Goal: Task Accomplishment & Management: Manage account settings

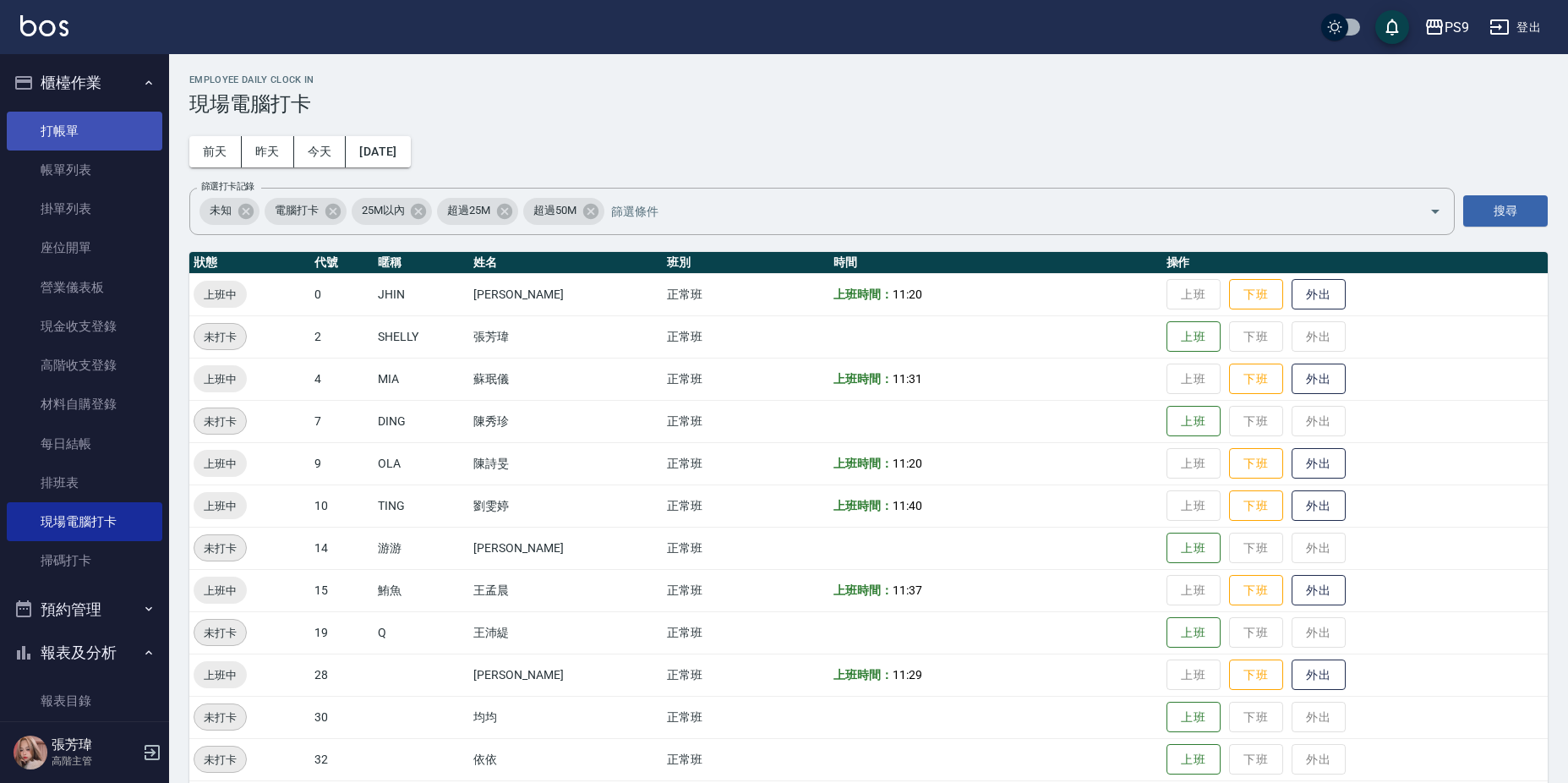
drag, startPoint x: 73, startPoint y: 136, endPoint x: 134, endPoint y: 128, distance: 61.5
click at [74, 136] on link "打帳單" at bounding box center [85, 131] width 156 height 38
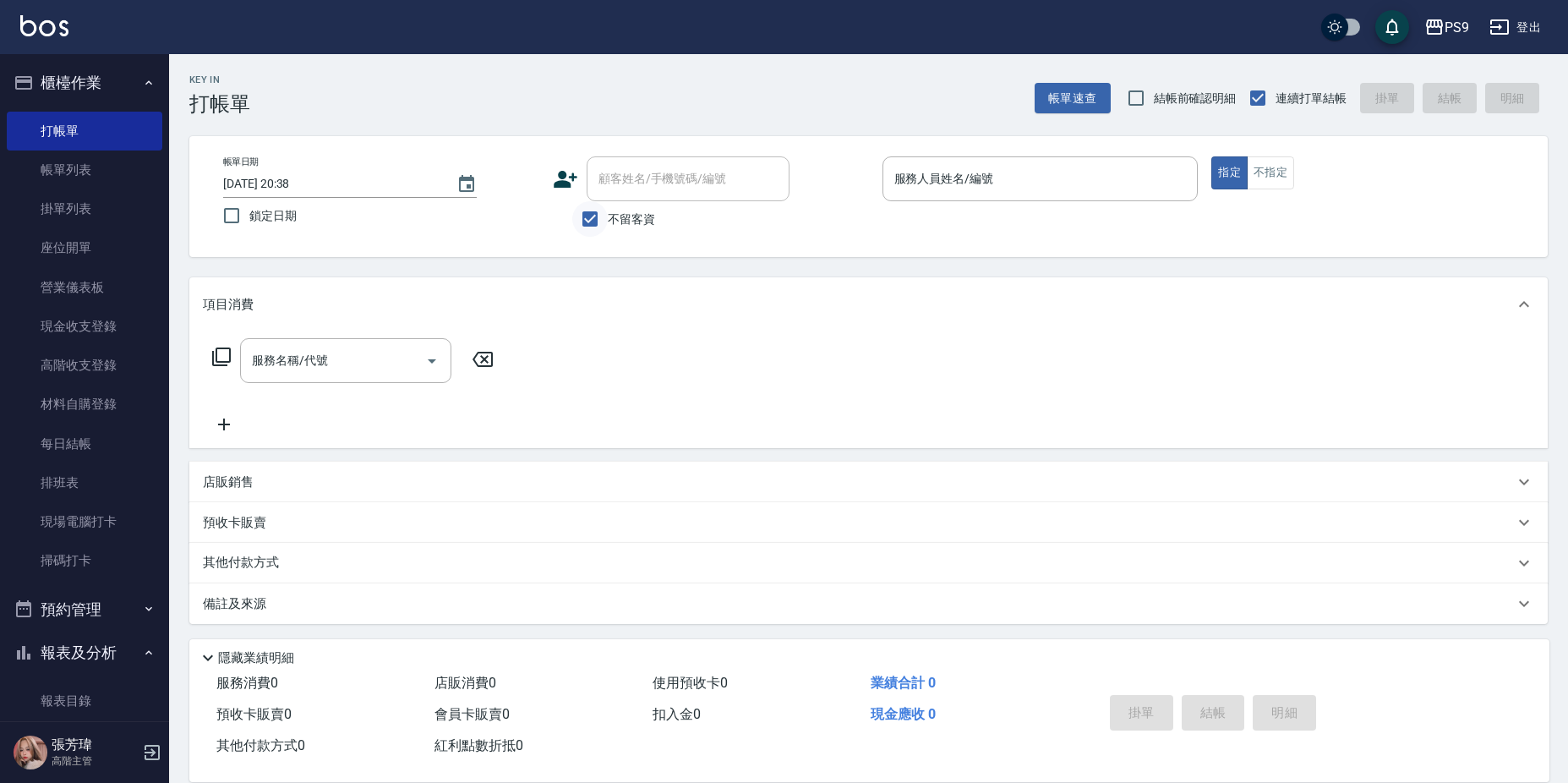
click at [594, 214] on input "不留客資" at bounding box center [589, 218] width 36 height 36
checkbox input "false"
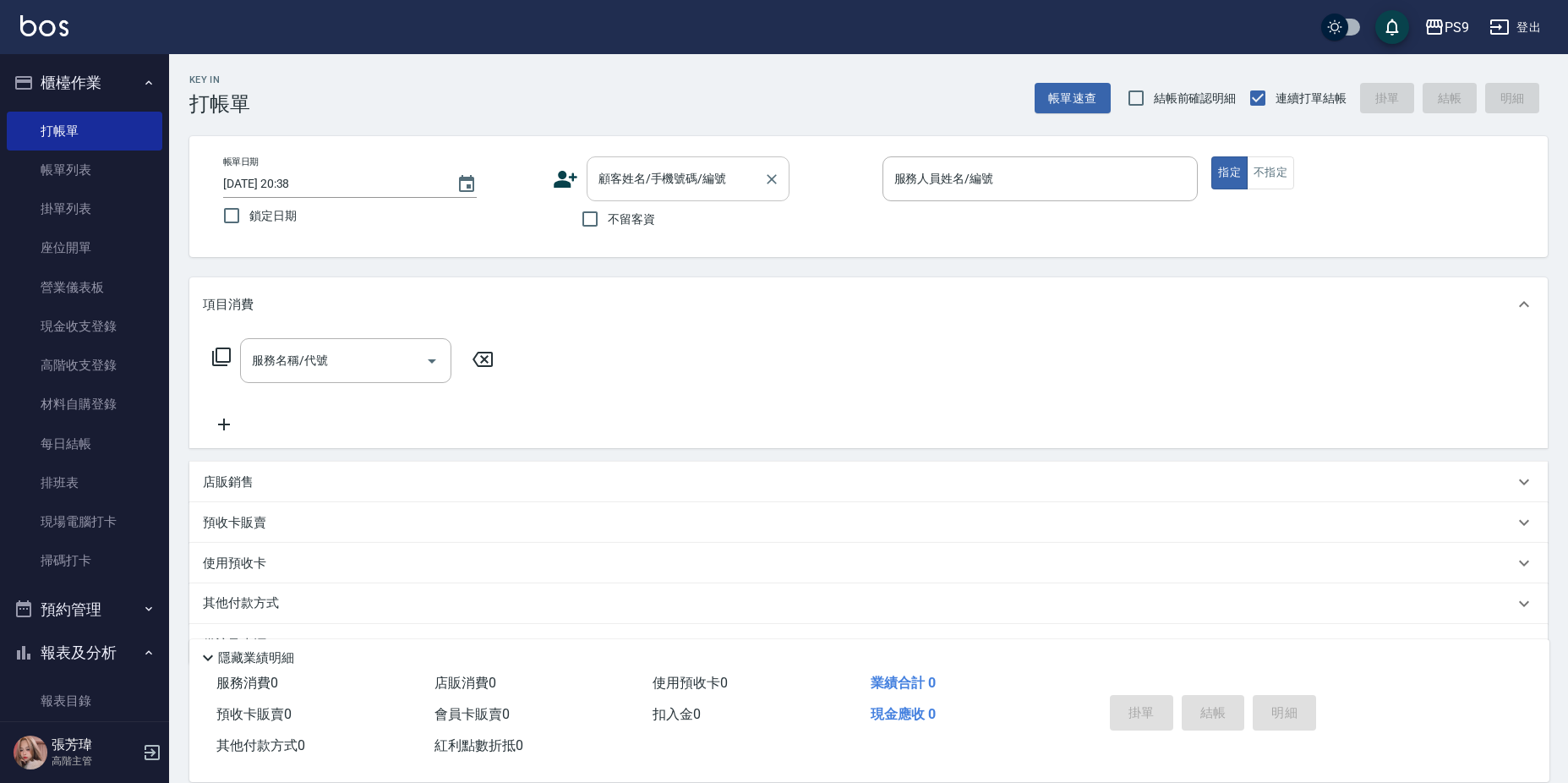
click at [667, 178] on input "顧客姓名/手機號碼/編號" at bounding box center [674, 179] width 162 height 30
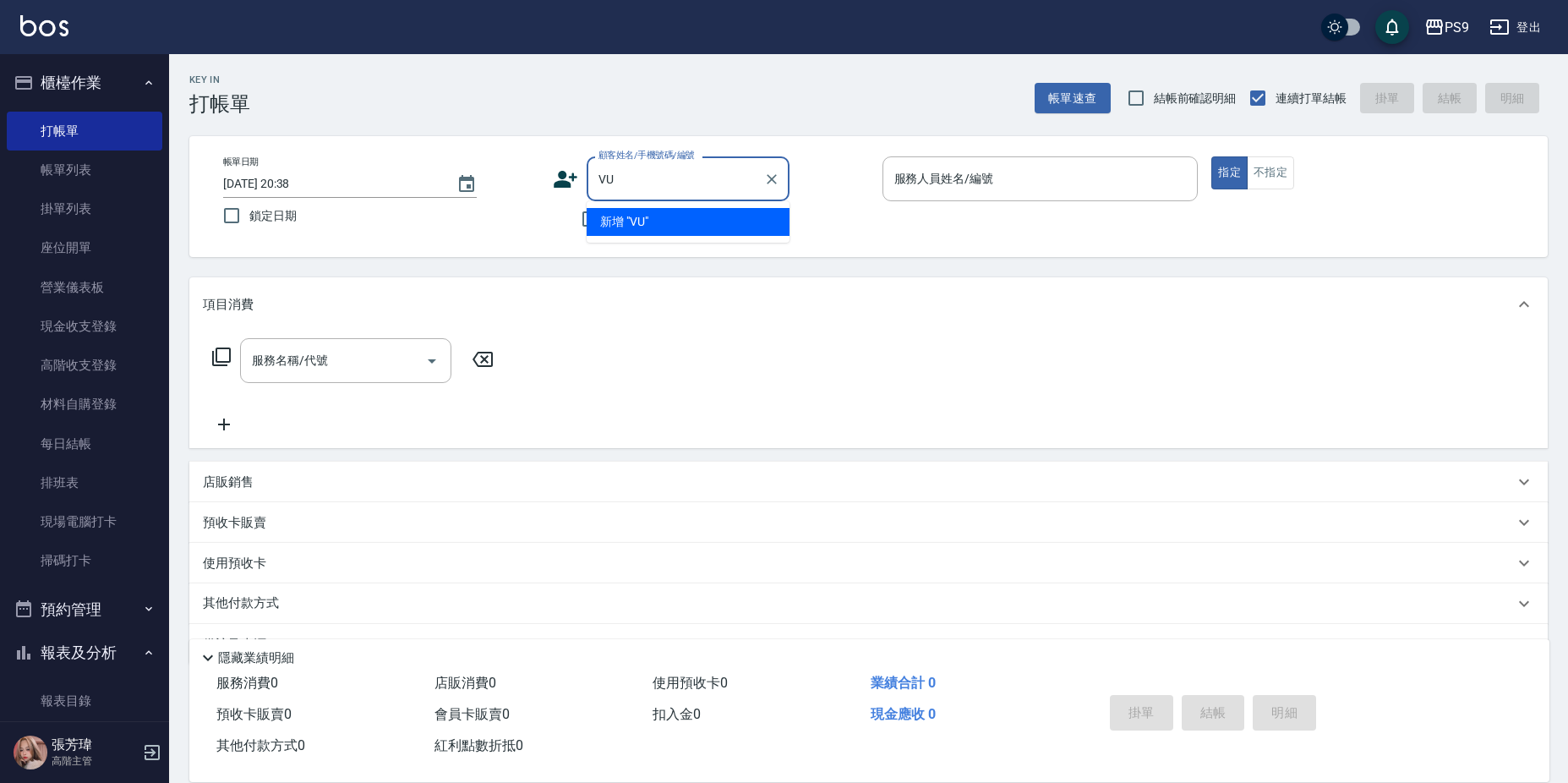
type input "V"
click at [658, 224] on li "[PERSON_NAME]/0911033180/null" at bounding box center [687, 221] width 203 height 28
type input "[PERSON_NAME]/0911033180/null"
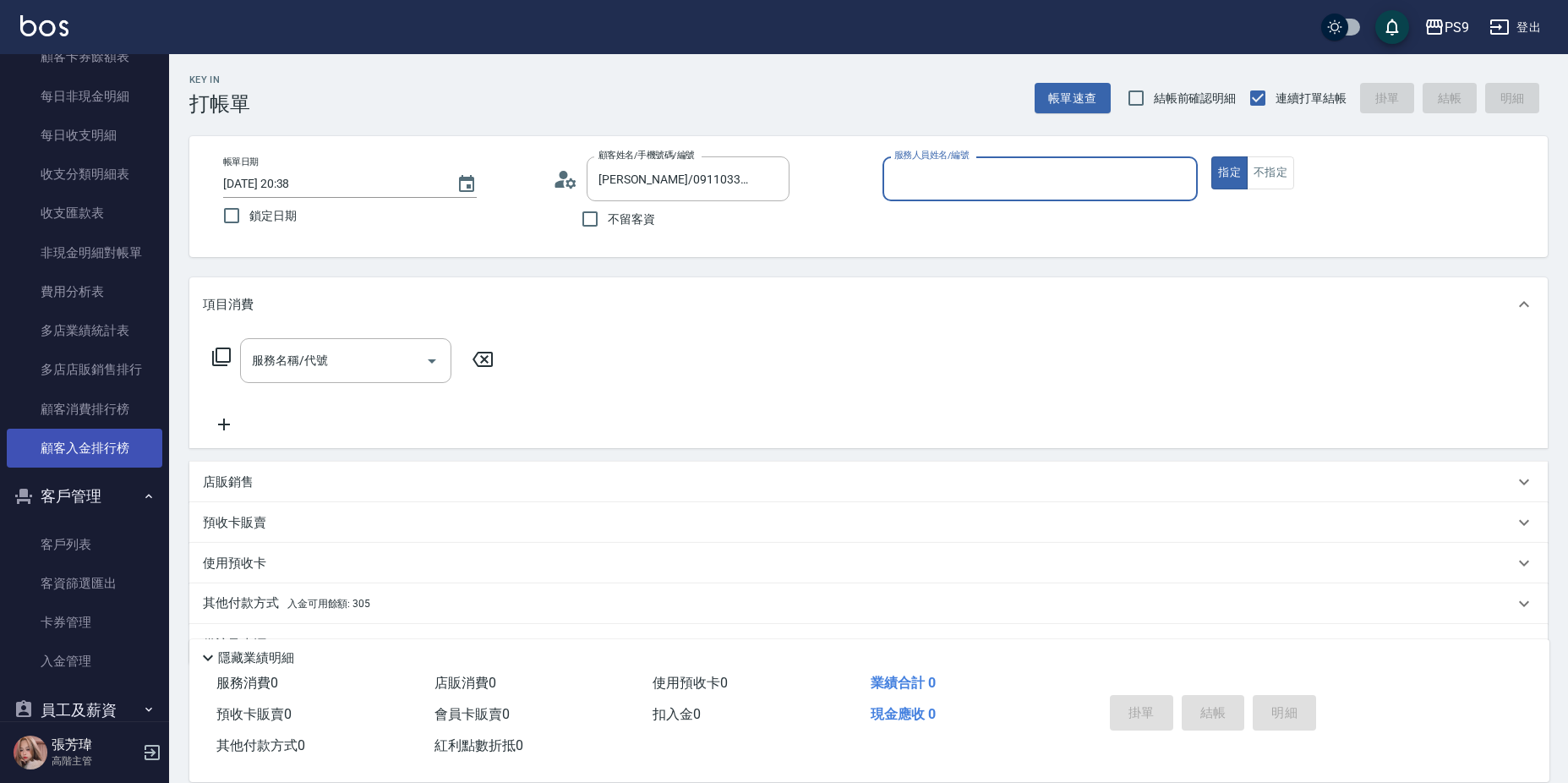
scroll to position [1944, 0]
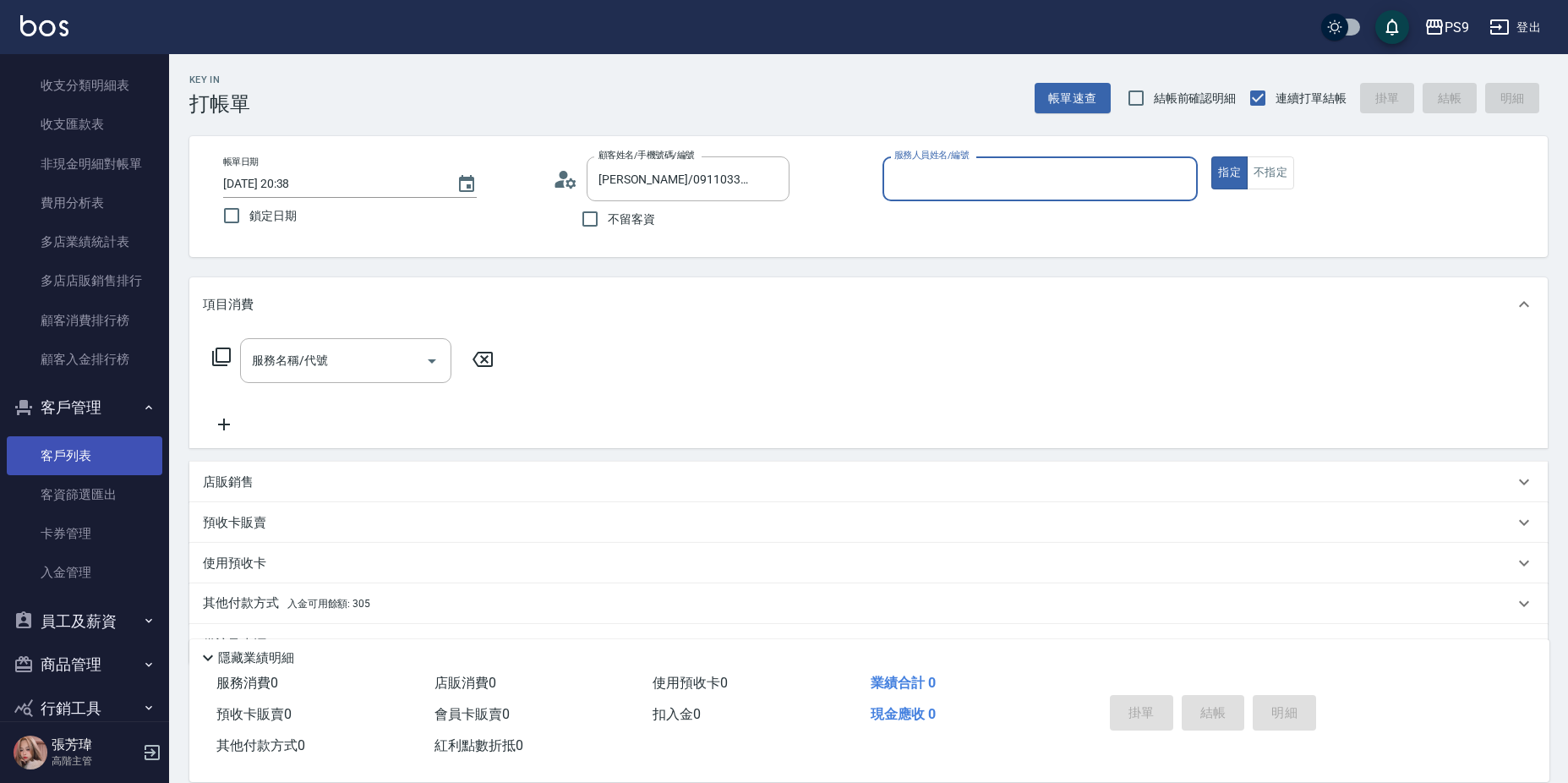
drag, startPoint x: 91, startPoint y: 463, endPoint x: 94, endPoint y: 450, distance: 13.3
click at [91, 463] on link "客戶列表" at bounding box center [85, 455] width 156 height 38
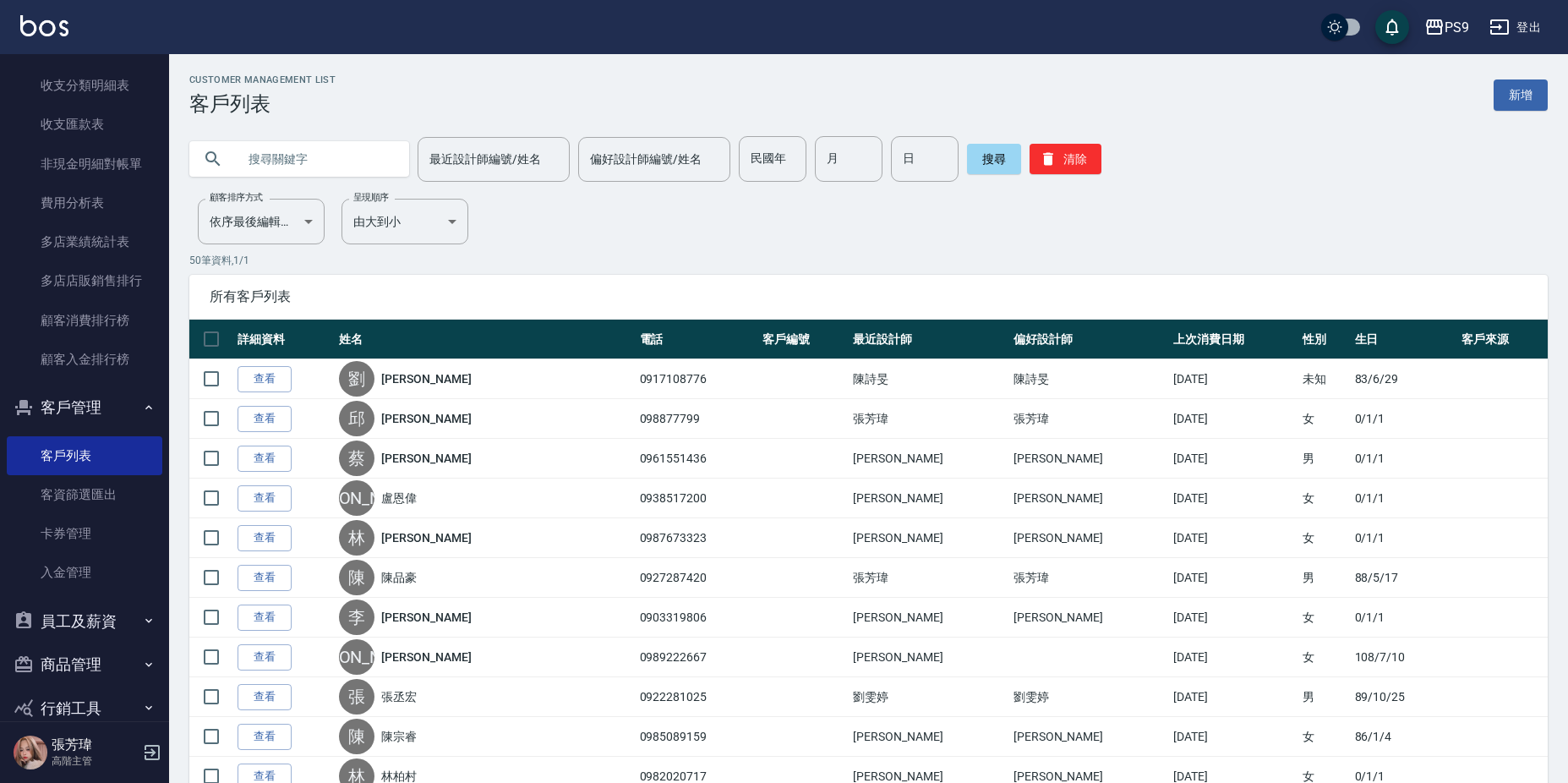
click at [385, 158] on input "text" at bounding box center [315, 159] width 159 height 45
type input "[PERSON_NAME]"
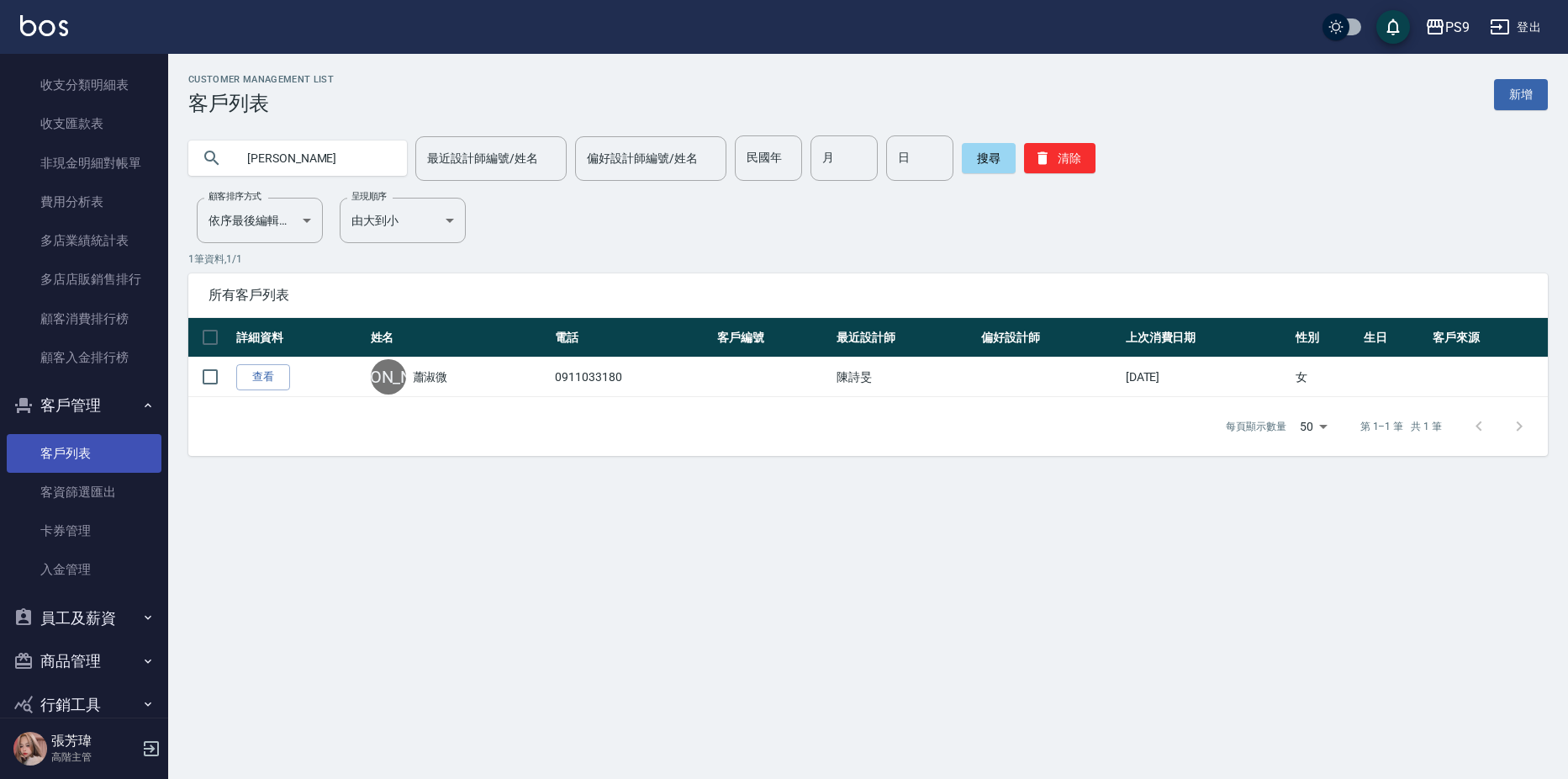
click at [268, 383] on link "查看" at bounding box center [263, 377] width 54 height 26
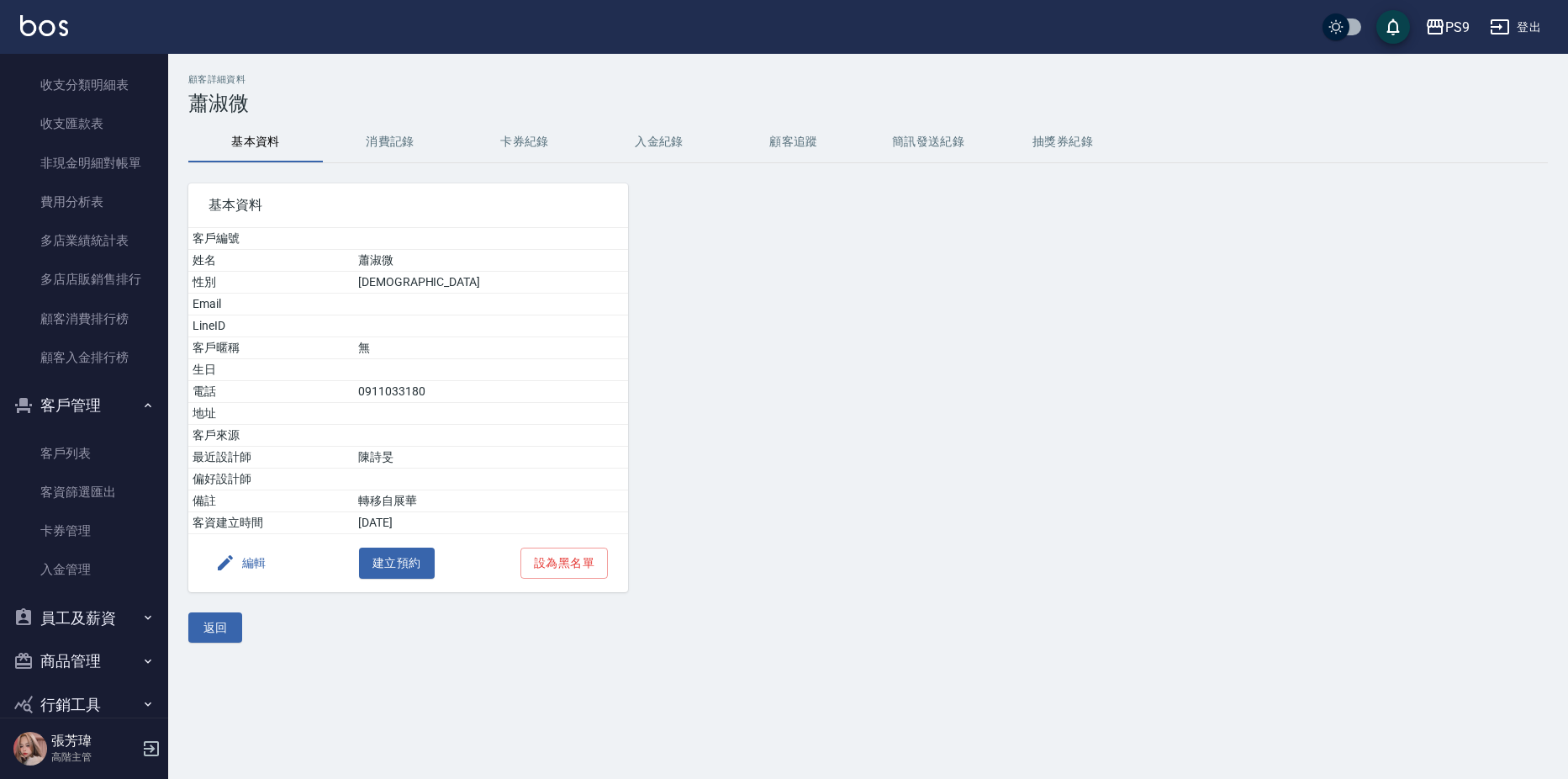
click at [673, 147] on button "入金紀錄" at bounding box center [659, 142] width 135 height 40
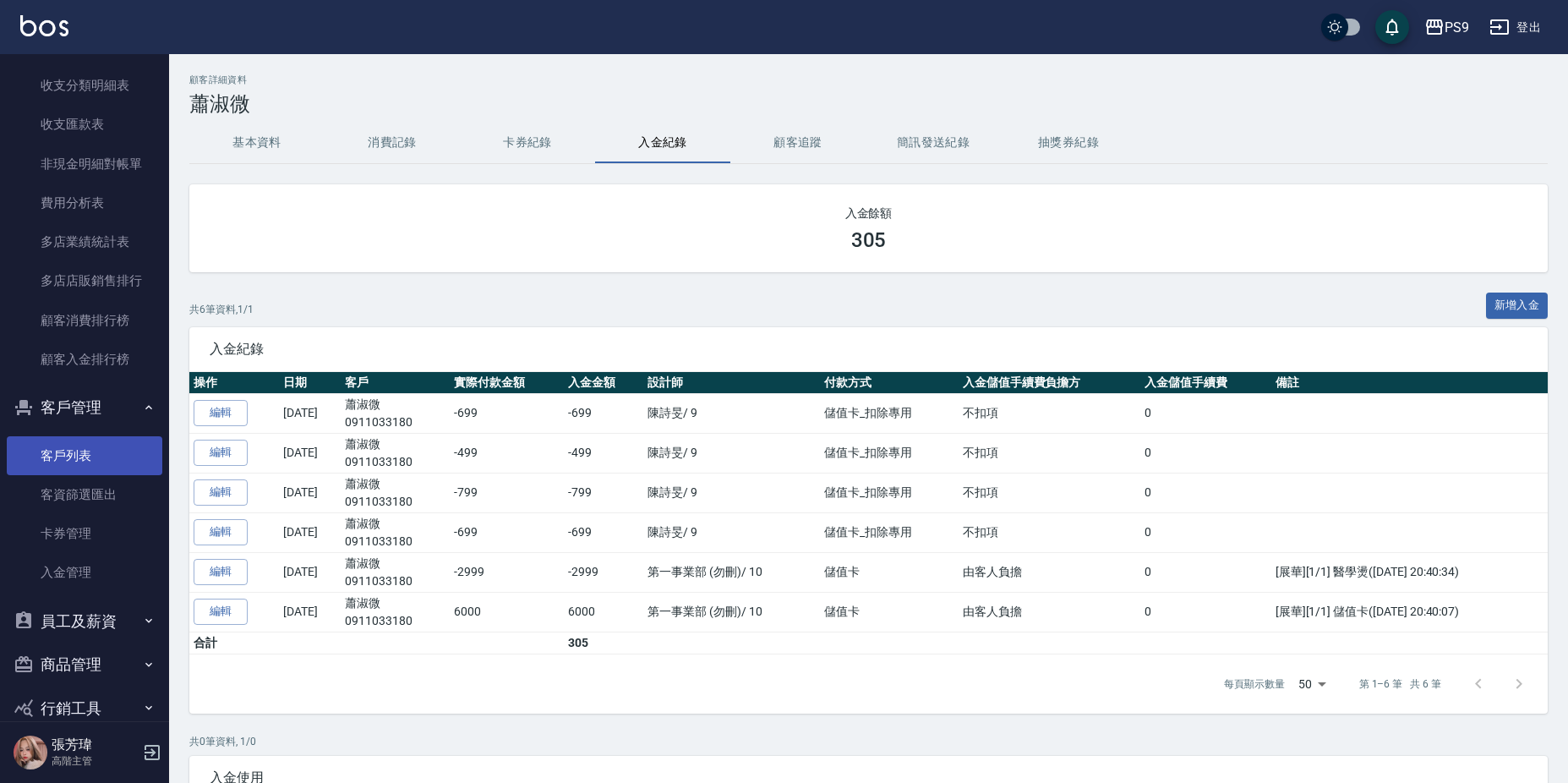
click at [98, 453] on link "客戶列表" at bounding box center [85, 455] width 156 height 38
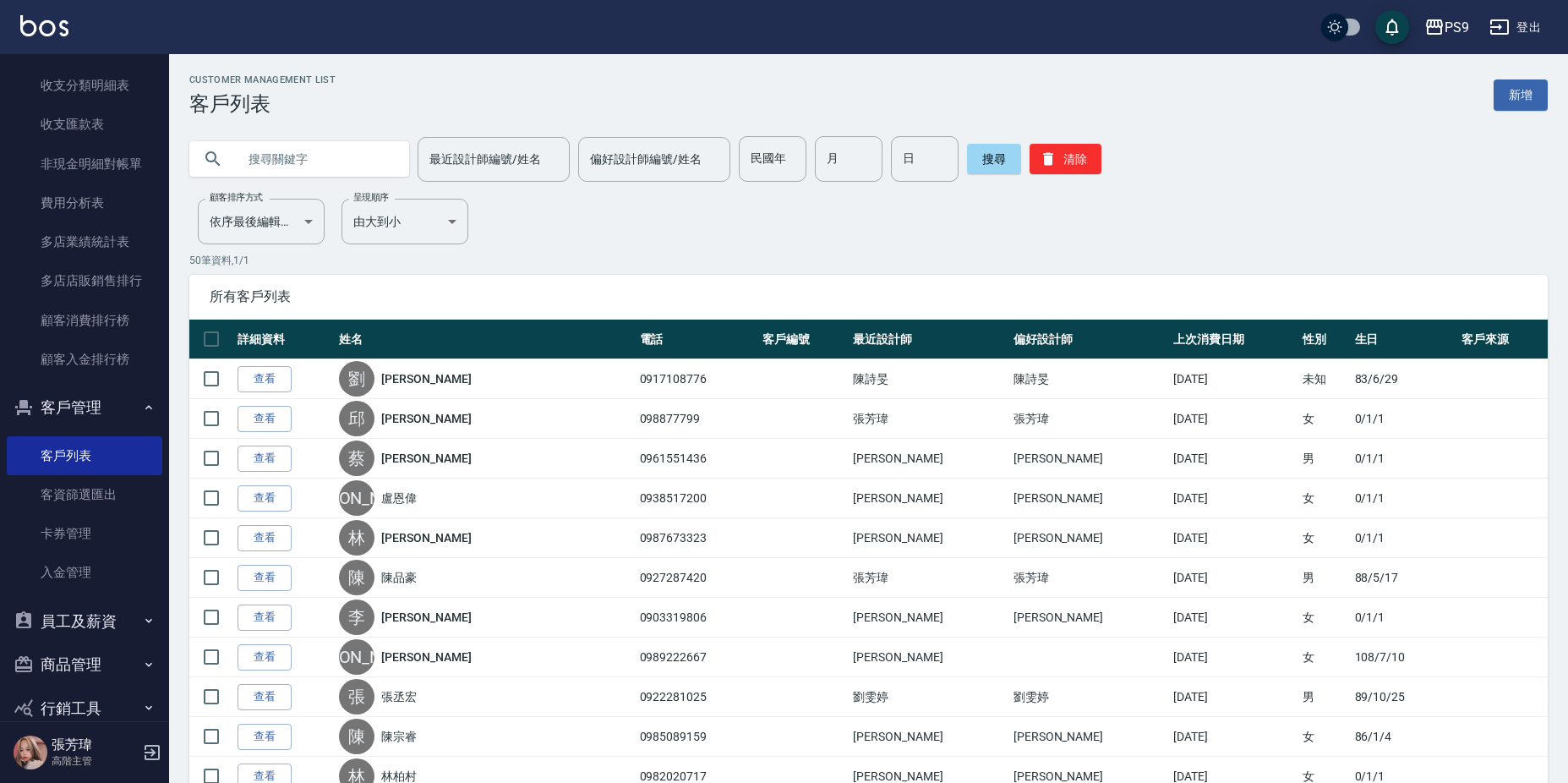
click at [355, 160] on input "text" at bounding box center [315, 159] width 159 height 45
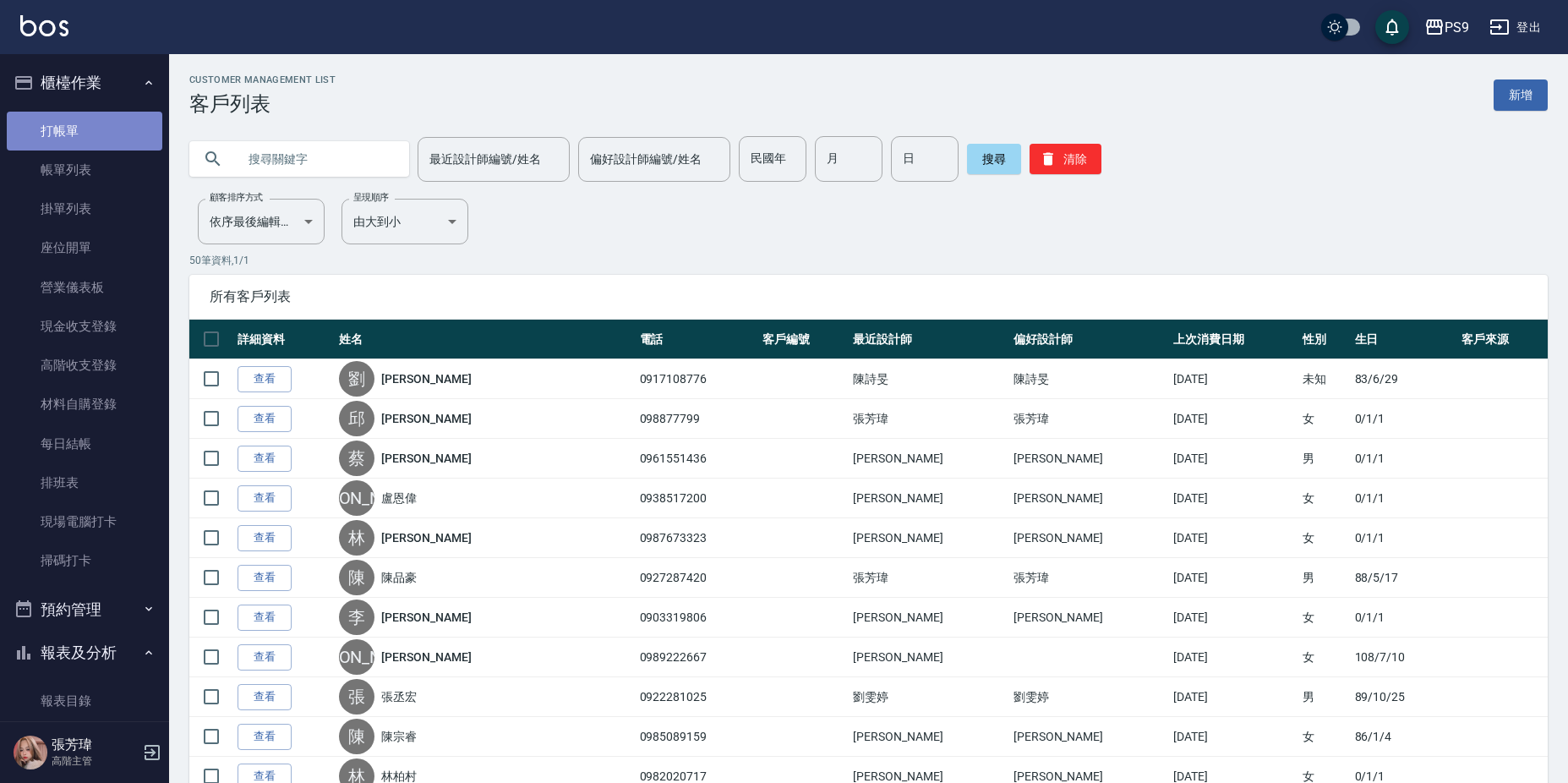
click at [99, 135] on link "打帳單" at bounding box center [85, 131] width 156 height 38
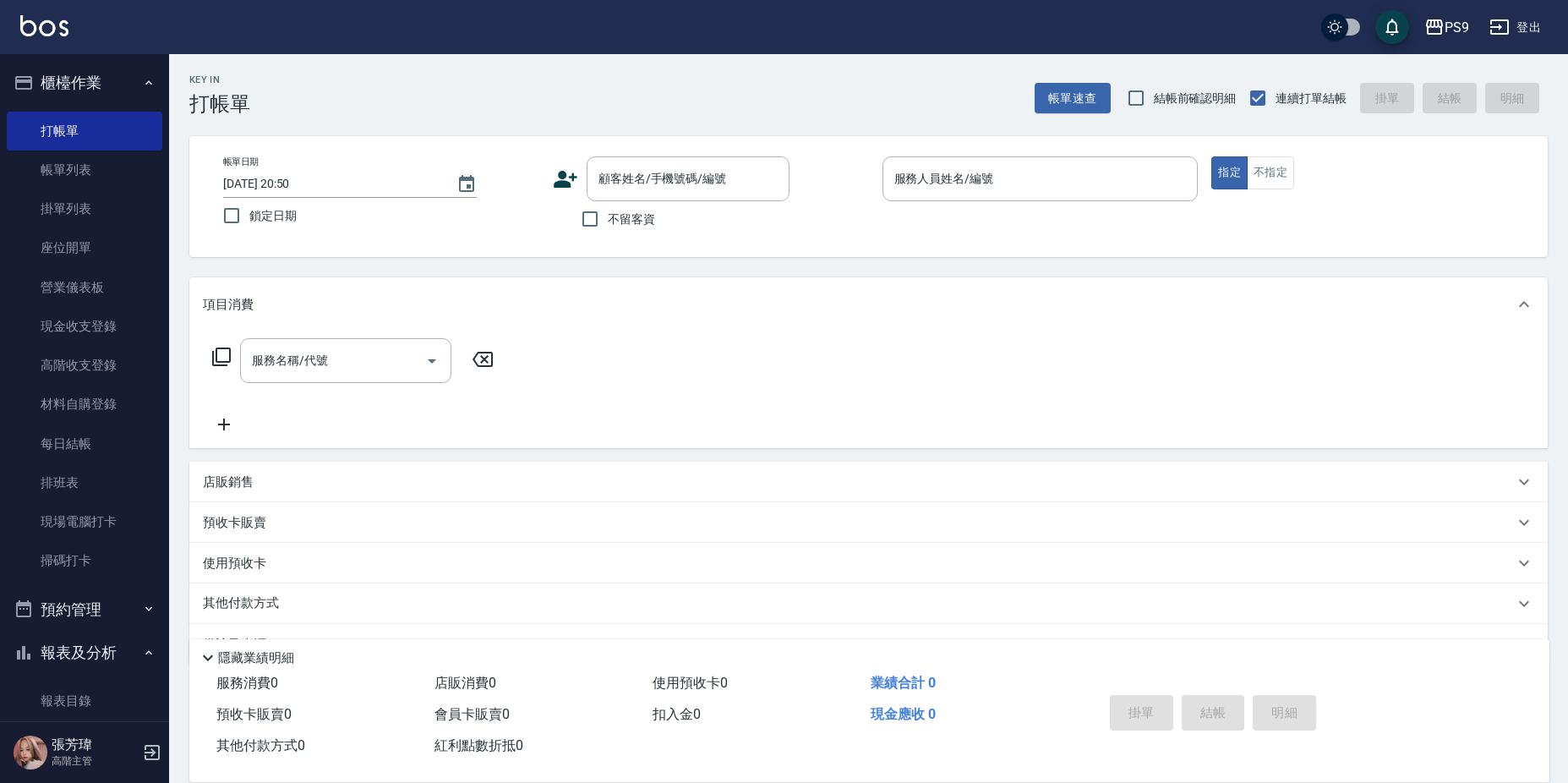
click at [625, 223] on span "不留客資" at bounding box center [630, 219] width 47 height 17
click at [607, 223] on input "不留客資" at bounding box center [589, 218] width 36 height 36
checkbox input "true"
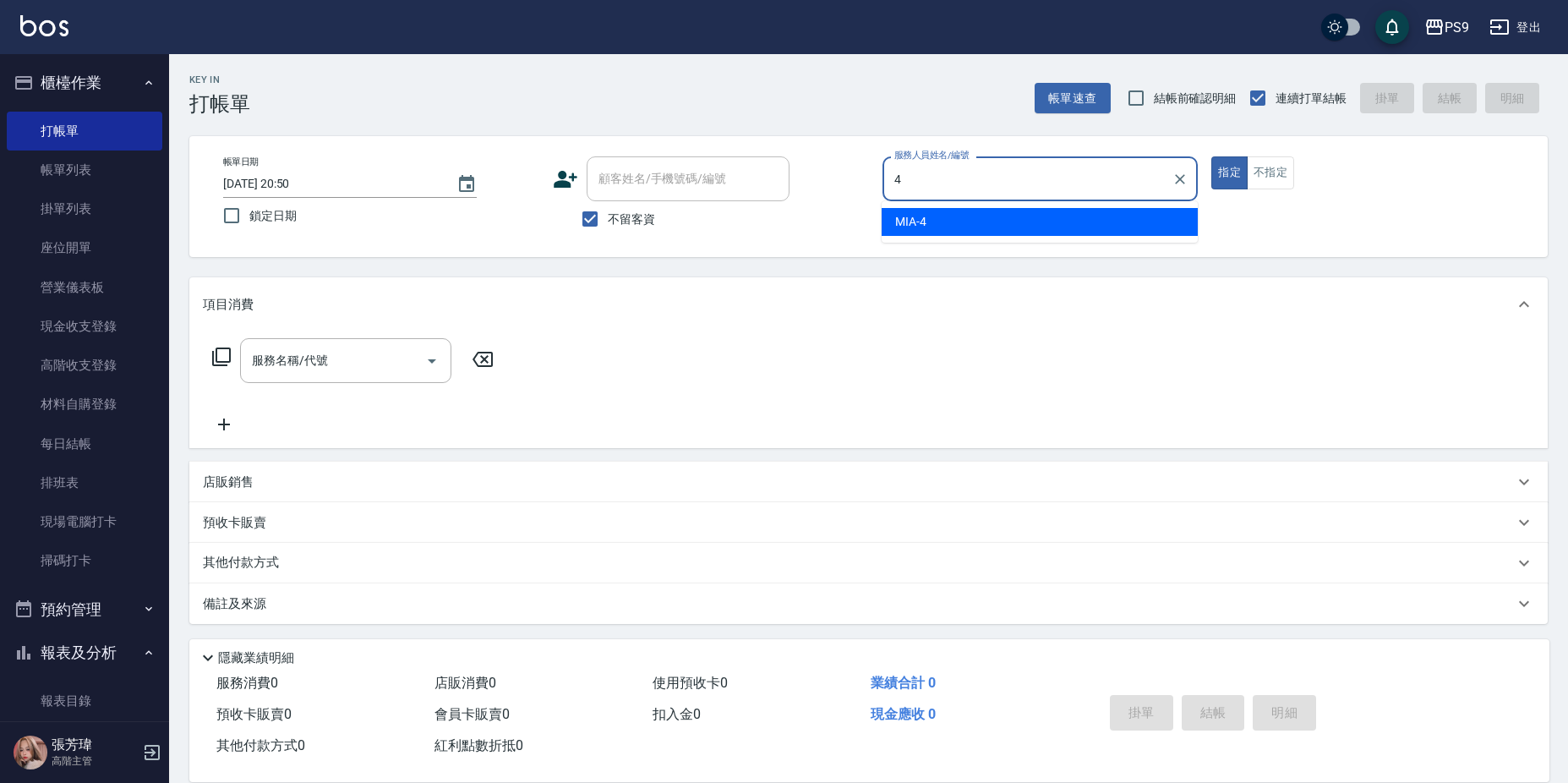
type input "MIA-4"
type button "true"
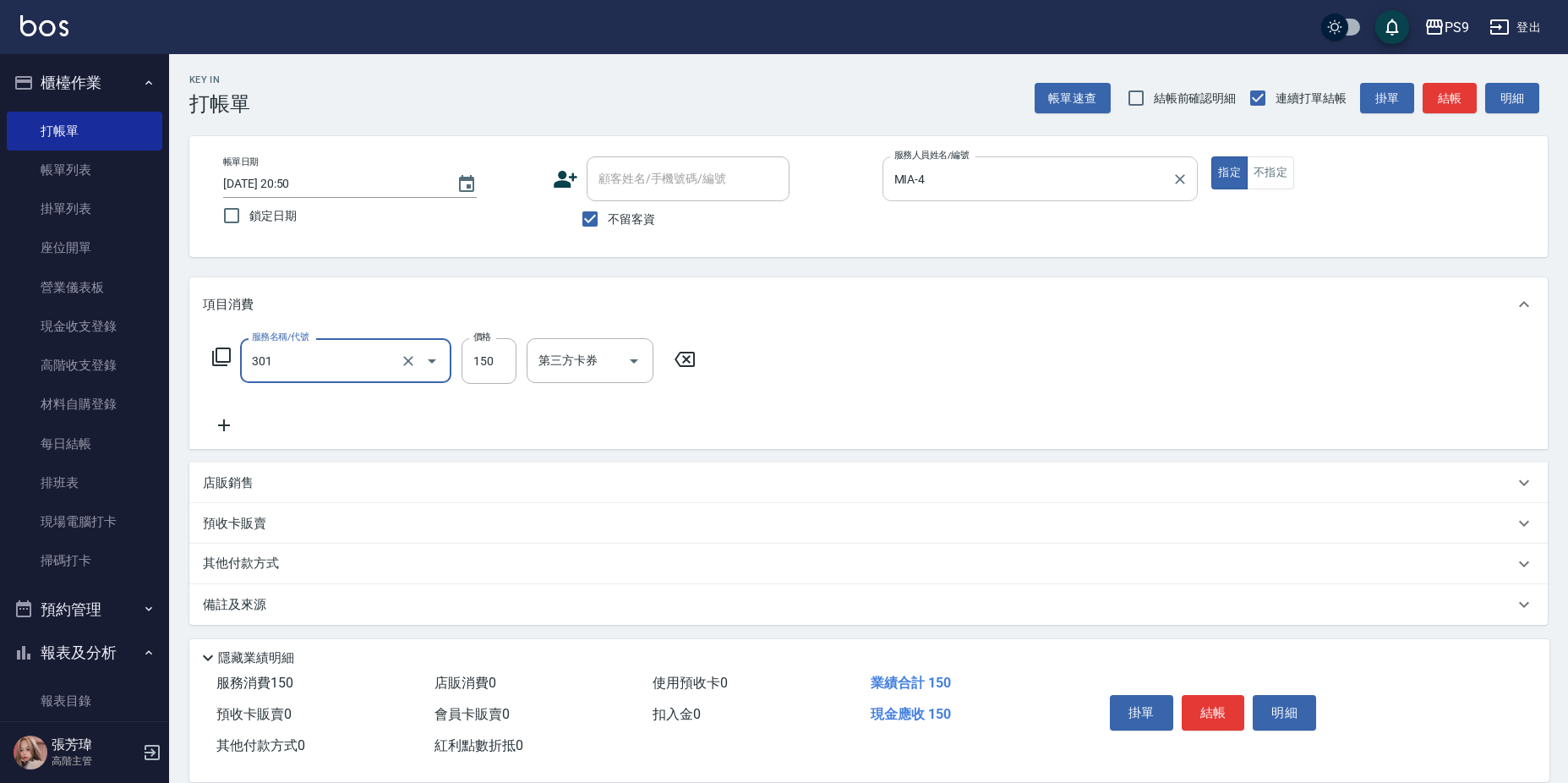
type input "剪-150(301)"
type input "300"
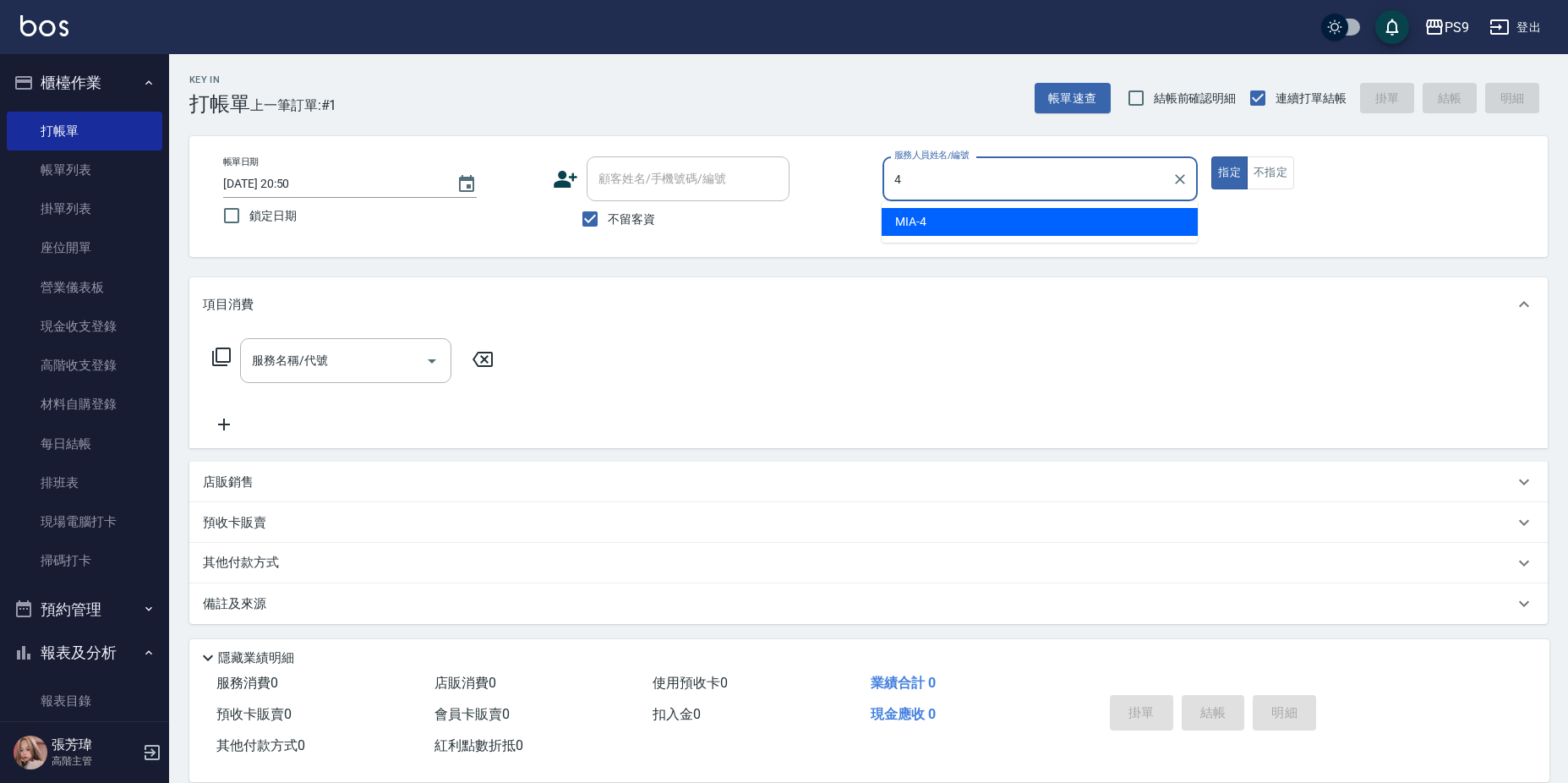
type input "MIA-4"
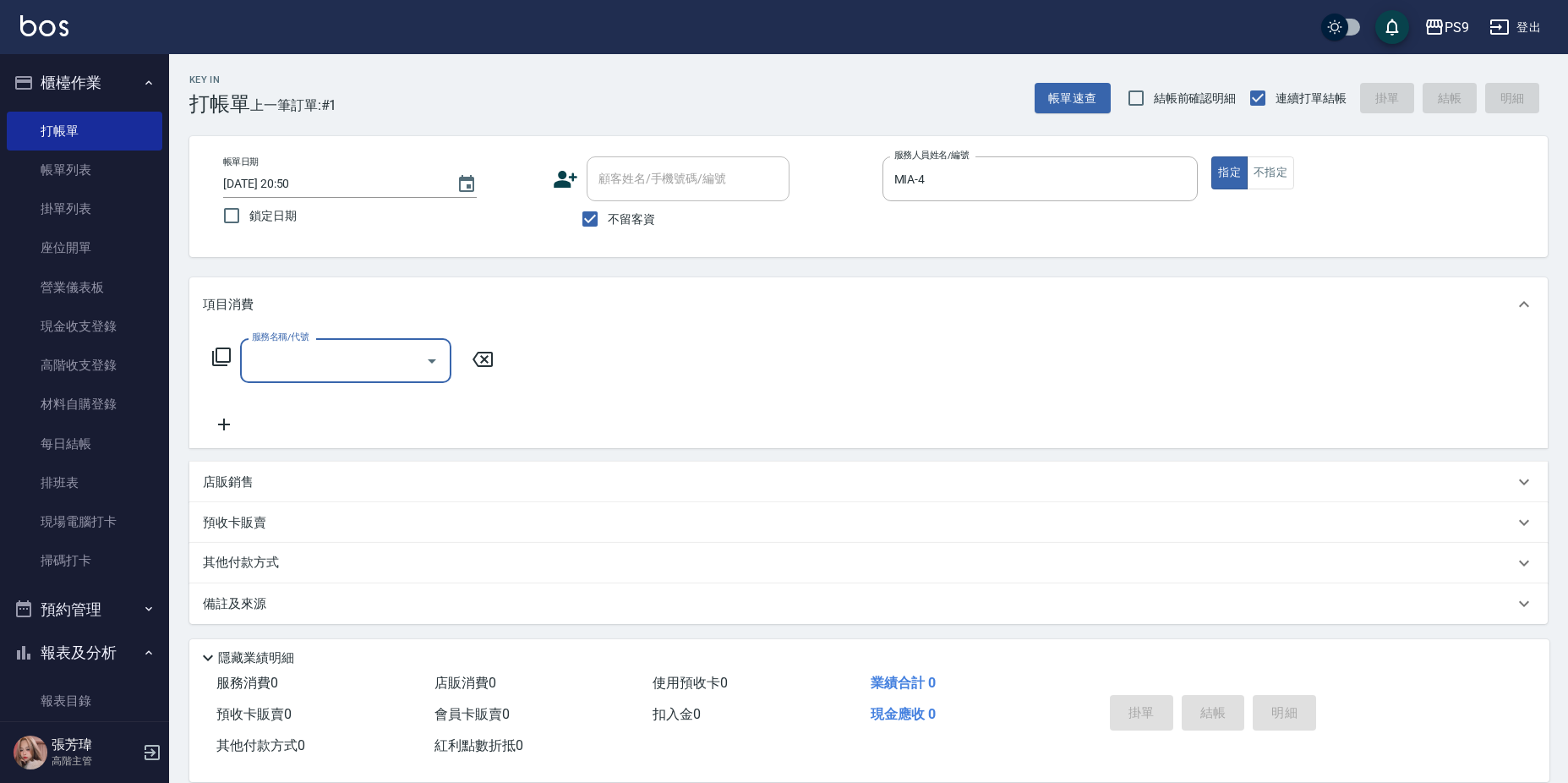
scroll to position [4, 0]
drag, startPoint x: 240, startPoint y: 488, endPoint x: 244, endPoint y: 478, distance: 10.8
click at [244, 479] on div "店販銷售" at bounding box center [869, 478] width 1359 height 40
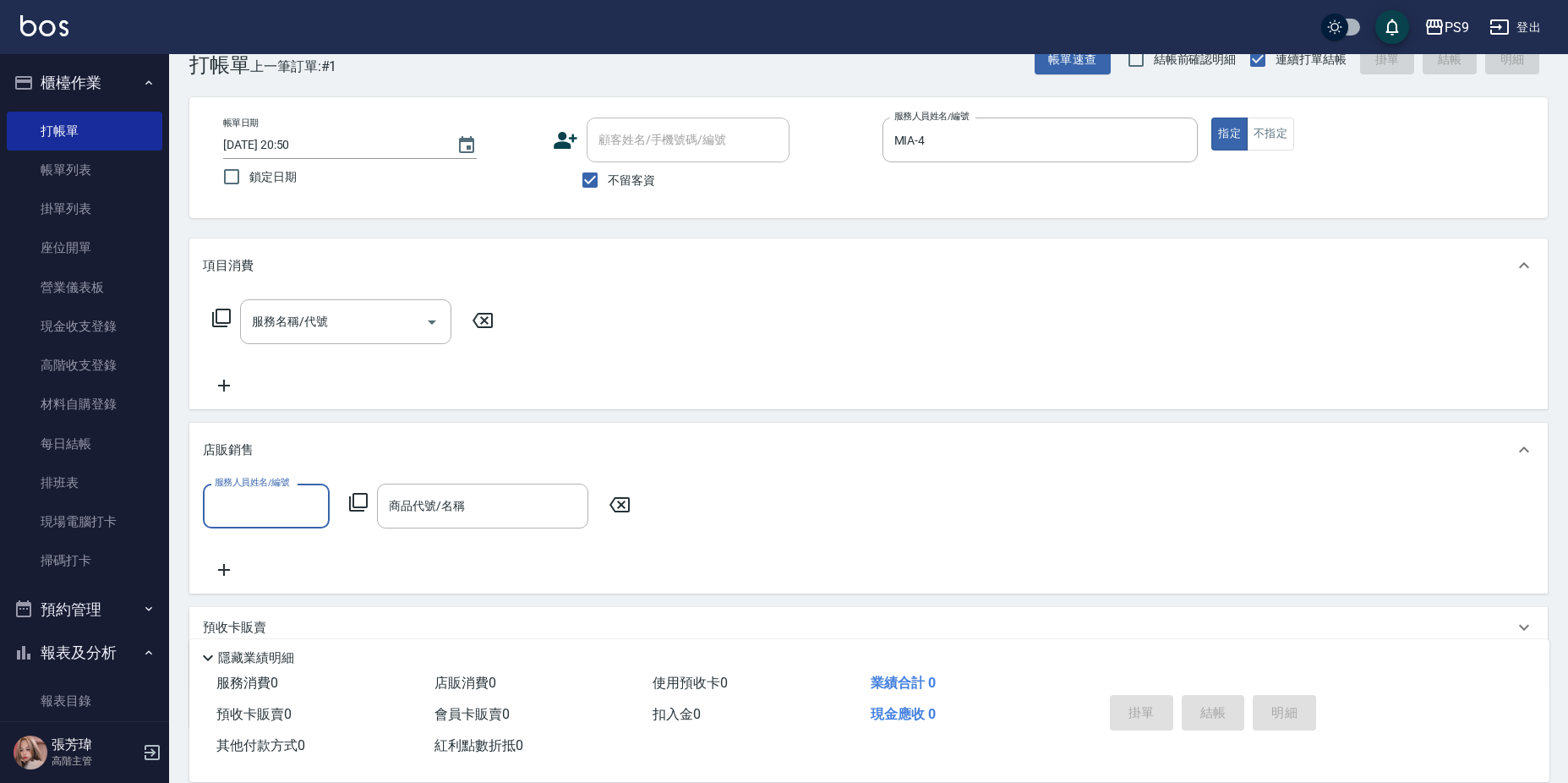
scroll to position [147, 0]
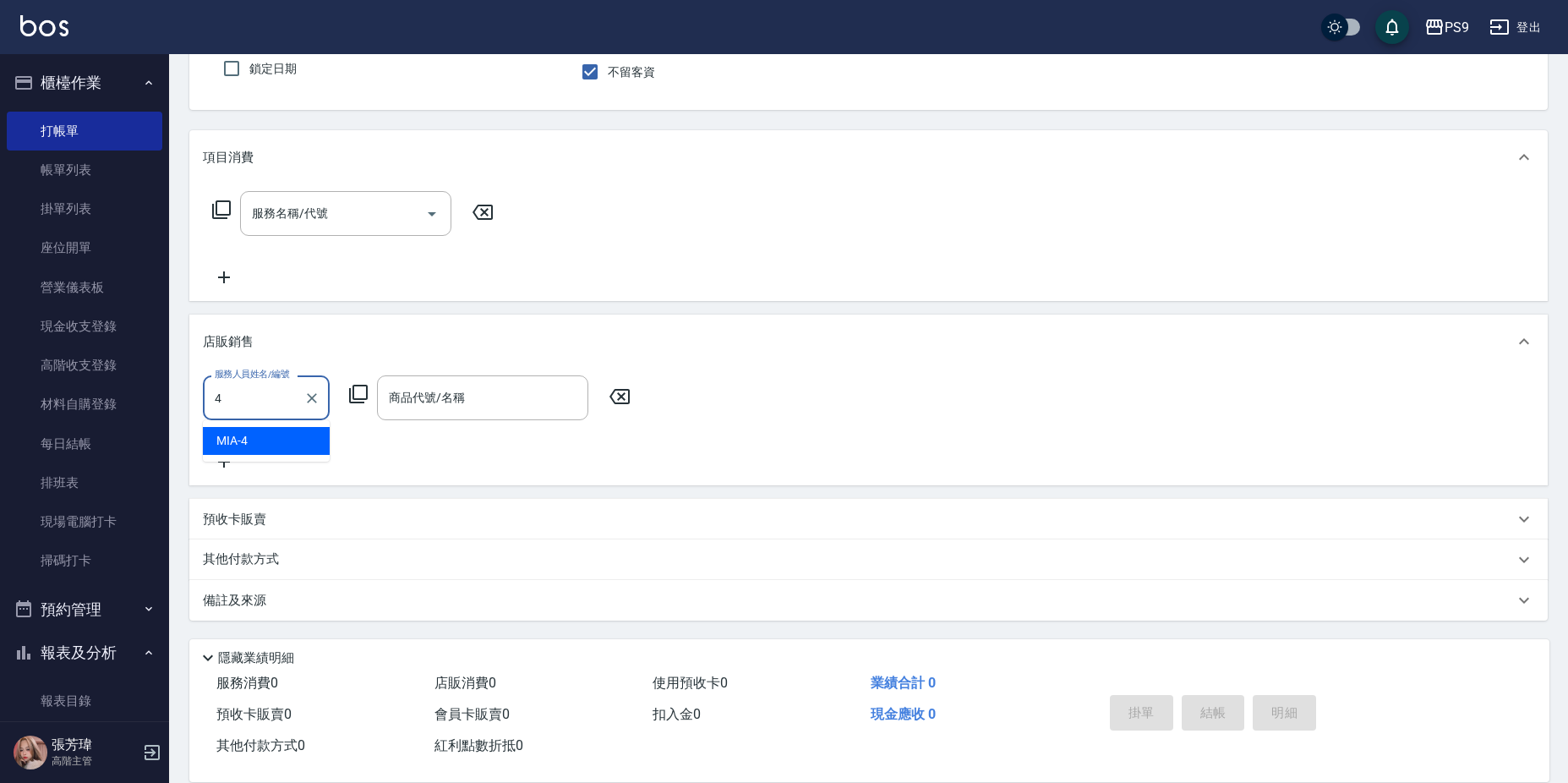
type input "MIA-4"
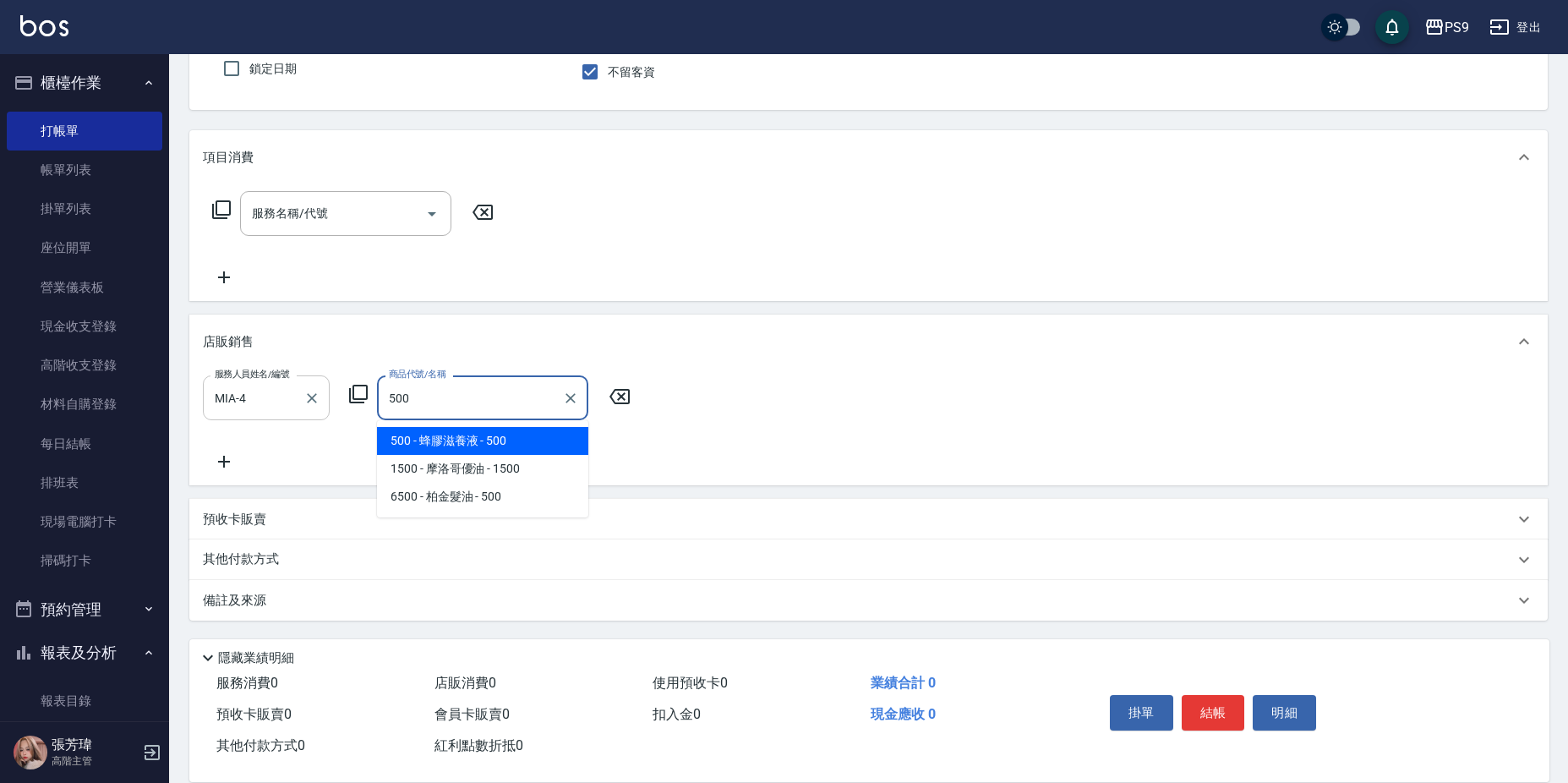
type input "蜂膠滋養液"
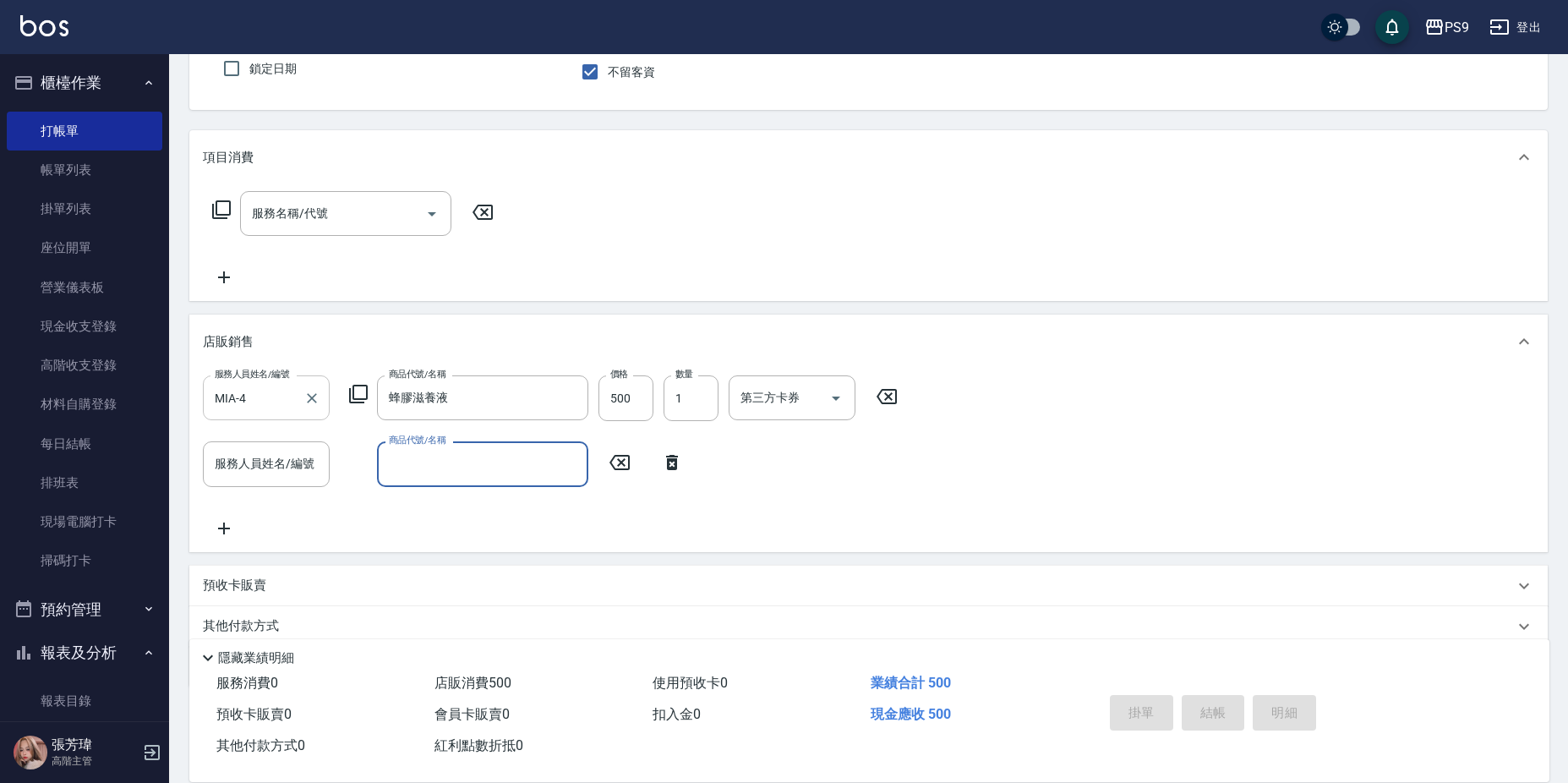
type input "[DATE] 20:51"
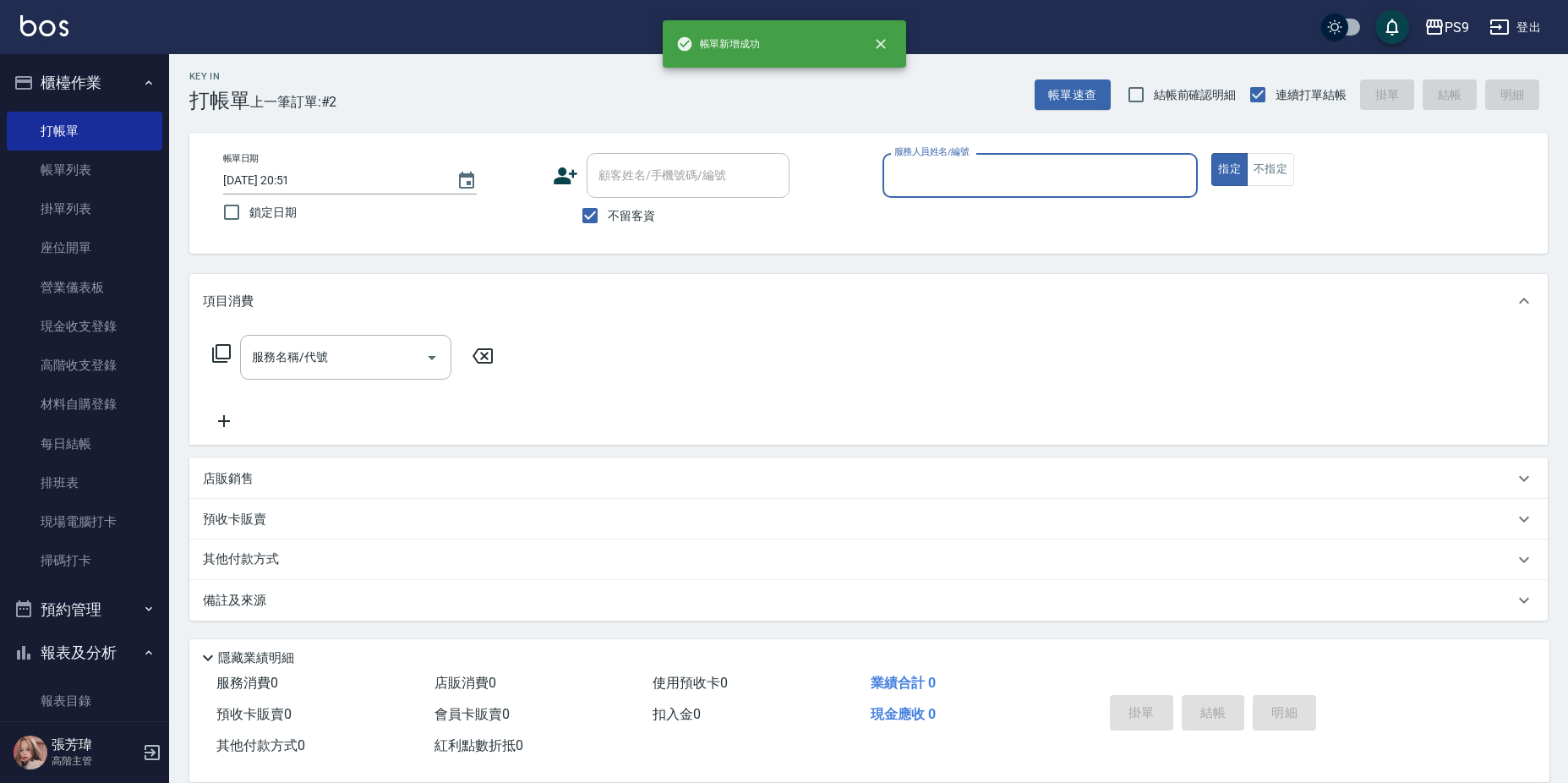
scroll to position [4, 0]
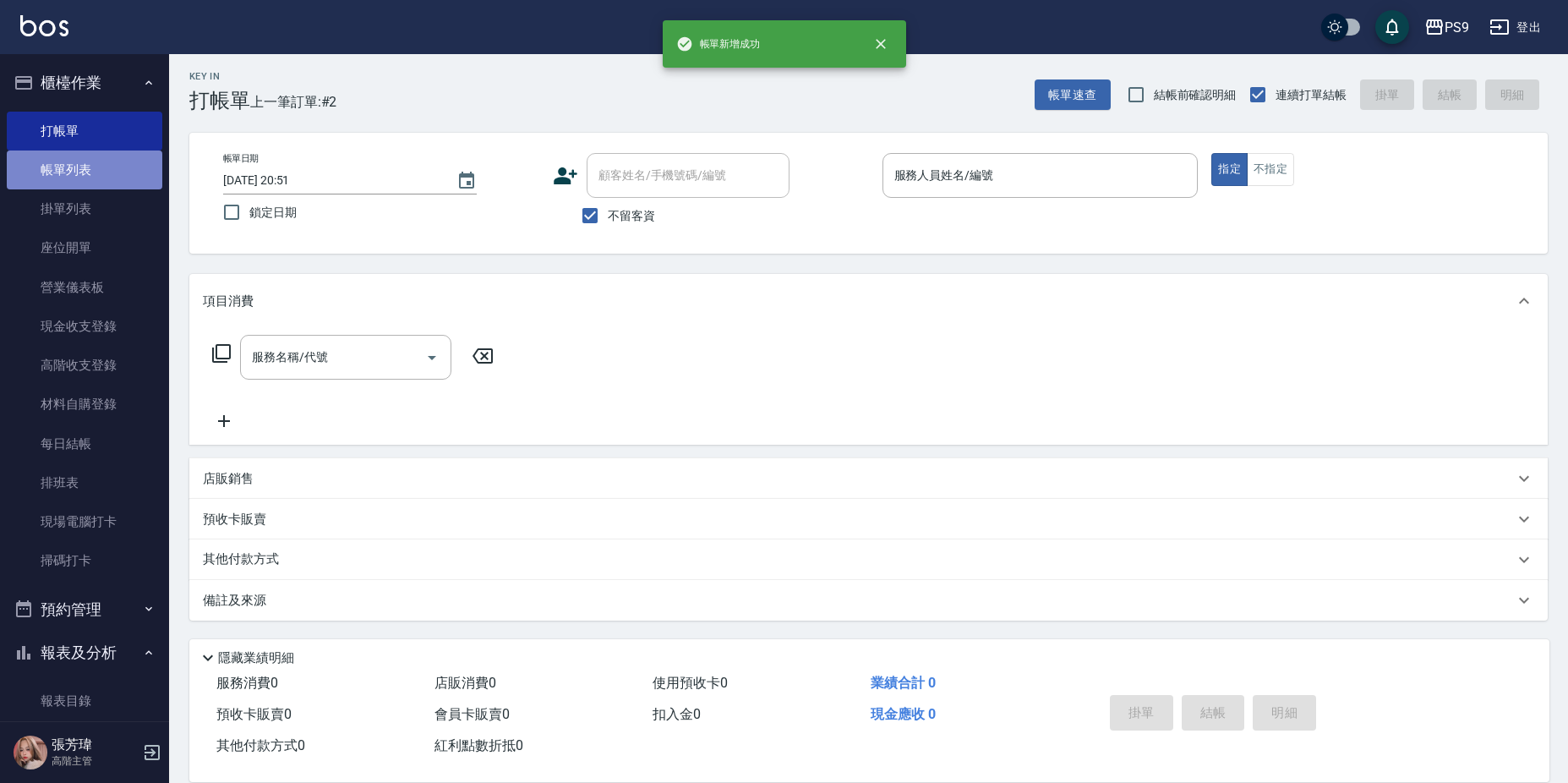
click at [86, 162] on link "帳單列表" at bounding box center [85, 170] width 156 height 38
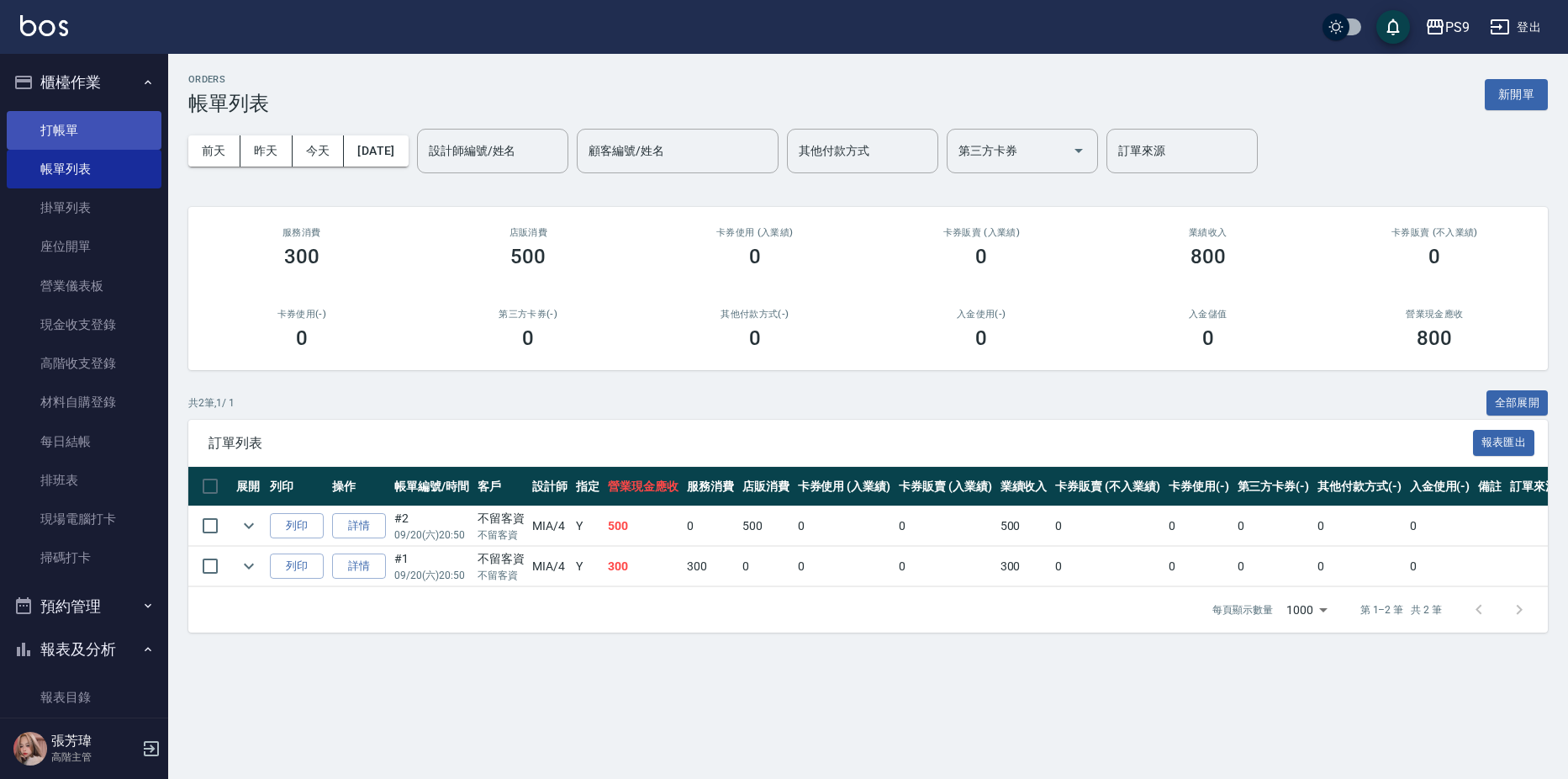
click at [71, 141] on link "打帳單" at bounding box center [84, 130] width 155 height 38
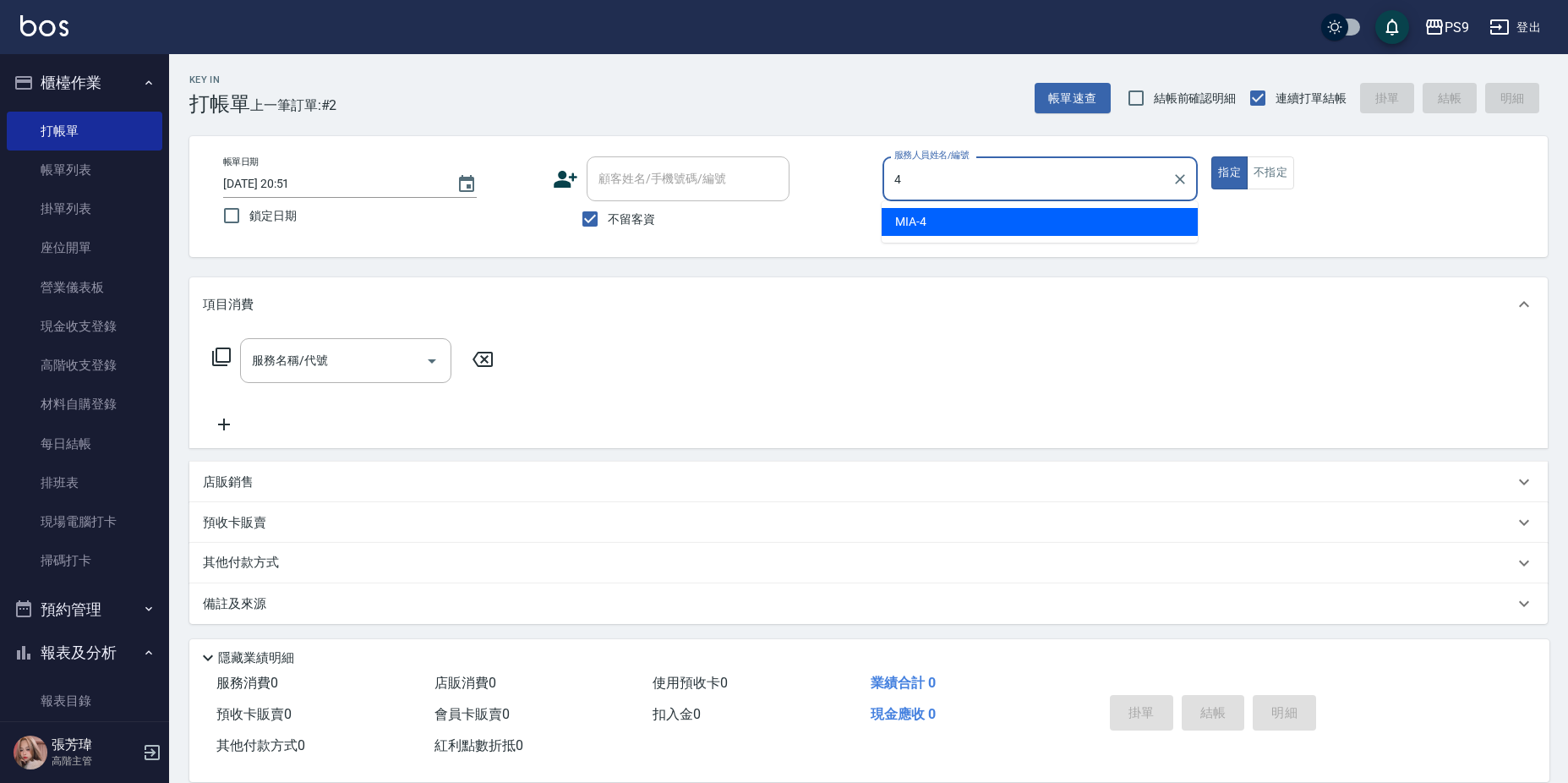
type input "MIA-4"
type button "true"
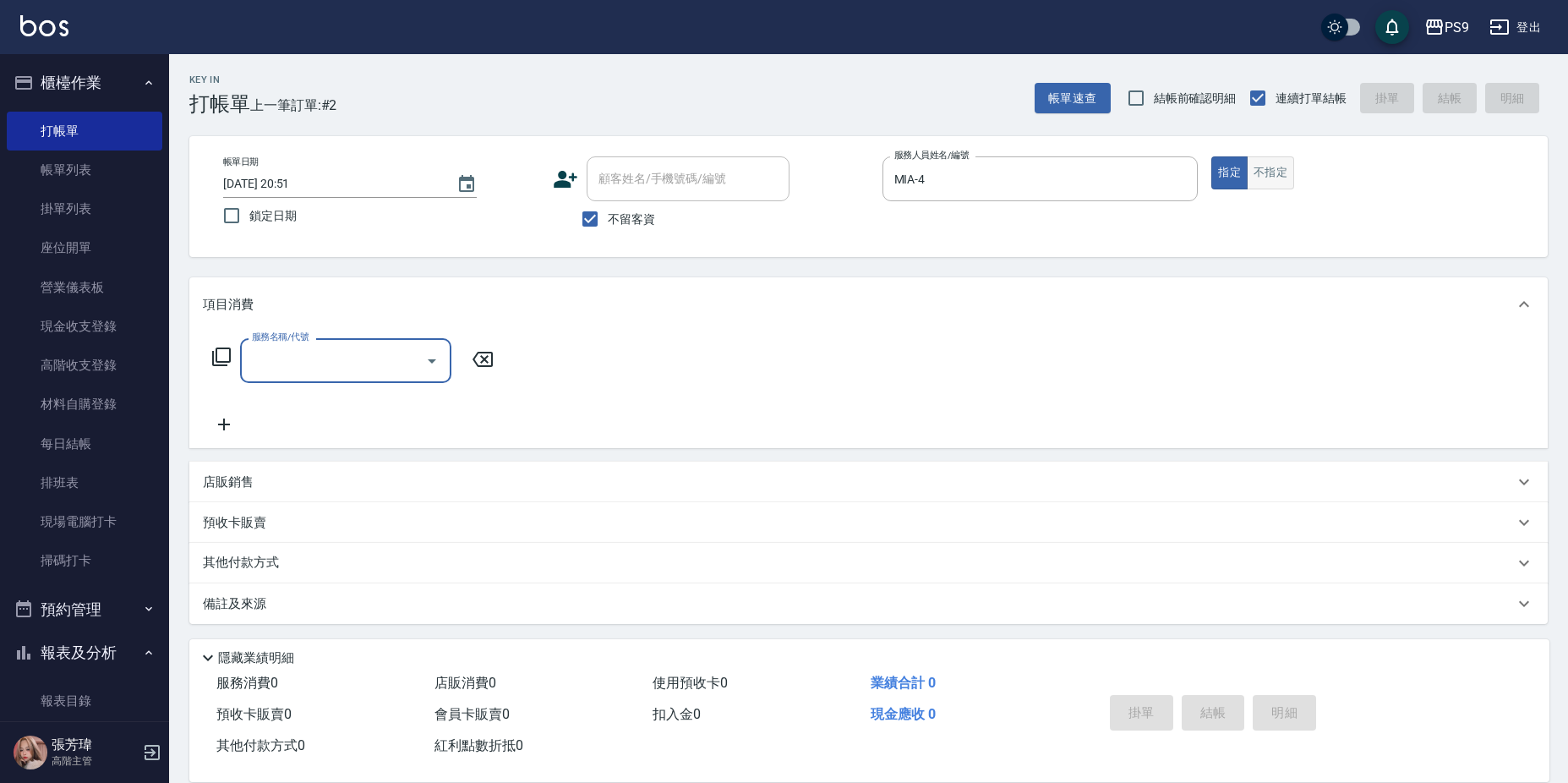
click at [1290, 169] on button "不指定" at bounding box center [1269, 173] width 47 height 33
type button "false"
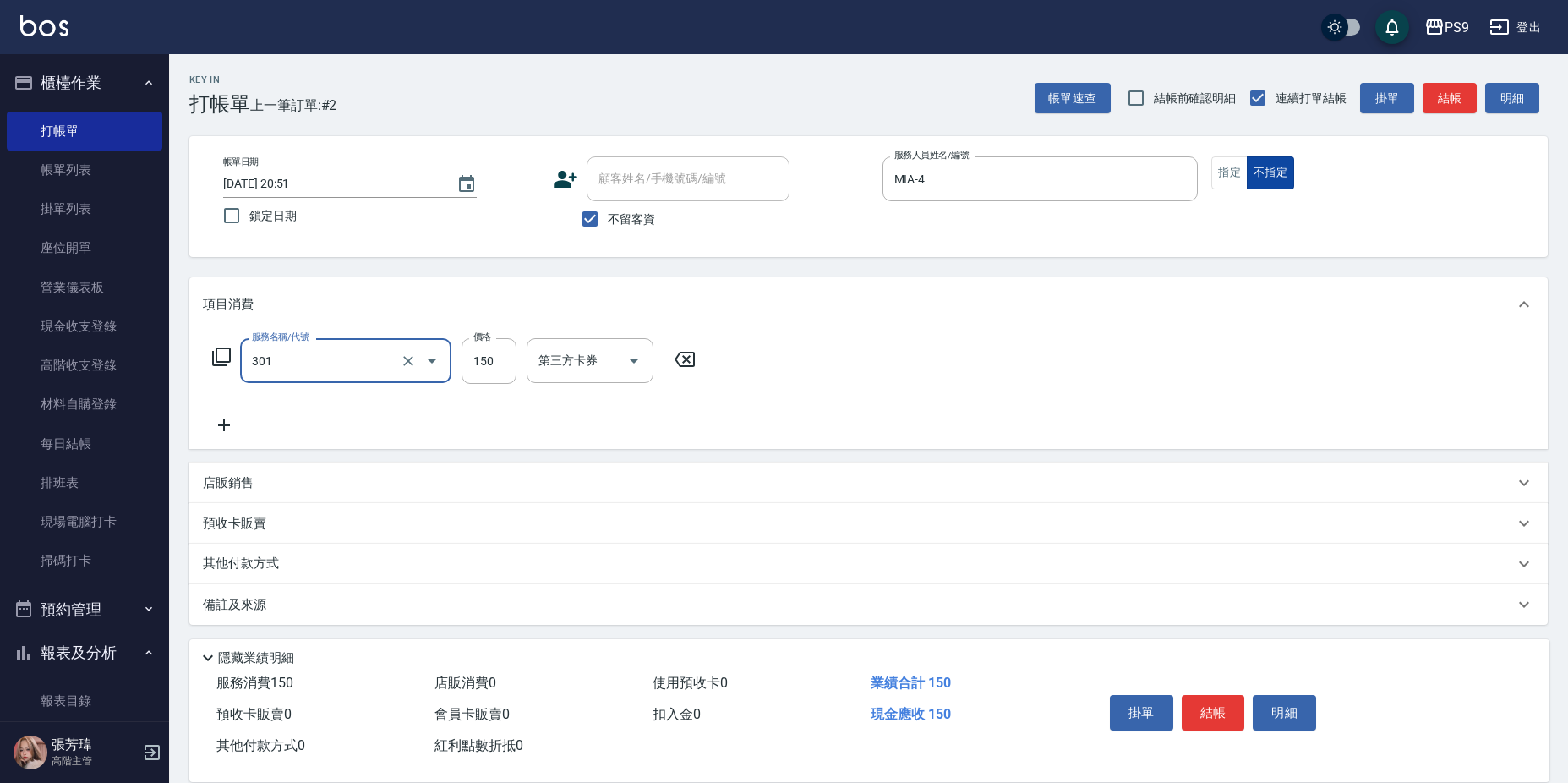
type input "剪-150(301)"
type input "300"
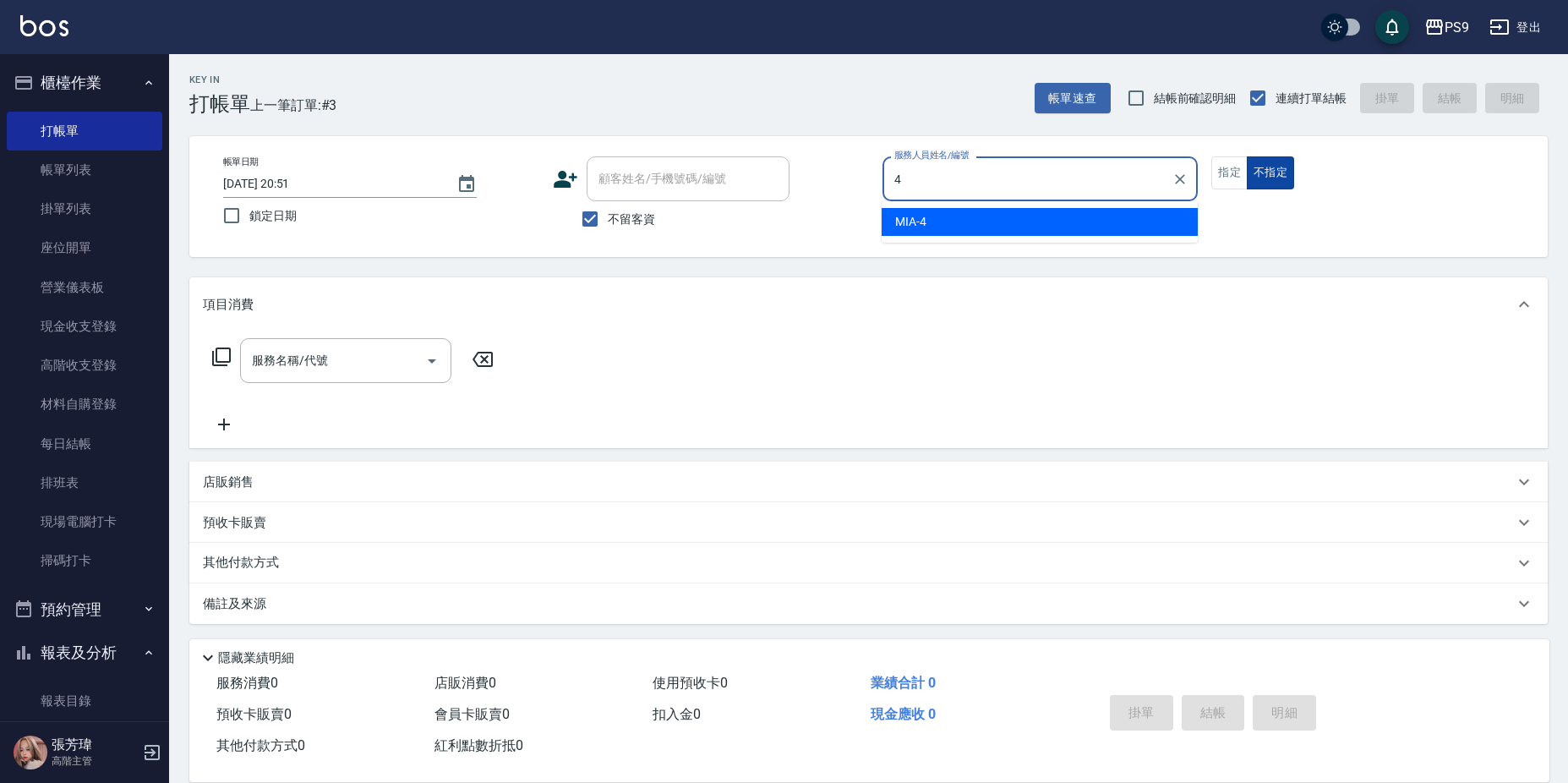
type input "MIA-4"
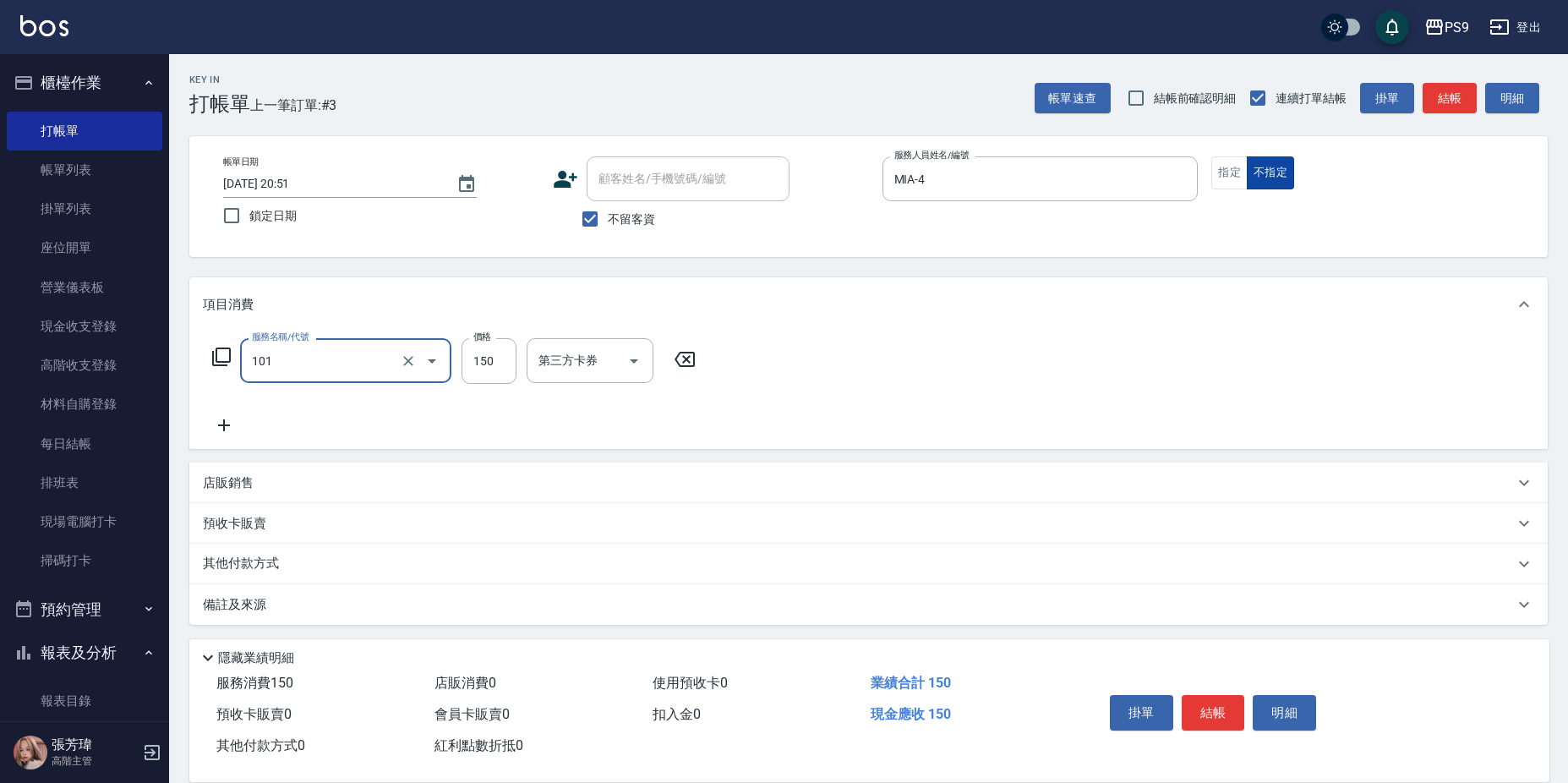
type input "洗髮(101)"
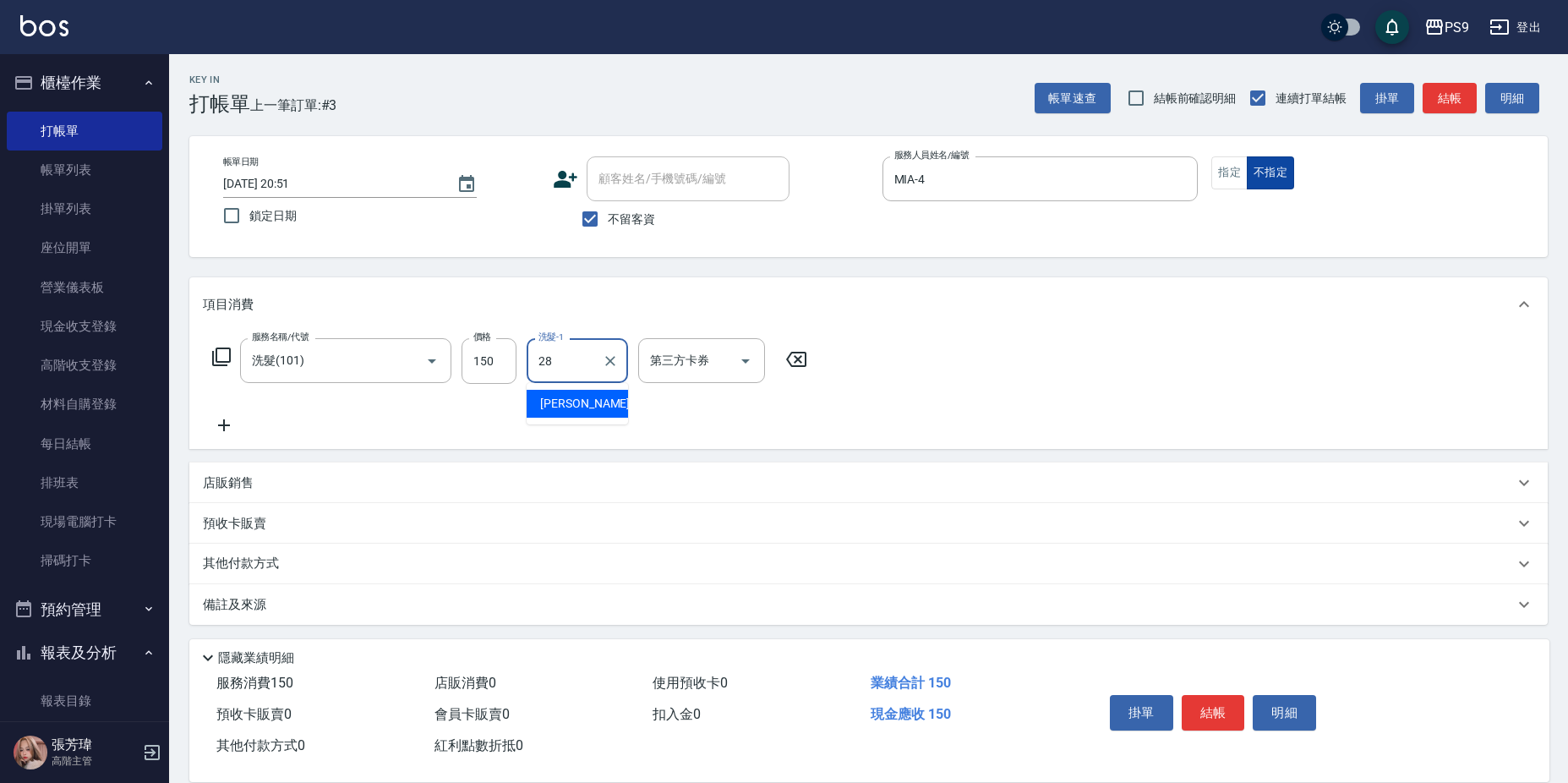
type input "[PERSON_NAME]-28"
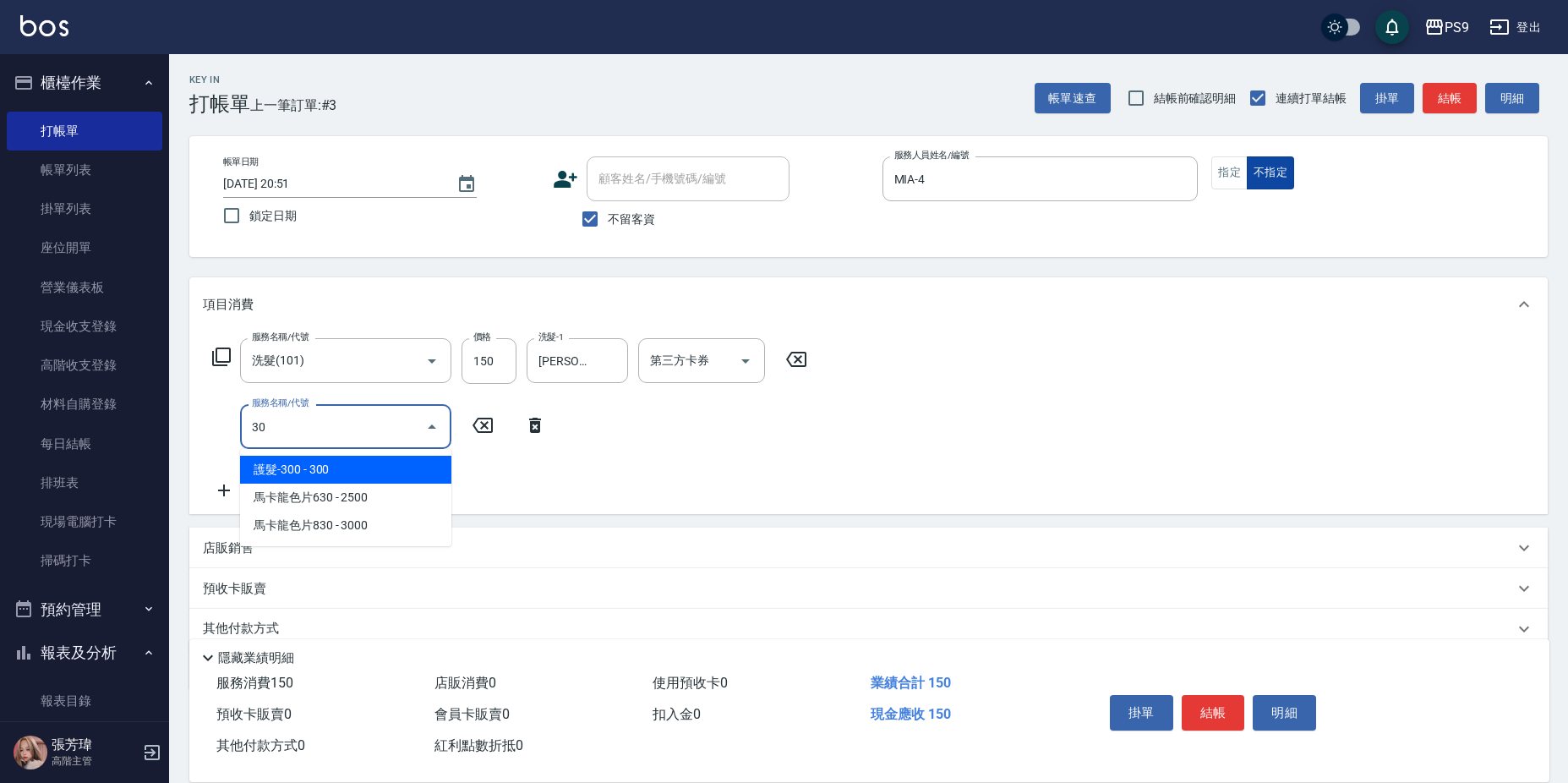
type input "308"
type input "剪-150(301)"
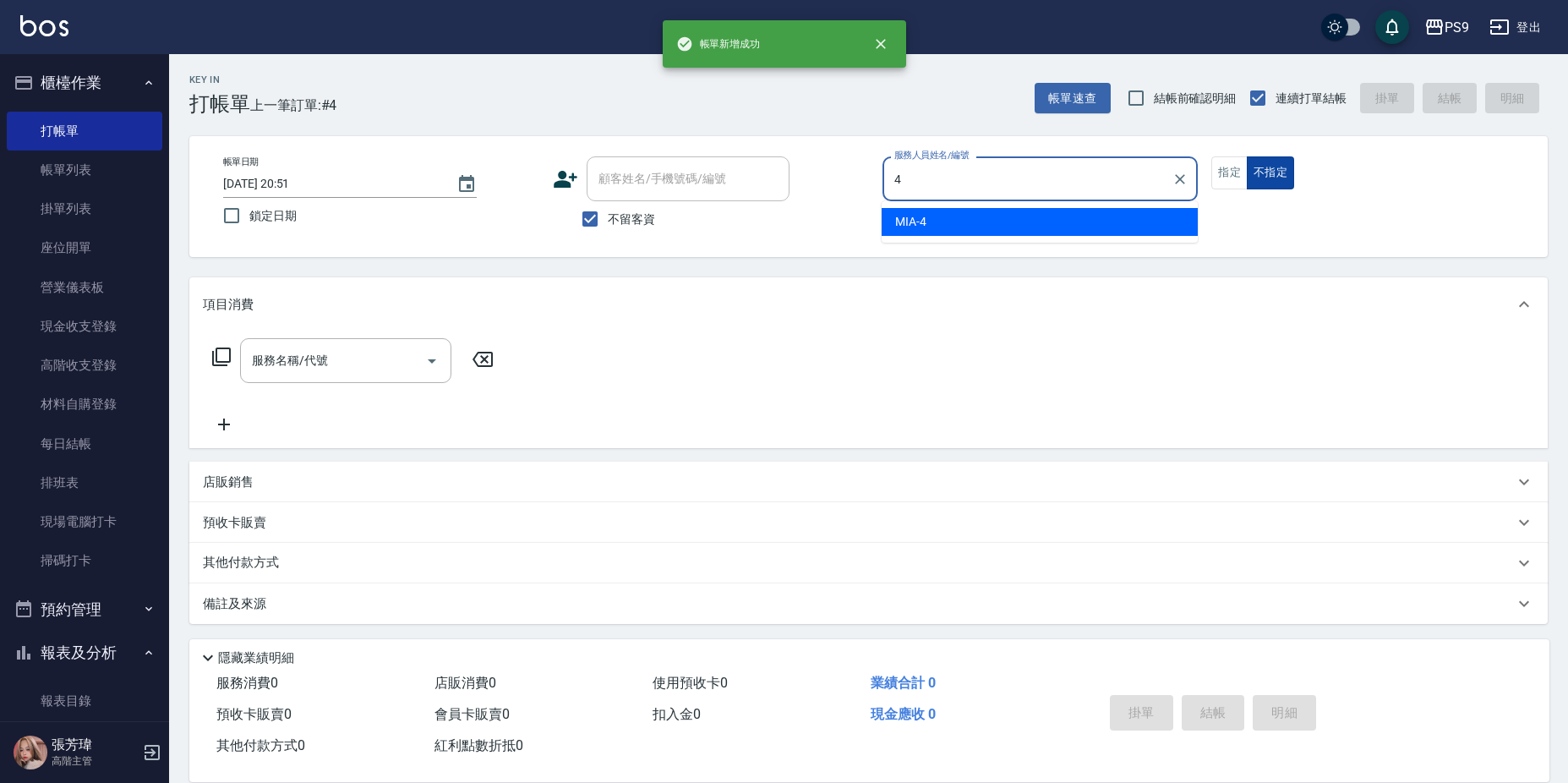
type input "MIA-4"
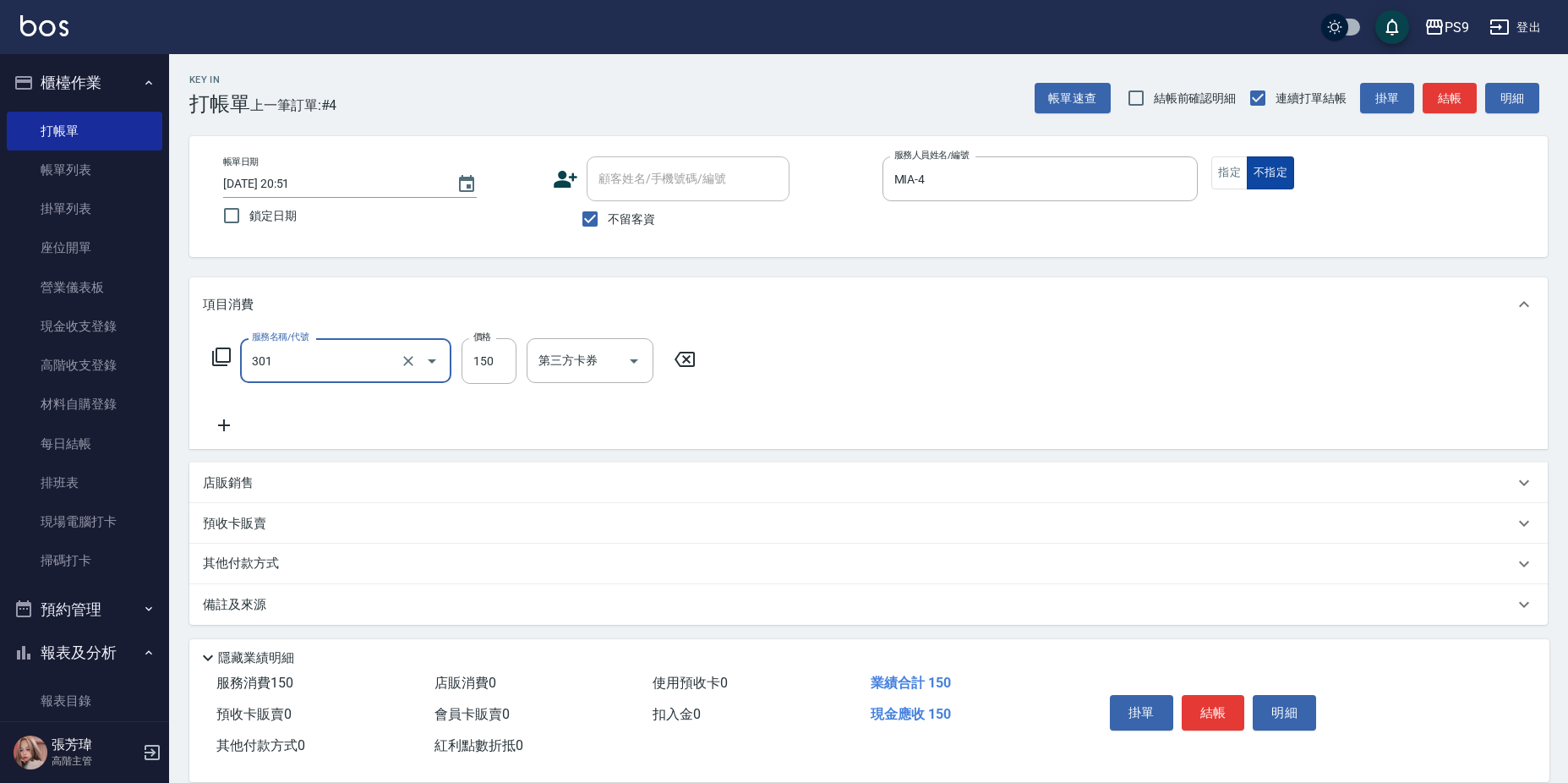
type input "剪-150(301)"
type input "300"
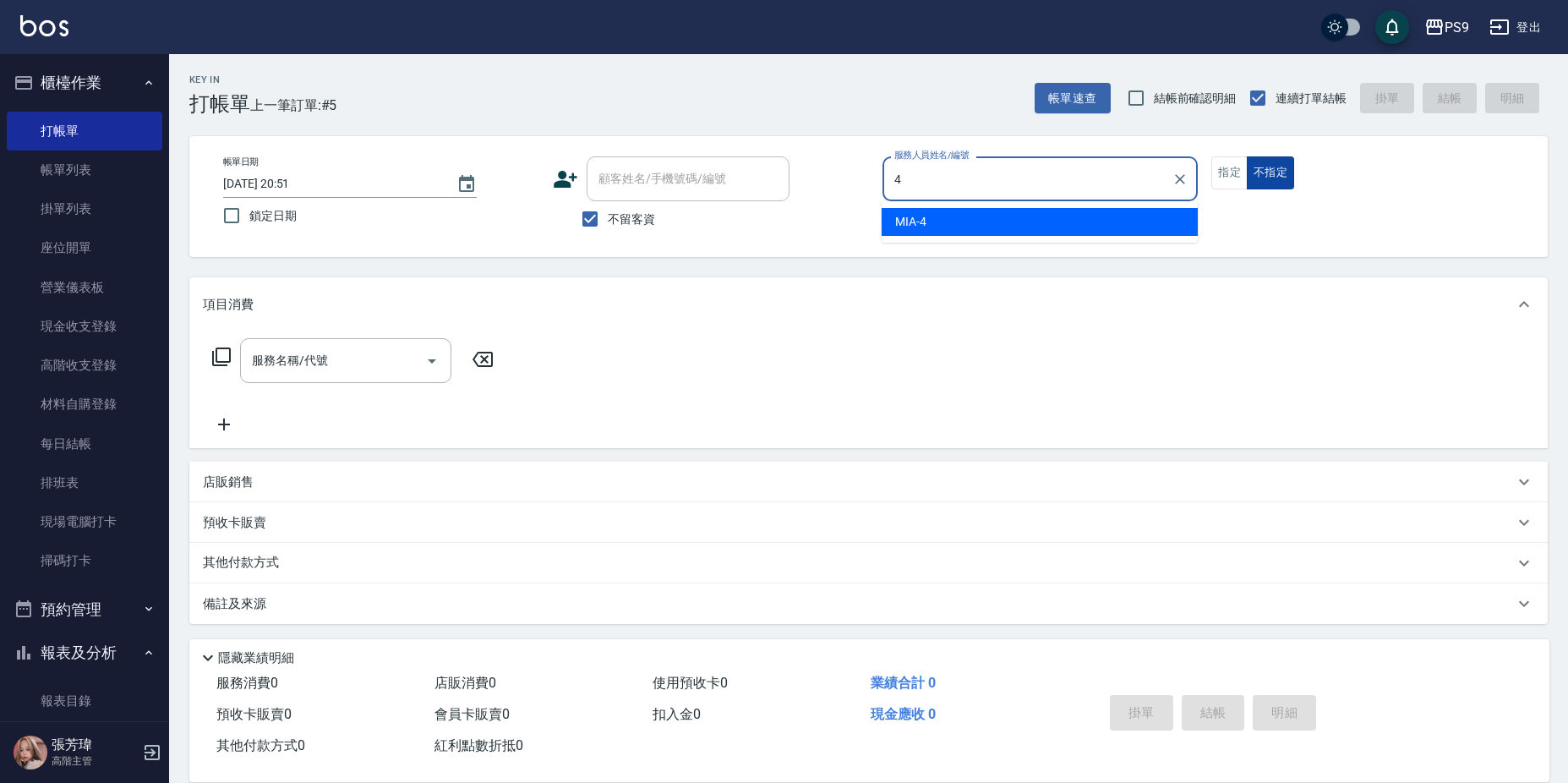
type input "MIA-4"
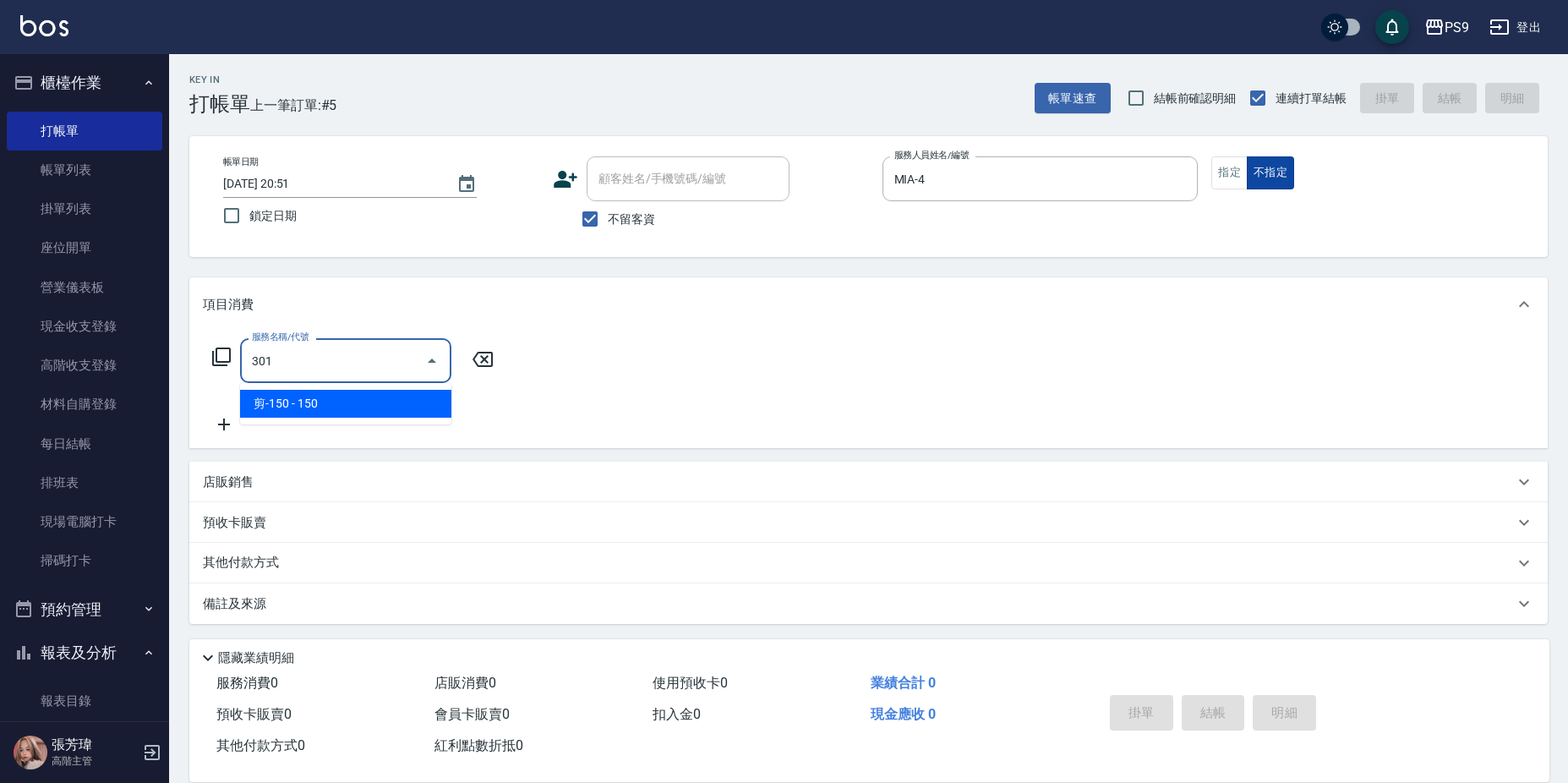
type input "剪-150(301)"
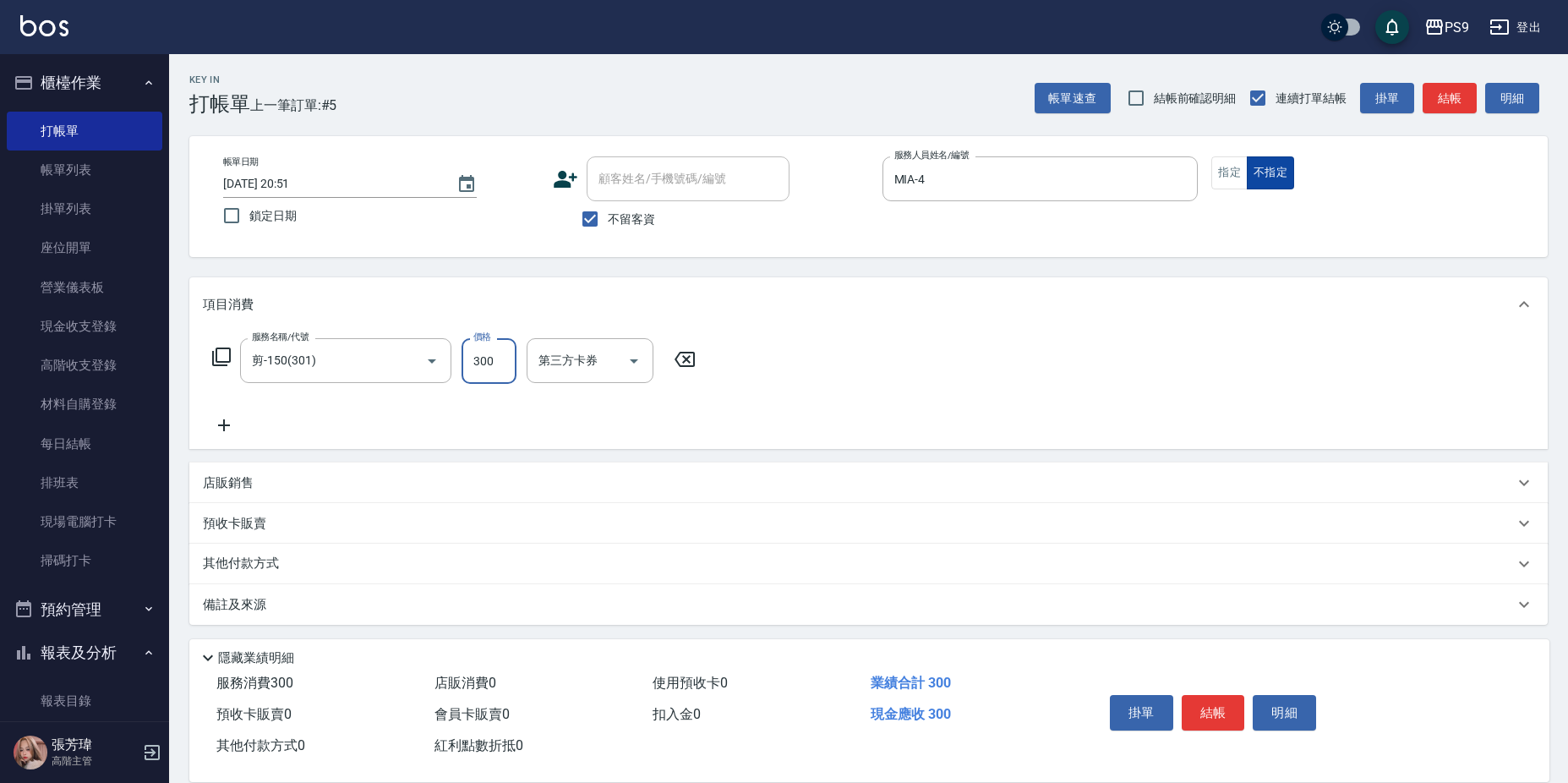
type input "300"
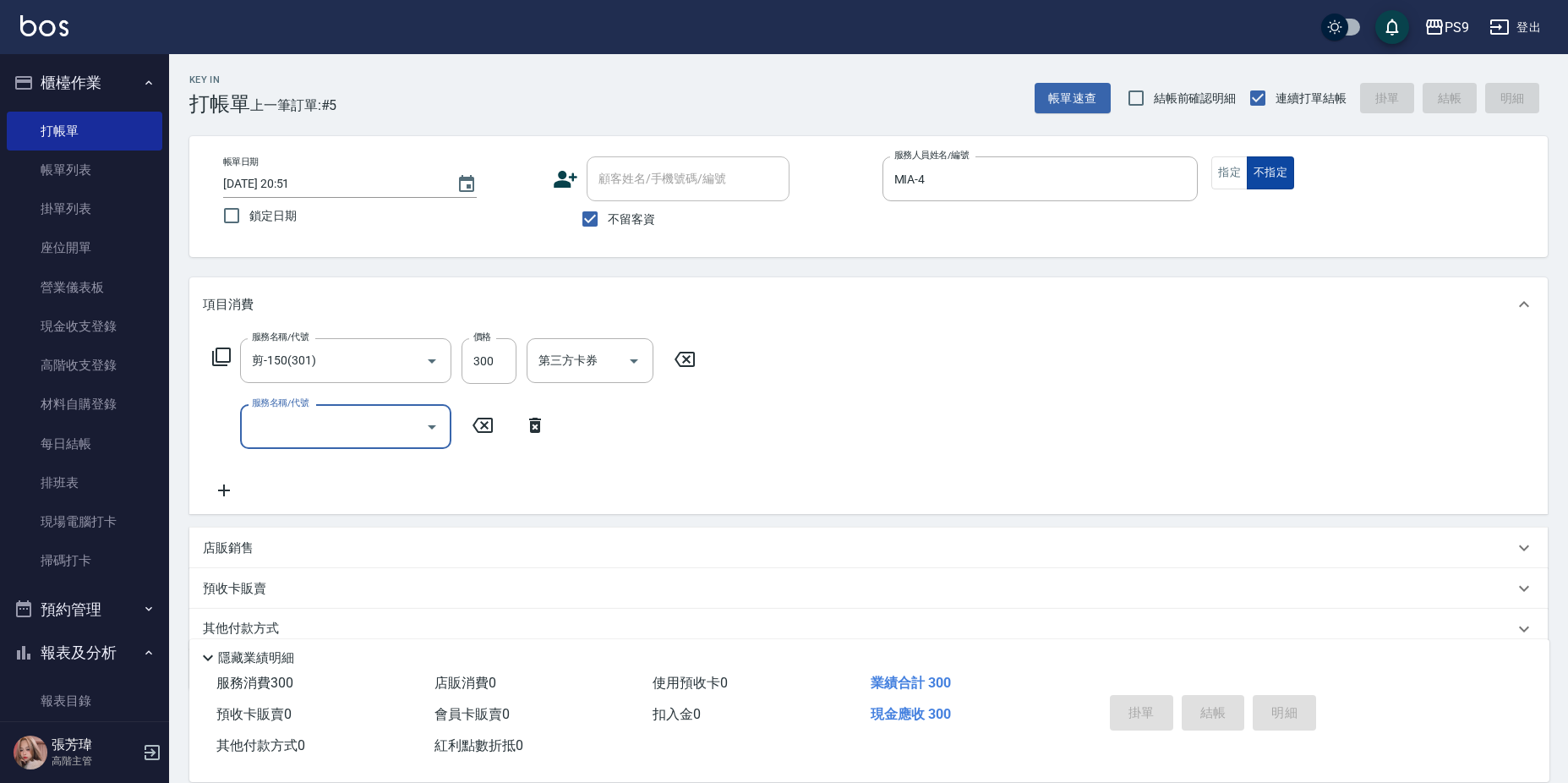
type input "[DATE] 20:52"
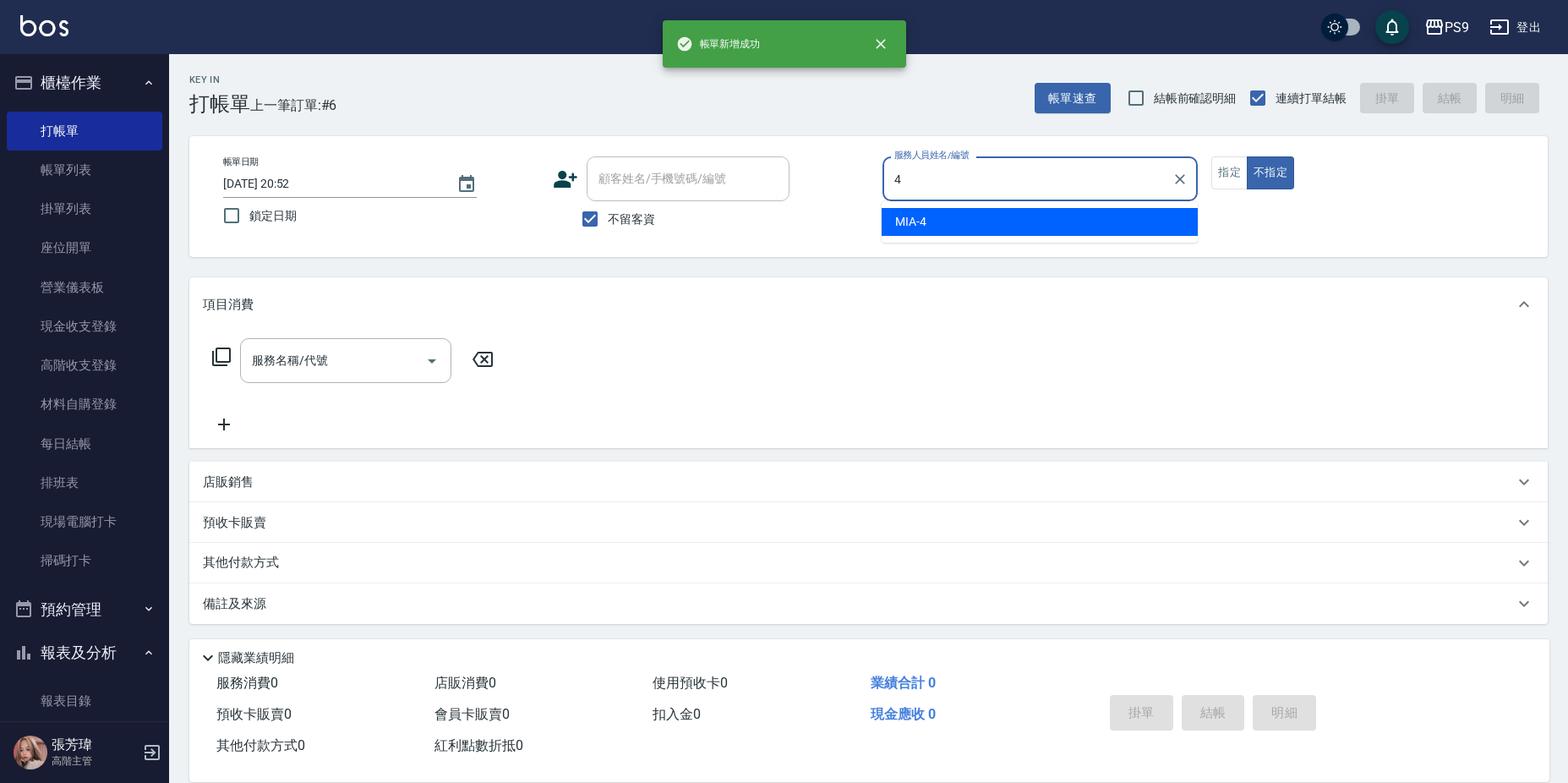
type input "MIA-4"
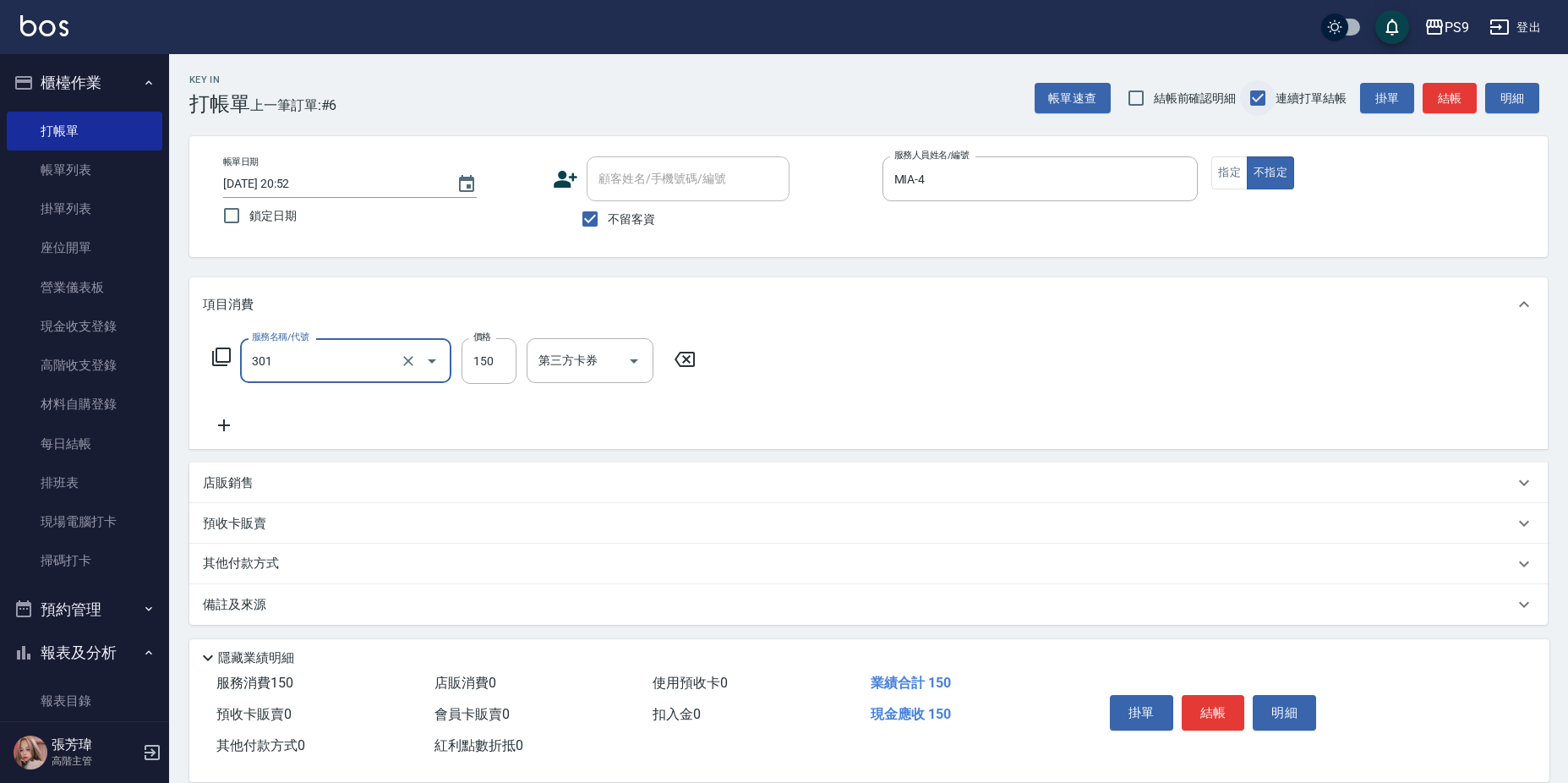
type input "剪-150(301)"
type input "300"
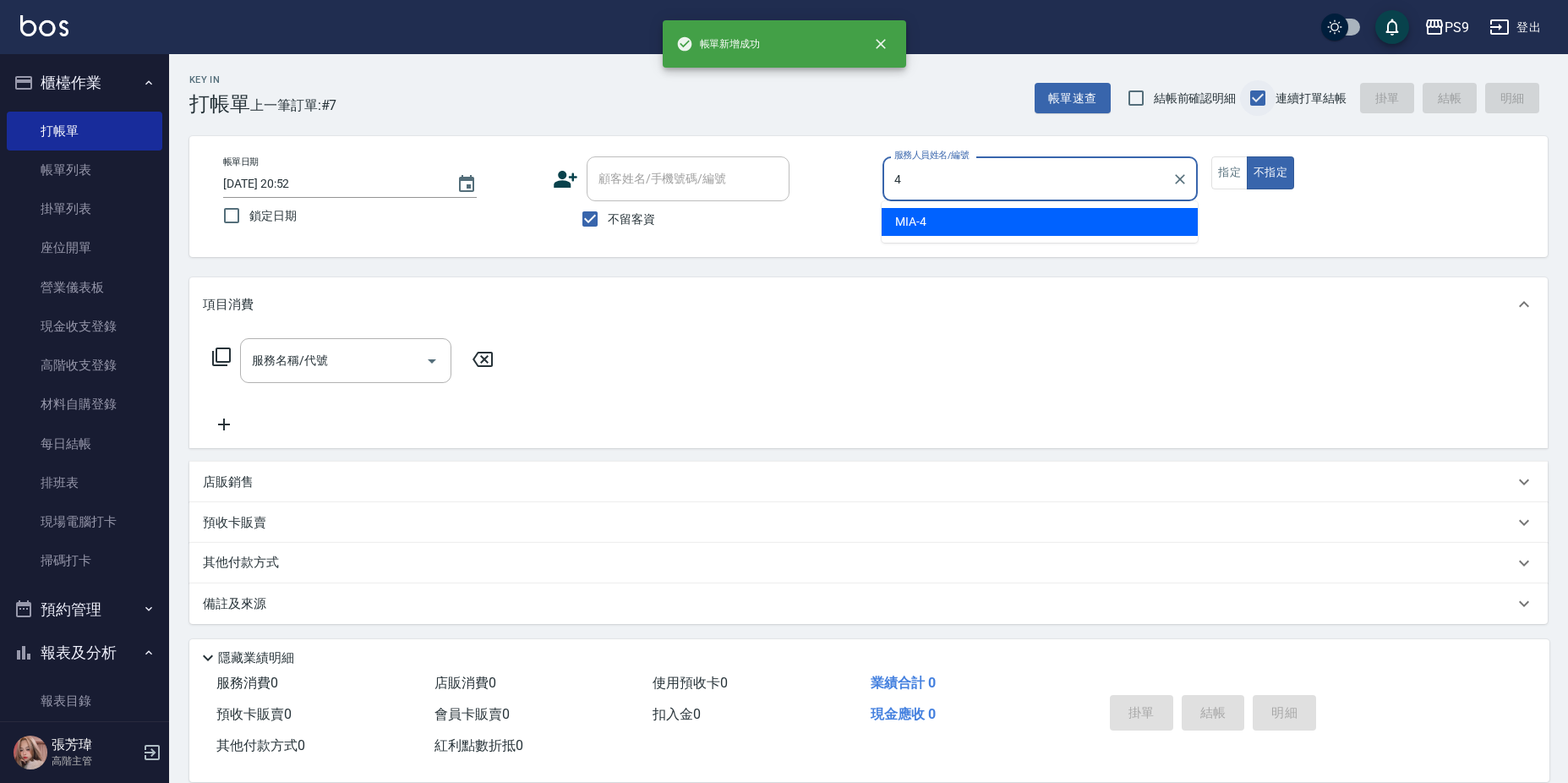
type input "MIA-4"
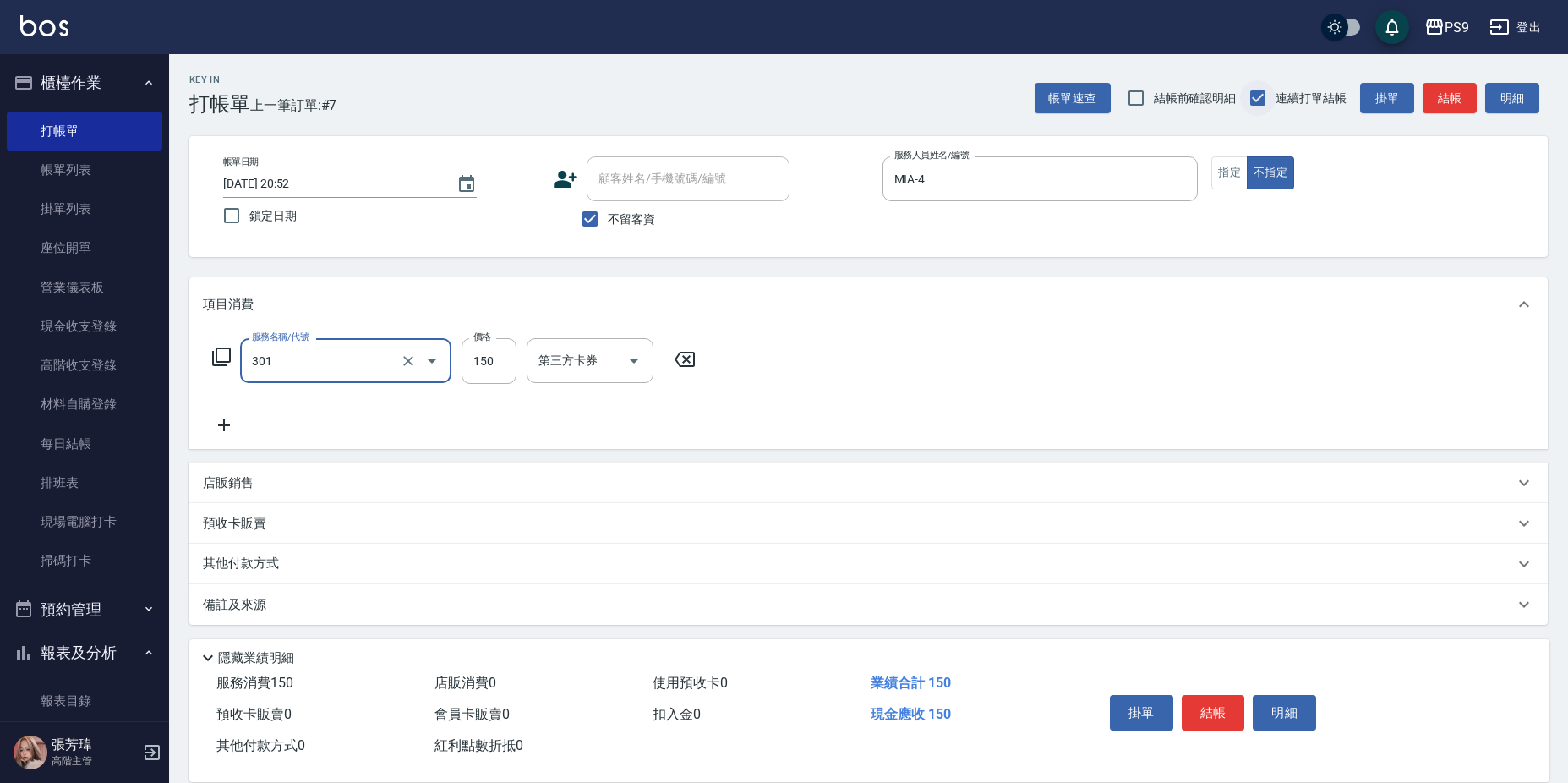
type input "剪-150(301)"
type input "300"
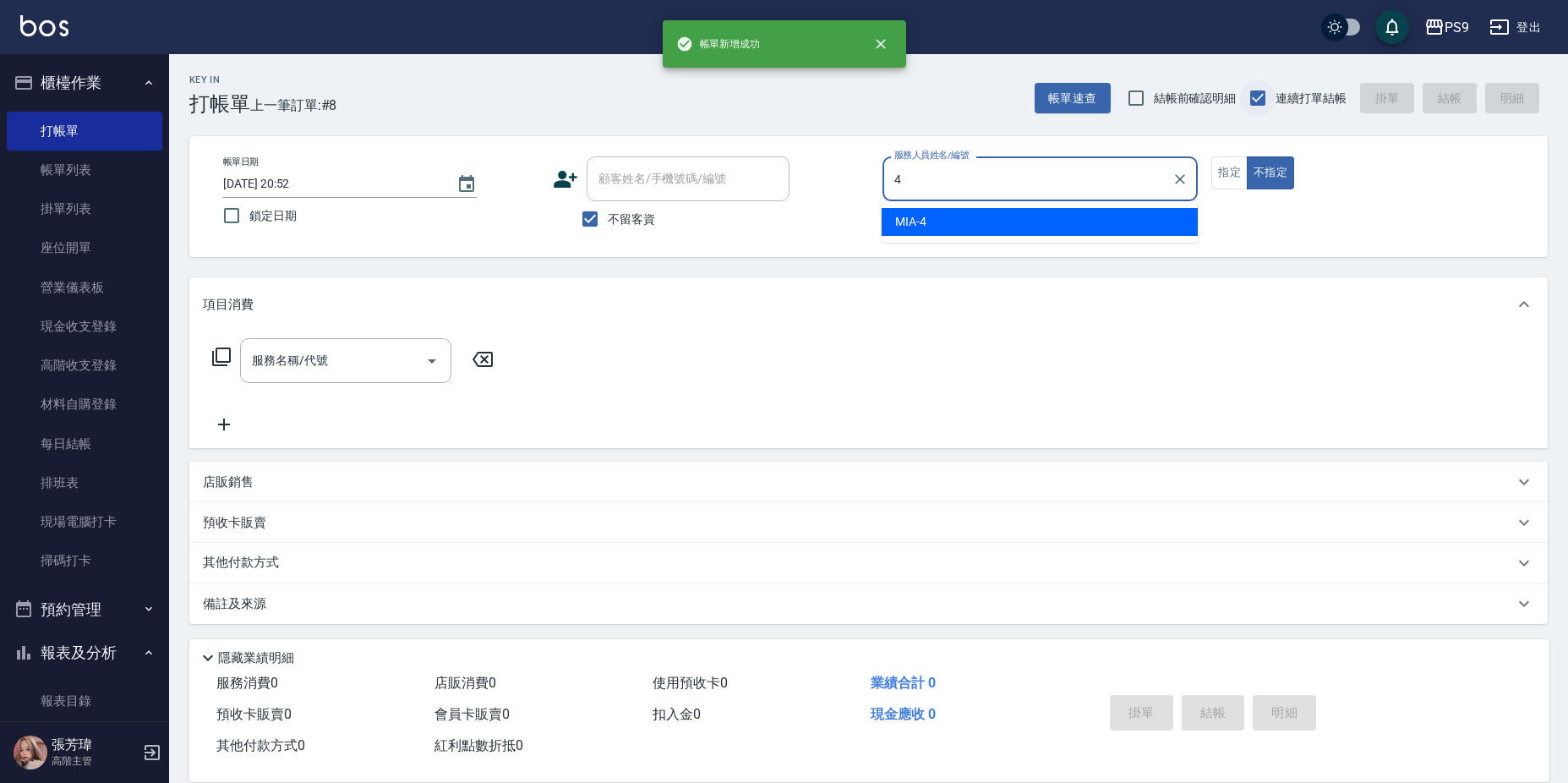
type input "MIA-4"
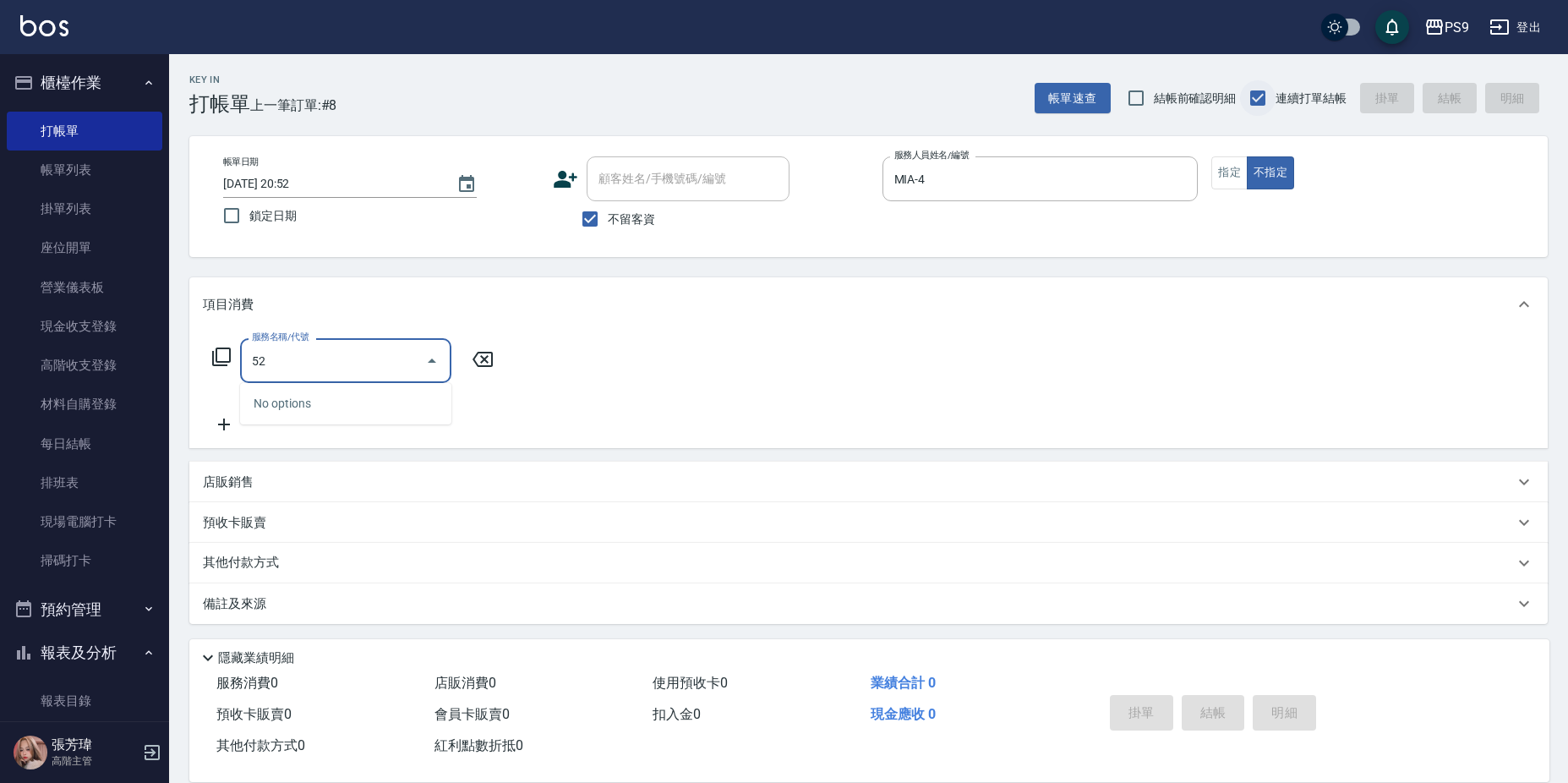
type input "5"
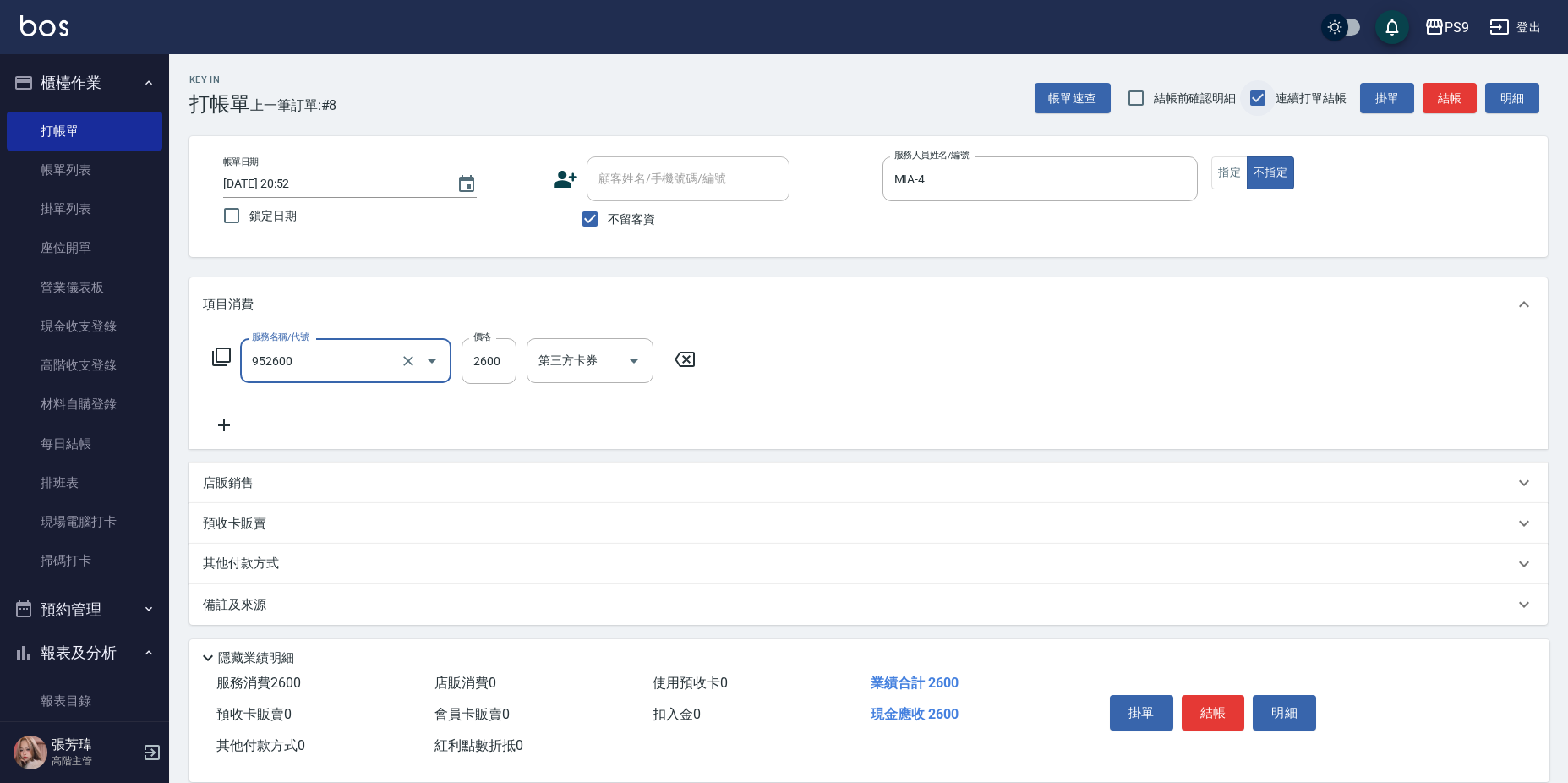
type input "過年-燙B(952600)"
type input "2500"
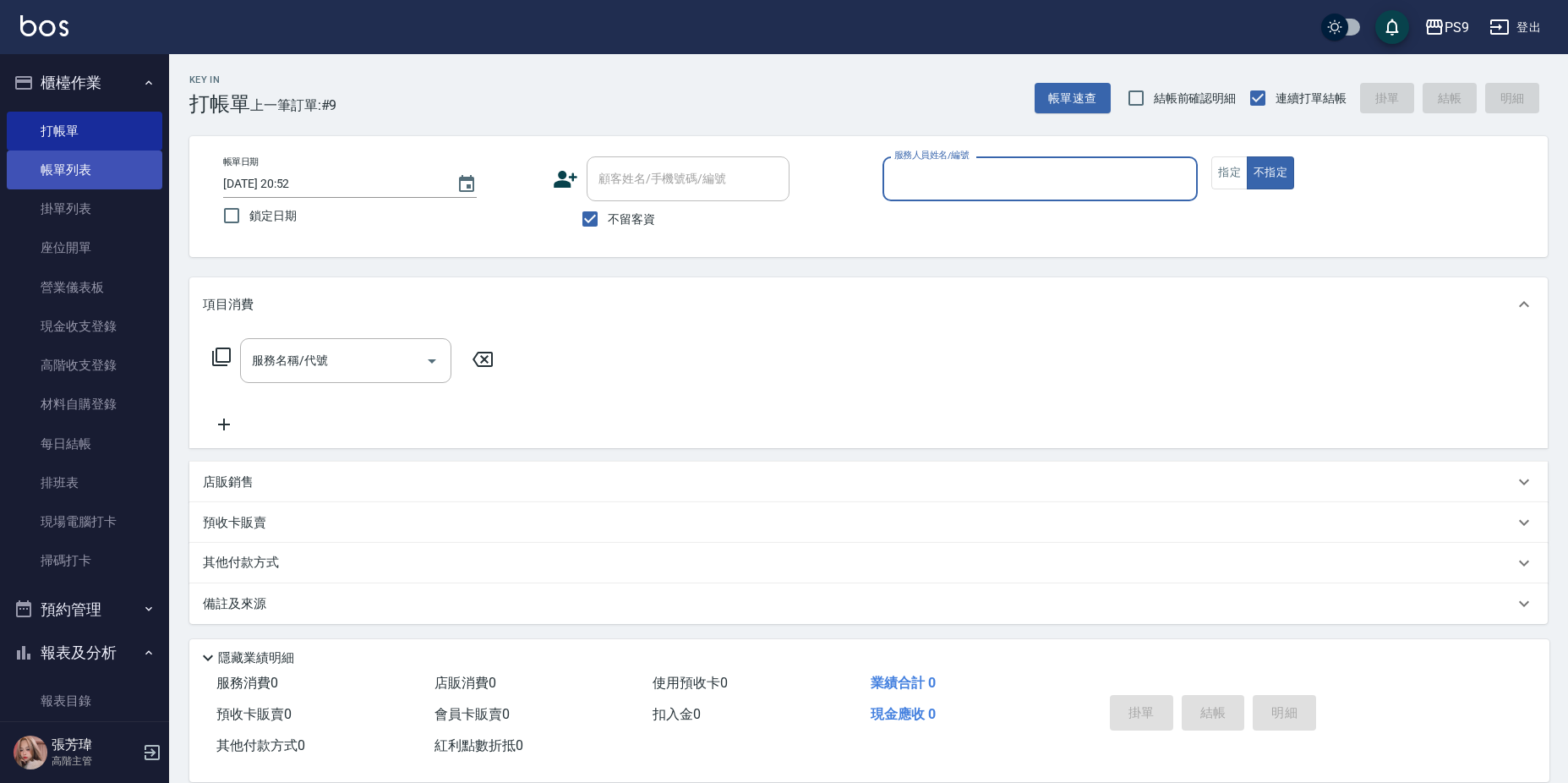
click at [109, 163] on link "帳單列表" at bounding box center [85, 170] width 156 height 38
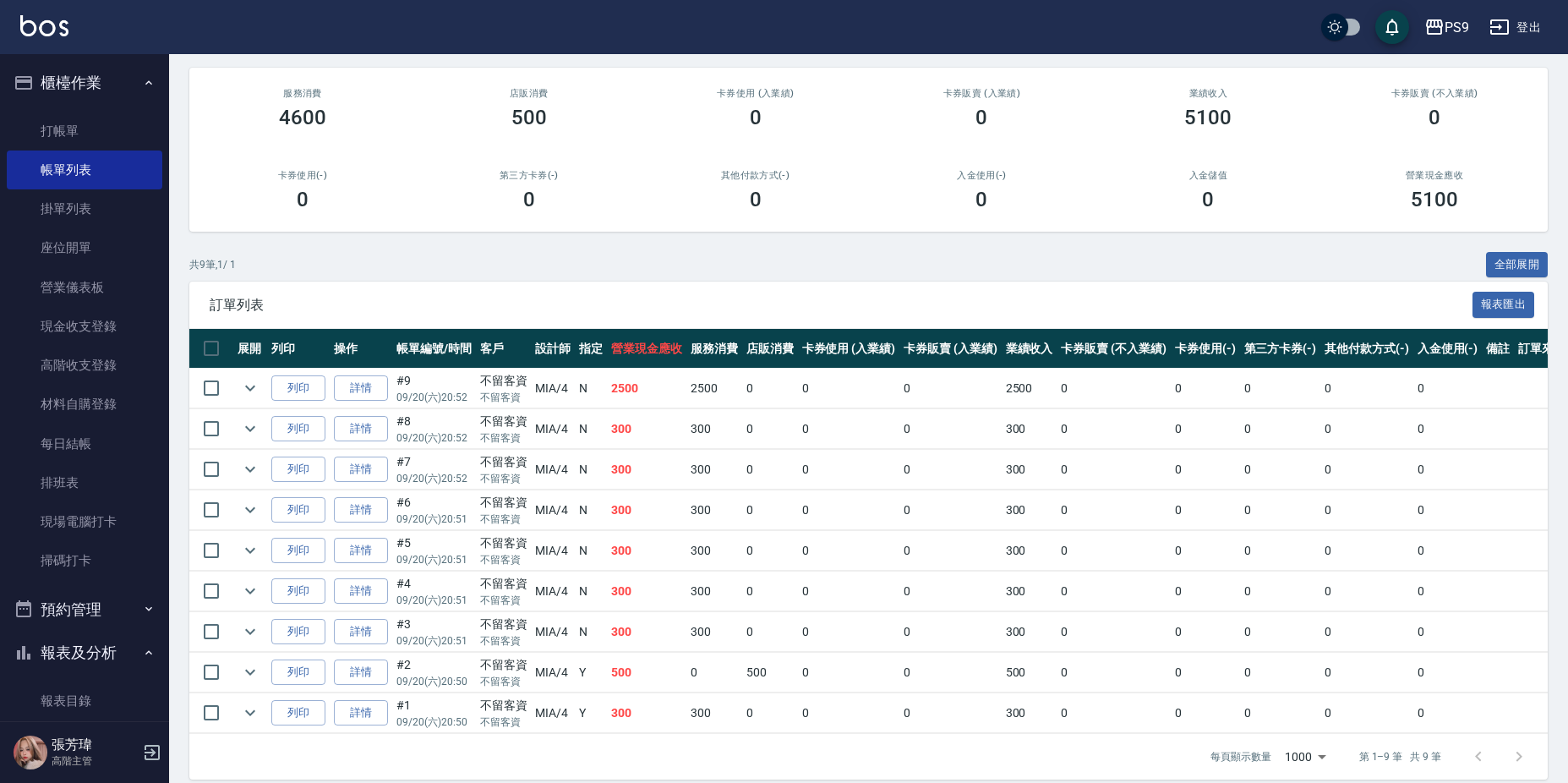
scroll to position [169, 0]
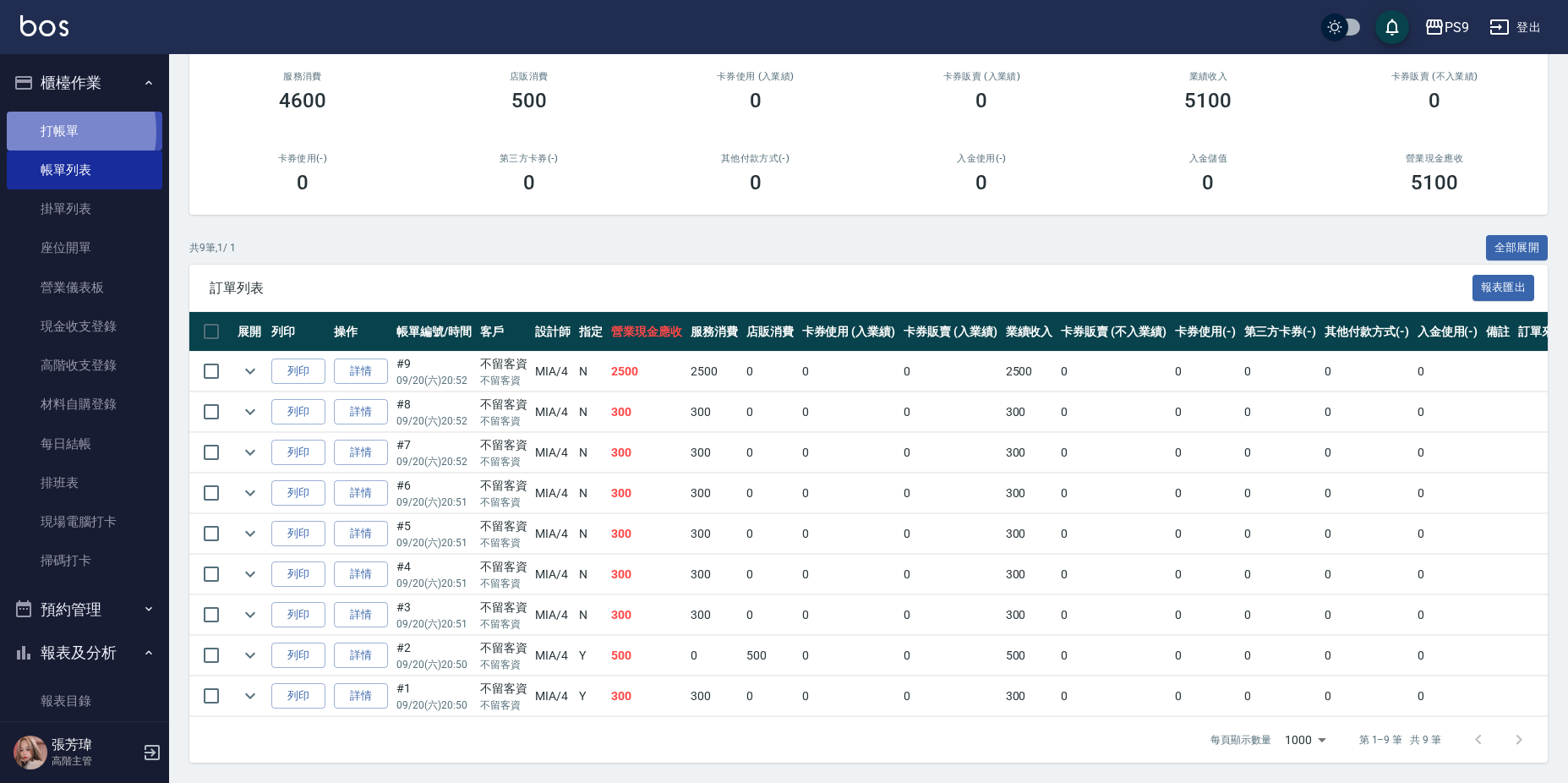
click at [40, 131] on link "打帳單" at bounding box center [85, 131] width 156 height 38
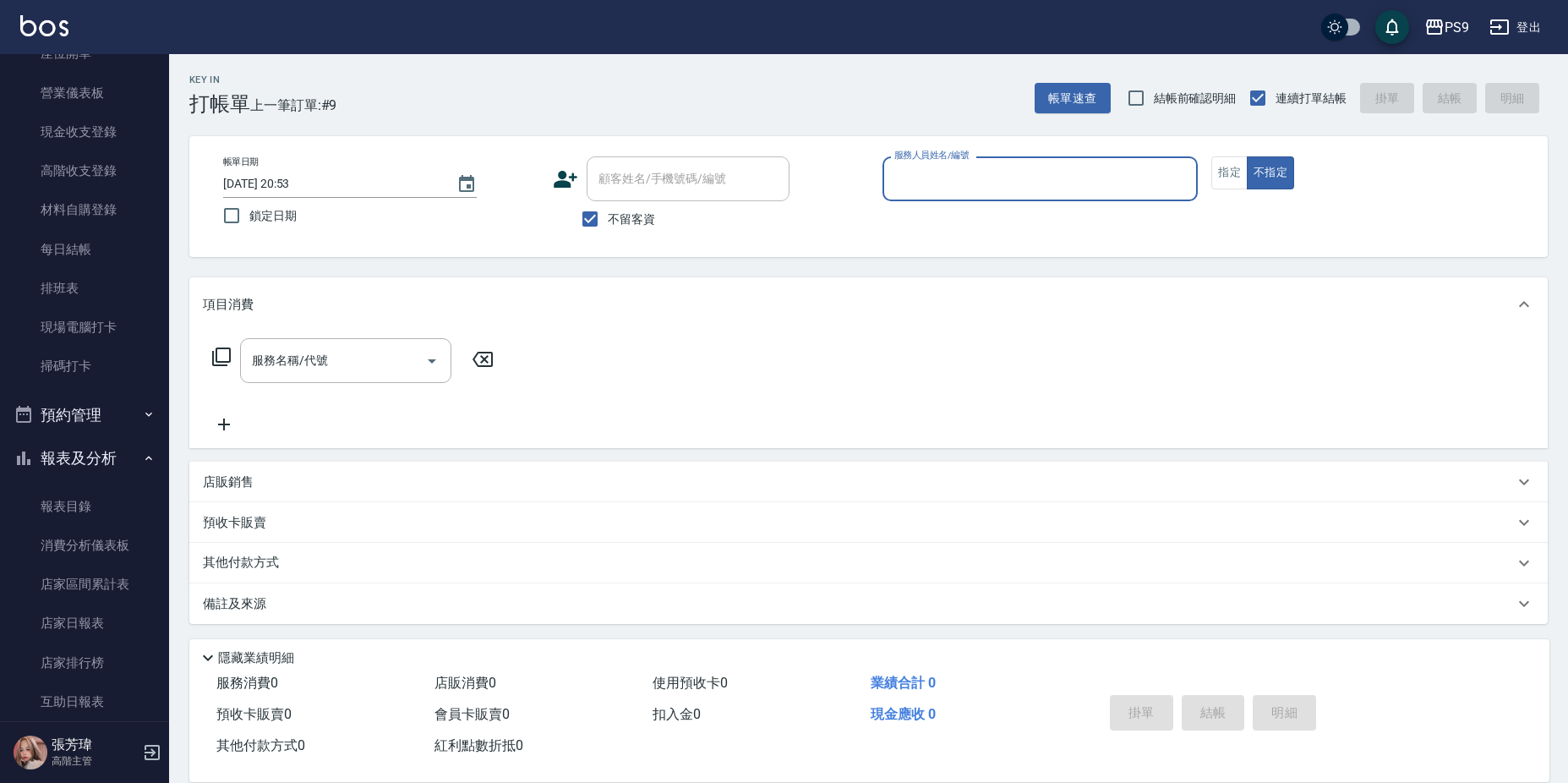
scroll to position [338, 0]
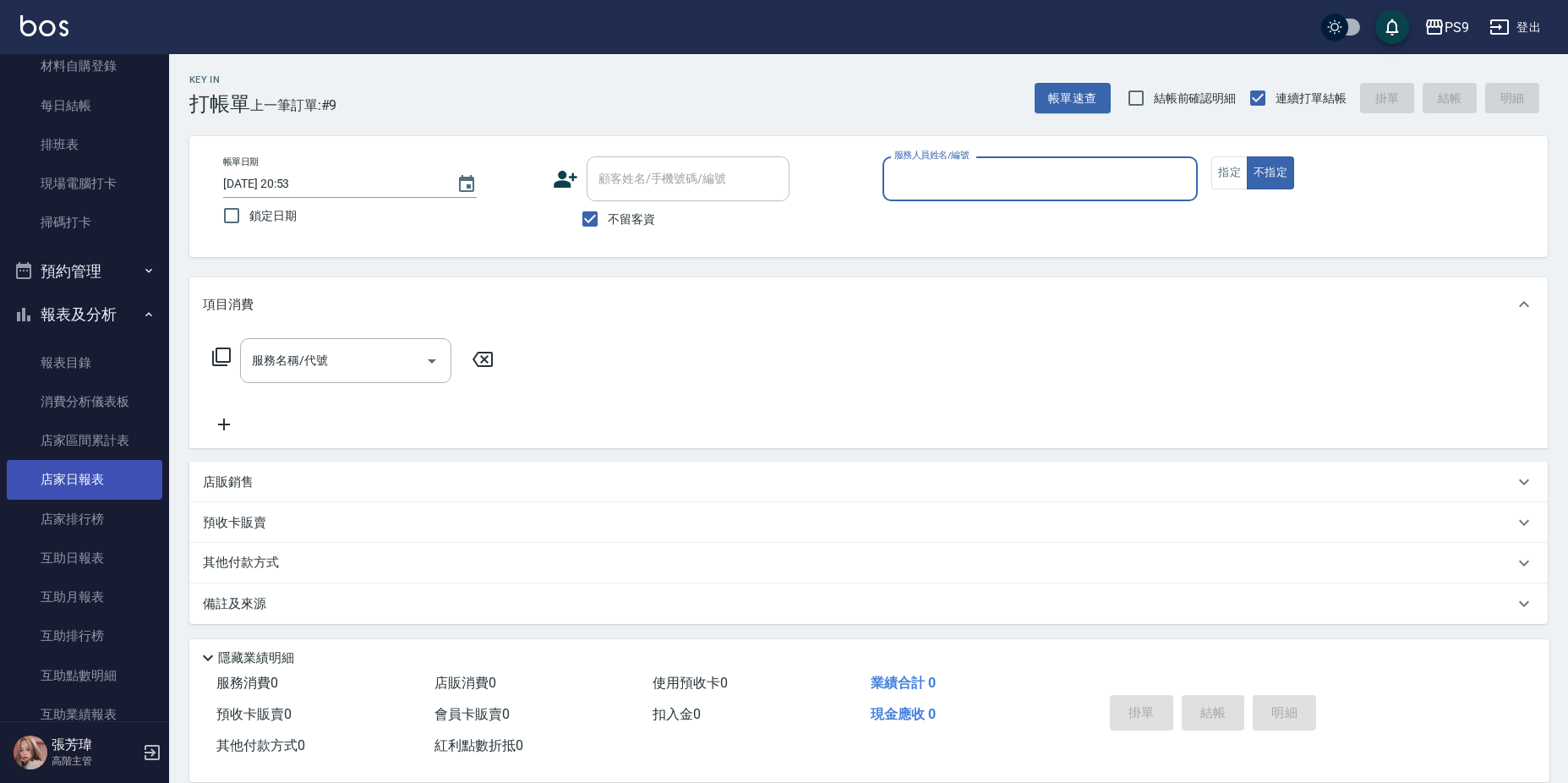
click at [102, 477] on link "店家日報表" at bounding box center [85, 479] width 156 height 38
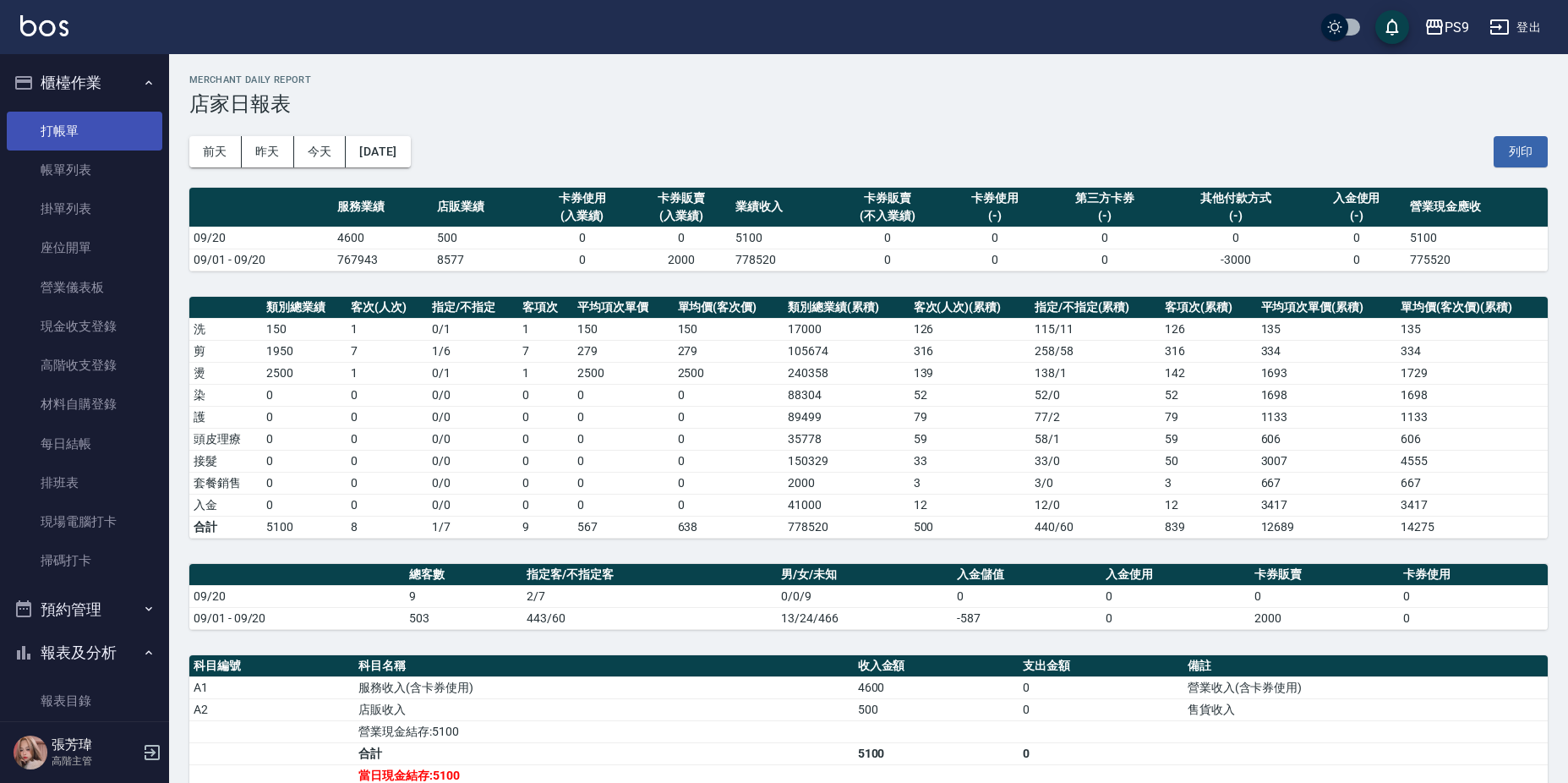
click at [77, 136] on link "打帳單" at bounding box center [85, 131] width 156 height 38
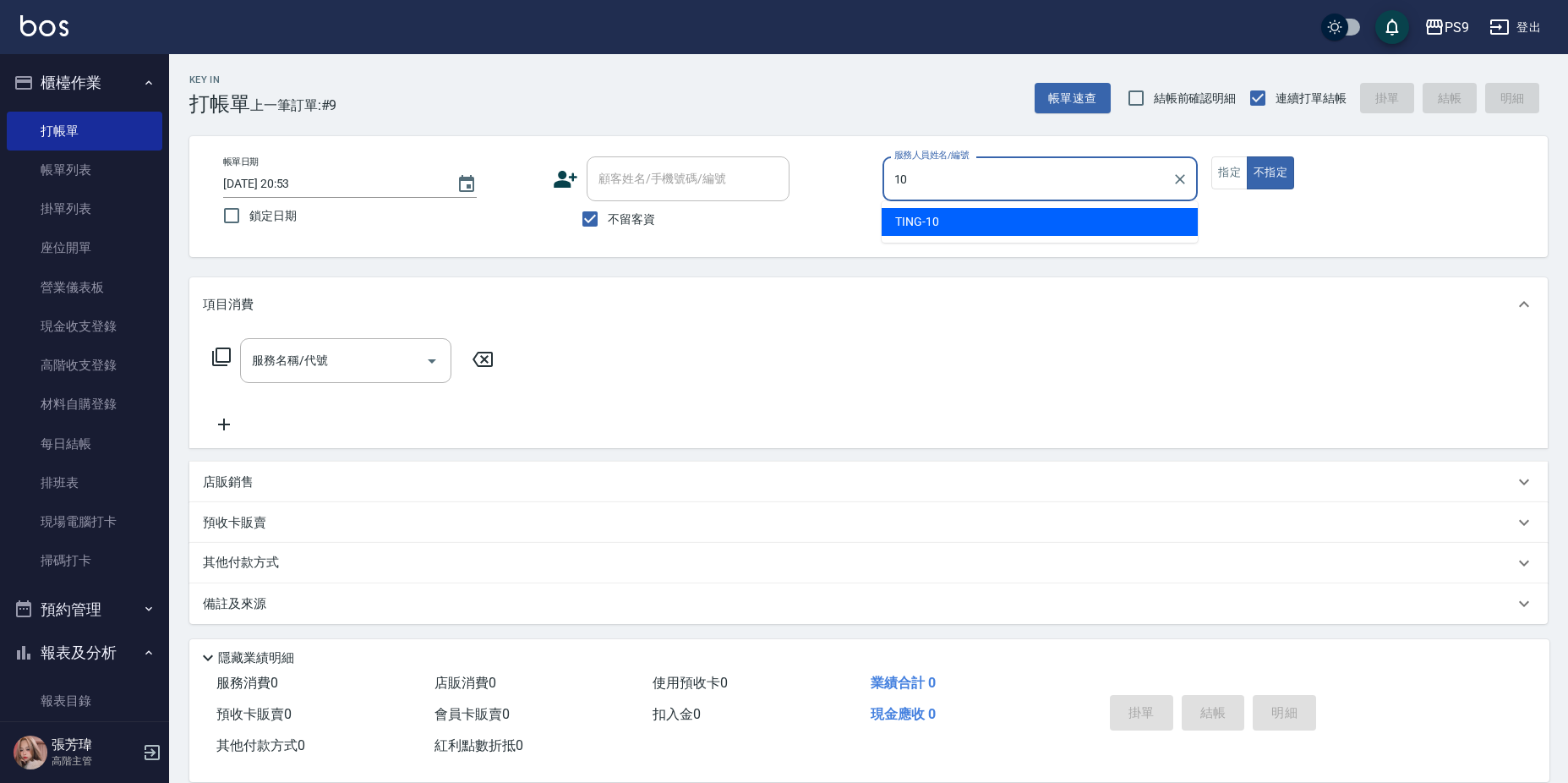
type input "TING-10"
type button "false"
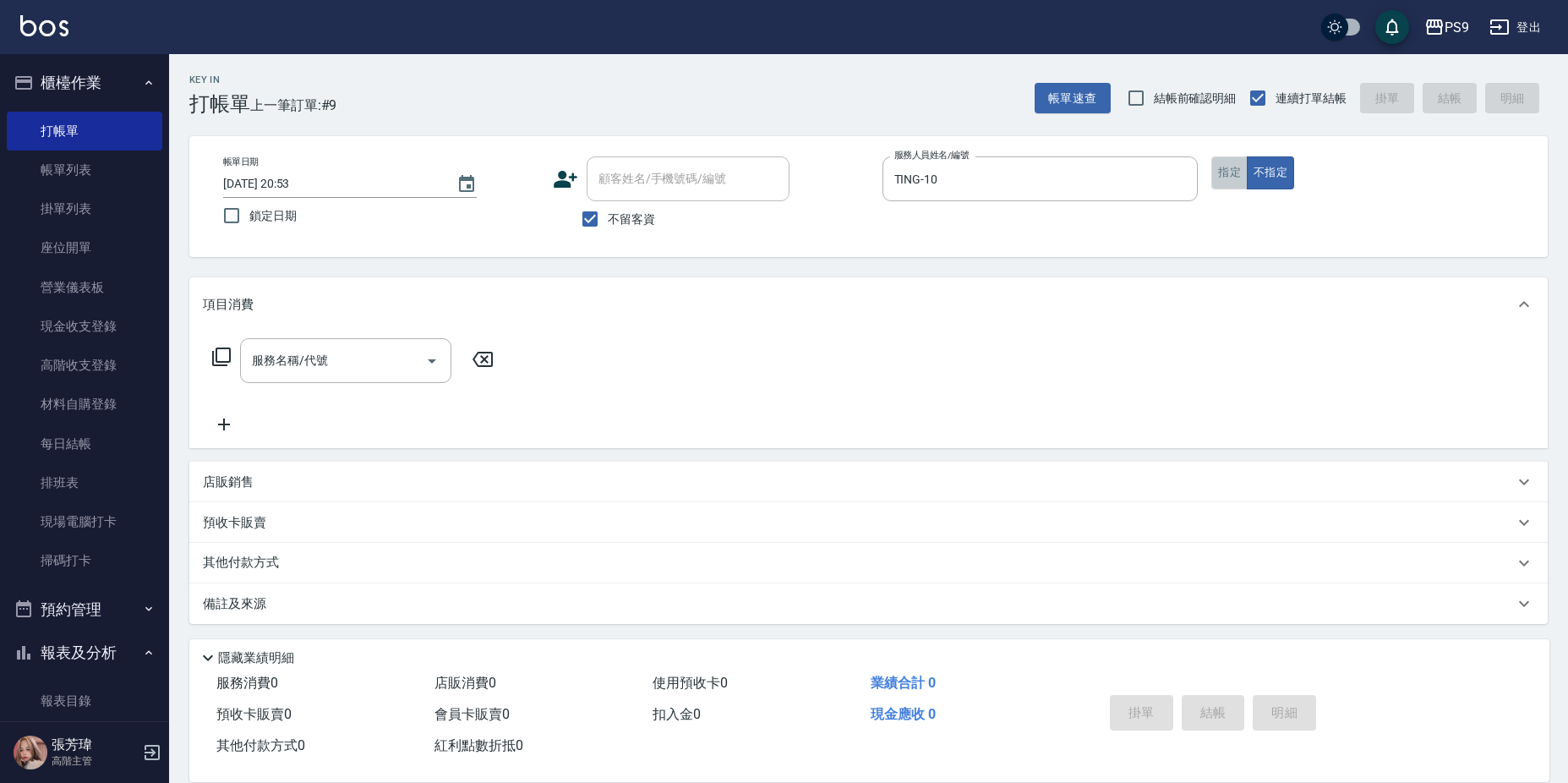
drag, startPoint x: 1226, startPoint y: 181, endPoint x: 1250, endPoint y: 164, distance: 29.4
click at [1228, 177] on button "指定" at bounding box center [1229, 173] width 37 height 33
type button "true"
type input "5"
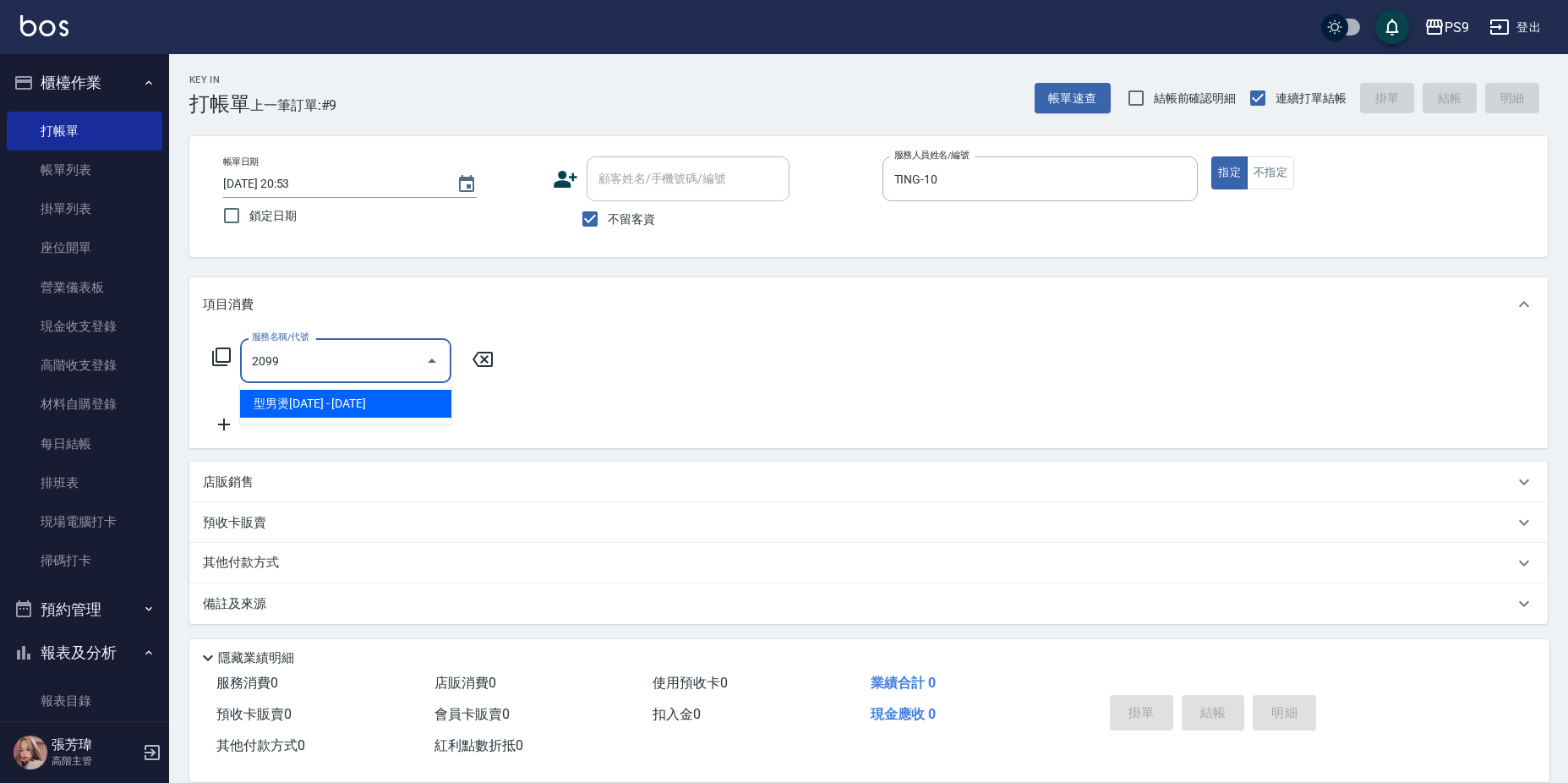
type input "2099"
drag, startPoint x: 488, startPoint y: 355, endPoint x: 521, endPoint y: 361, distance: 33.5
click at [488, 355] on icon at bounding box center [482, 358] width 42 height 20
click at [663, 368] on div "服務名稱/代號 服務名稱/代號" at bounding box center [869, 389] width 1359 height 116
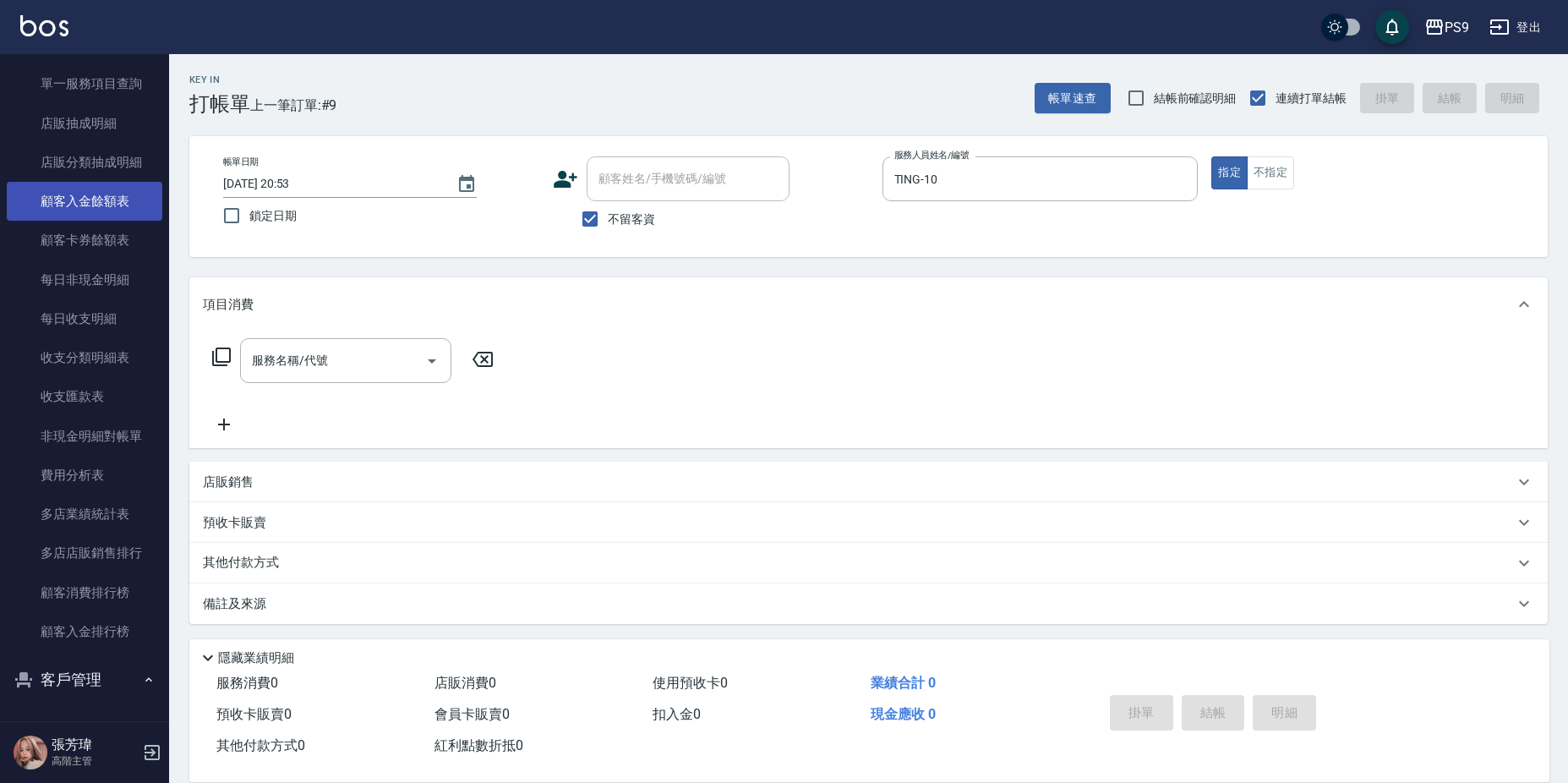
scroll to position [1690, 0]
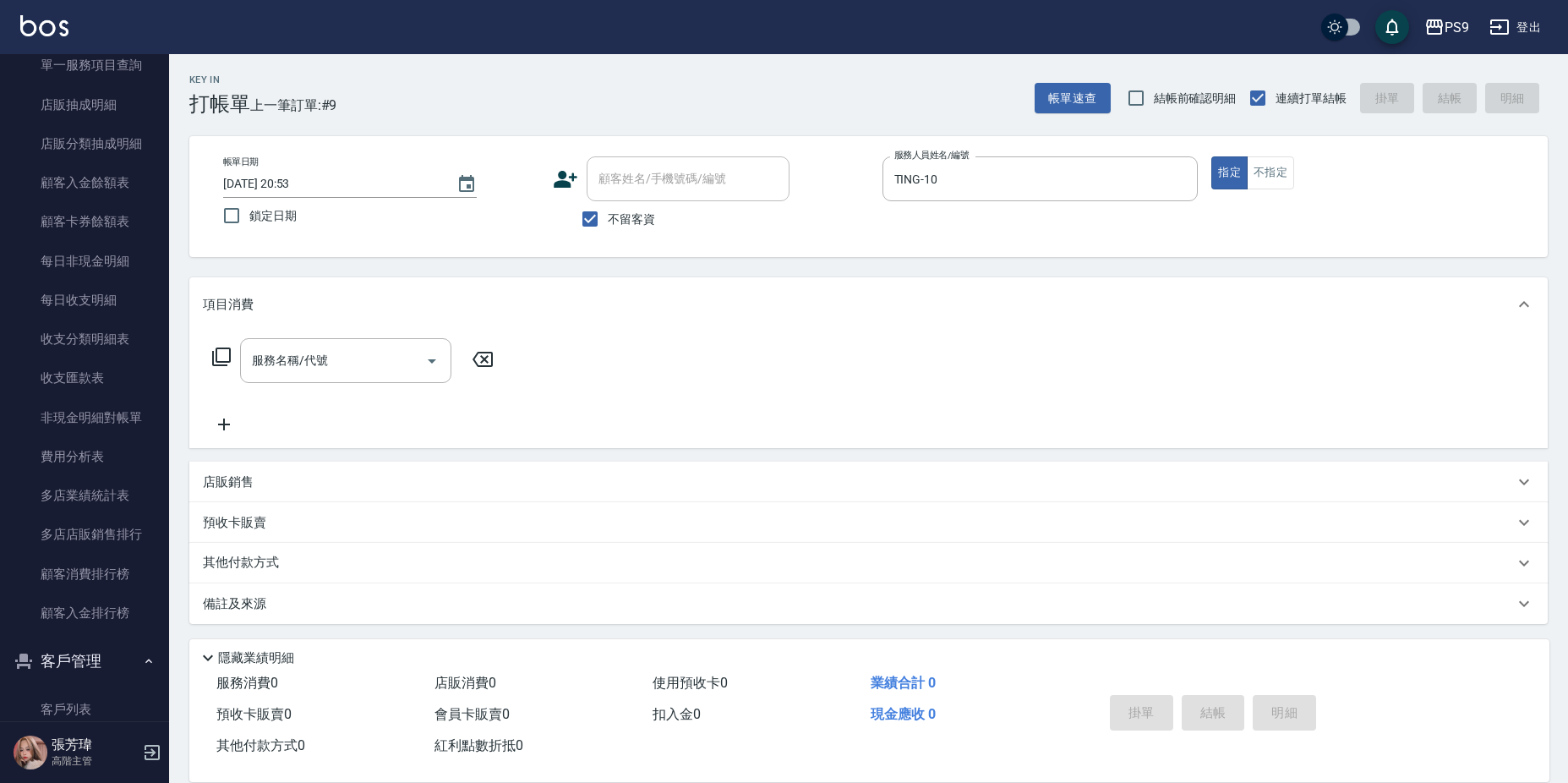
click at [614, 227] on span "不留客資" at bounding box center [630, 219] width 47 height 17
click at [607, 227] on input "不留客資" at bounding box center [589, 218] width 36 height 36
checkbox input "false"
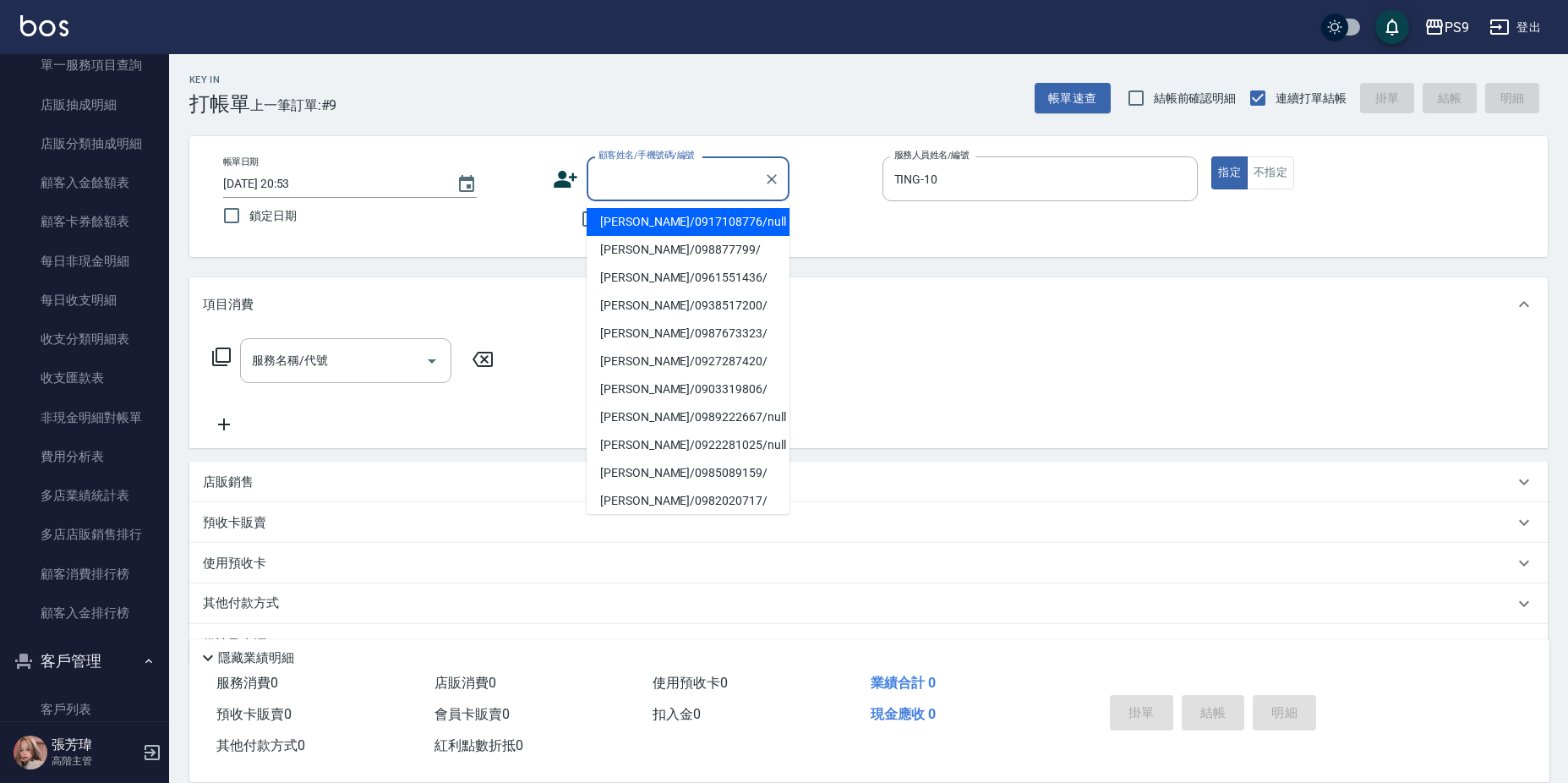
click at [649, 176] on input "顧客姓名/手機號碼/編號" at bounding box center [674, 179] width 162 height 30
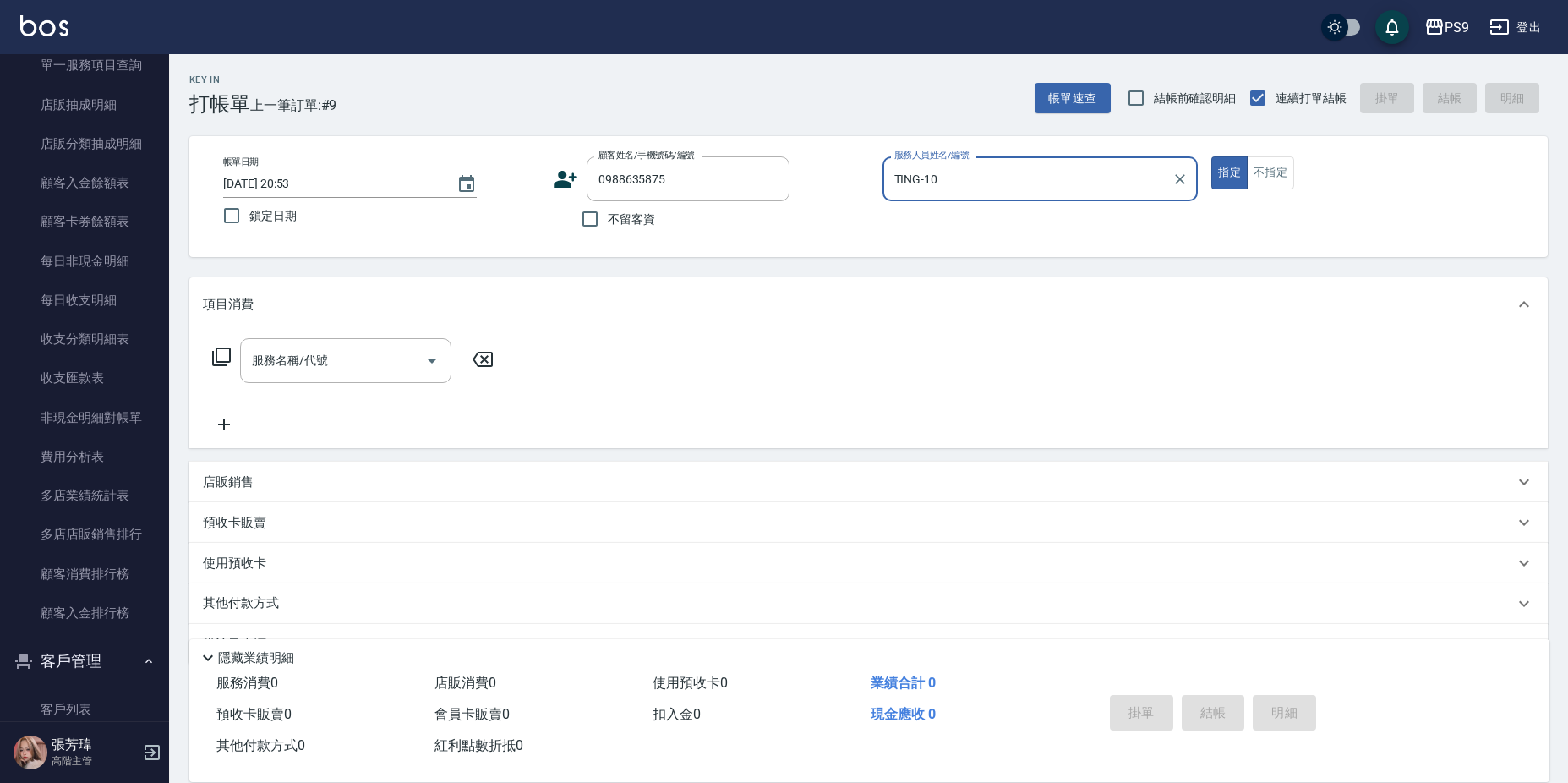
click at [1211, 157] on button "指定" at bounding box center [1229, 173] width 37 height 33
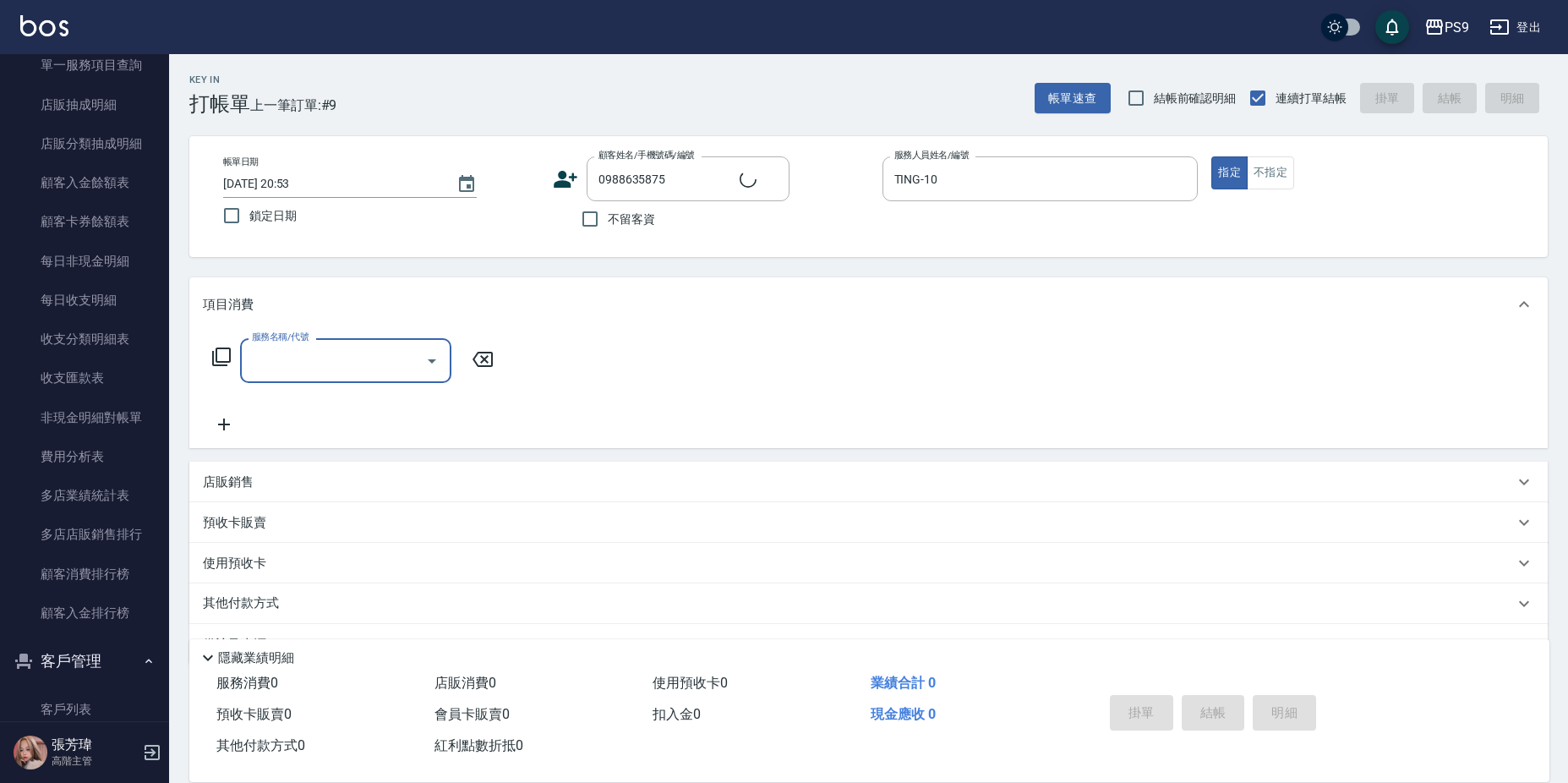
type input "[PERSON_NAME]/0988635875/null"
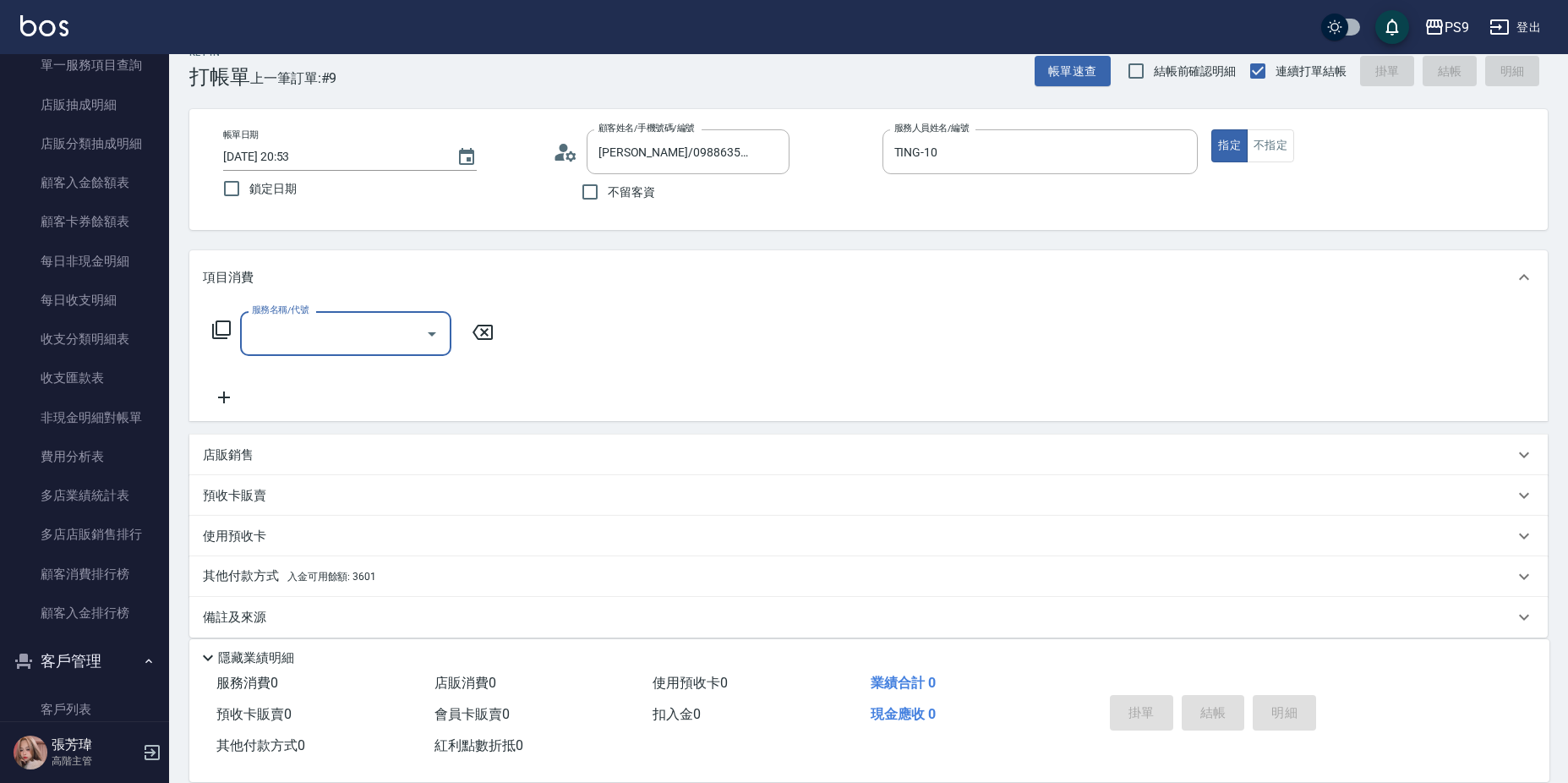
scroll to position [0, 0]
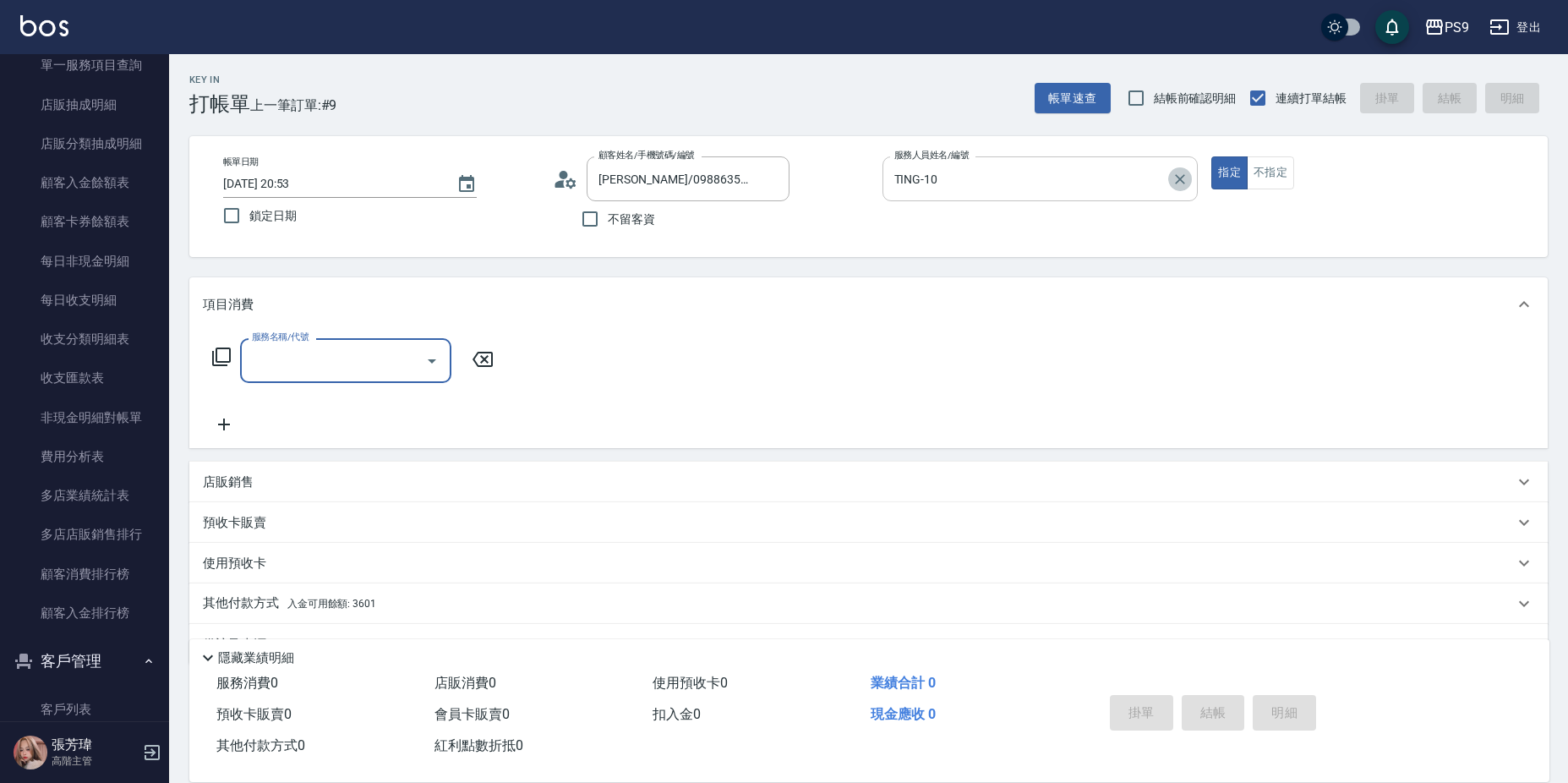
click at [1187, 183] on icon "Clear" at bounding box center [1180, 180] width 17 height 17
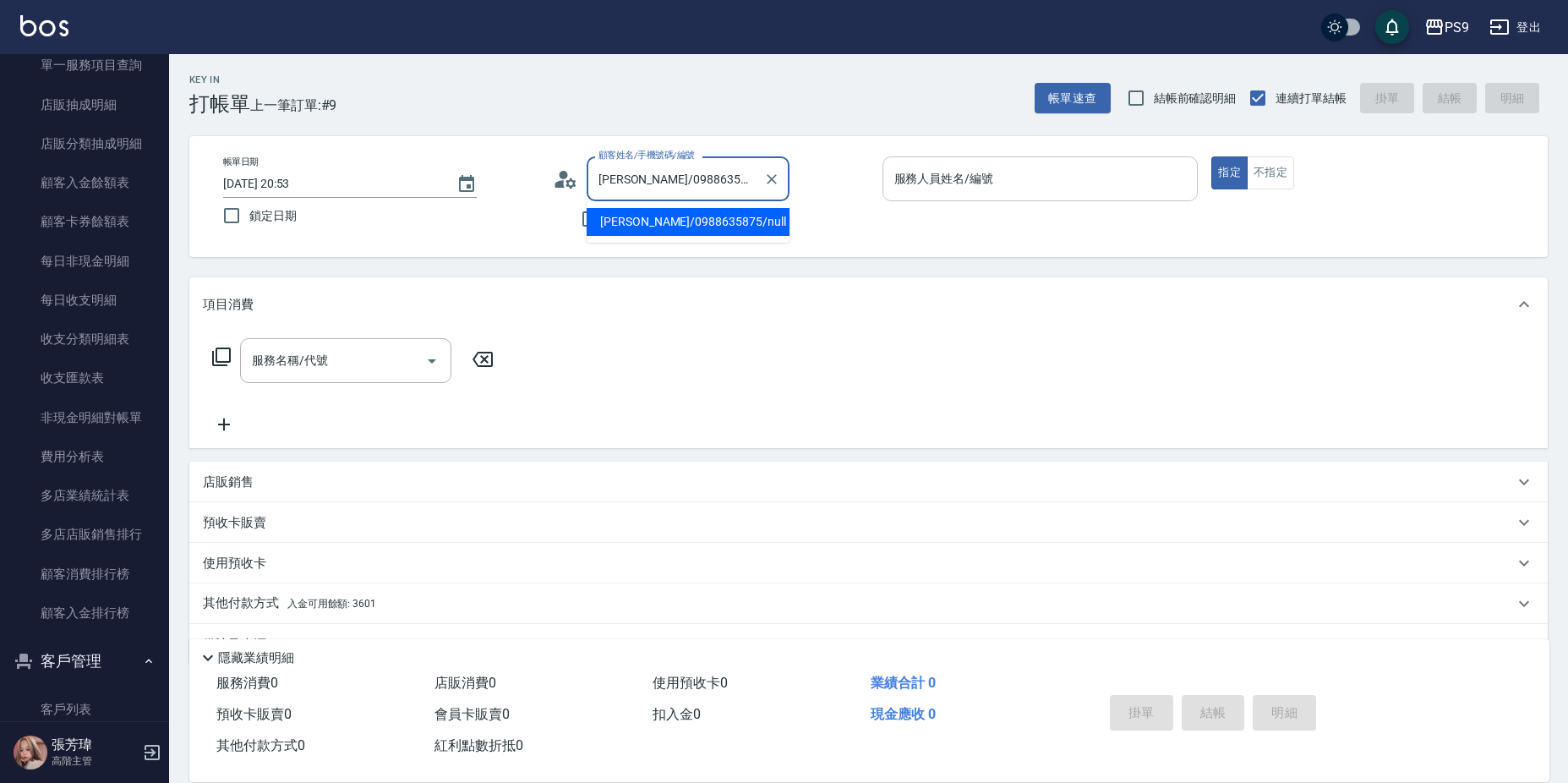
click at [741, 178] on input "[PERSON_NAME]/0988635875/null" at bounding box center [674, 179] width 162 height 30
drag, startPoint x: 705, startPoint y: 176, endPoint x: 644, endPoint y: 179, distance: 61.1
click at [638, 178] on input "[PERSON_NAME]/0988635875/null" at bounding box center [674, 179] width 162 height 30
click at [772, 175] on icon "Clear" at bounding box center [772, 180] width 17 height 17
click at [696, 180] on input "顧客姓名/手機號碼/編號" at bounding box center [674, 179] width 162 height 30
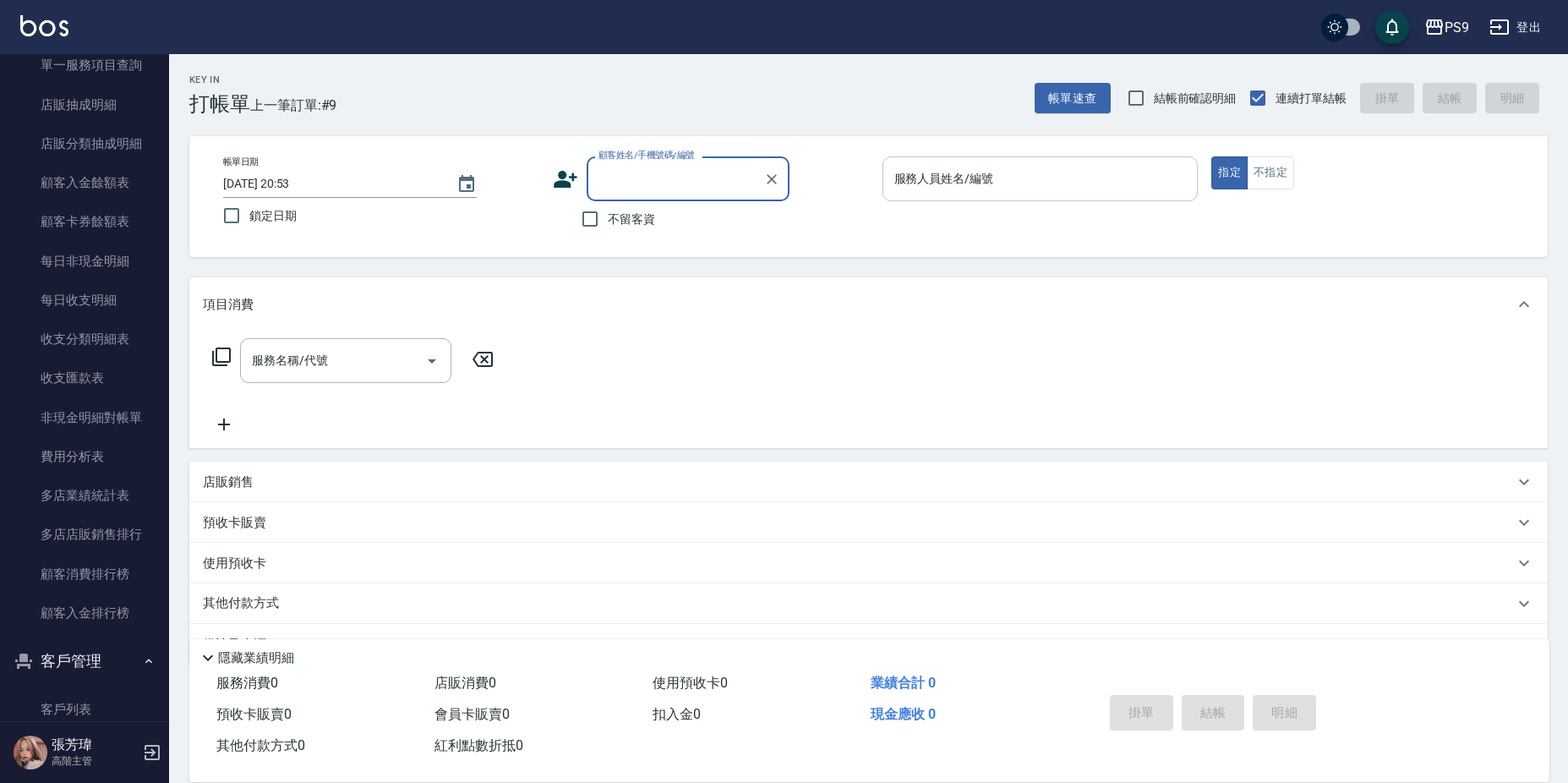
drag, startPoint x: 693, startPoint y: 181, endPoint x: 654, endPoint y: 189, distance: 39.8
paste input "0988635875"
type input "[PERSON_NAME]/0988635875/null"
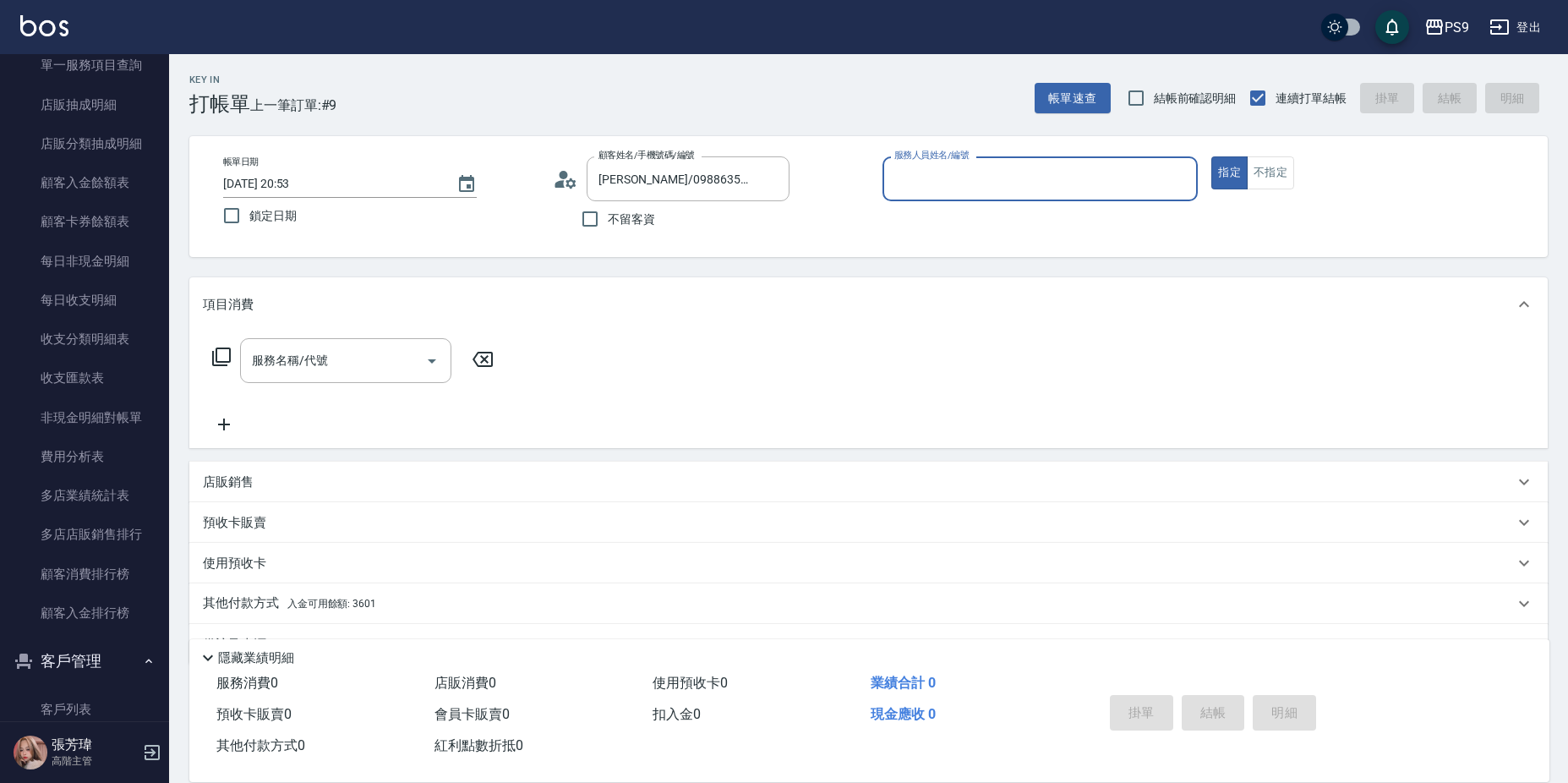
click at [1211, 157] on button "指定" at bounding box center [1229, 173] width 37 height 33
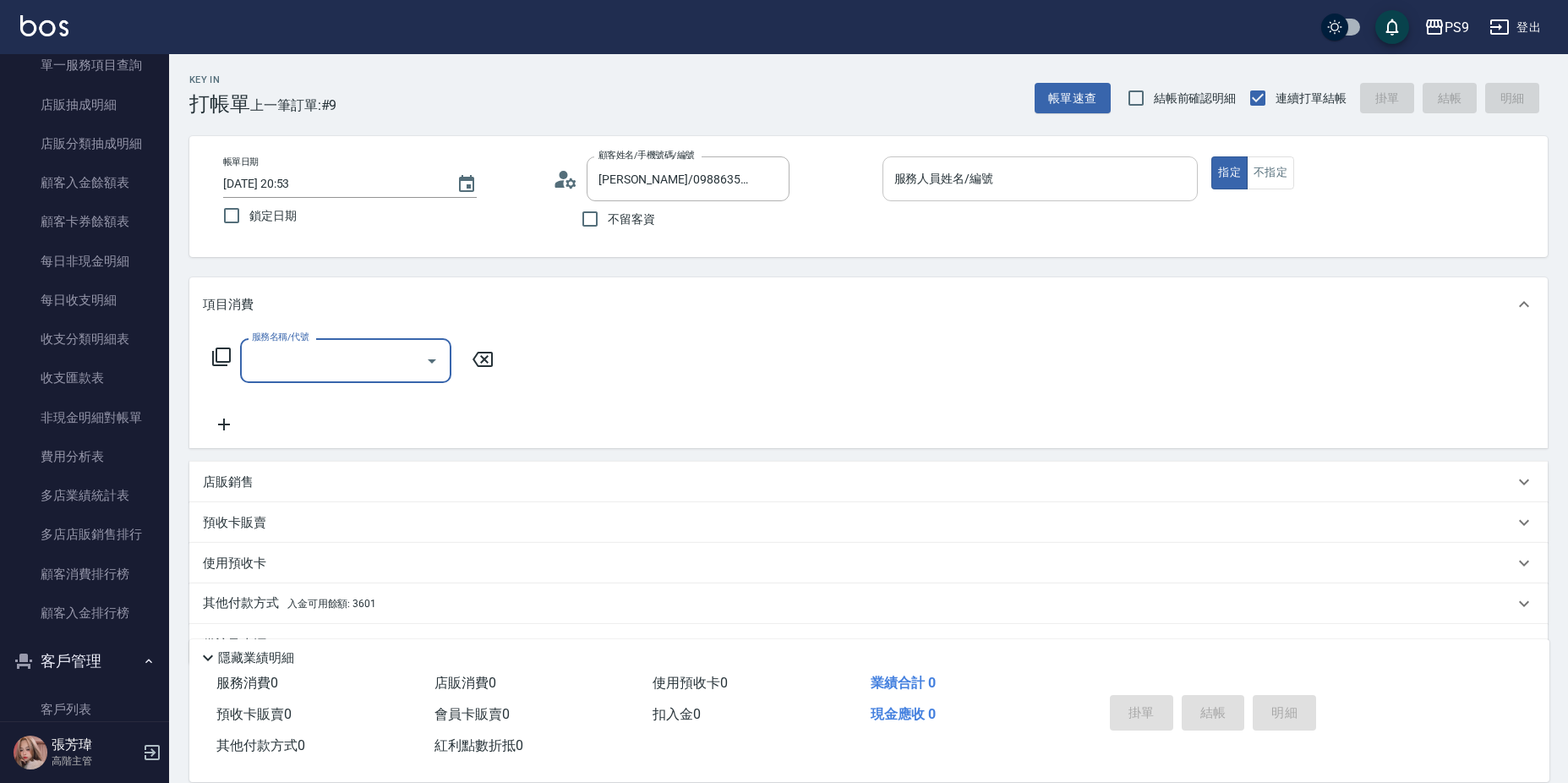
click at [1007, 170] on input "服務人員姓名/編號" at bounding box center [1040, 179] width 301 height 30
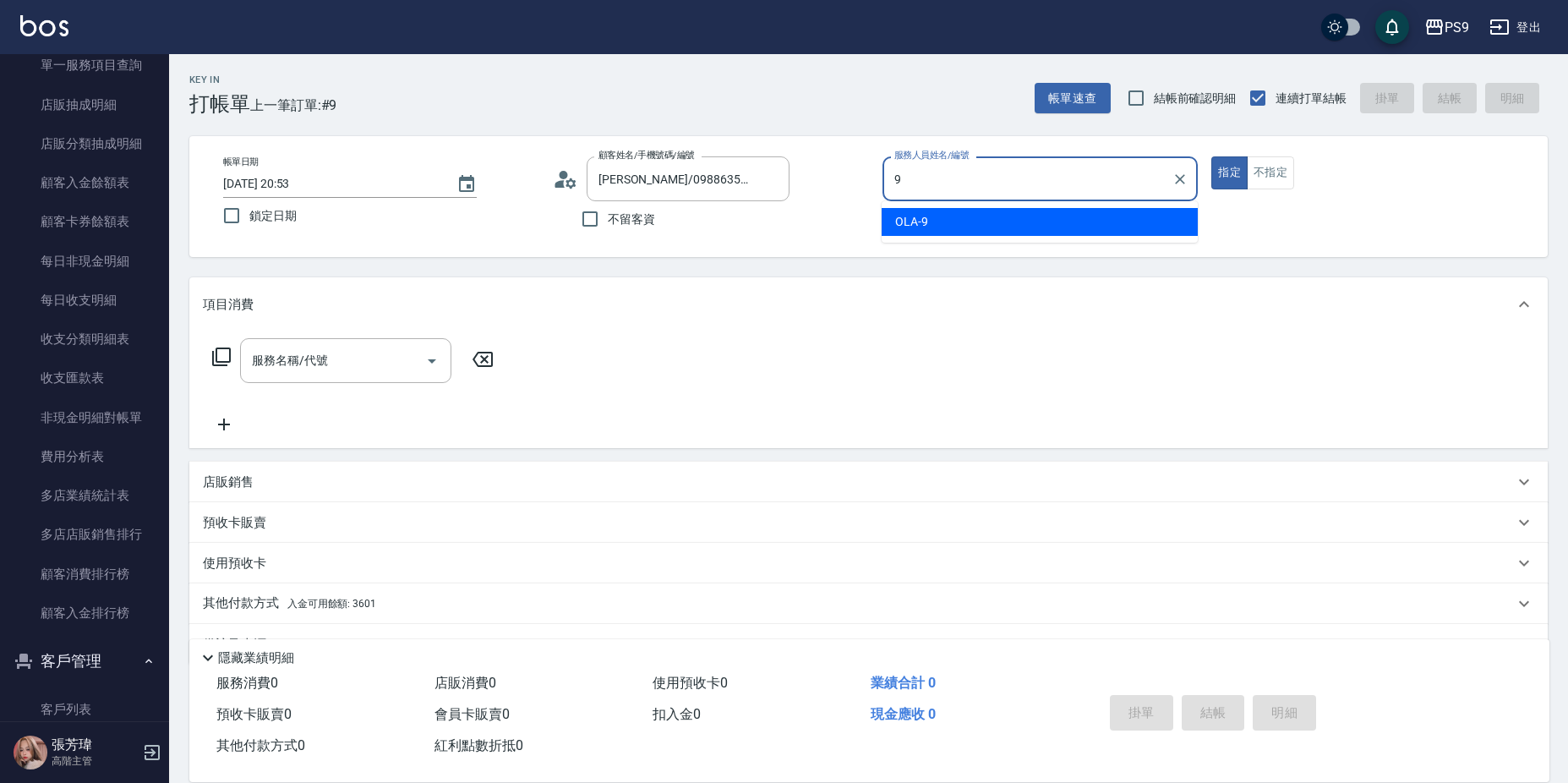
type input "OLA-9"
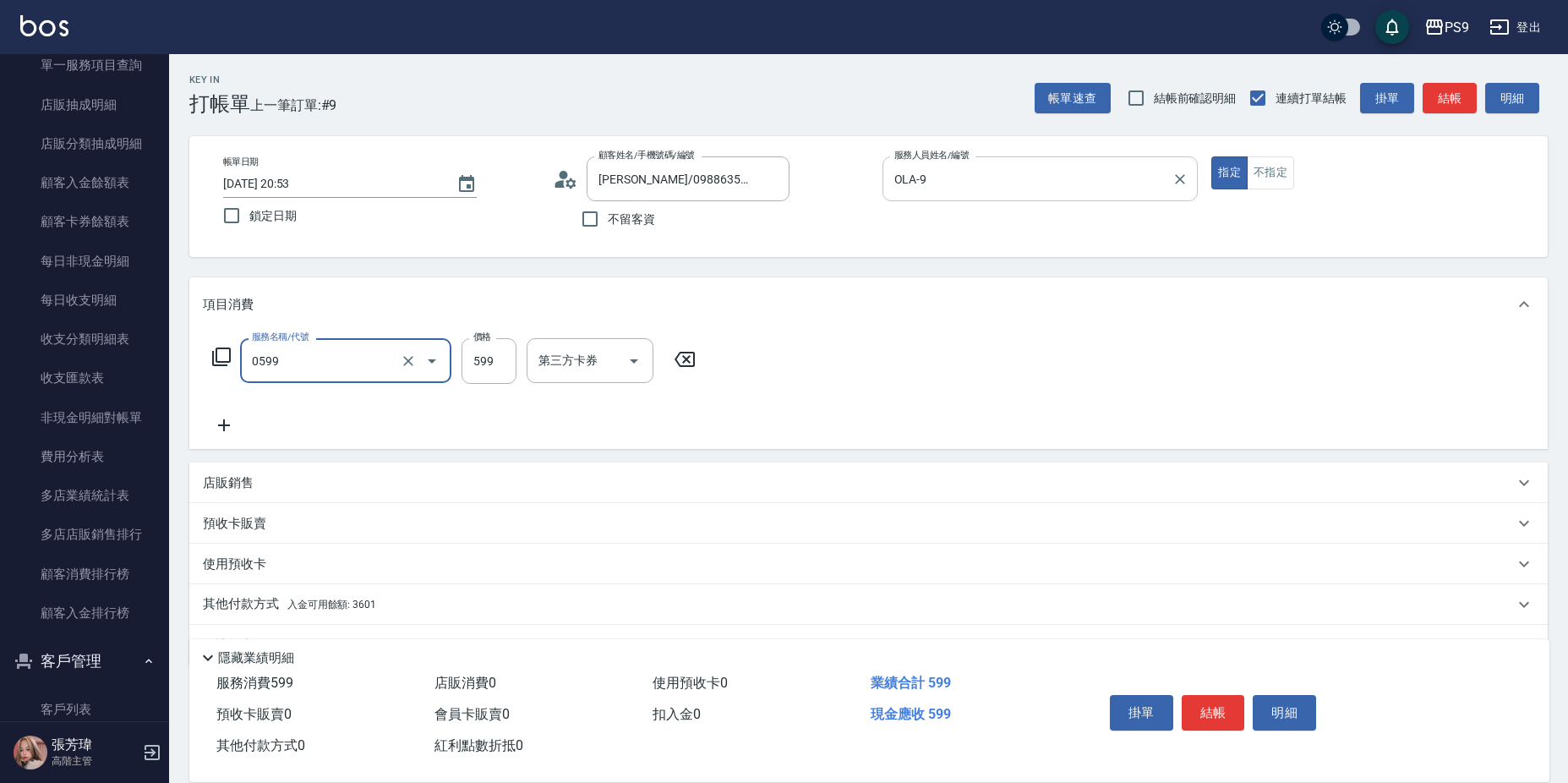
type input "[PERSON_NAME]599(0599)"
click at [490, 370] on input "599" at bounding box center [488, 360] width 55 height 45
type input "600"
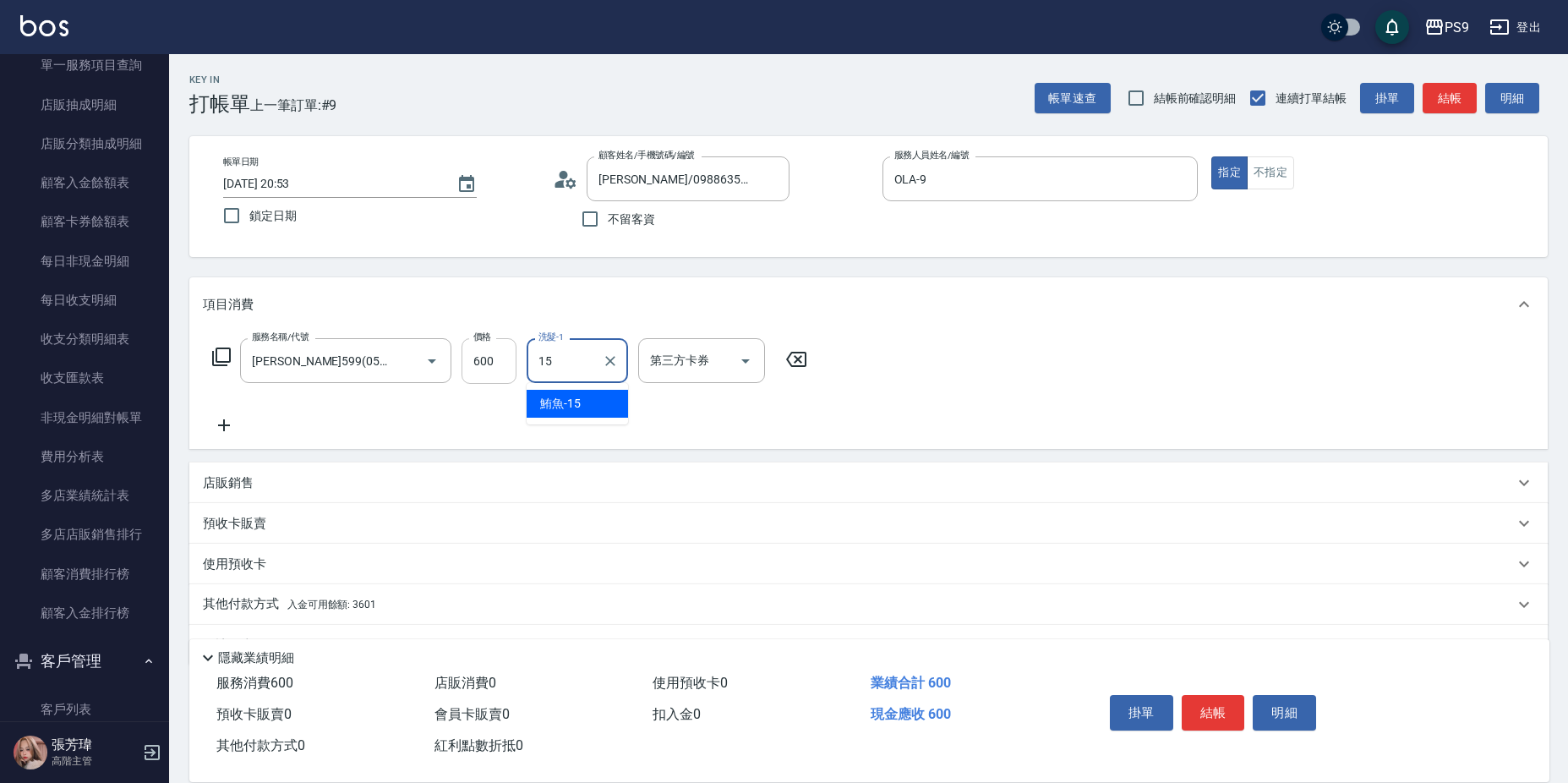
type input "鮪魚-15"
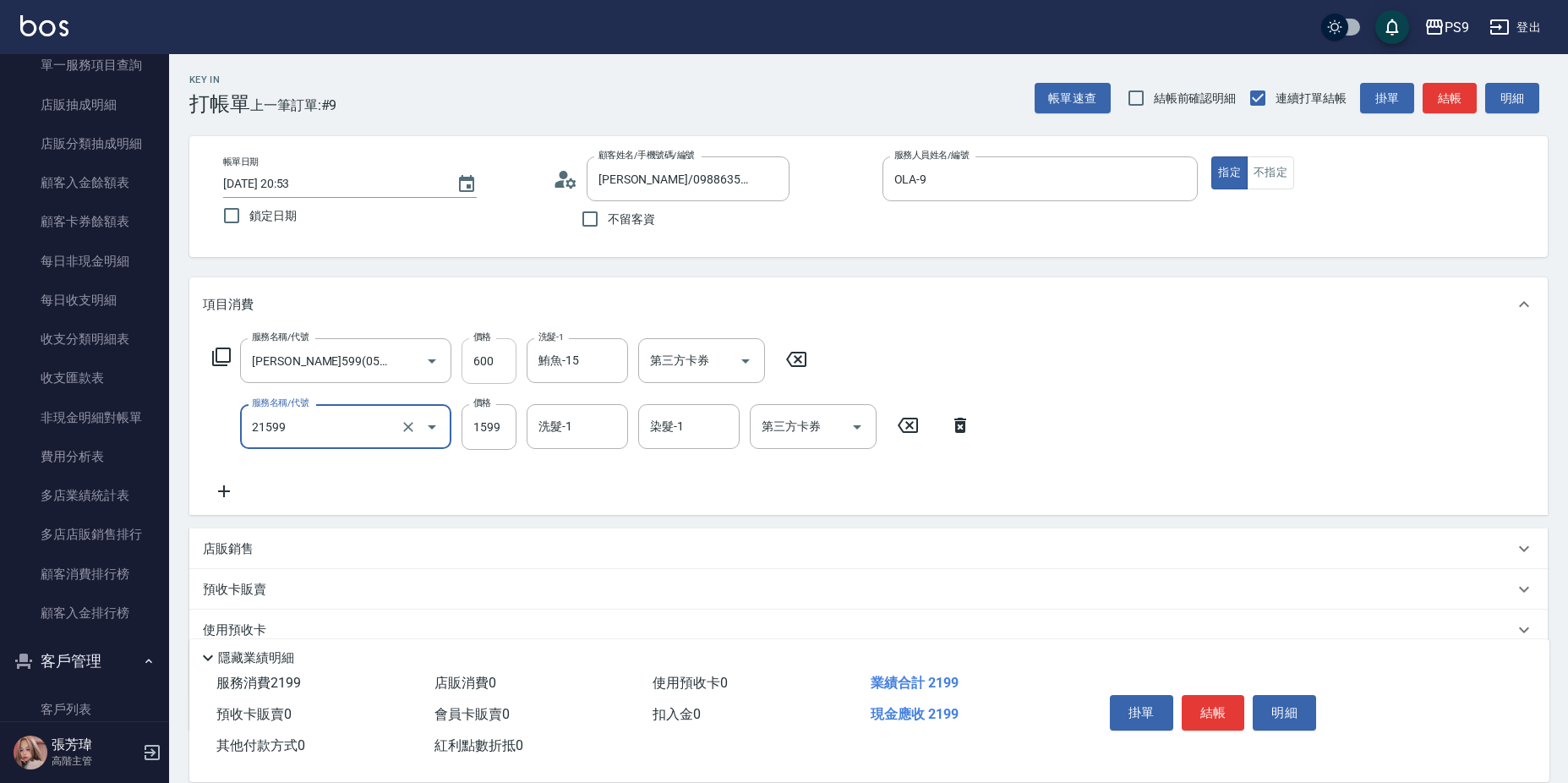
type input "染髮1599(21599)"
type input "1695"
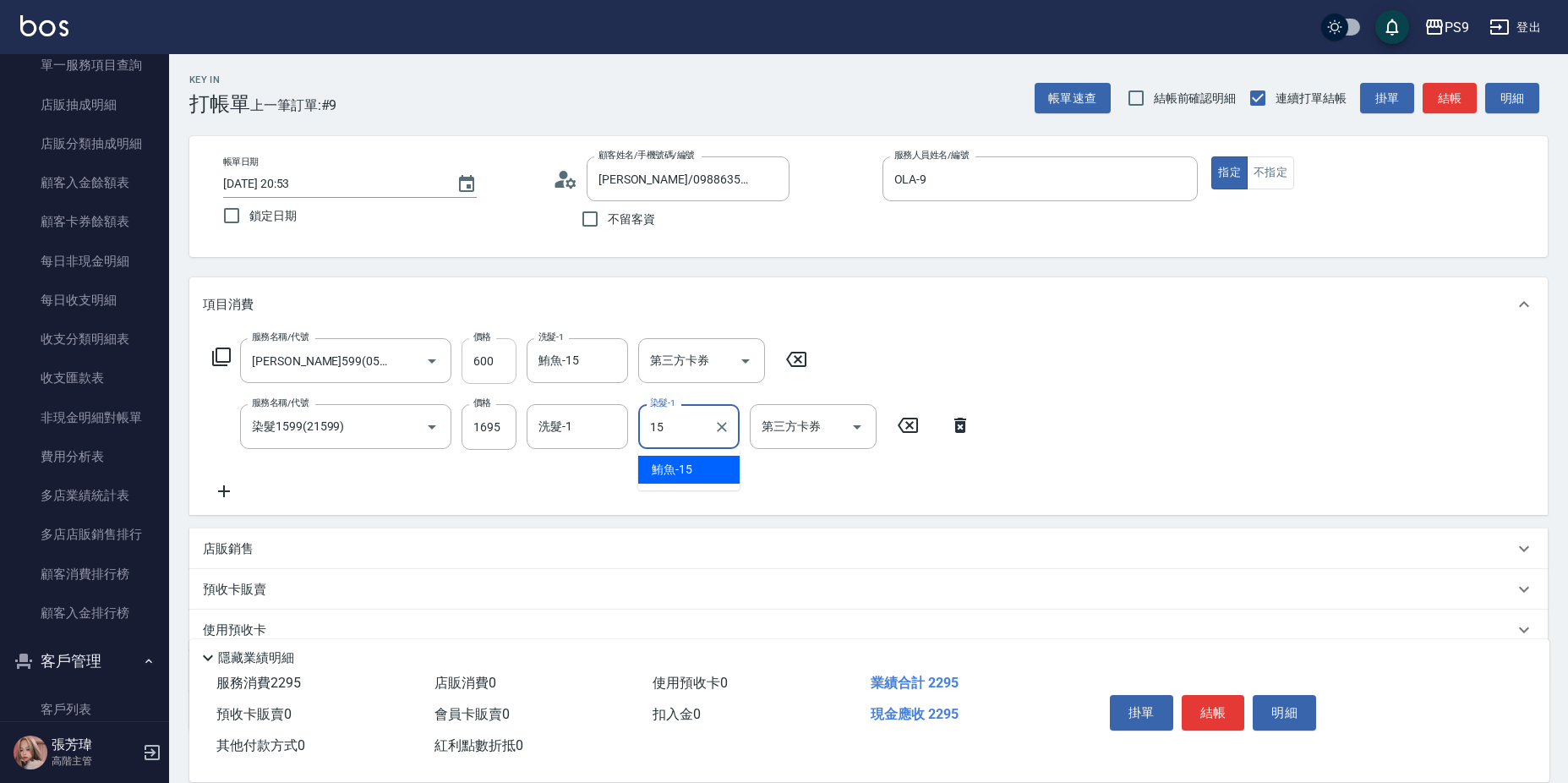
type input "鮪魚-15"
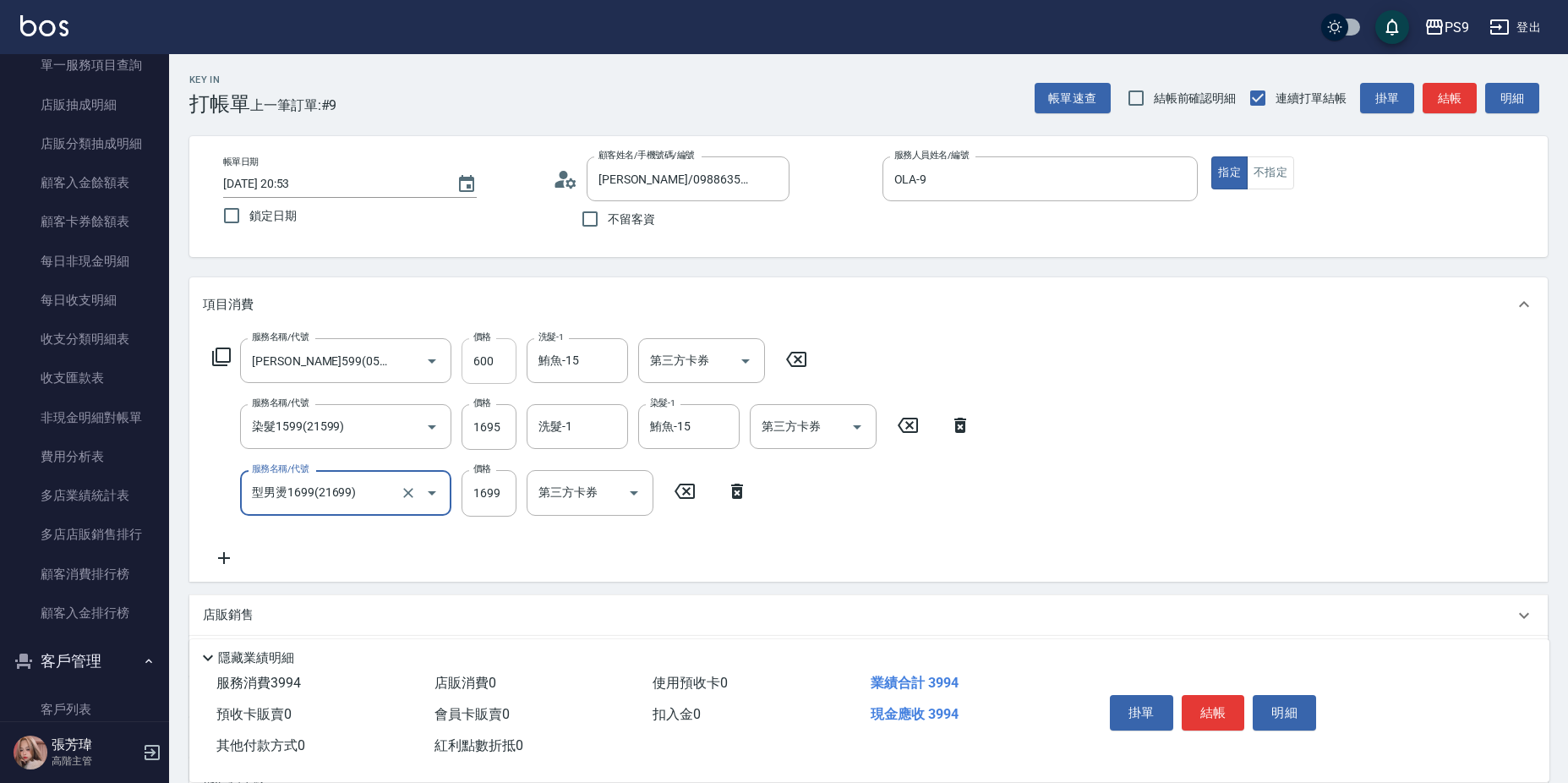
type input "型男燙1699(21699)"
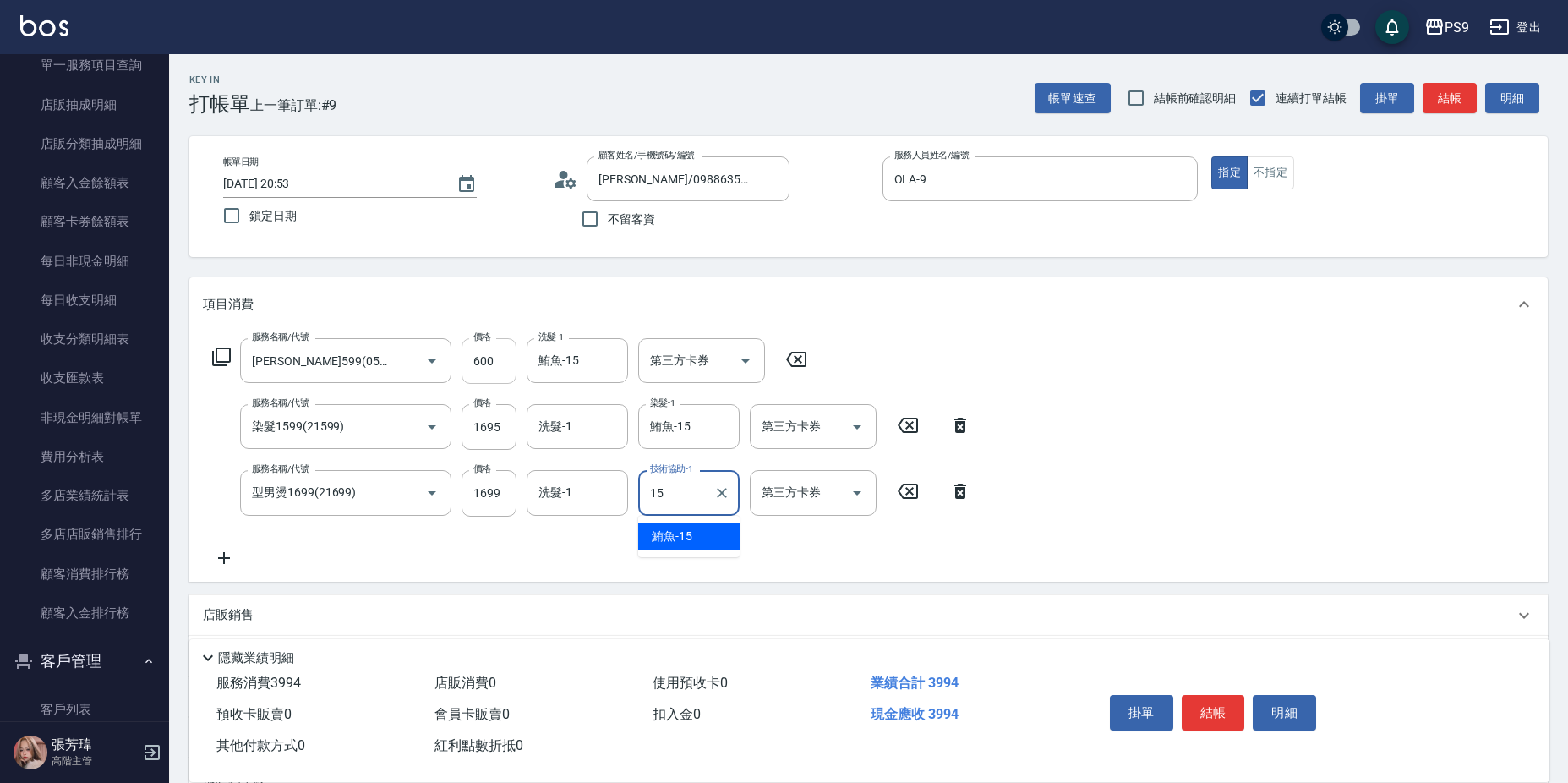
type input "鮪魚-15"
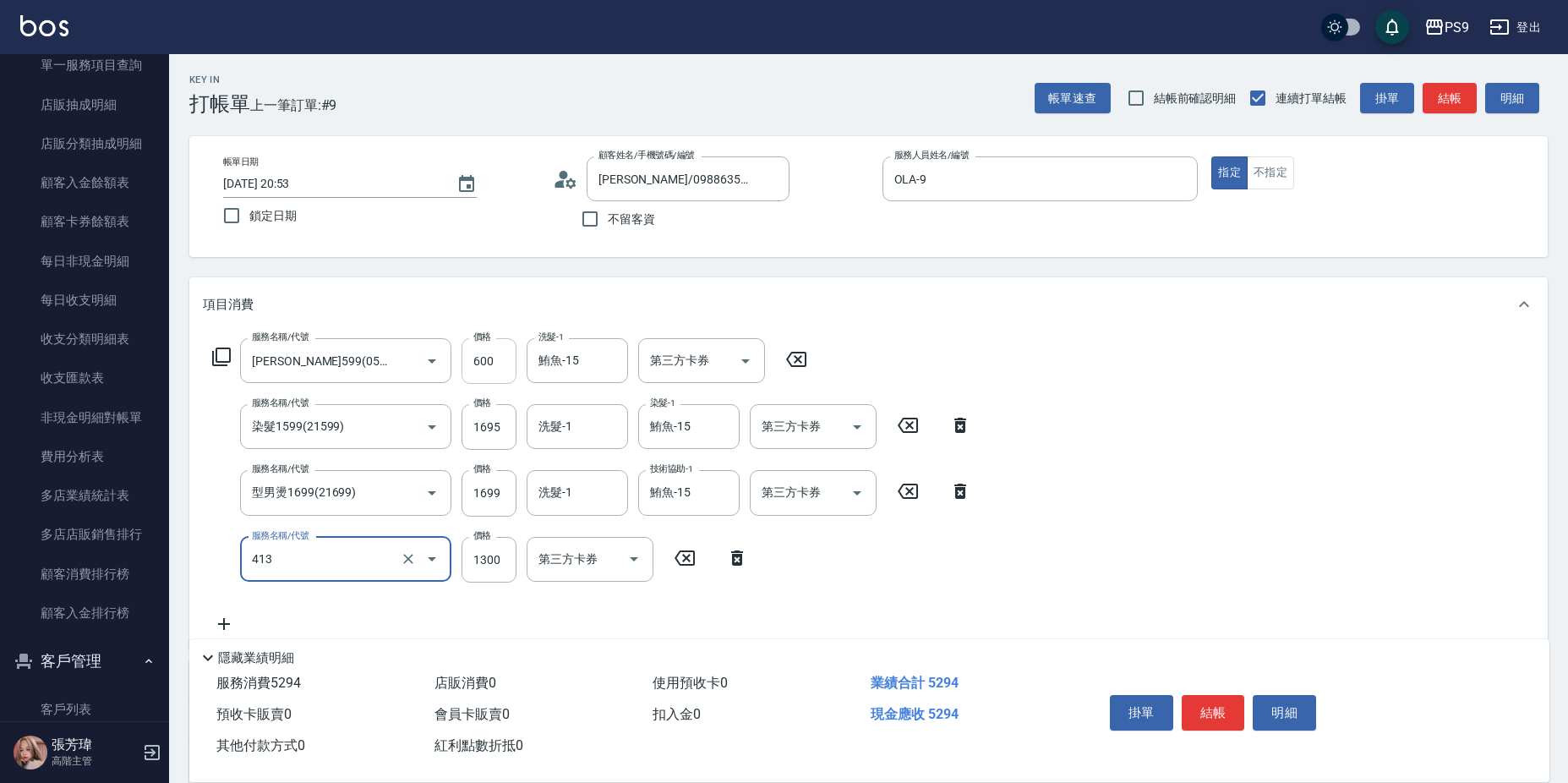
type input "鏡面護髮(413)"
type input "2000"
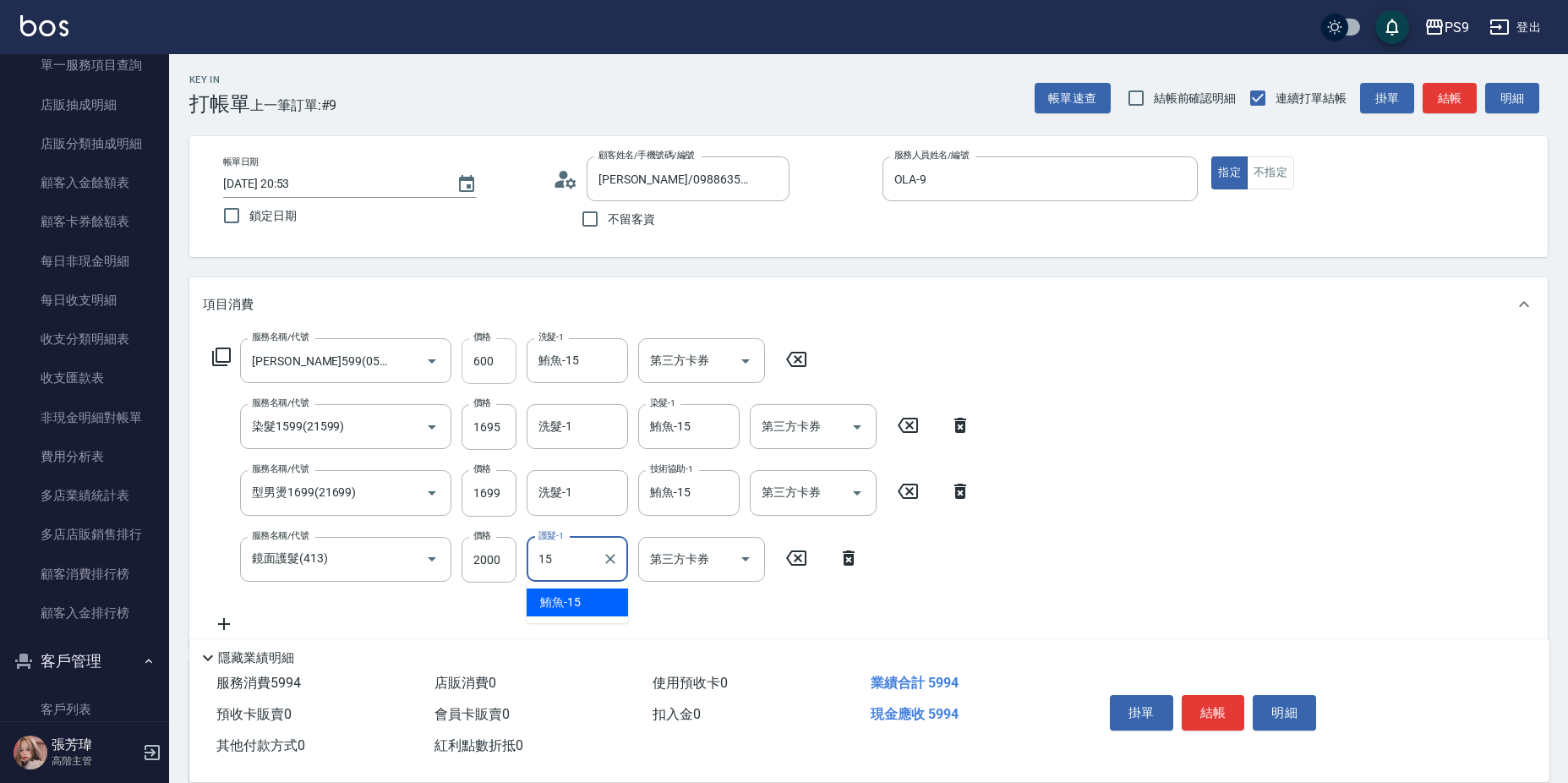
type input "鮪魚-15"
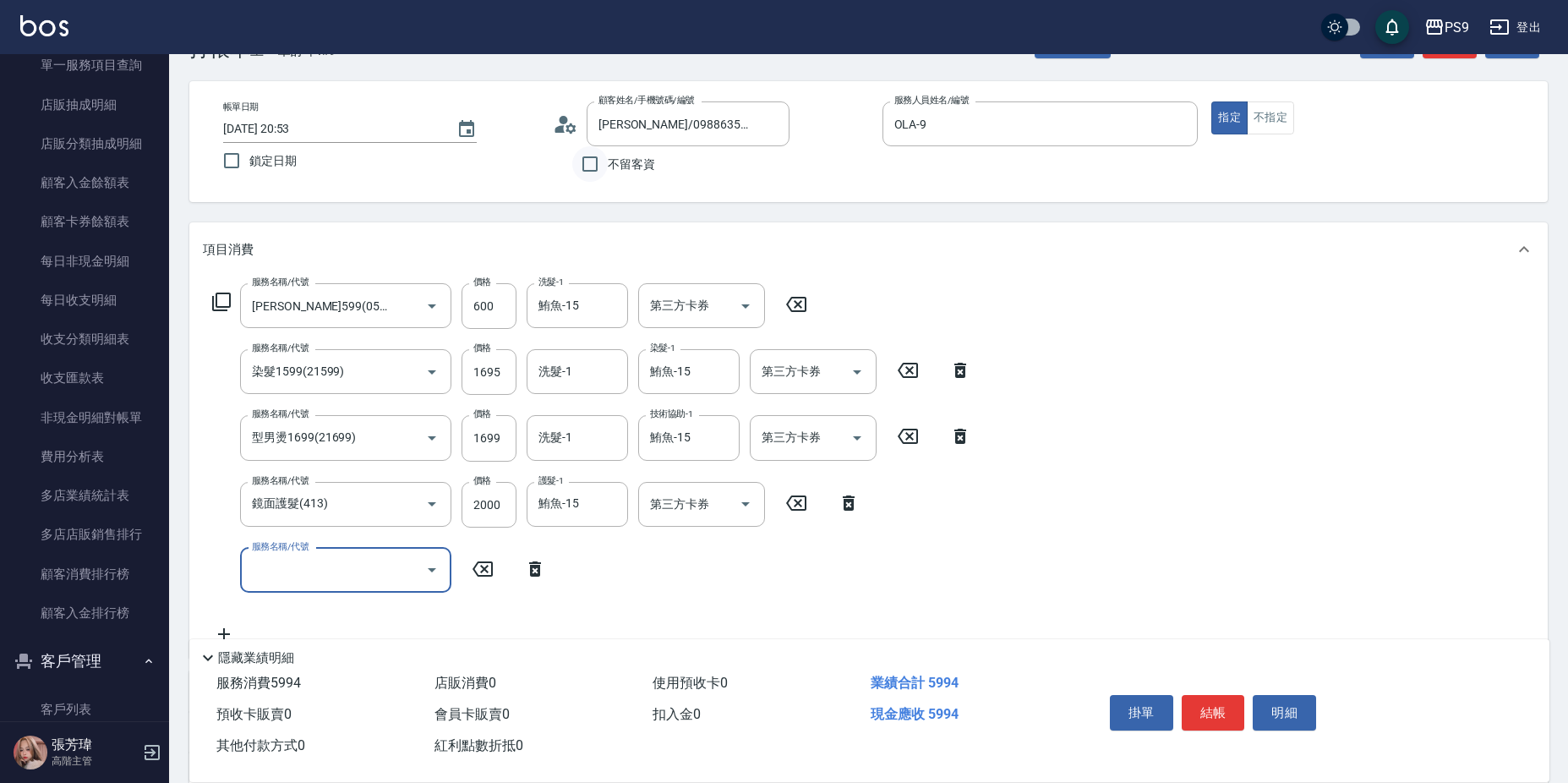
scroll to position [85, 0]
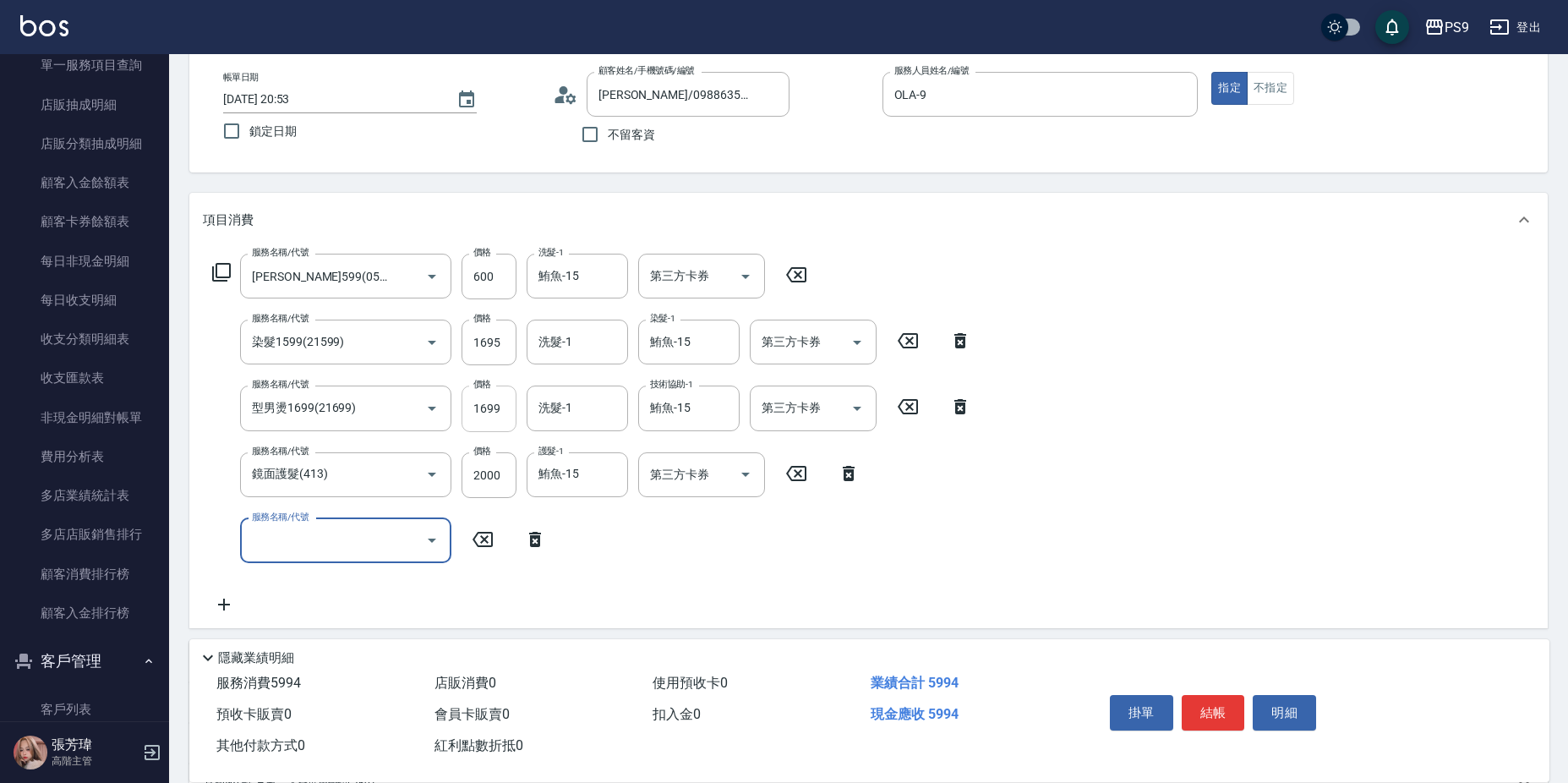
click at [482, 404] on input "1699" at bounding box center [488, 407] width 55 height 45
click at [510, 388] on input "1699" at bounding box center [488, 407] width 55 height 45
click at [485, 404] on input "1699" at bounding box center [488, 407] width 55 height 45
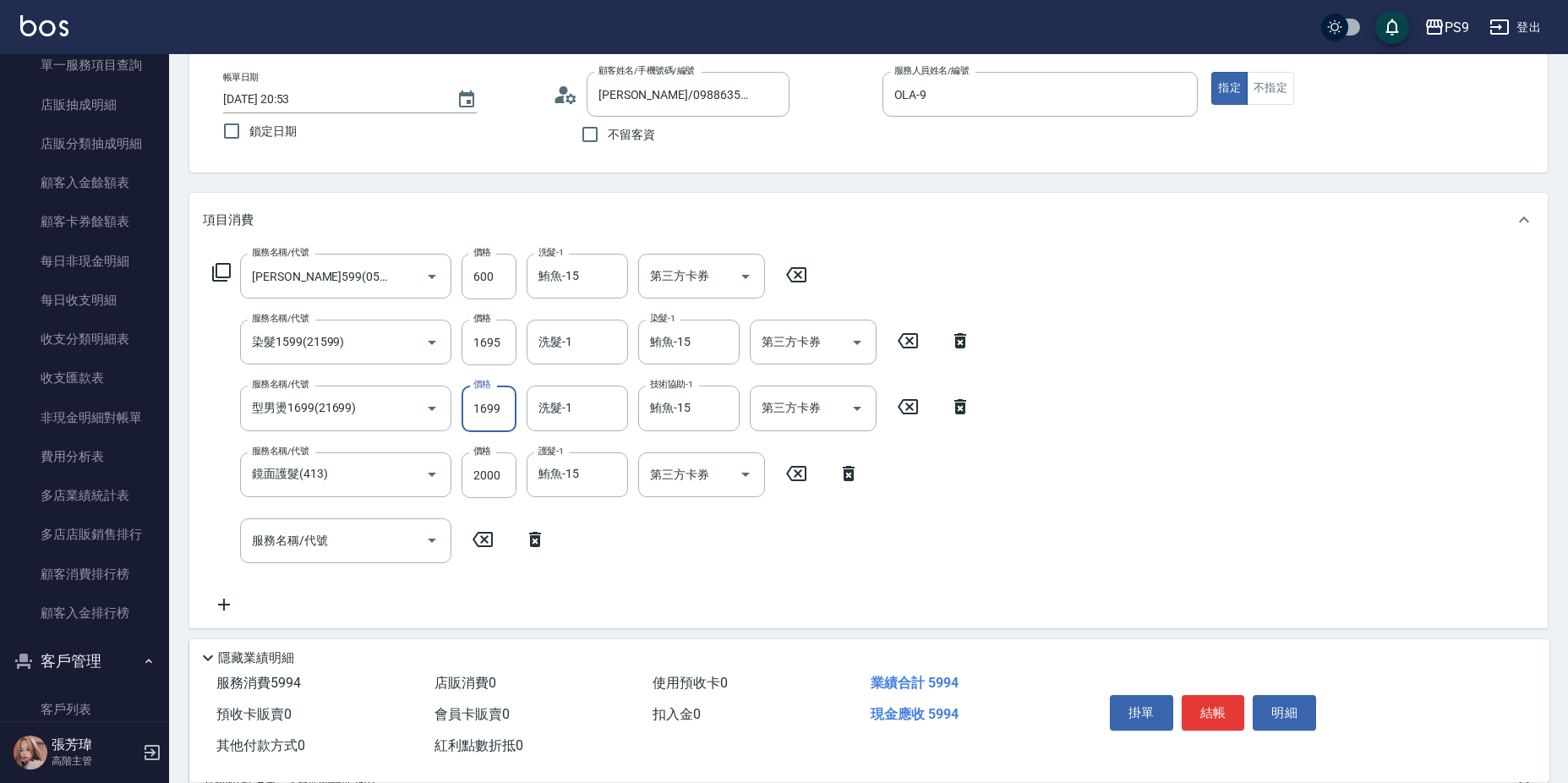
click at [484, 405] on input "1699" at bounding box center [488, 407] width 55 height 45
type input "1695"
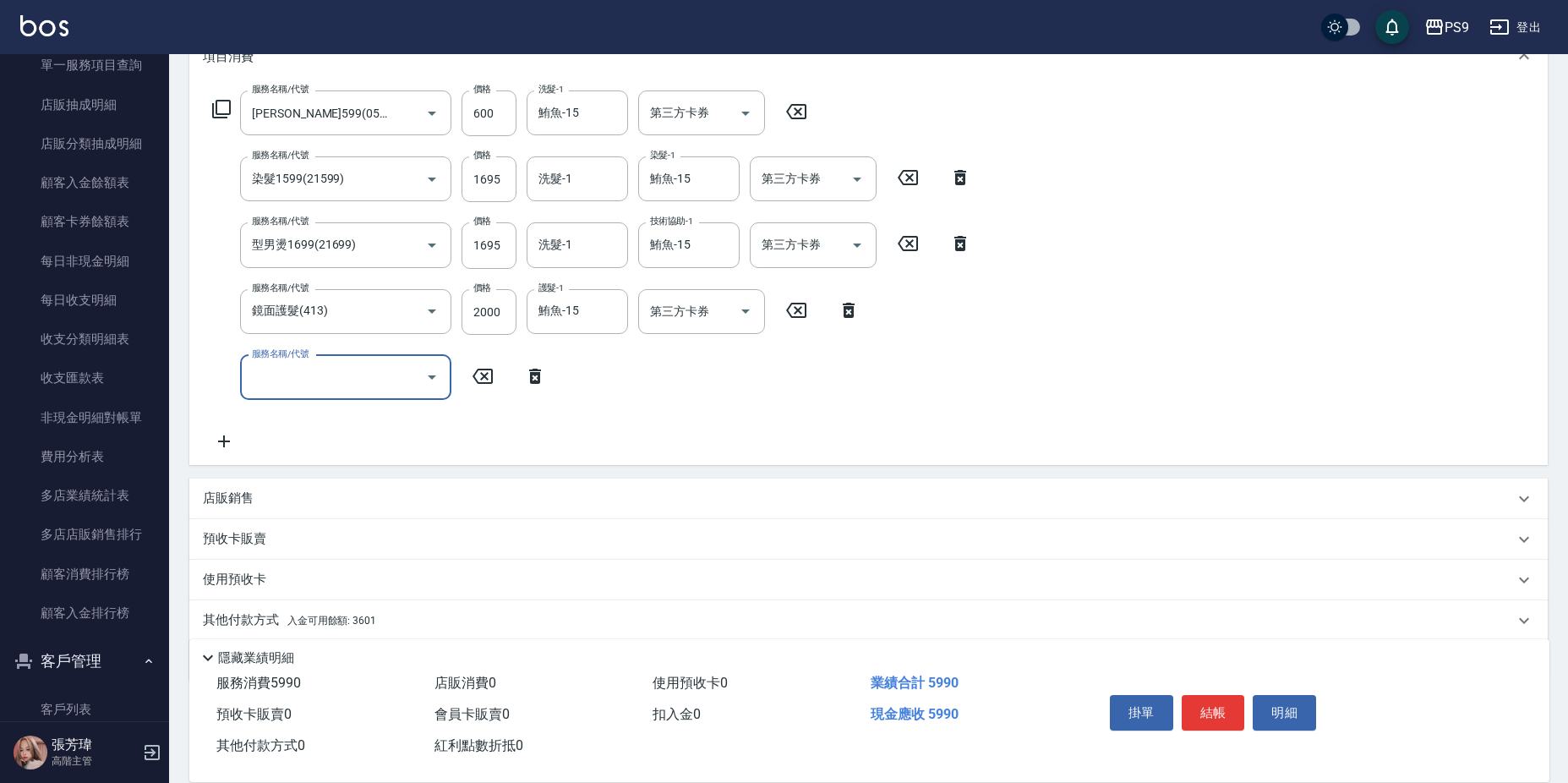
scroll to position [308, 0]
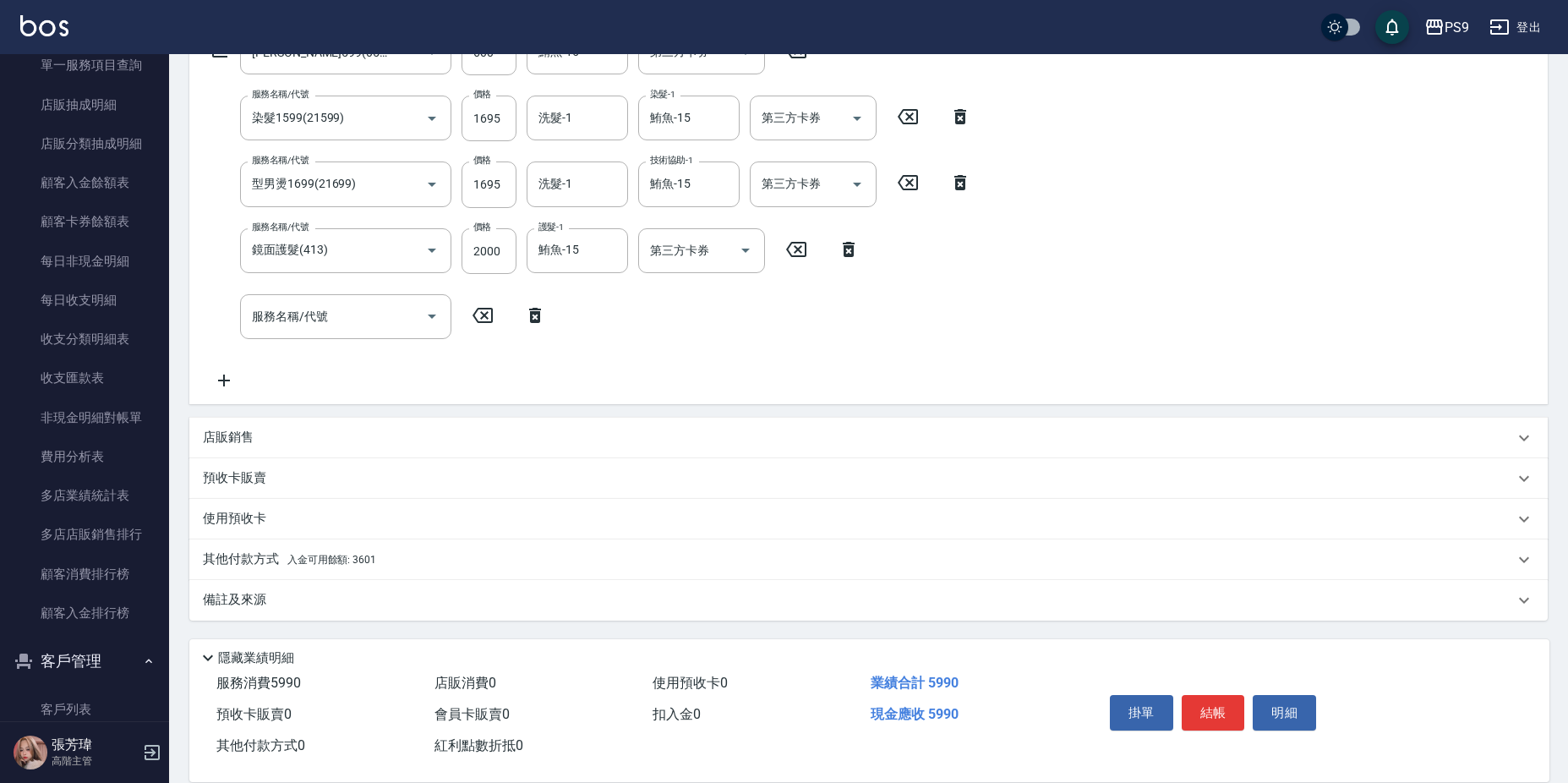
click at [341, 563] on span "入金可用餘額: 3601" at bounding box center [331, 559] width 88 height 12
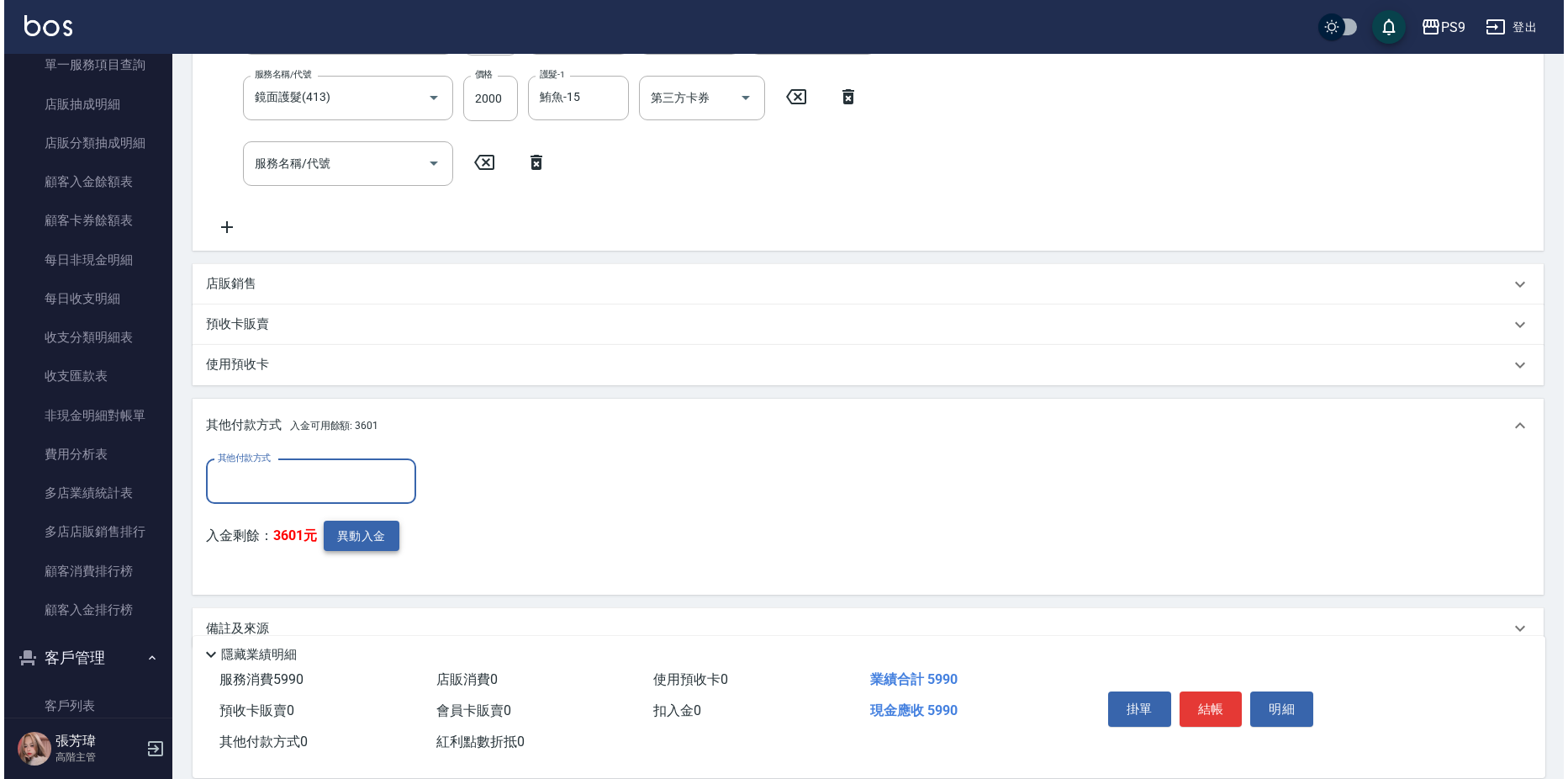
scroll to position [489, 0]
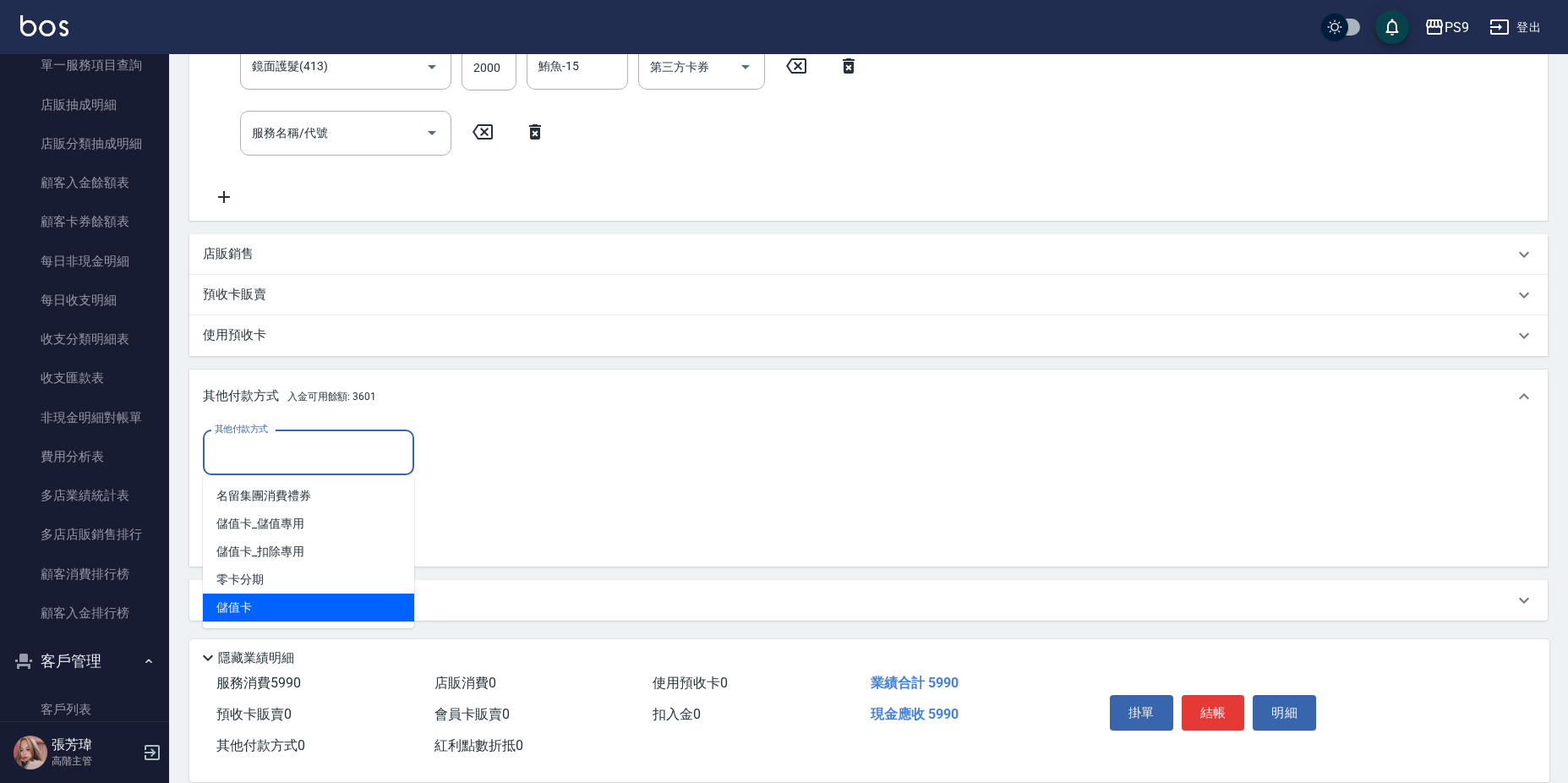
type input "儲值卡"
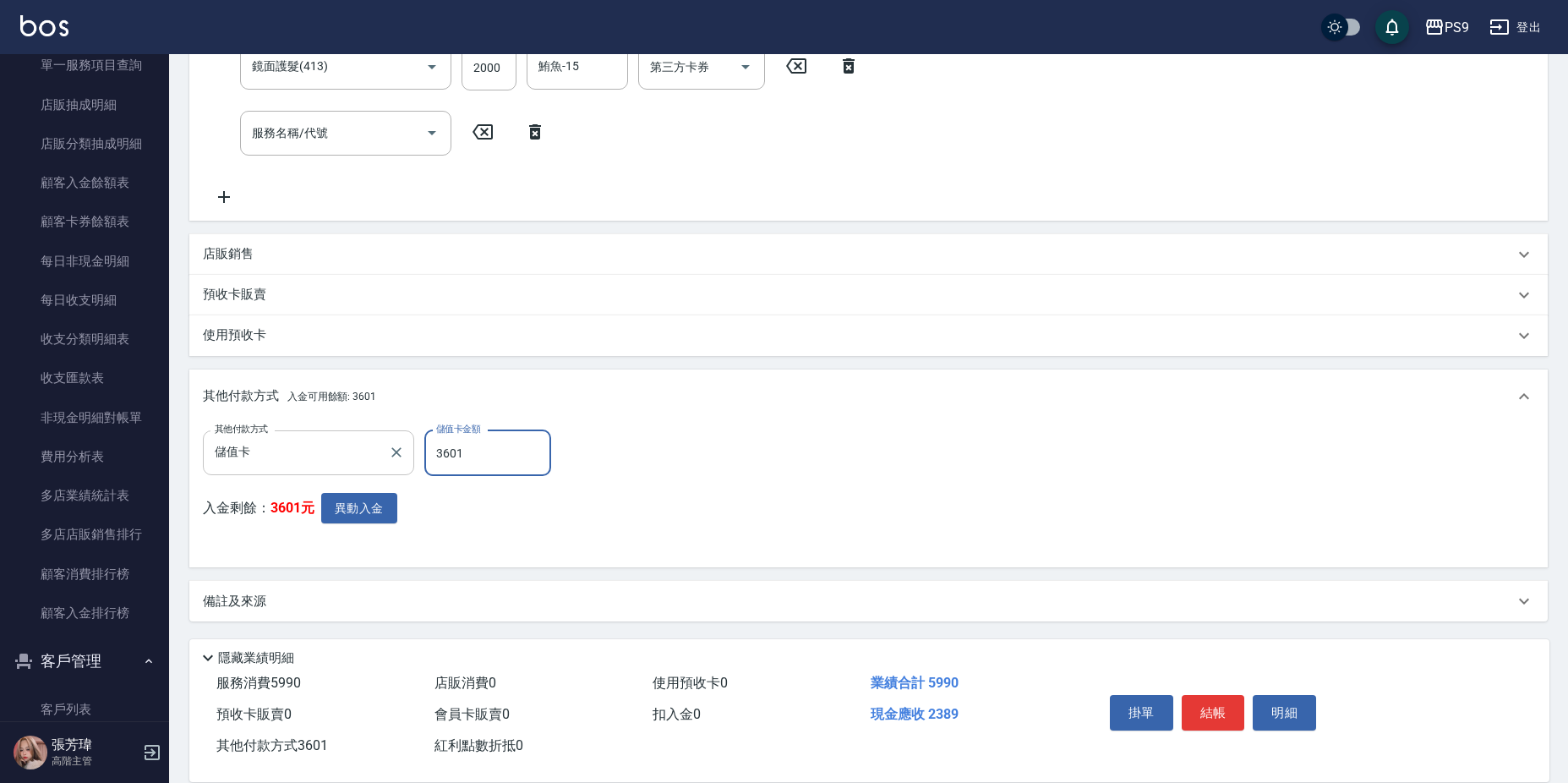
type input "3601"
click at [351, 522] on div "入金剩餘： 3601元 異動入金" at bounding box center [381, 524] width 358 height 61
click at [351, 510] on button "異動入金" at bounding box center [358, 508] width 76 height 32
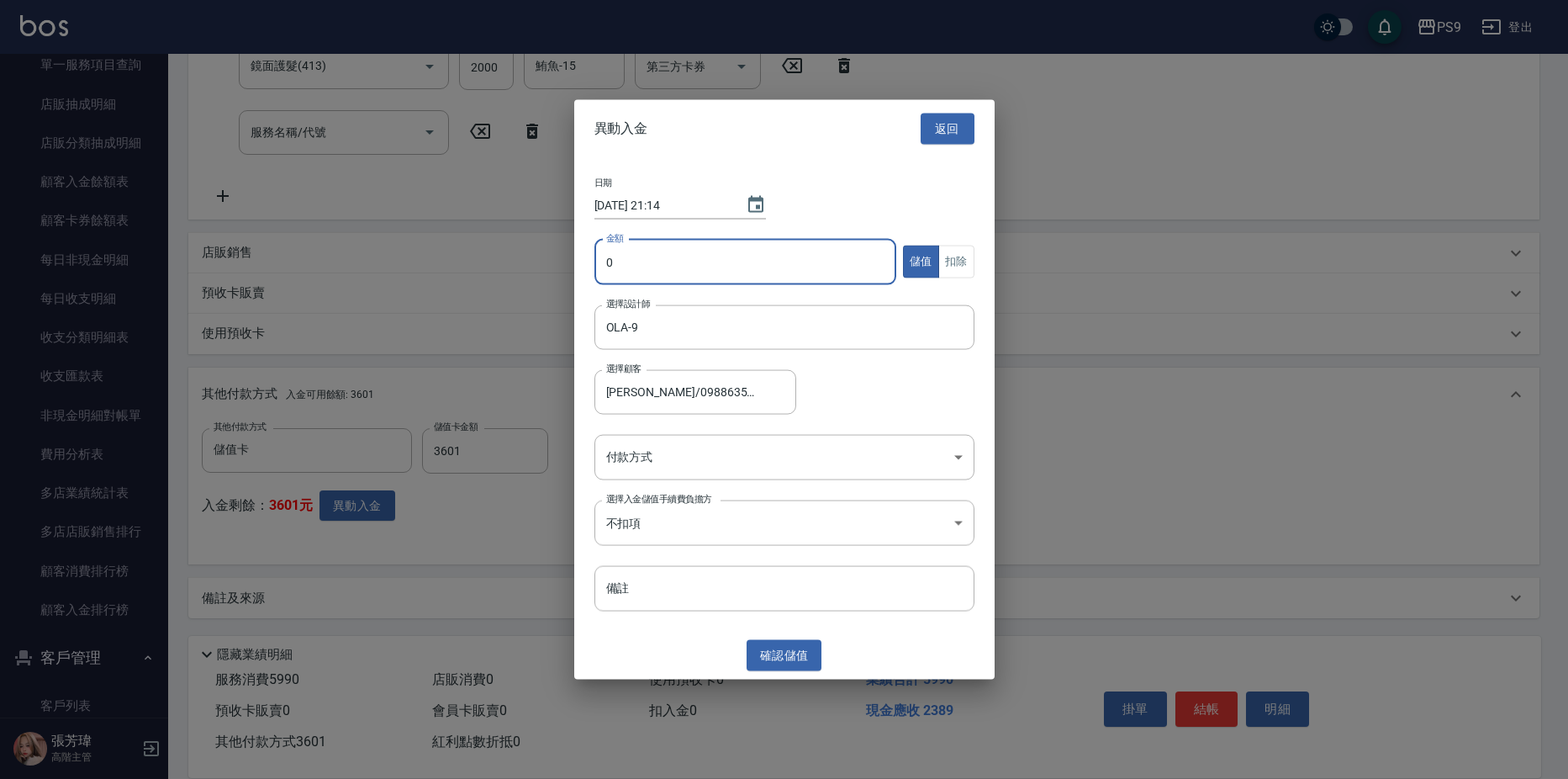
click at [786, 262] on input "0" at bounding box center [746, 261] width 303 height 45
type input "3601"
click at [957, 260] on button "扣除" at bounding box center [957, 262] width 36 height 32
click at [612, 471] on body "PS9 登出 櫃檯作業 打帳單 帳單列表 掛單列表 座位開單 營業儀表板 現金收支登錄 高階收支登錄 材料自購登錄 每日結帳 排班表 現場電腦打卡 掃碼打卡 …" at bounding box center [784, 144] width 1568 height 1268
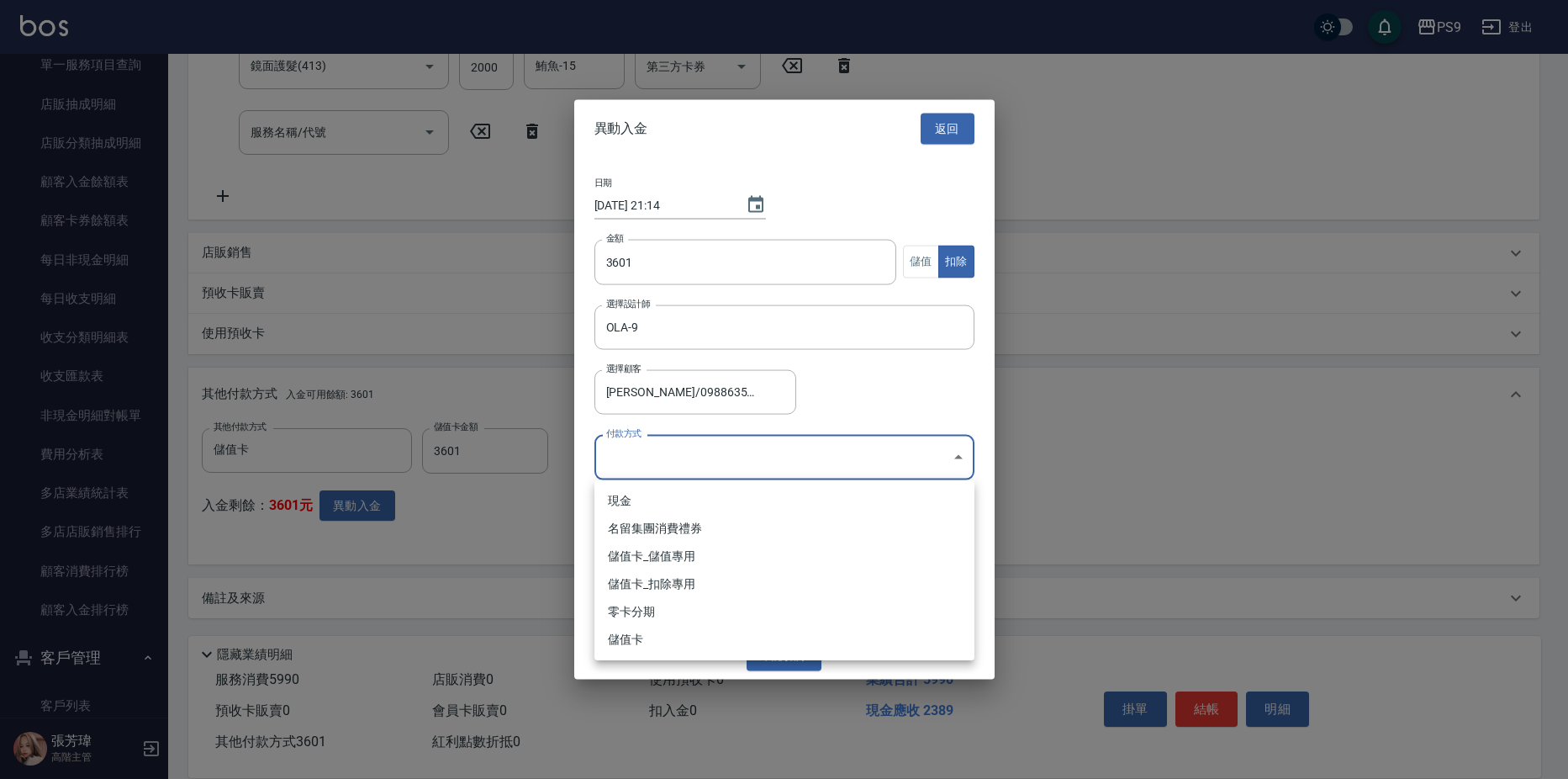
click at [645, 584] on li "儲值卡_扣除專用" at bounding box center [785, 583] width 381 height 28
type input "儲值卡_扣除專用"
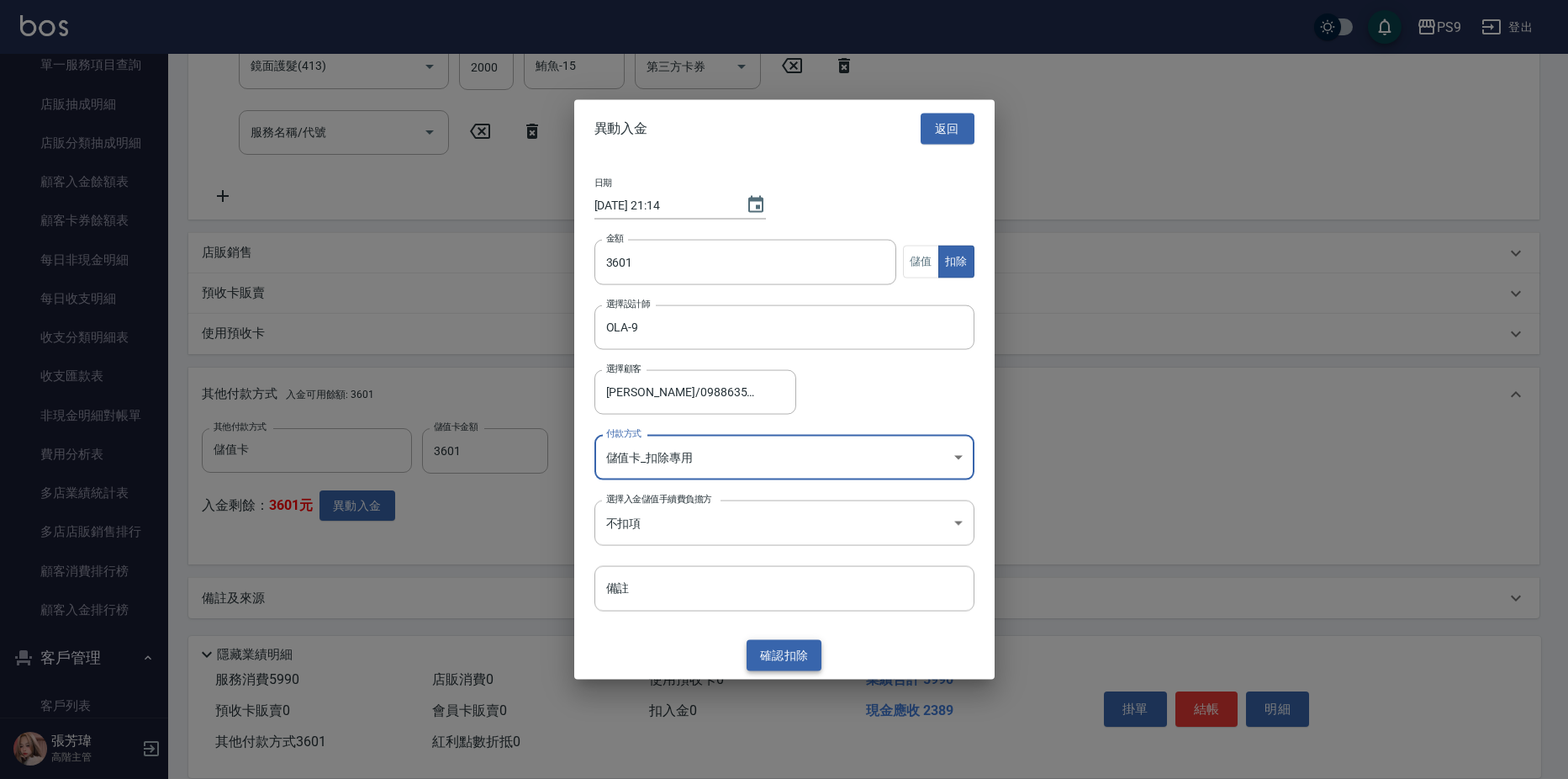
click at [790, 641] on button "確認 扣除" at bounding box center [784, 655] width 76 height 32
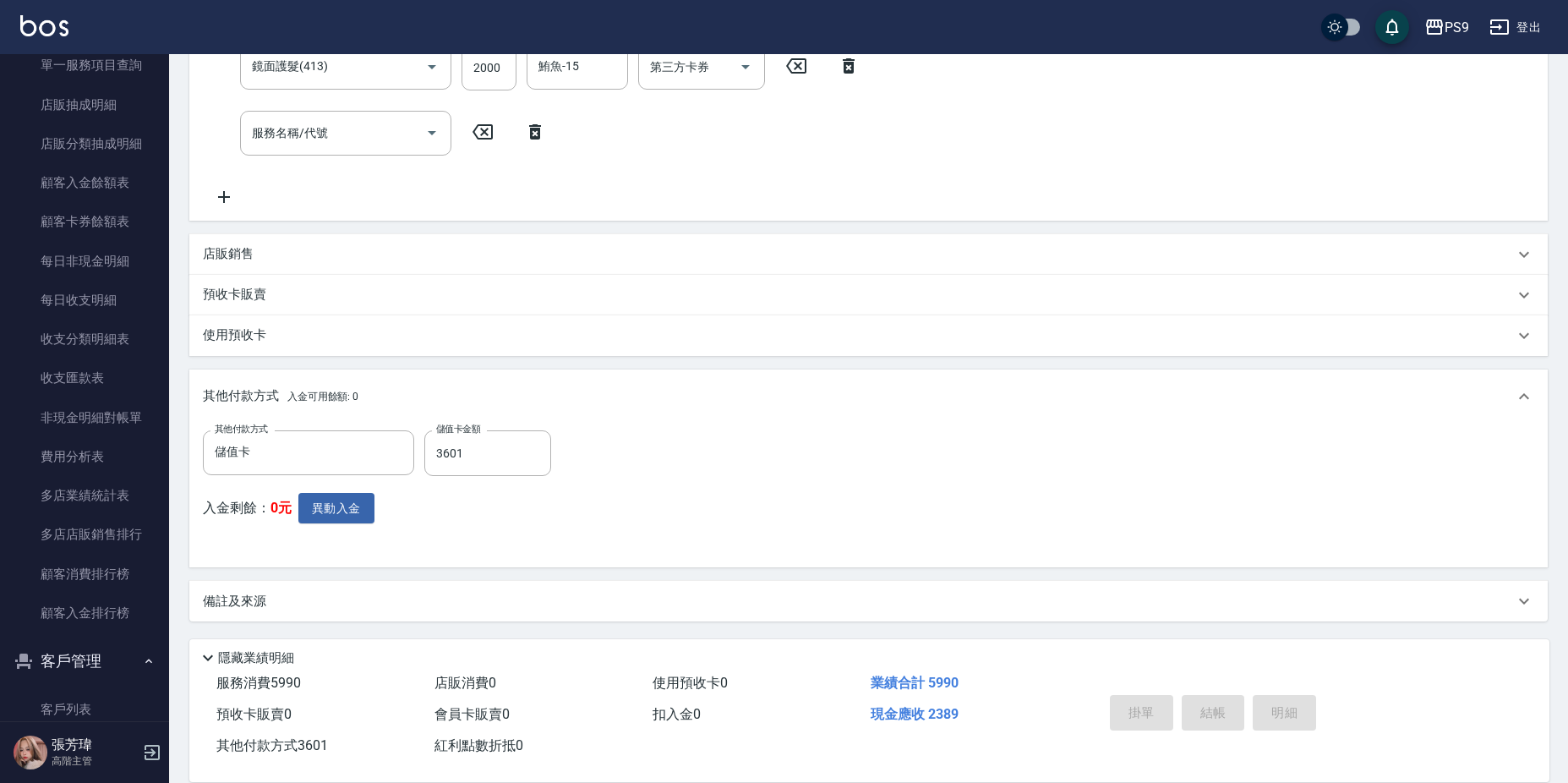
type input "[DATE] 21:14"
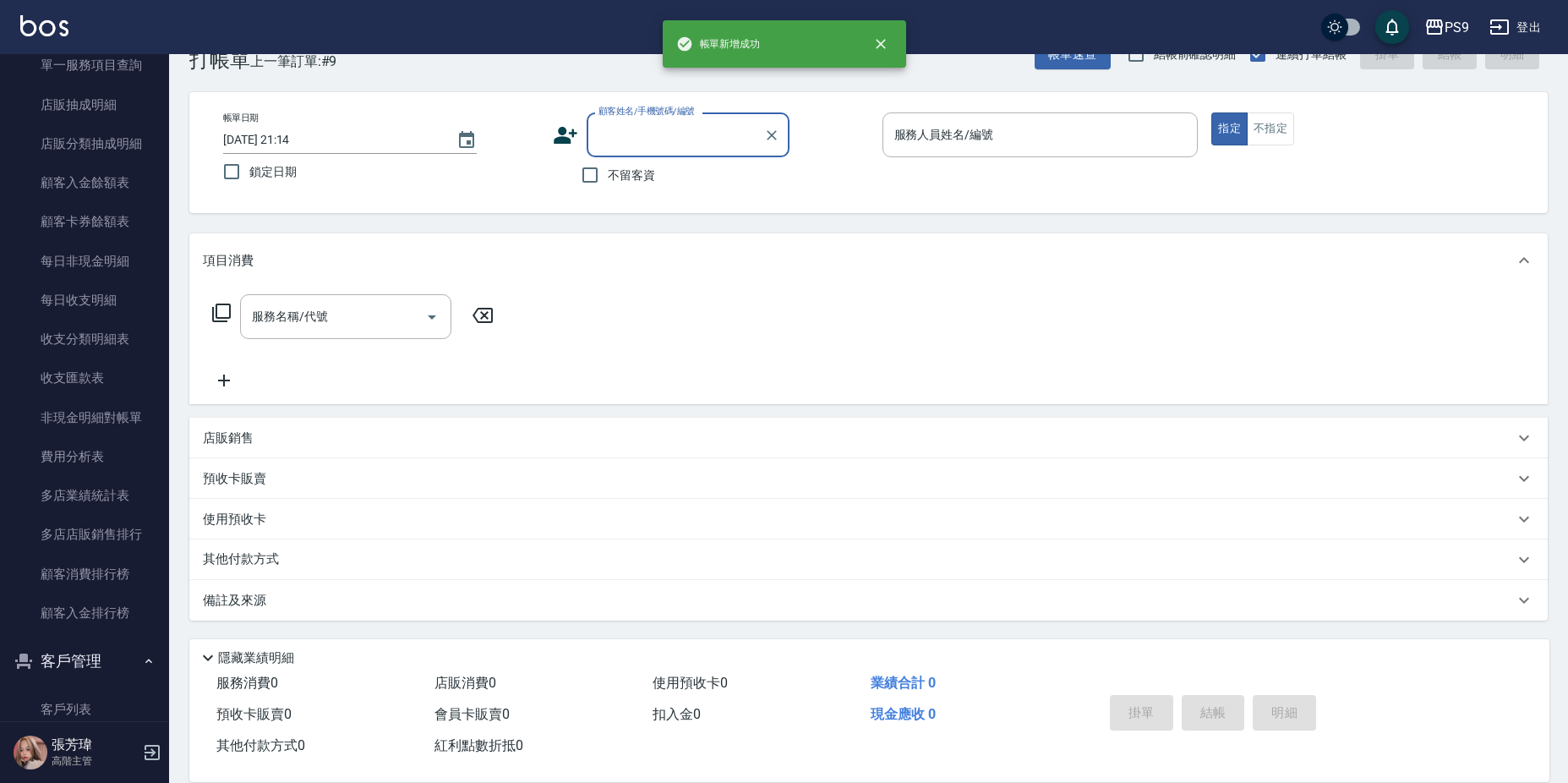
scroll to position [0, 0]
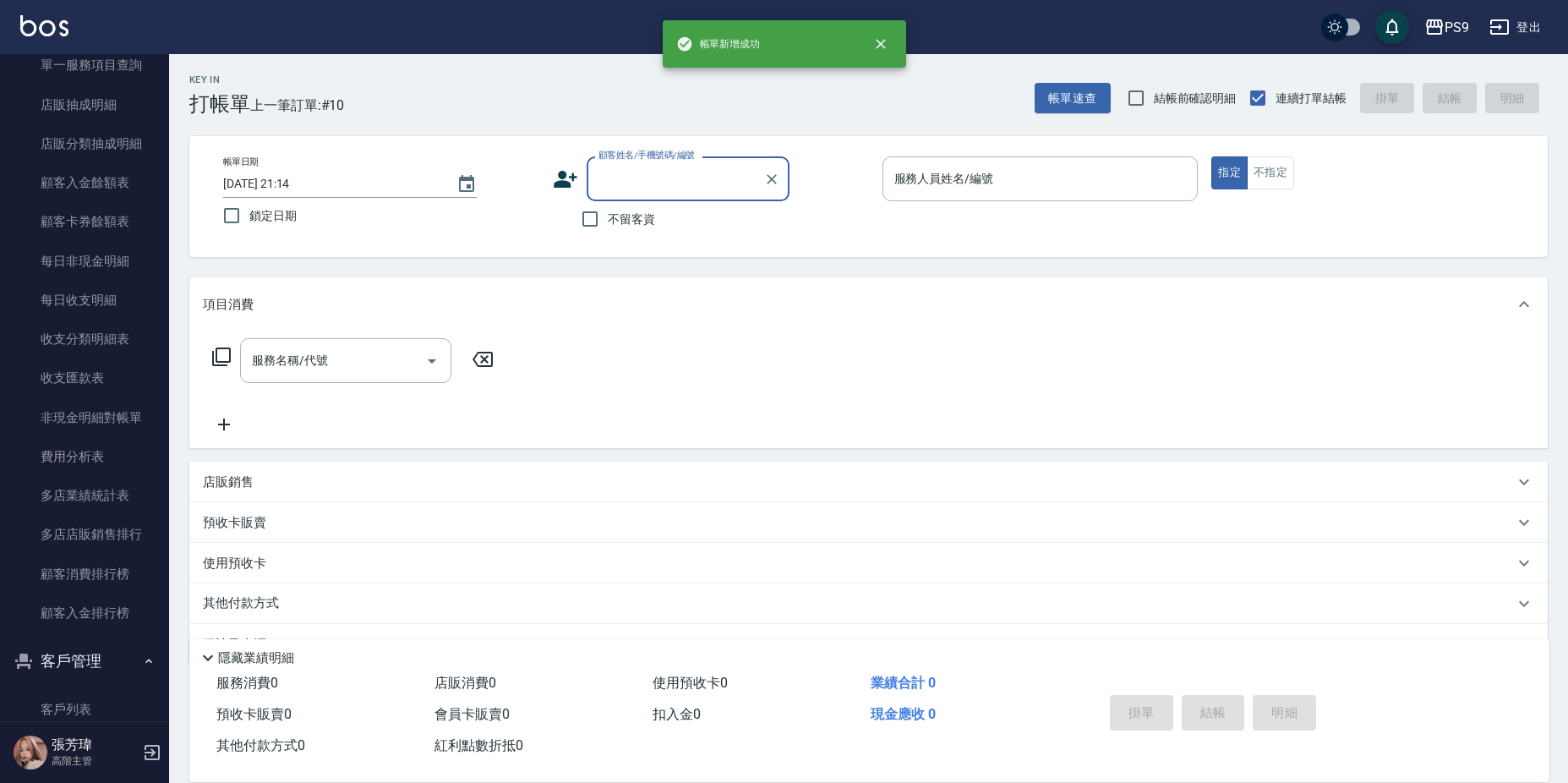
type input "9"
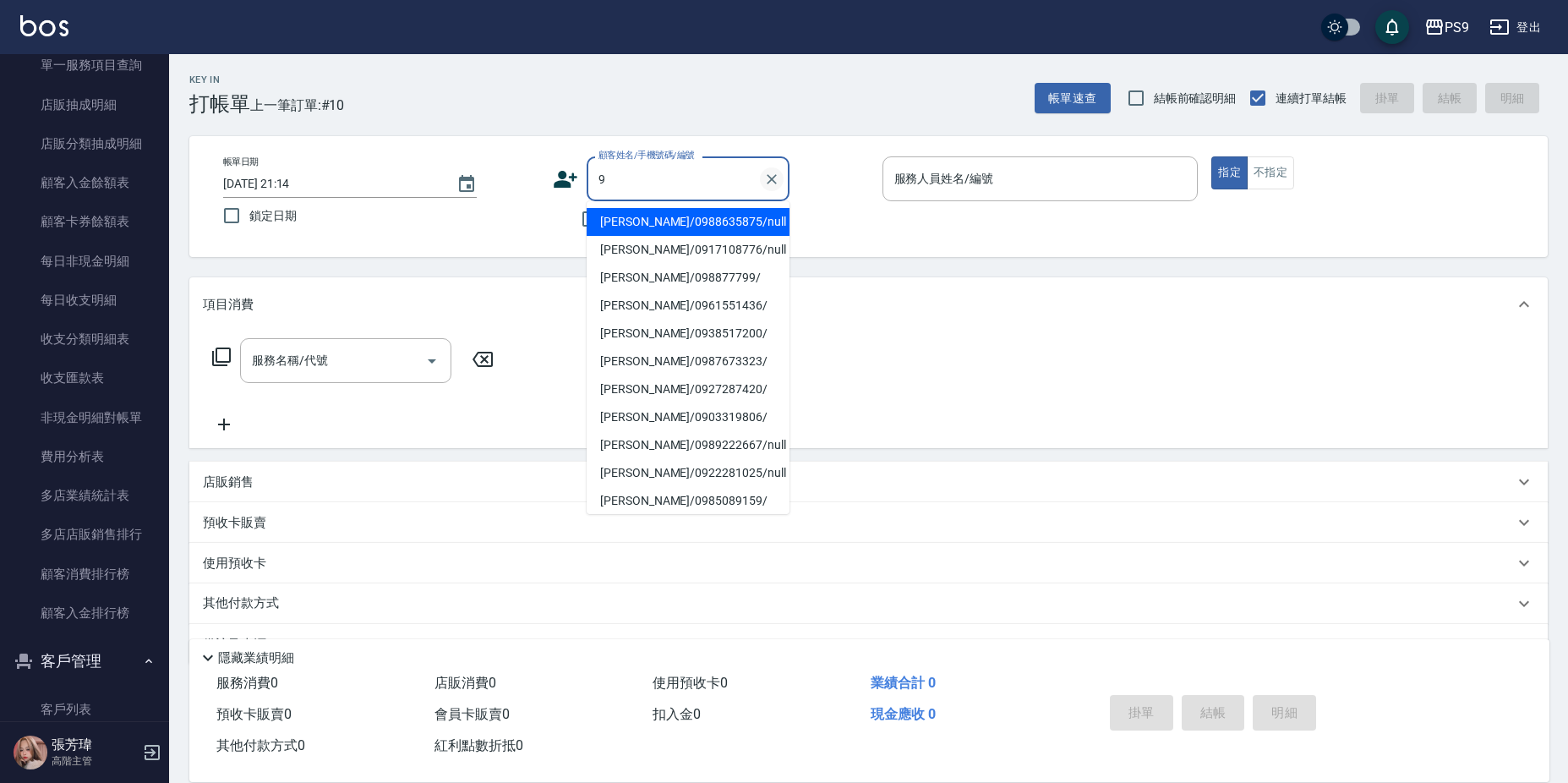
click at [775, 183] on icon "Clear" at bounding box center [772, 180] width 17 height 17
drag, startPoint x: 888, startPoint y: 253, endPoint x: 770, endPoint y: 246, distance: 118.2
click at [874, 250] on div "帳單日期 [DATE] 21:14 鎖定日期 顧客姓名/手機號碼/編號 顧客姓名/手機號碼/編號 不留客資 服務人員姓名/編號 服務人員姓名/編號 指定 不指定" at bounding box center [869, 197] width 1359 height 121
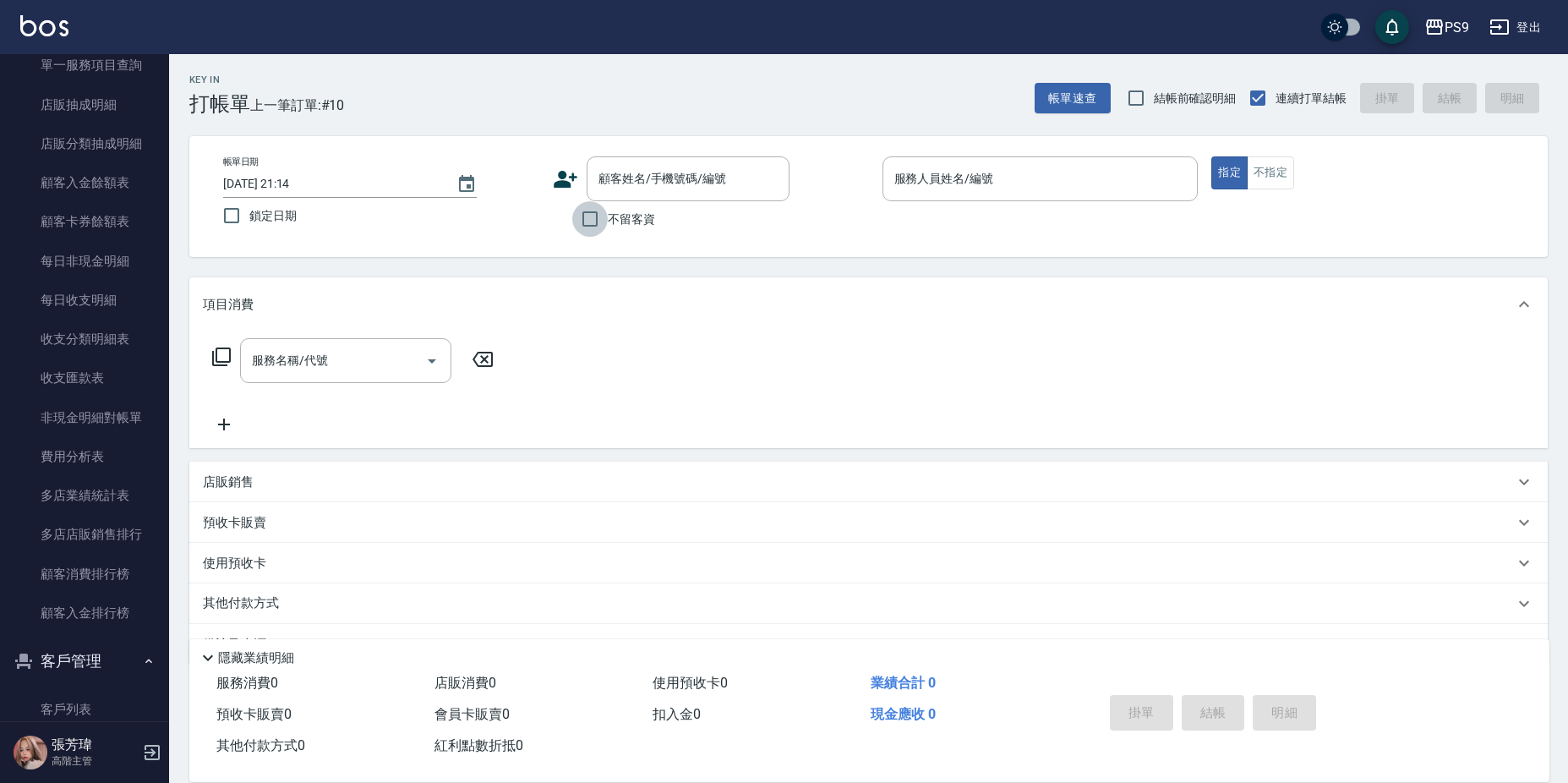
click at [594, 222] on input "不留客資" at bounding box center [589, 218] width 36 height 36
checkbox input "true"
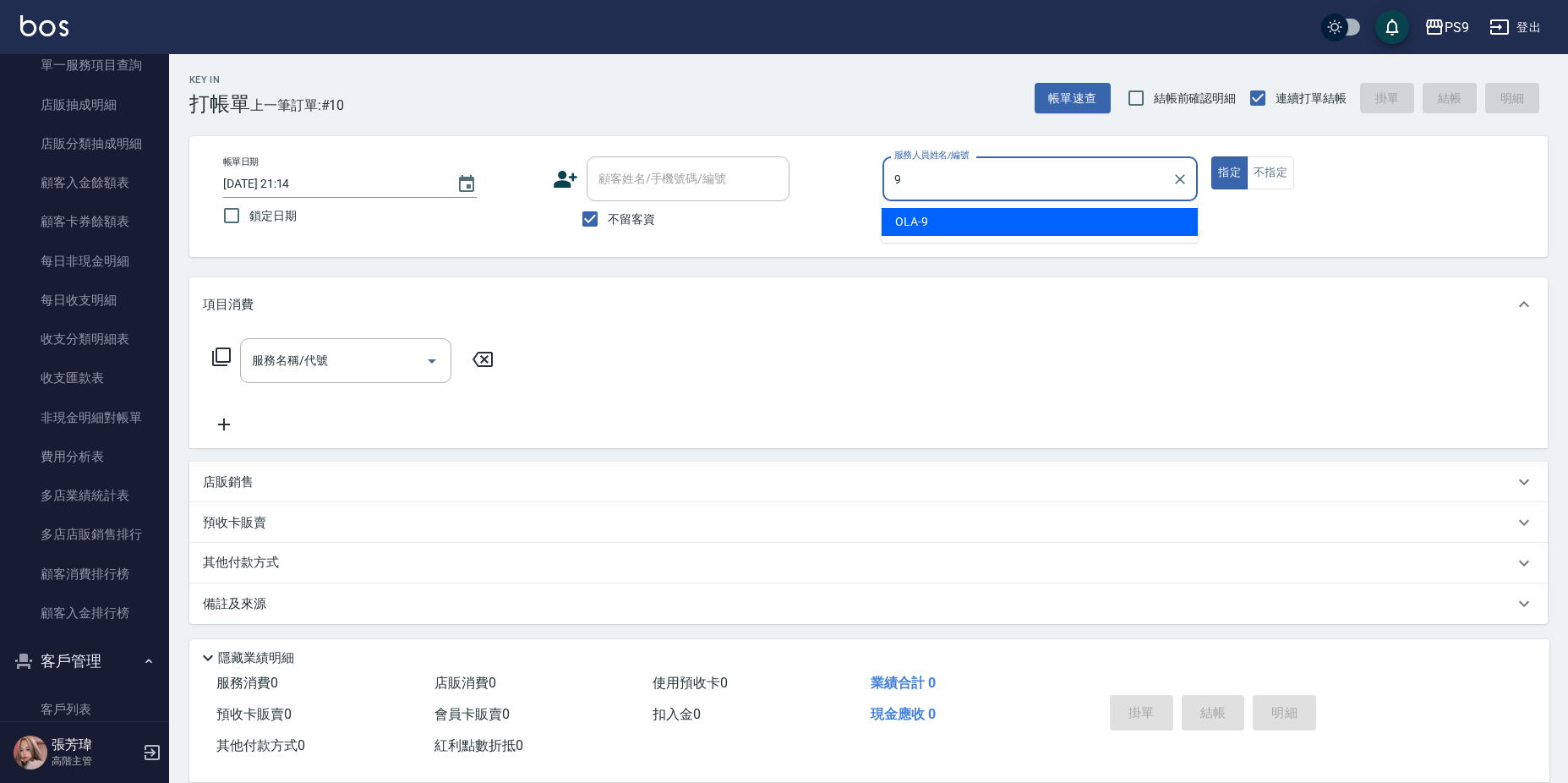
type input "OLA-9"
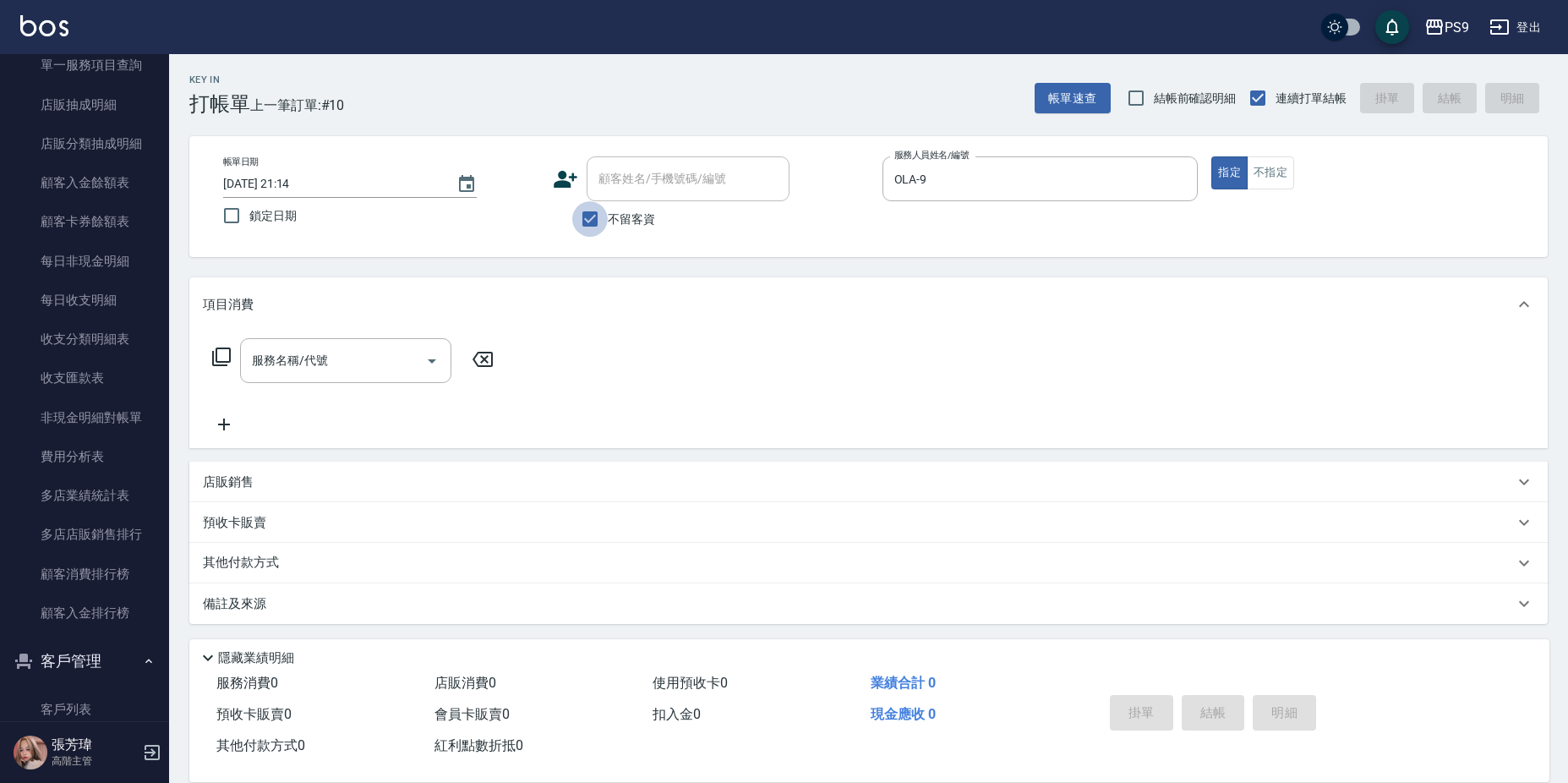
drag, startPoint x: 599, startPoint y: 212, endPoint x: 667, endPoint y: 171, distance: 79.4
click at [603, 212] on input "不留客資" at bounding box center [589, 218] width 36 height 36
checkbox input "false"
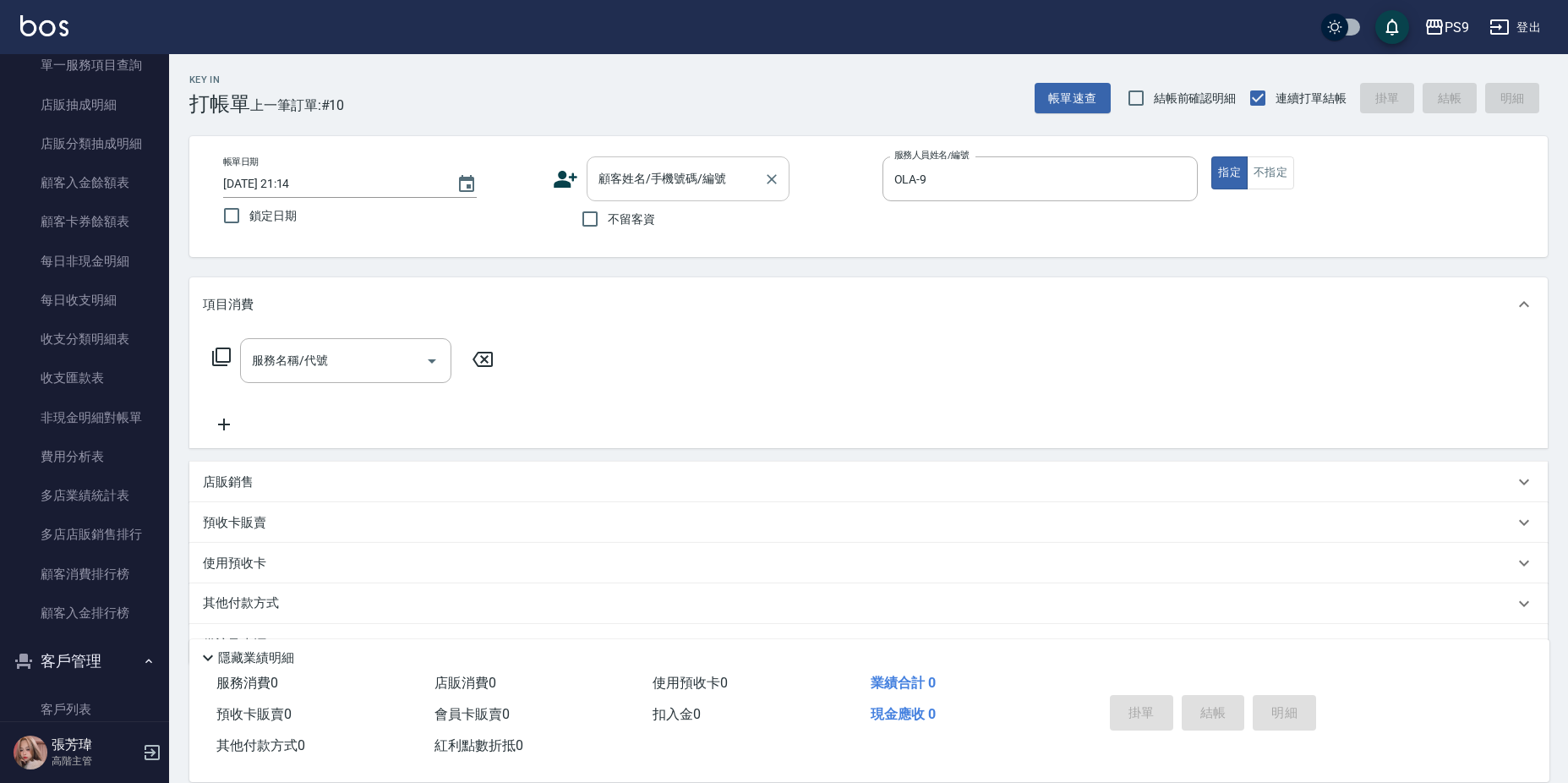
click at [674, 164] on div "顧客姓名/手機號碼/編號 顧客姓名/手機號碼/編號" at bounding box center [687, 179] width 203 height 45
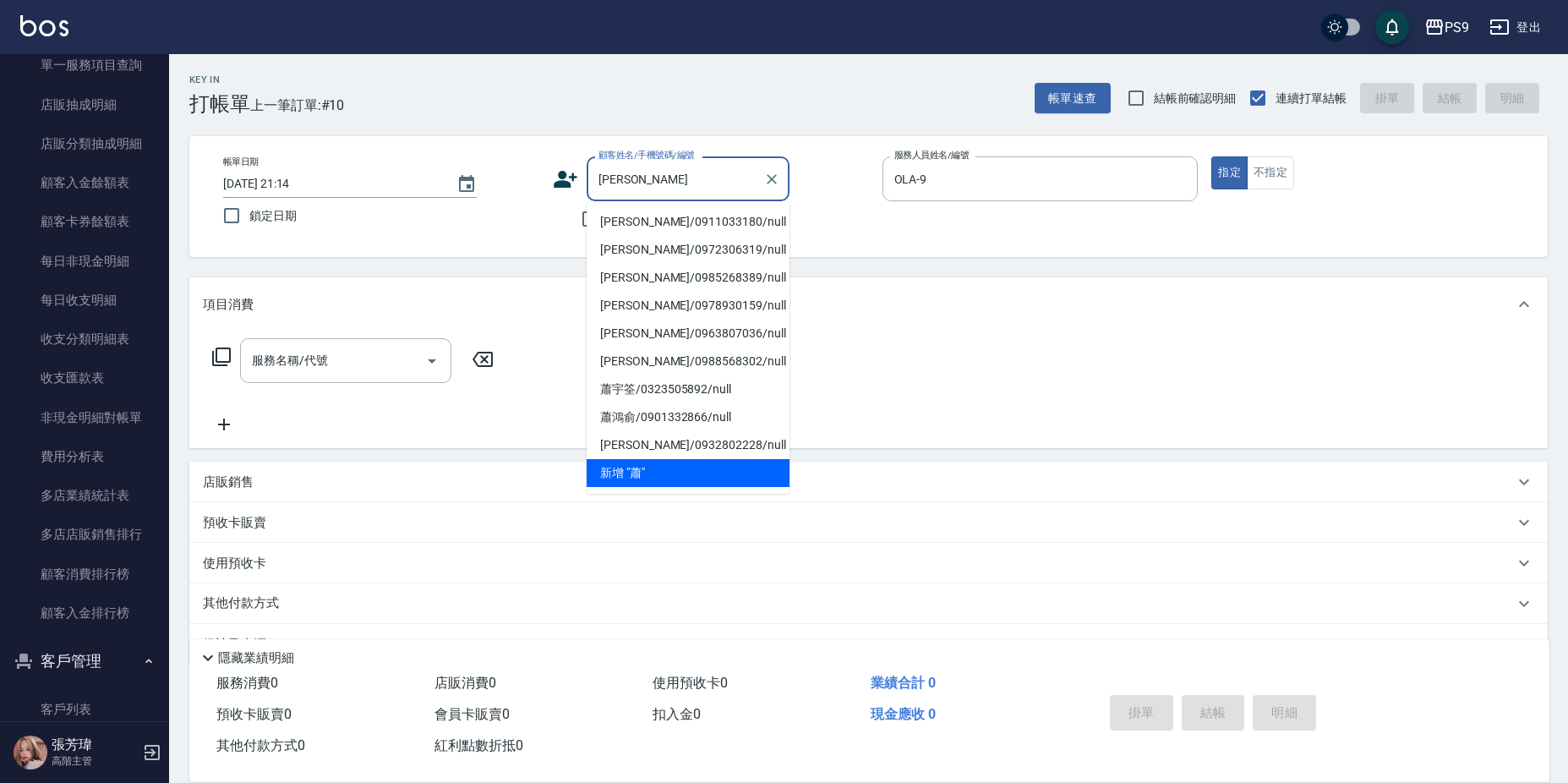
click at [689, 221] on li "[PERSON_NAME]/0911033180/null" at bounding box center [687, 221] width 203 height 28
type input "[PERSON_NAME]/0911033180/null"
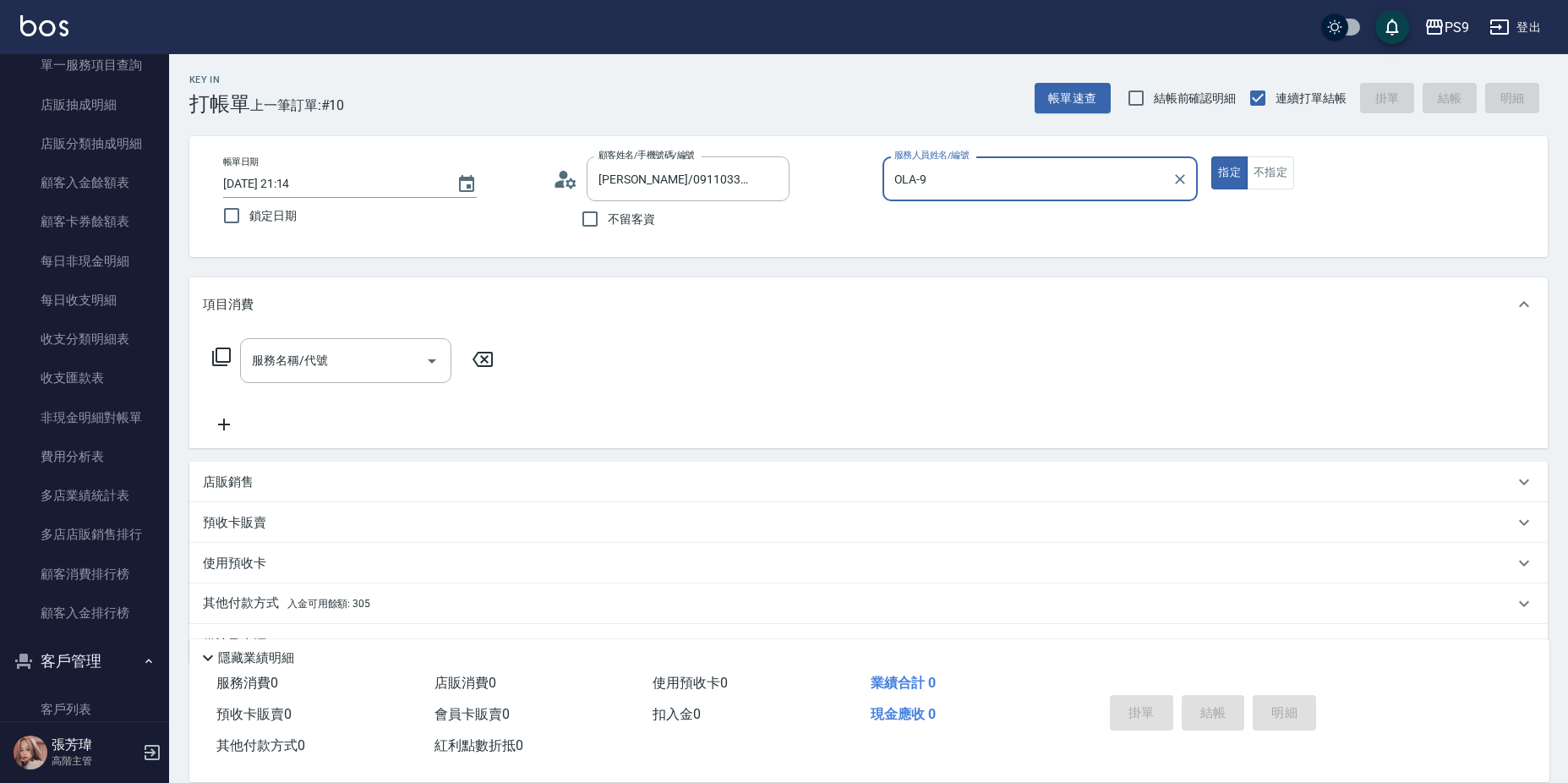
click at [1211, 157] on button "指定" at bounding box center [1229, 173] width 37 height 33
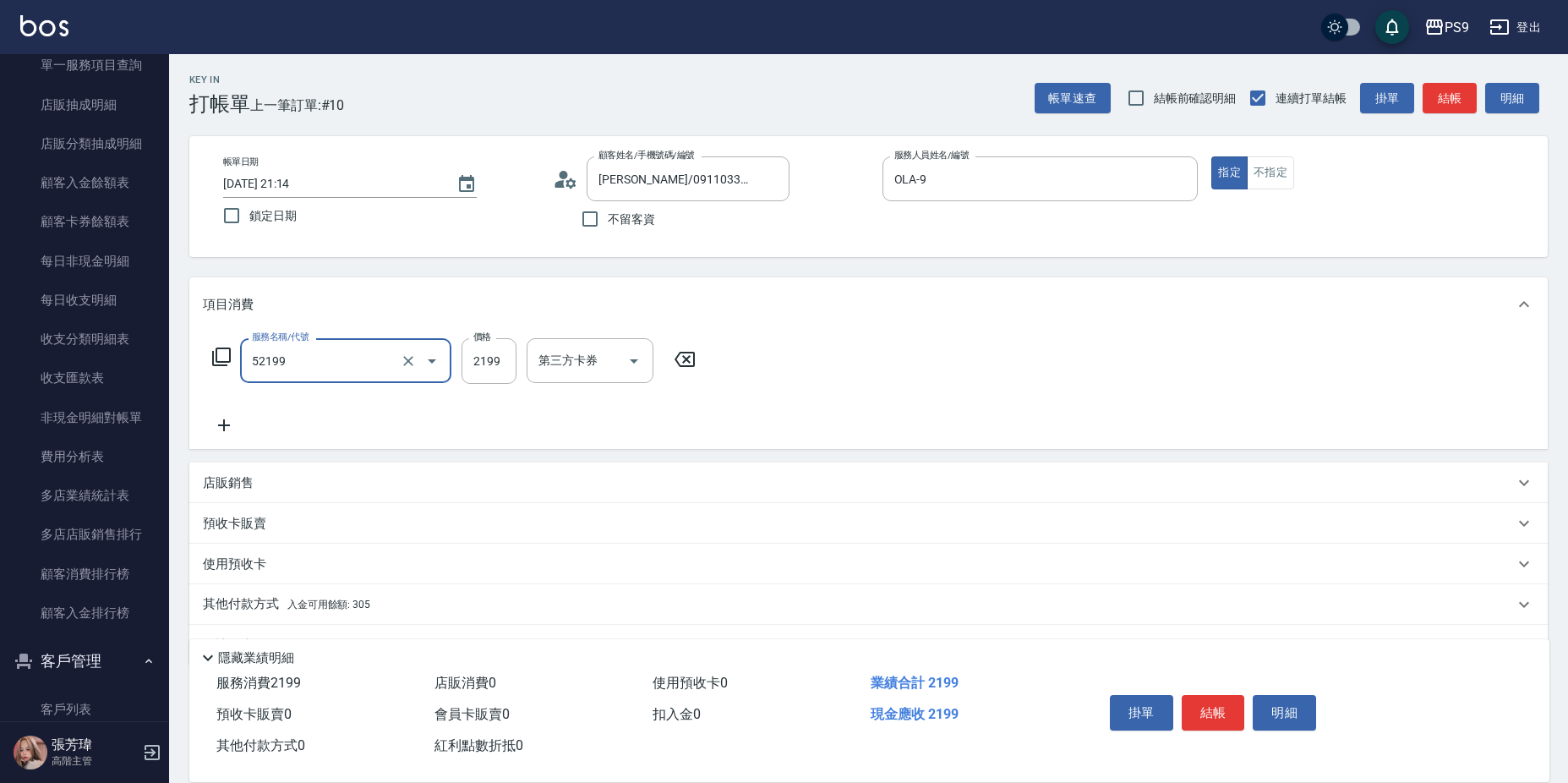
type input "燙髮(52199)"
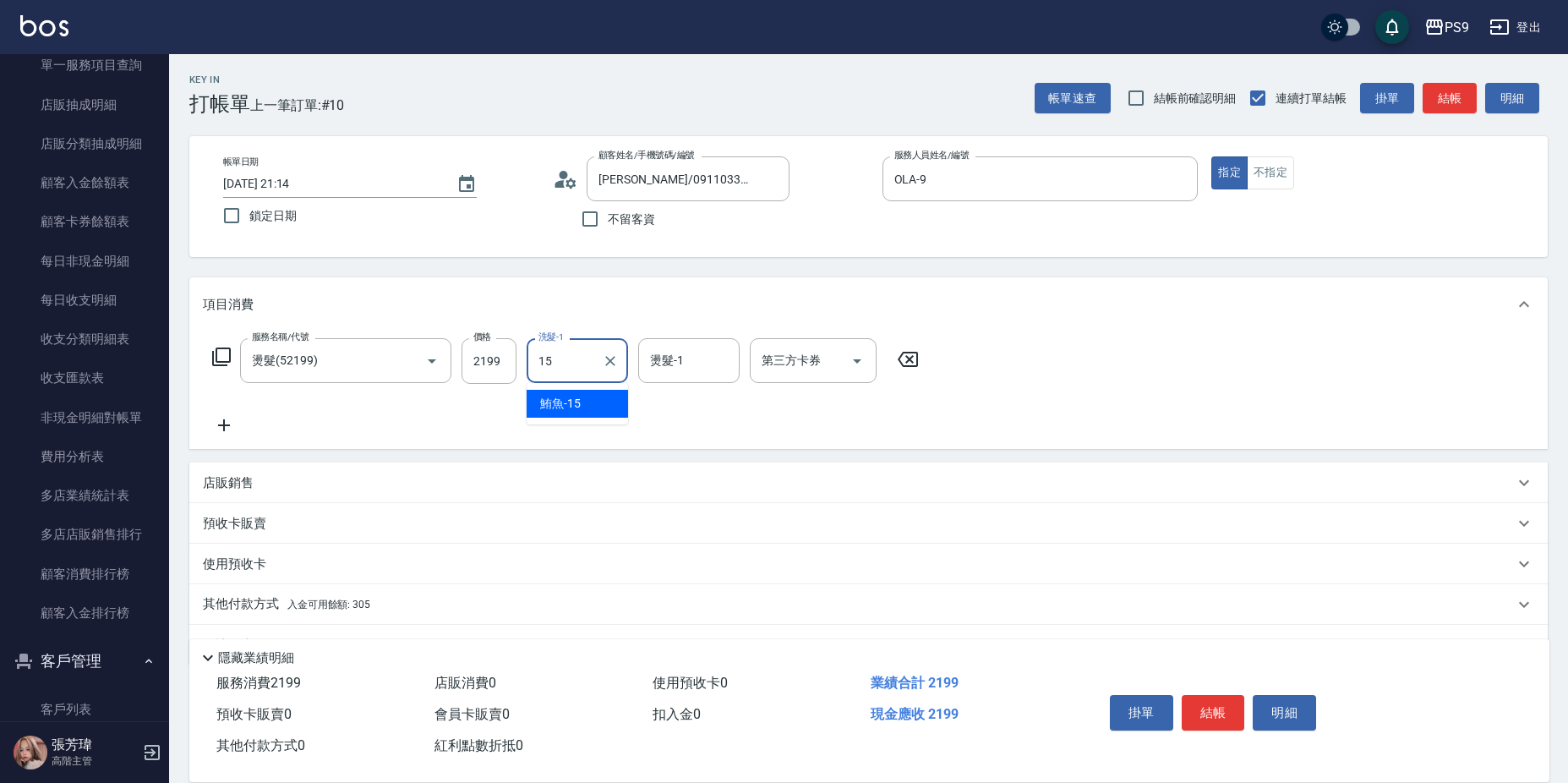
type input "鮪魚-15"
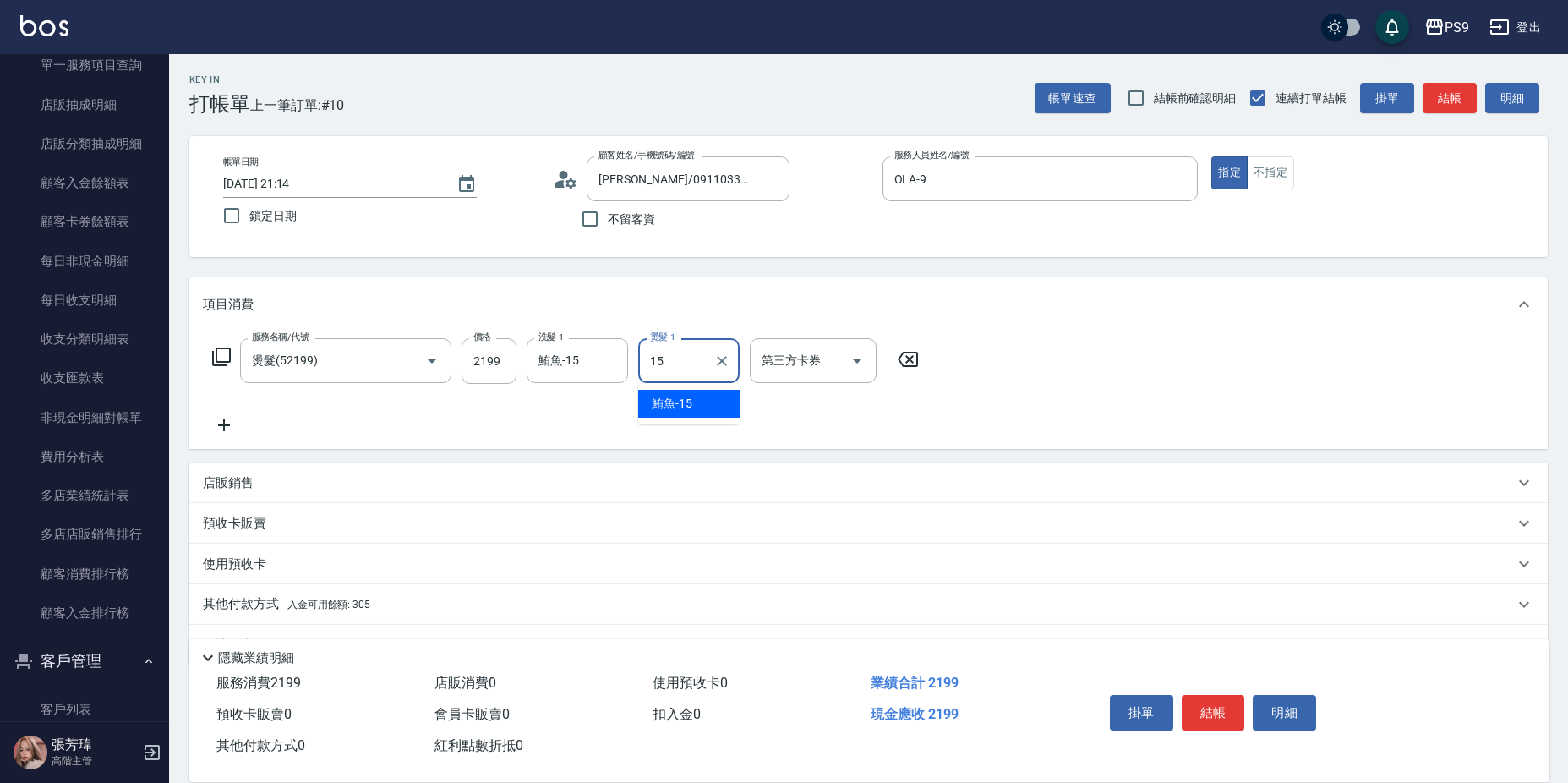
type input "鮪魚-15"
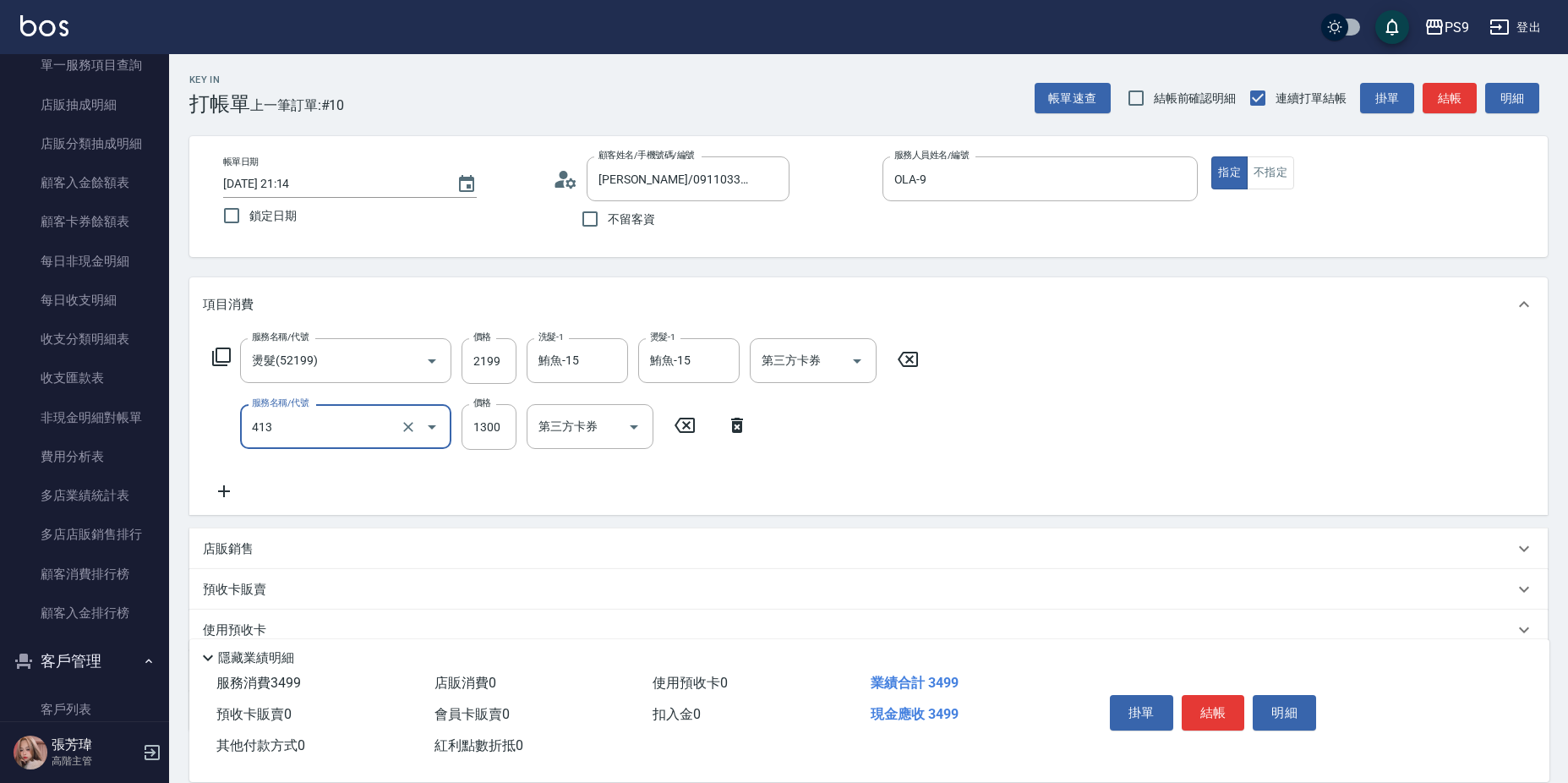
type input "鏡面護髮(413)"
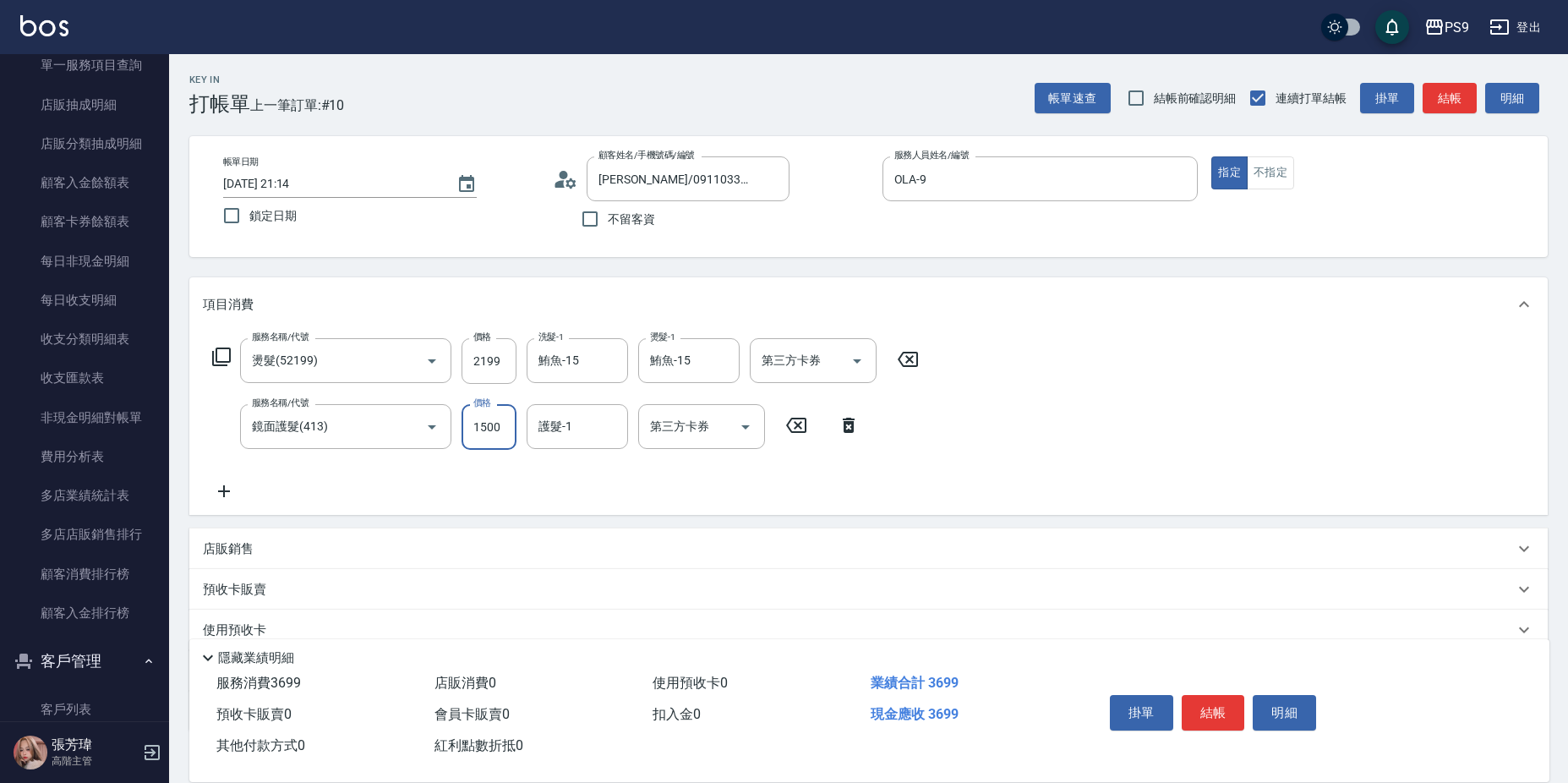
type input "1500"
type input "鮪魚-15"
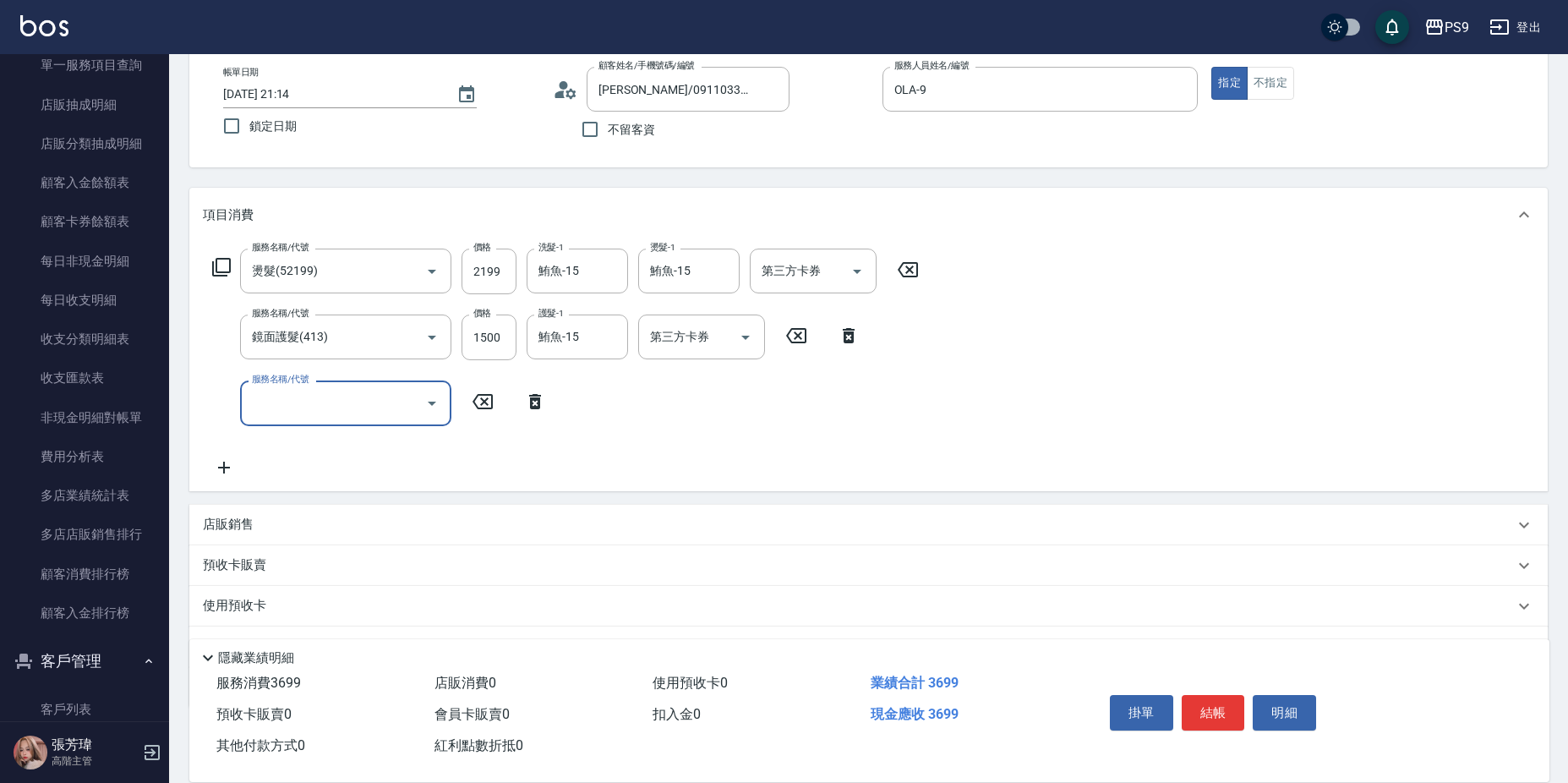
scroll to position [169, 0]
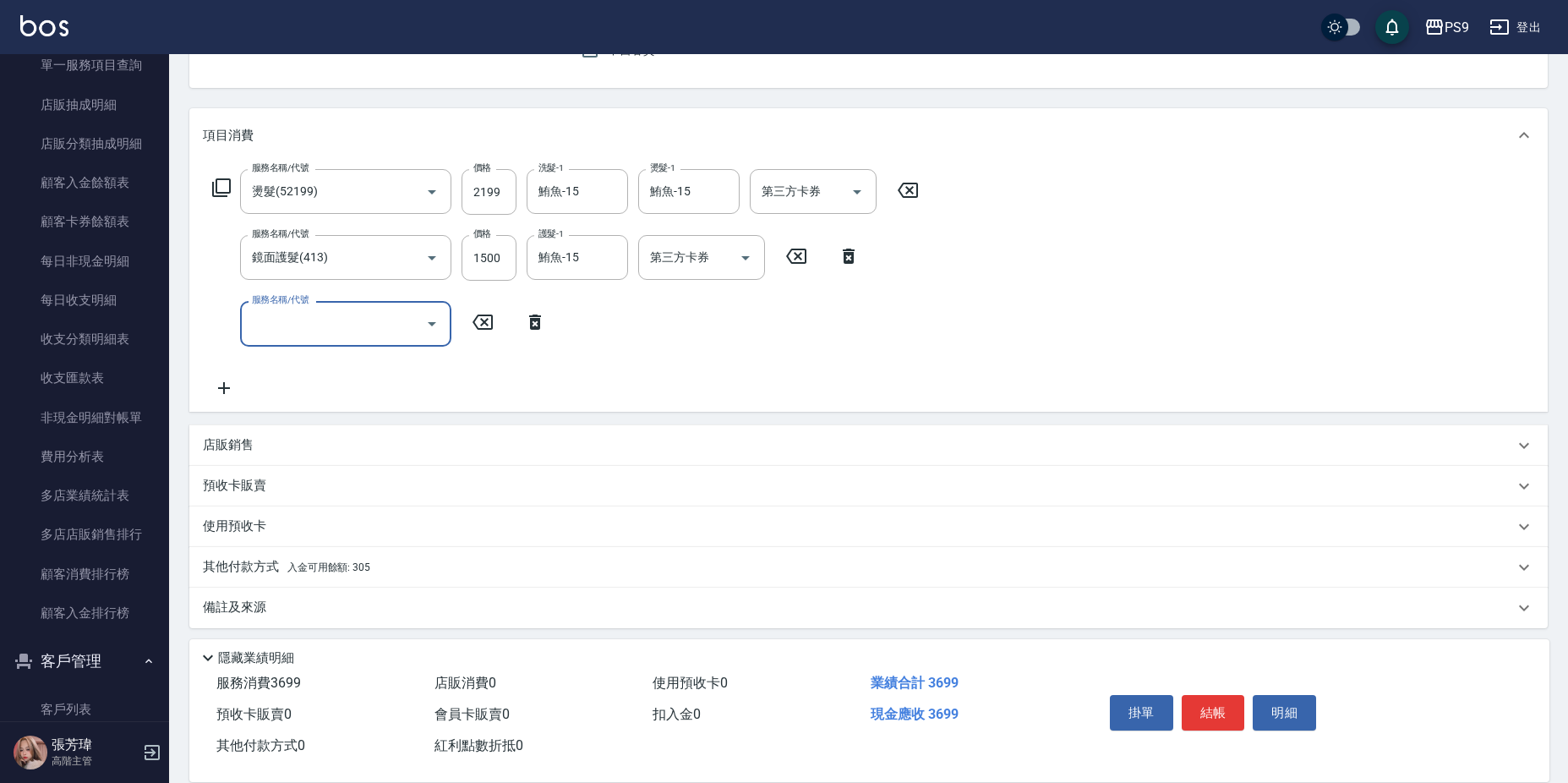
click at [363, 558] on p "其他付款方式 入金可用餘額: 305" at bounding box center [286, 567] width 167 height 18
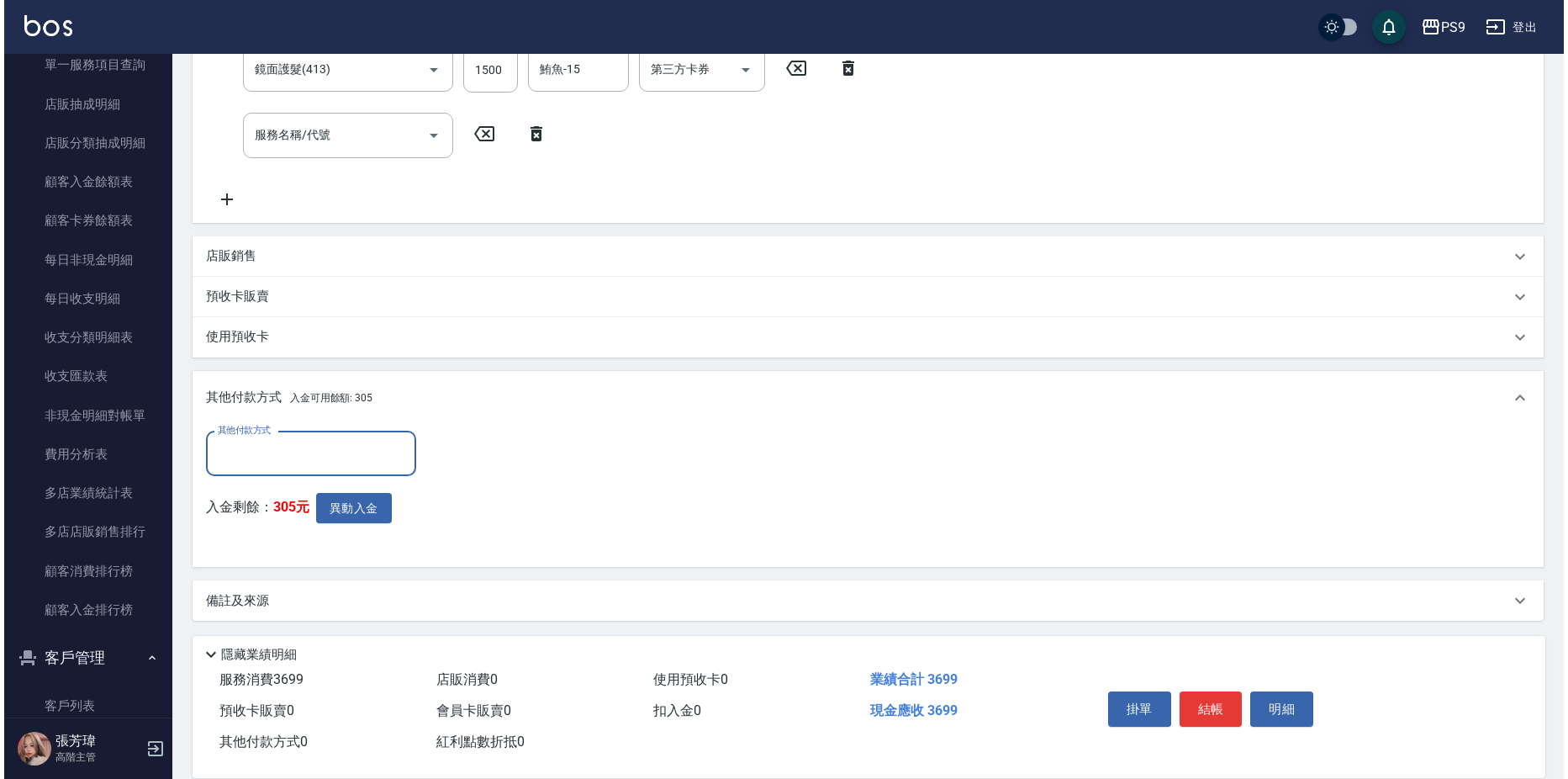
scroll to position [358, 0]
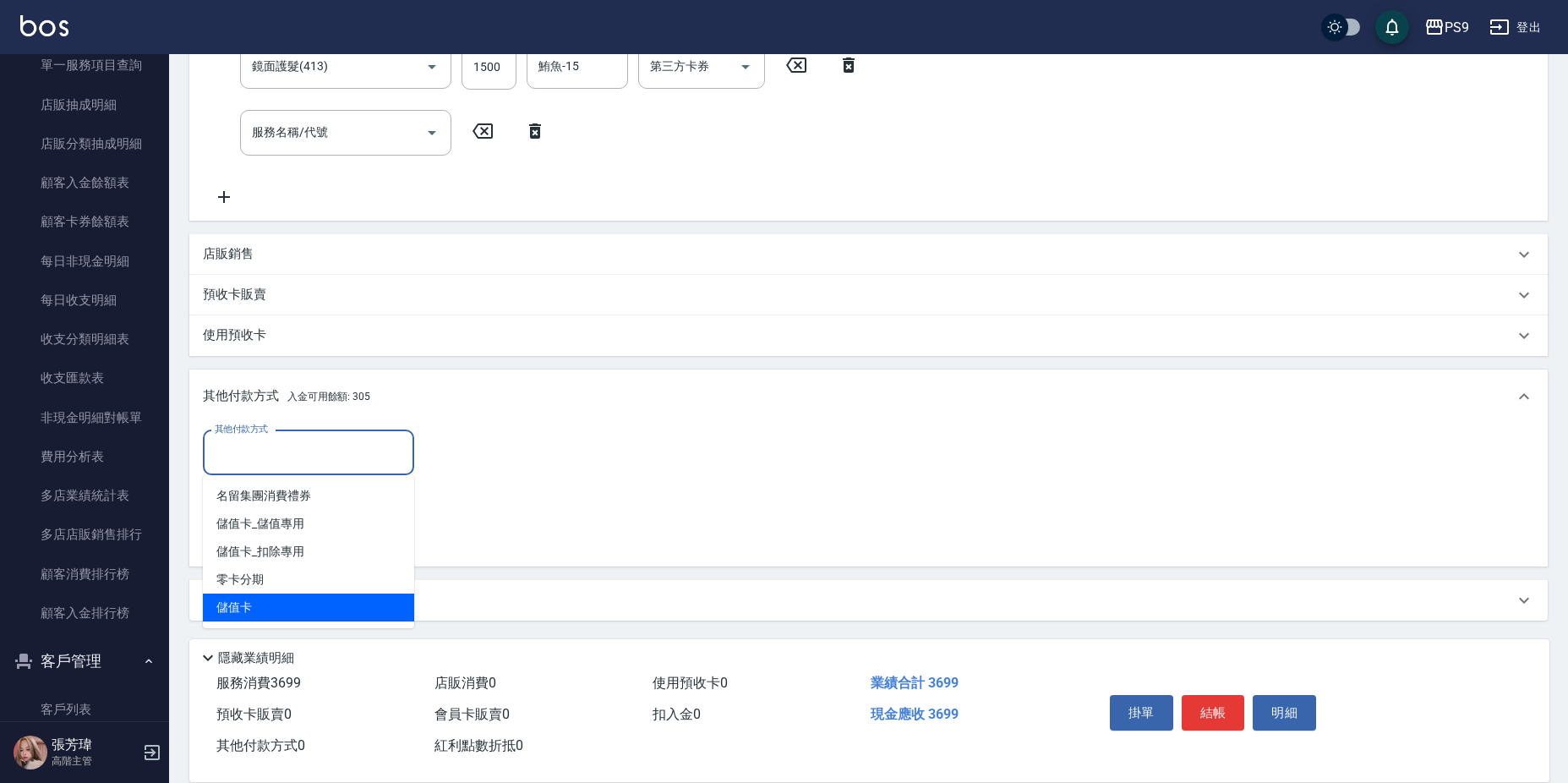
type input "儲值卡"
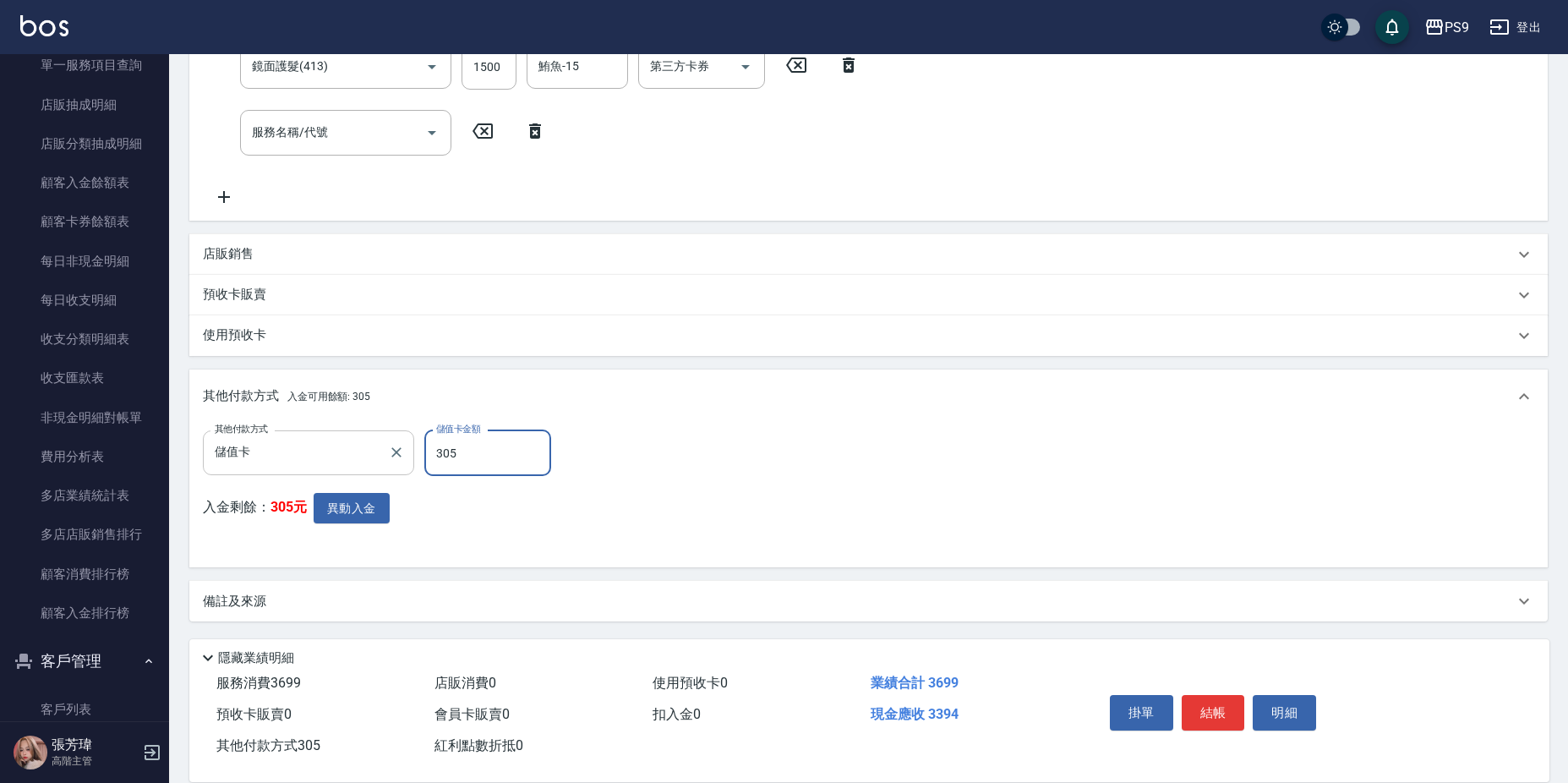
type input "305"
click at [355, 520] on button "異動入金" at bounding box center [351, 508] width 76 height 32
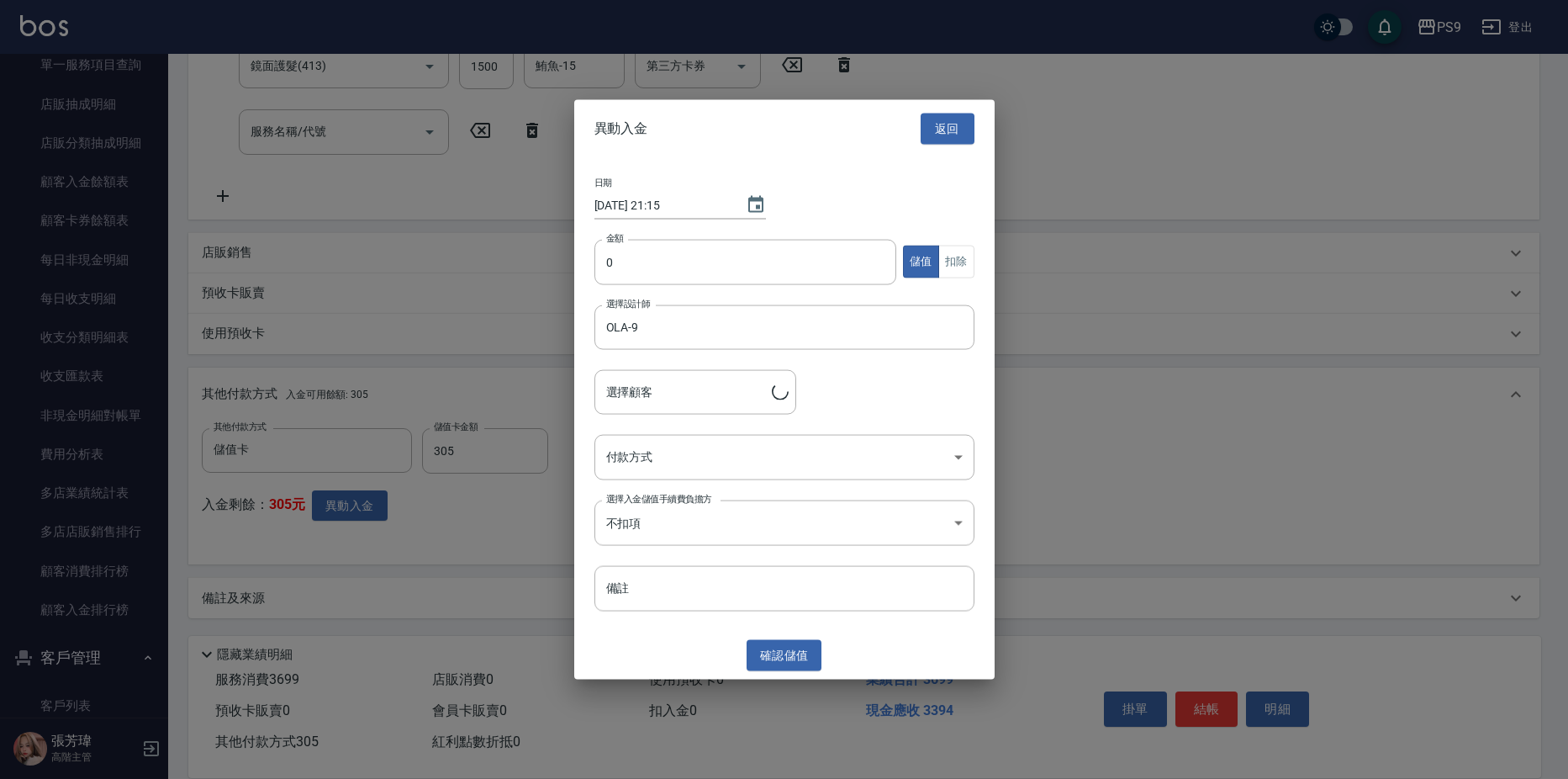
type input "[PERSON_NAME]/0911033180"
click at [619, 268] on input "0" at bounding box center [746, 261] width 303 height 45
type input "305"
click at [951, 261] on button "扣除" at bounding box center [957, 262] width 36 height 32
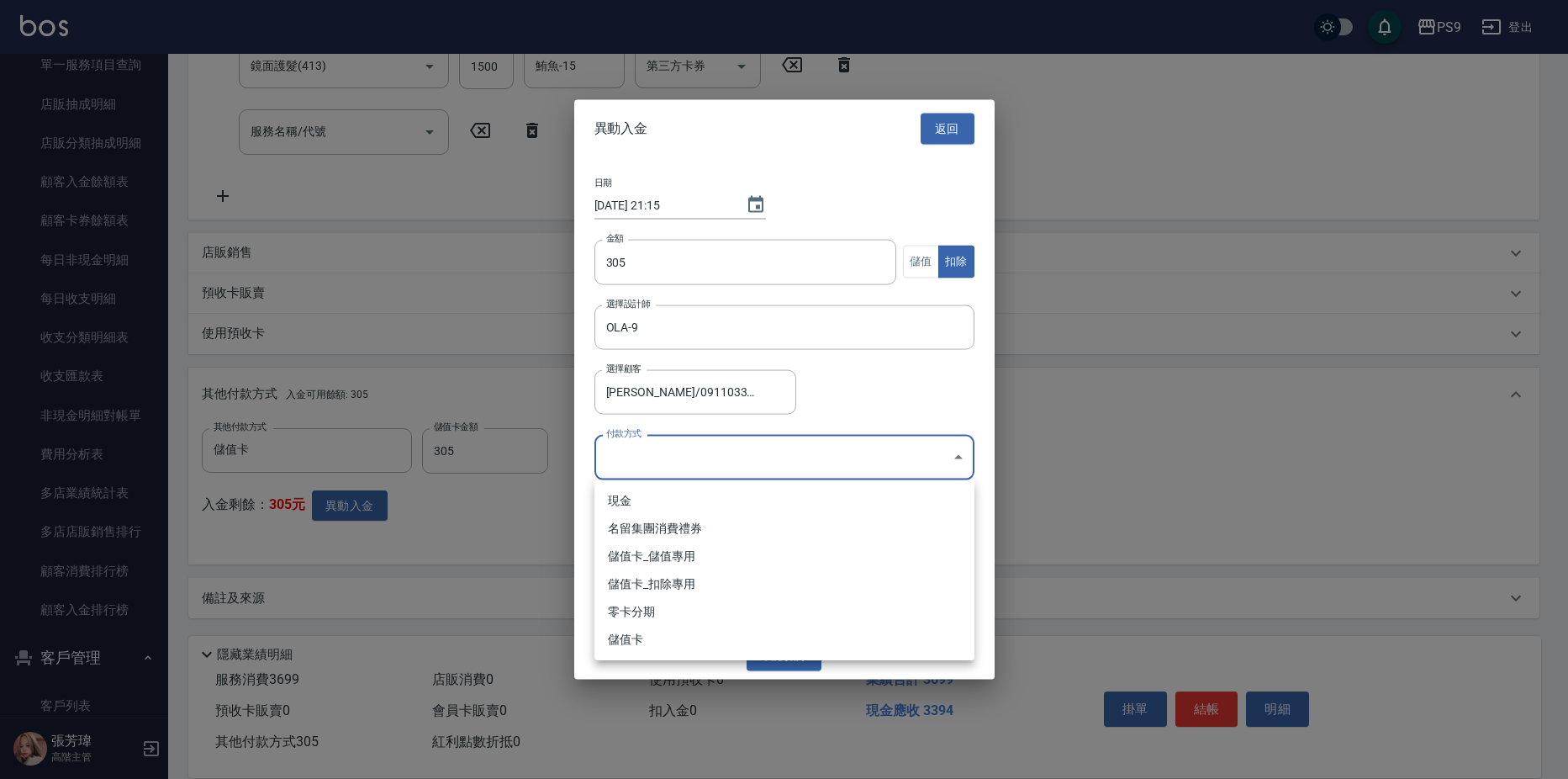
click at [742, 463] on body "PS9 登出 櫃檯作業 打帳單 帳單列表 掛單列表 座位開單 營業儀表板 現金收支登錄 高階收支登錄 材料自購登錄 每日結帳 排班表 現場電腦打卡 掃碼打卡 …" at bounding box center [784, 210] width 1568 height 1137
click at [665, 588] on li "儲值卡_扣除專用" at bounding box center [785, 583] width 381 height 28
type input "儲值卡_扣除專用"
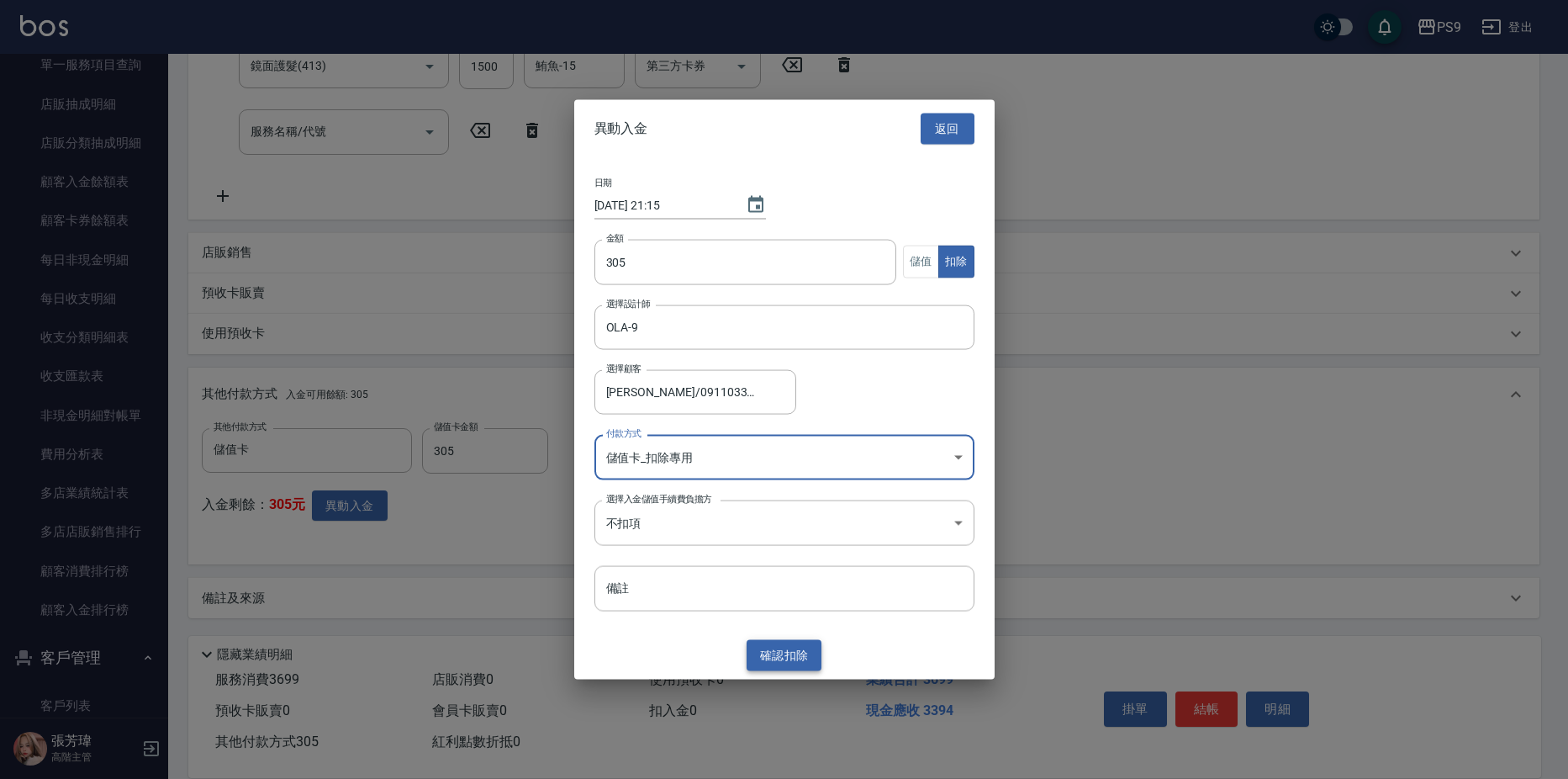
click at [797, 648] on button "確認 扣除" at bounding box center [784, 655] width 76 height 32
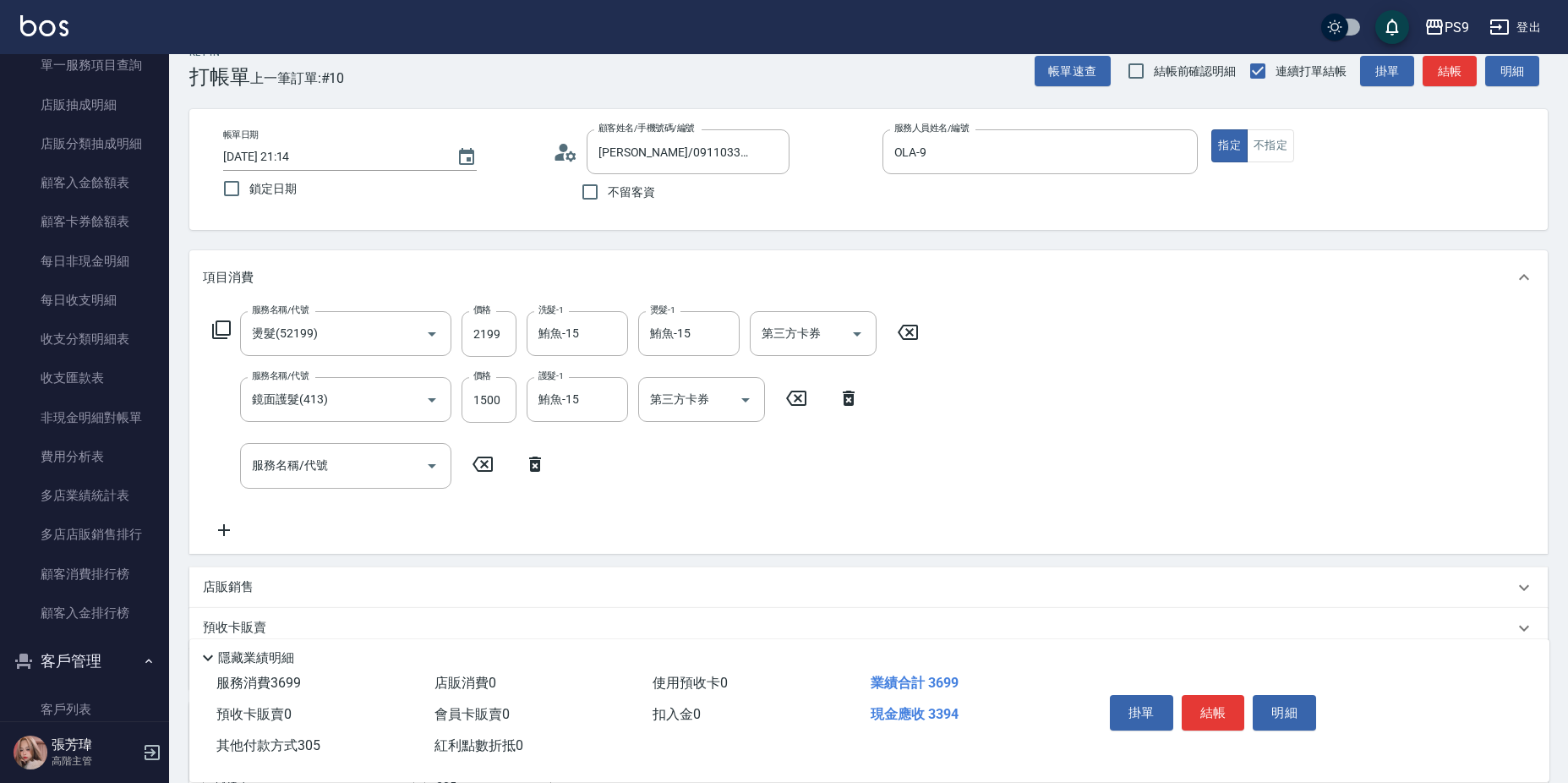
scroll to position [0, 0]
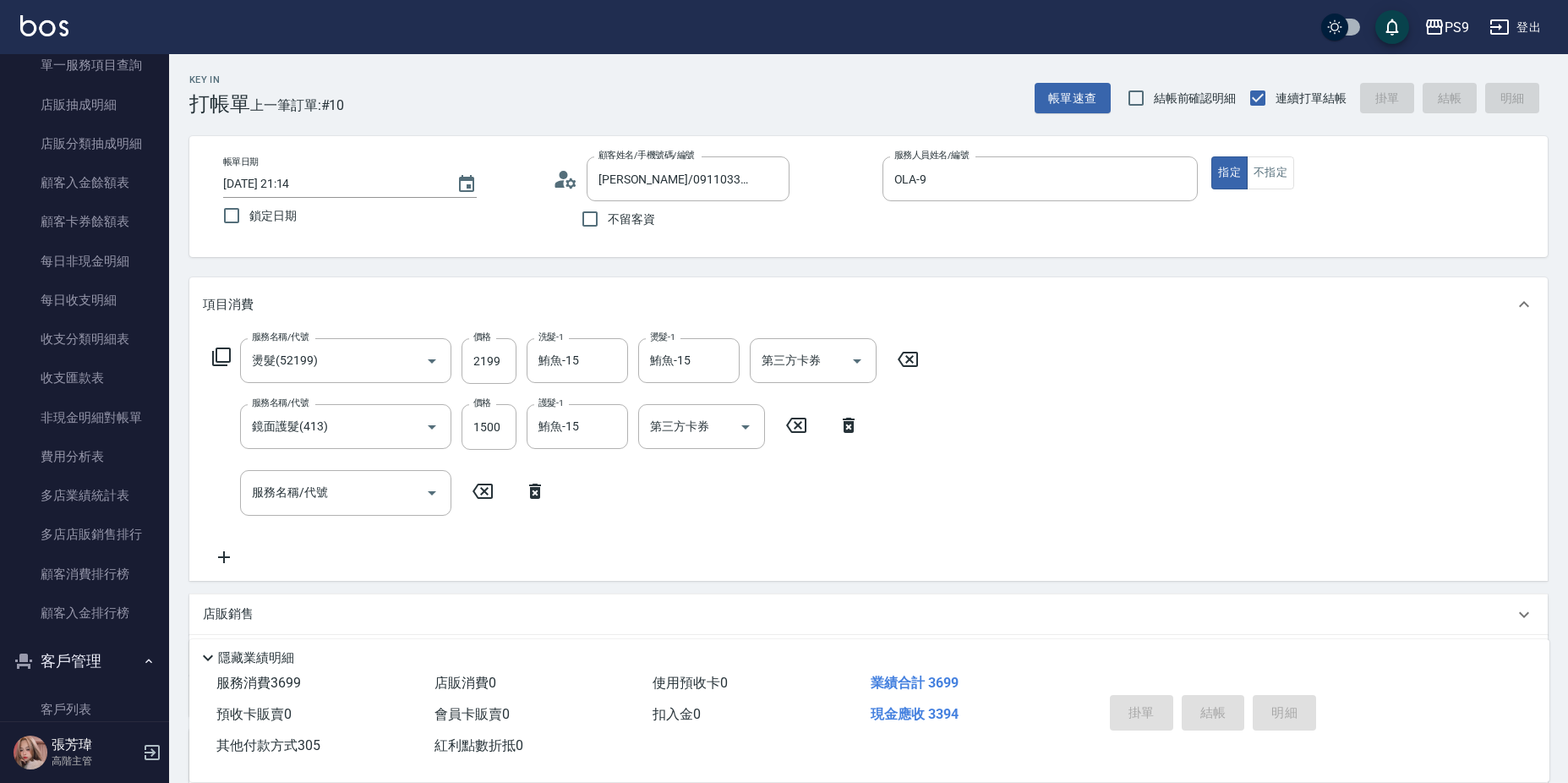
type input "[DATE] 21:16"
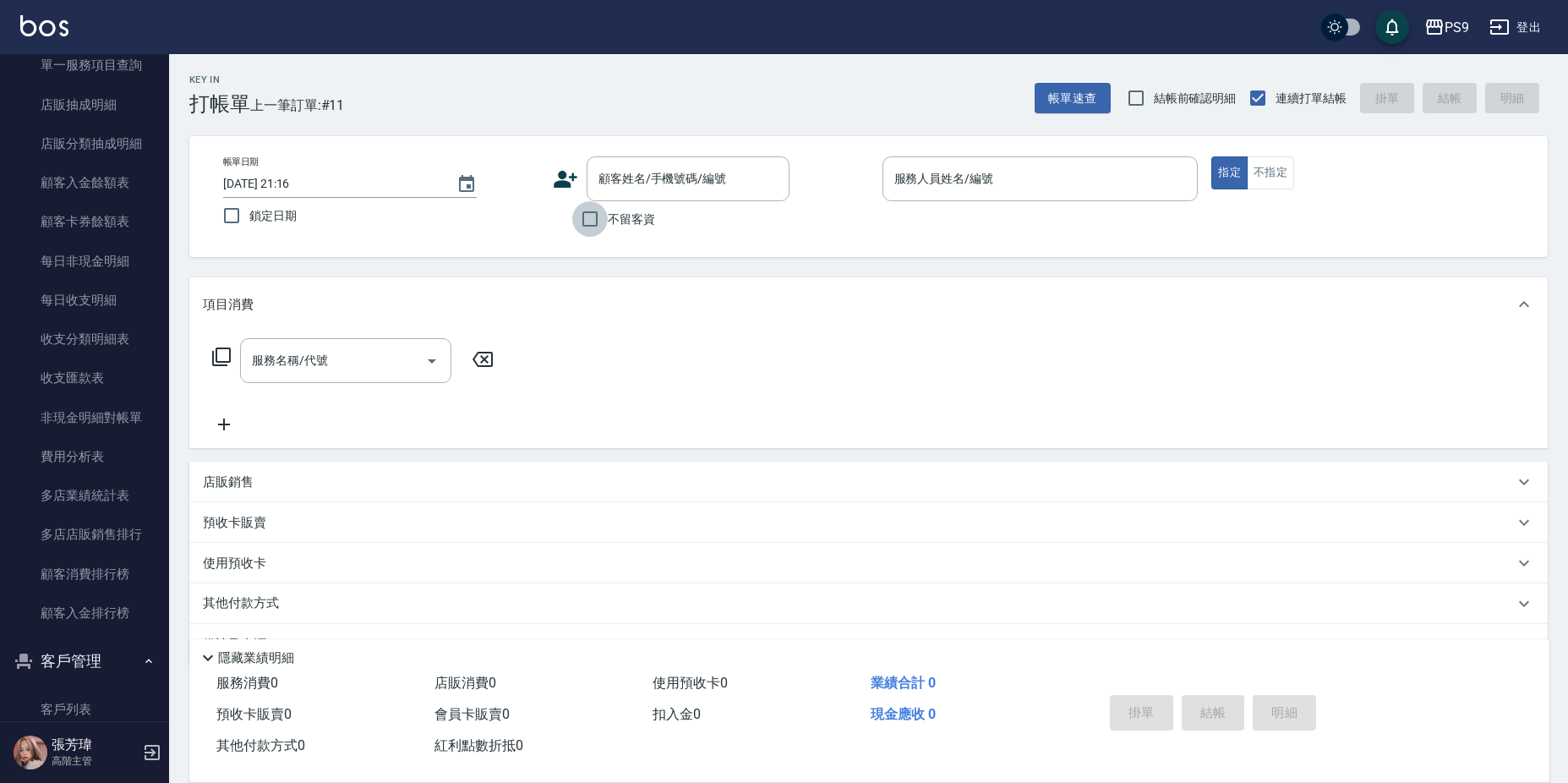
click at [594, 208] on input "不留客資" at bounding box center [589, 218] width 36 height 36
checkbox input "true"
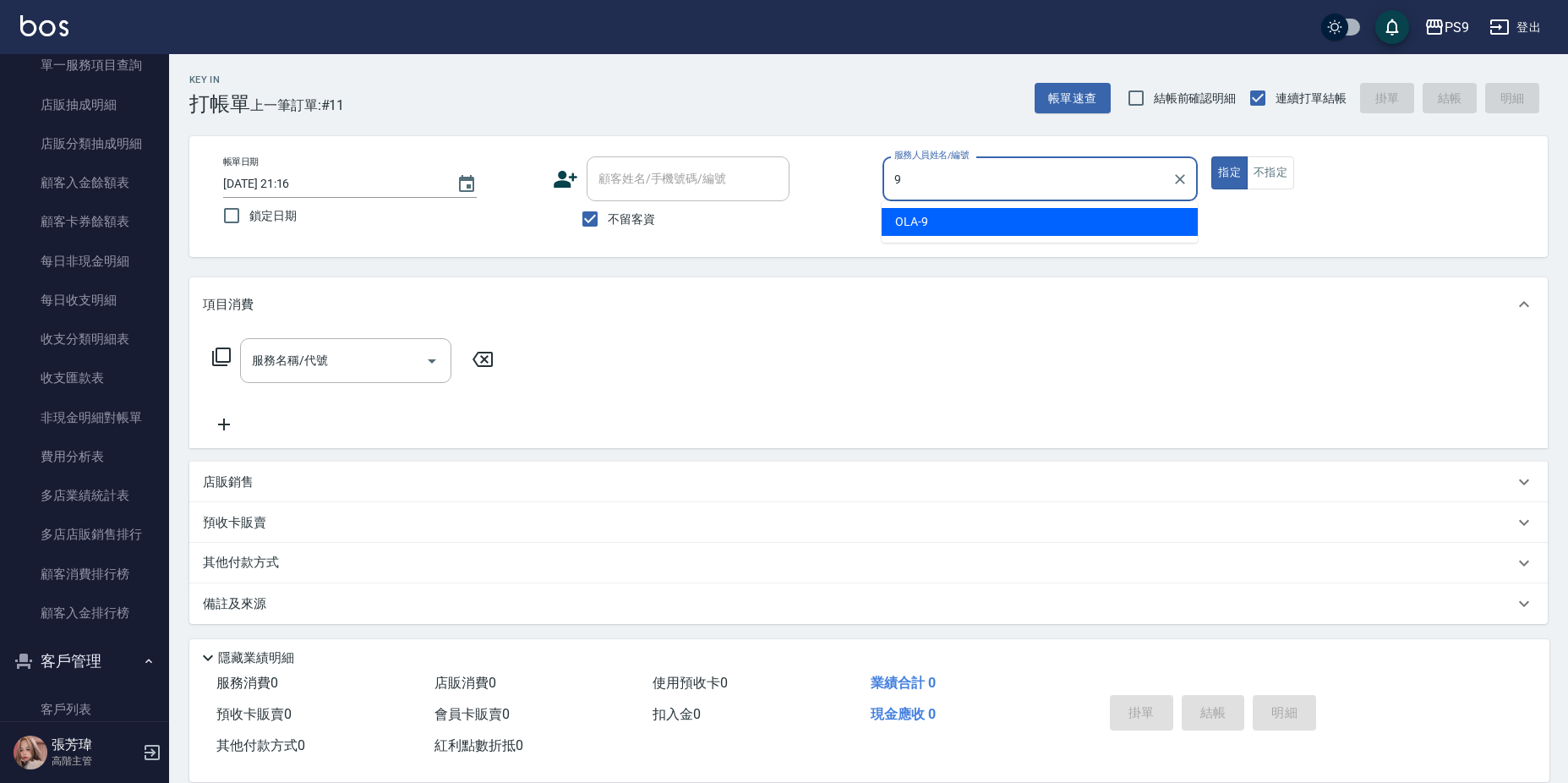
type input "OLA-9"
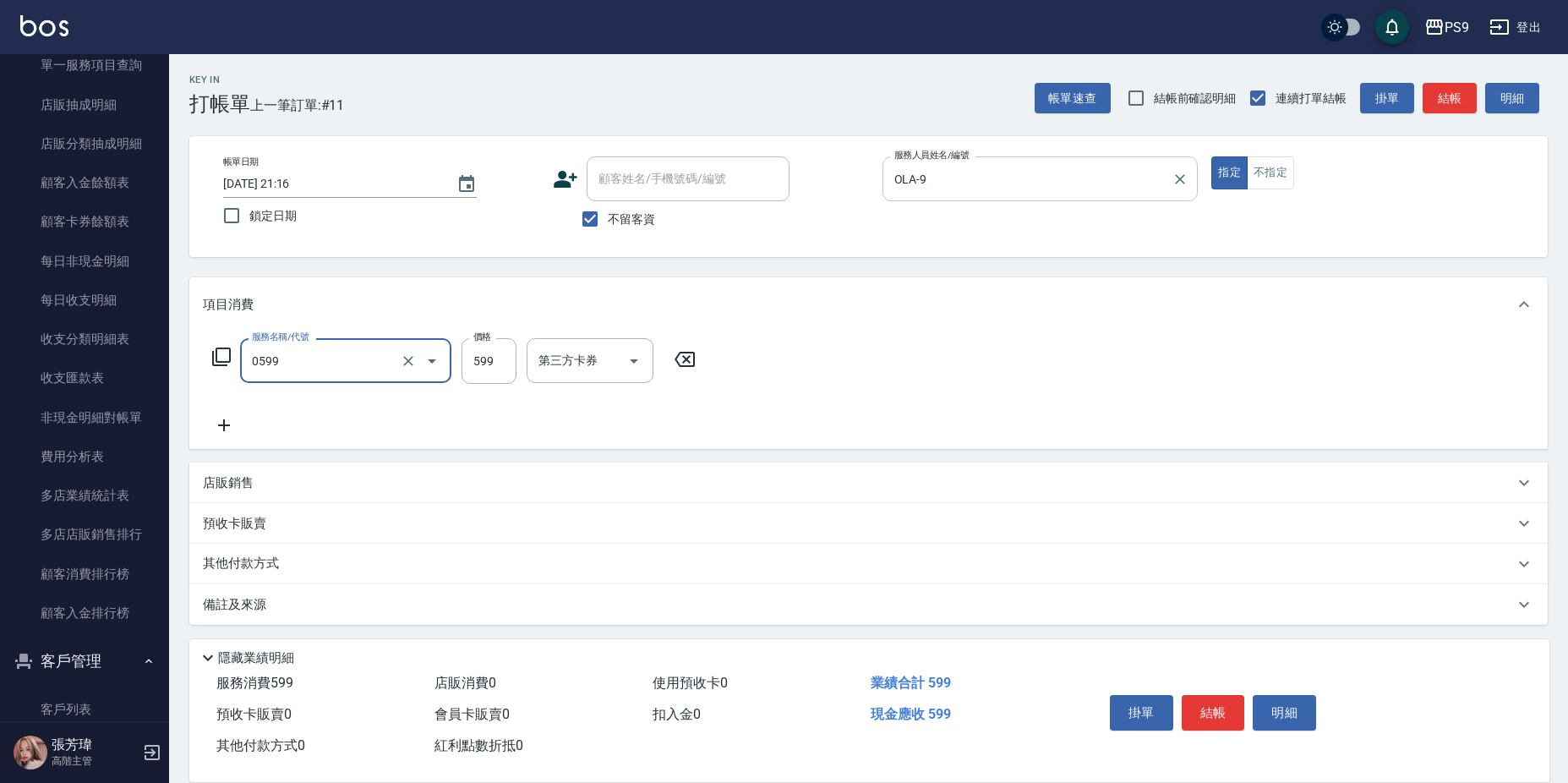
type input "[PERSON_NAME]599(0599)"
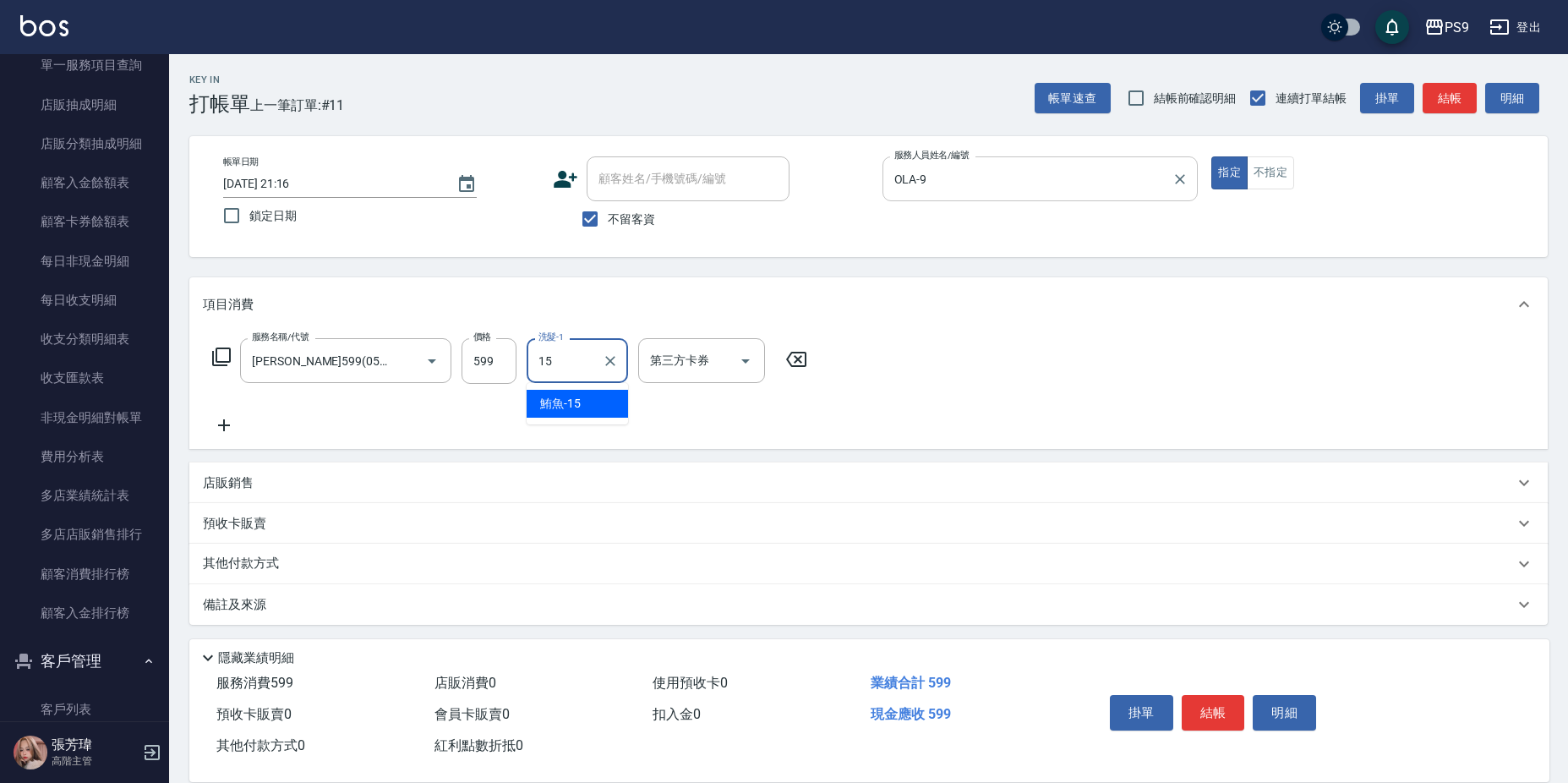
type input "鮪魚-15"
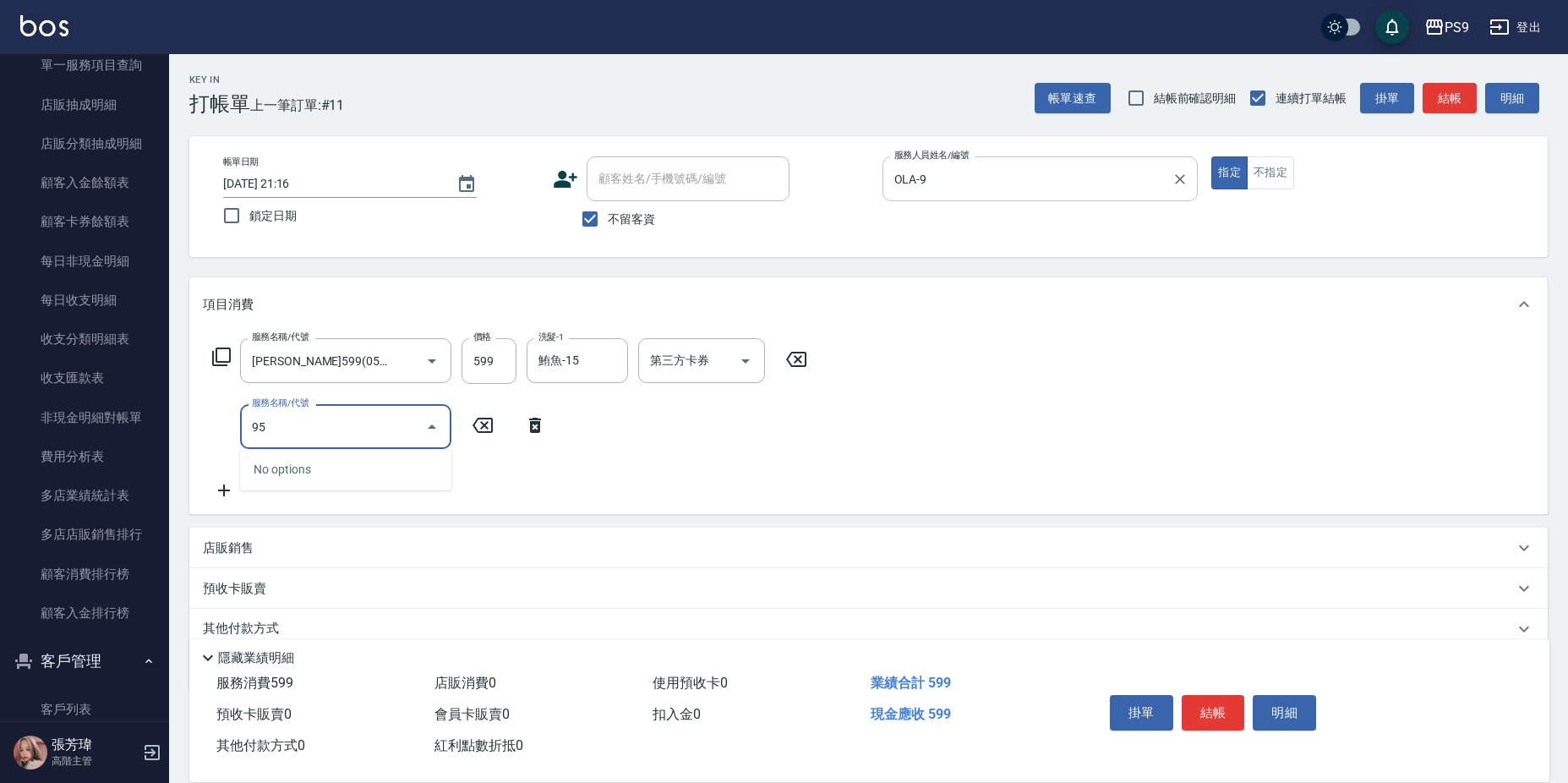
type input "9"
type input "染髮1599(21599)"
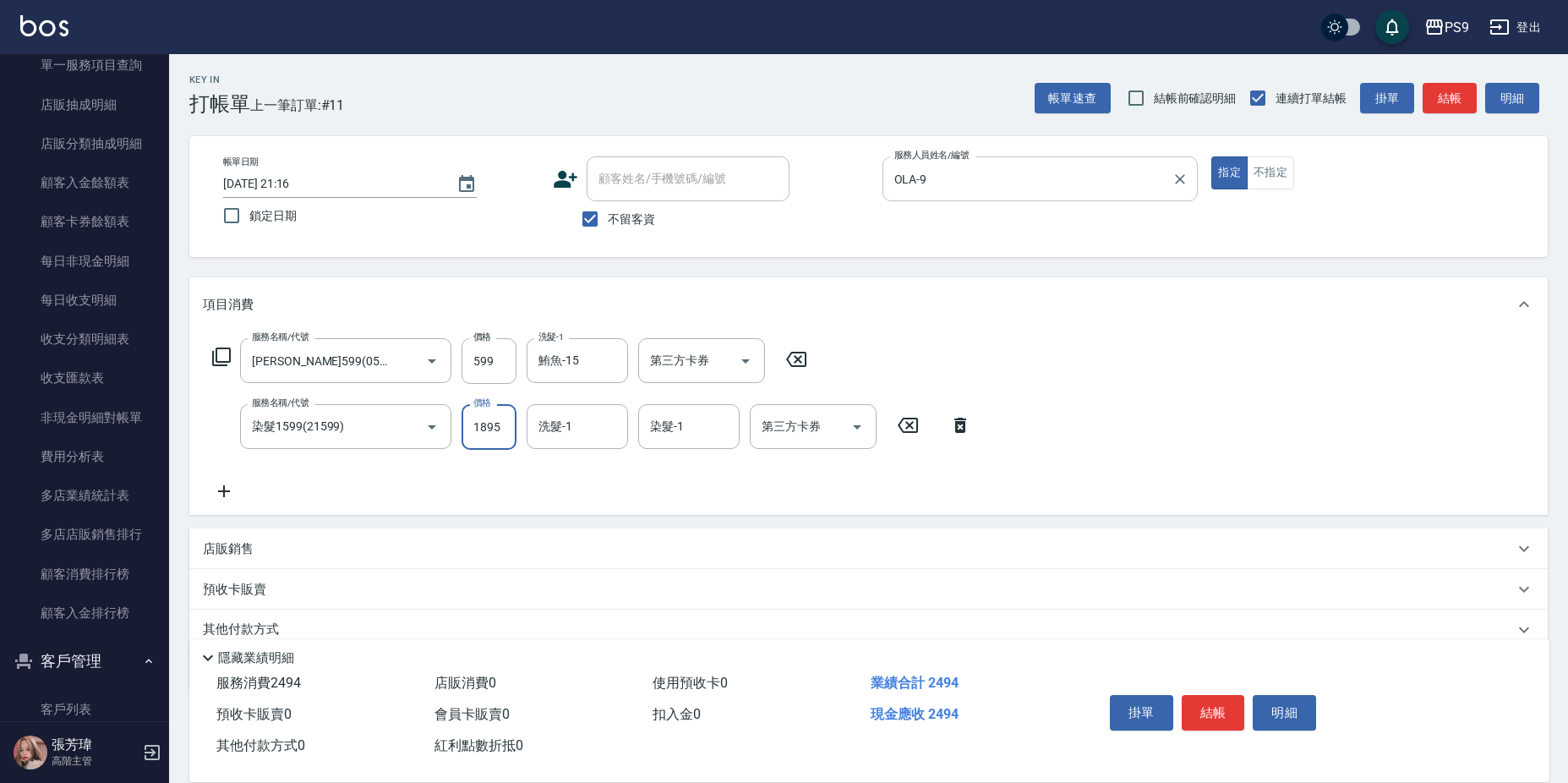
type input "1895"
type input "鮪魚-15"
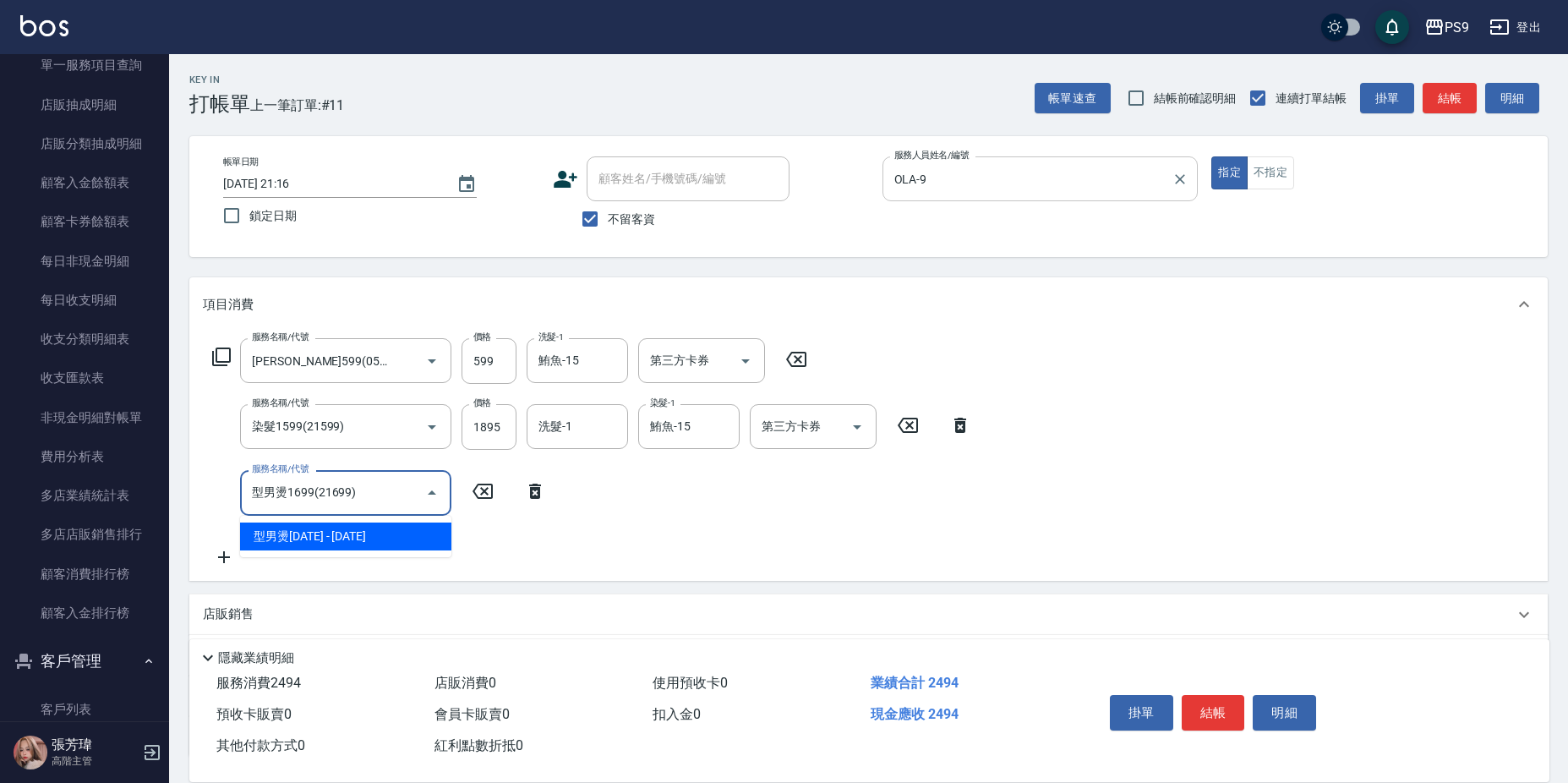
type input "型男燙1699(21699)"
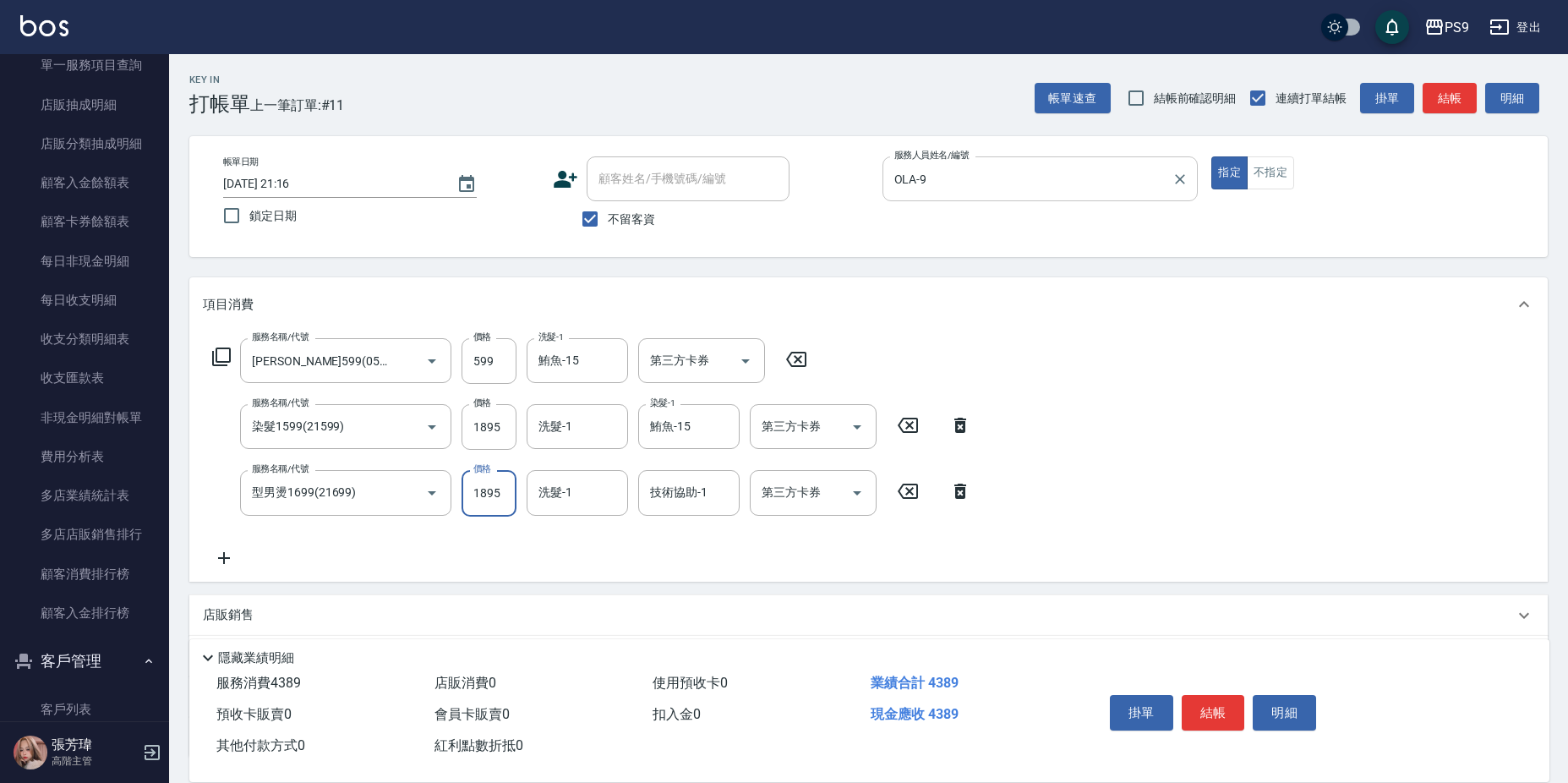
type input "1895"
type input "鮪魚-15"
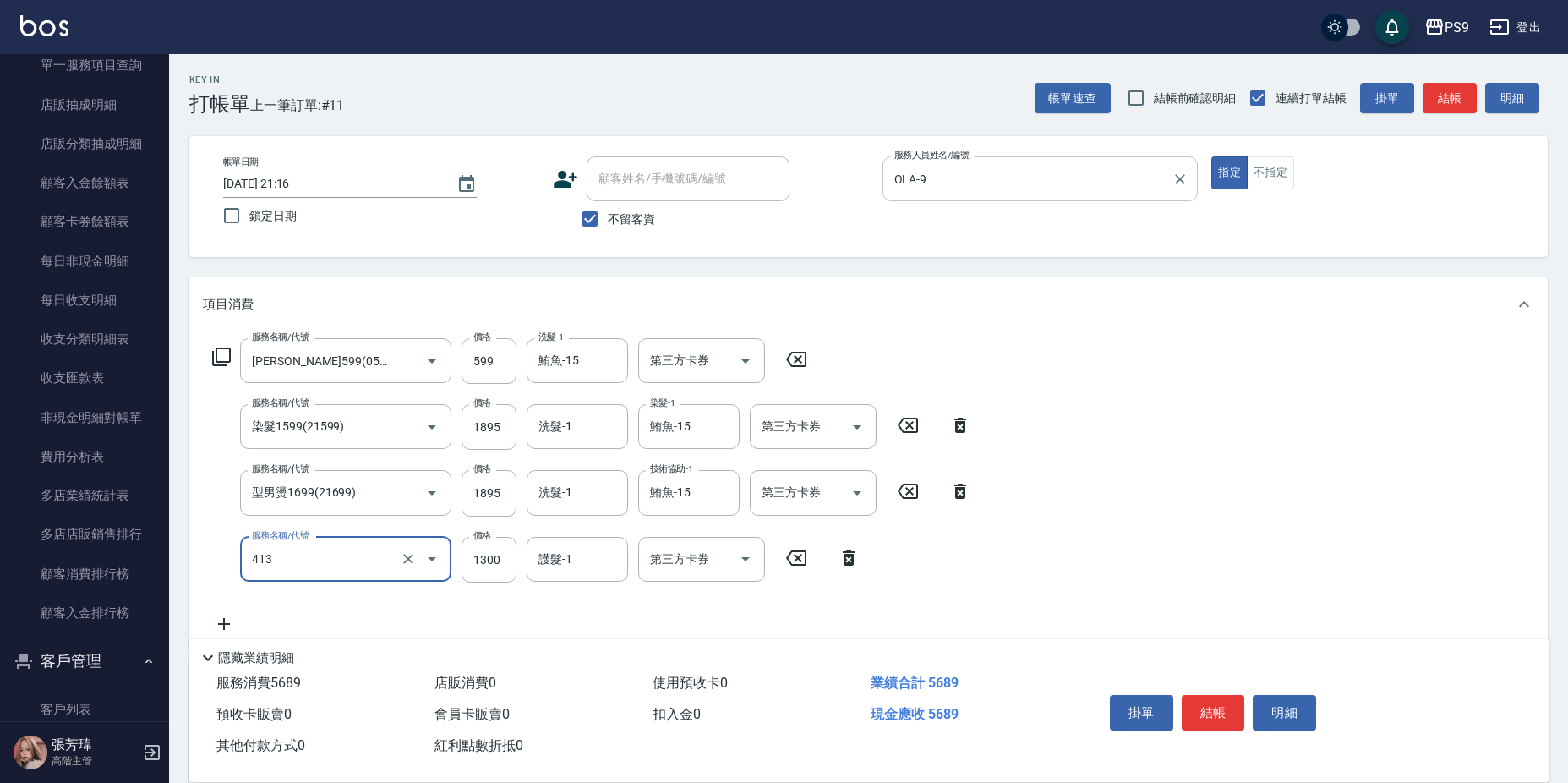
type input "鏡面護髮(413)"
type input "2000"
type input "鮪魚-15"
click at [404, 494] on icon "Clear" at bounding box center [408, 493] width 17 height 17
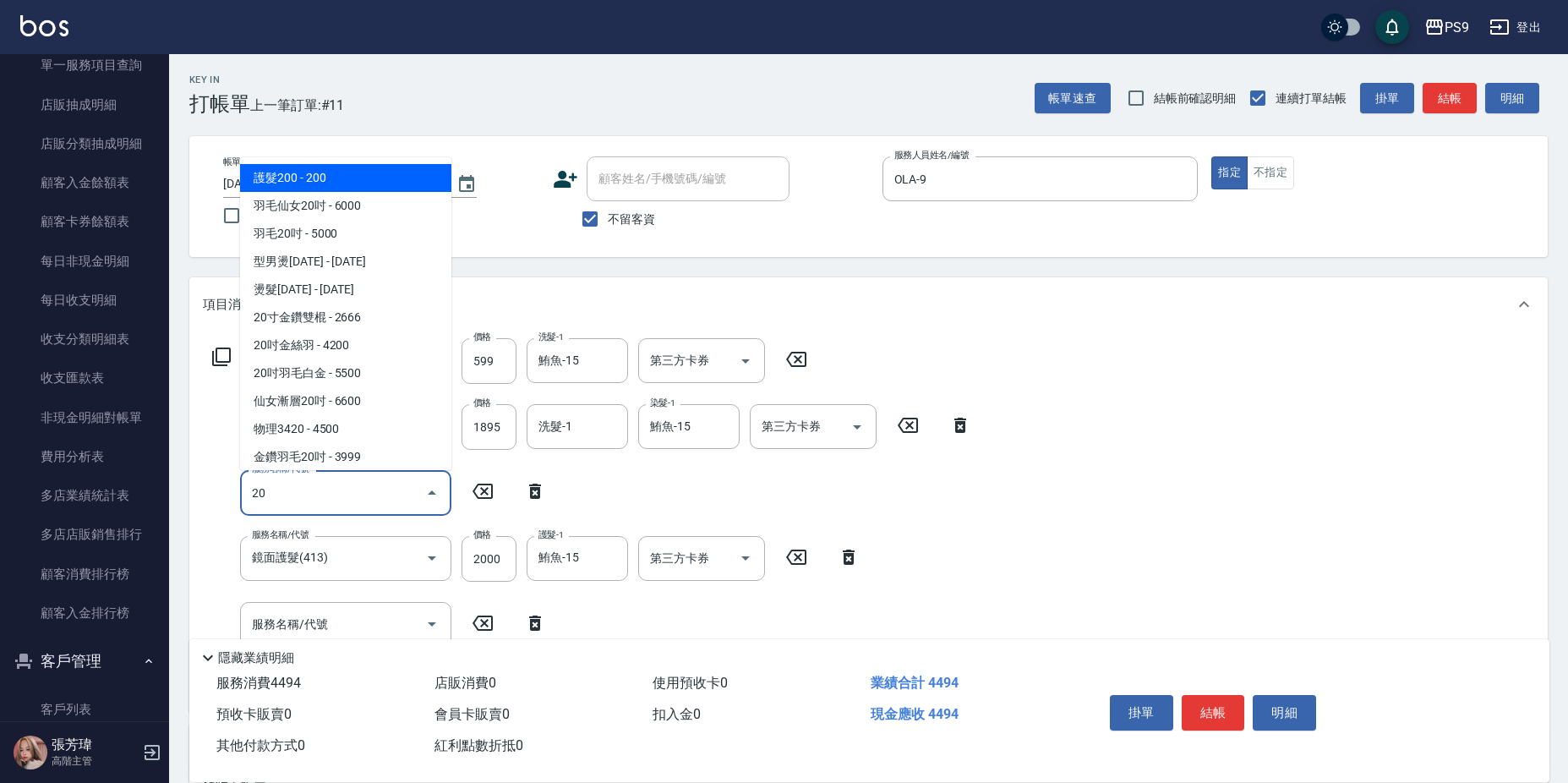
type input "2"
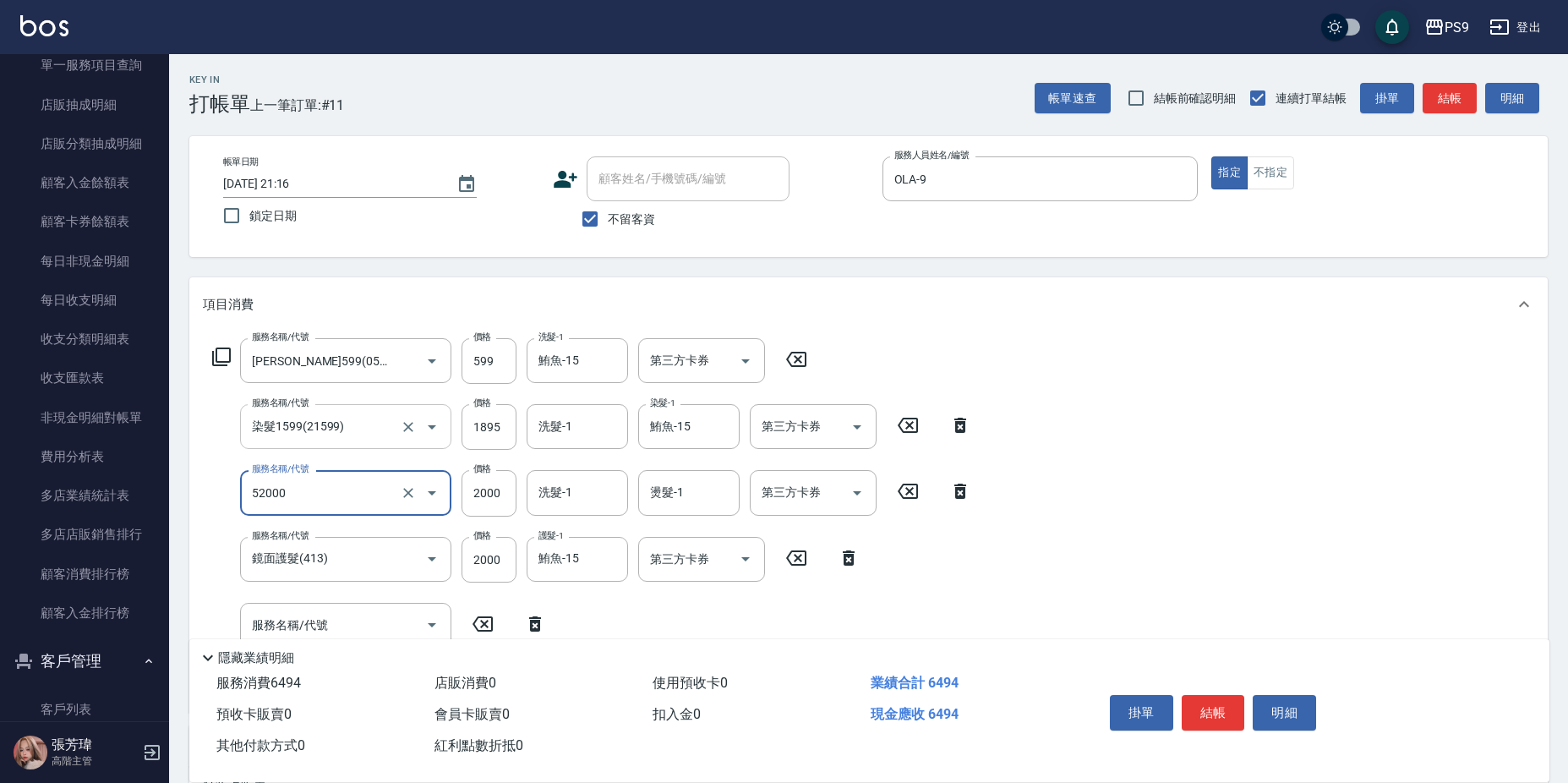
type input "燙髮2000(52000)"
type input "1895"
click at [474, 485] on input "2000" at bounding box center [488, 492] width 55 height 45
type input "1895"
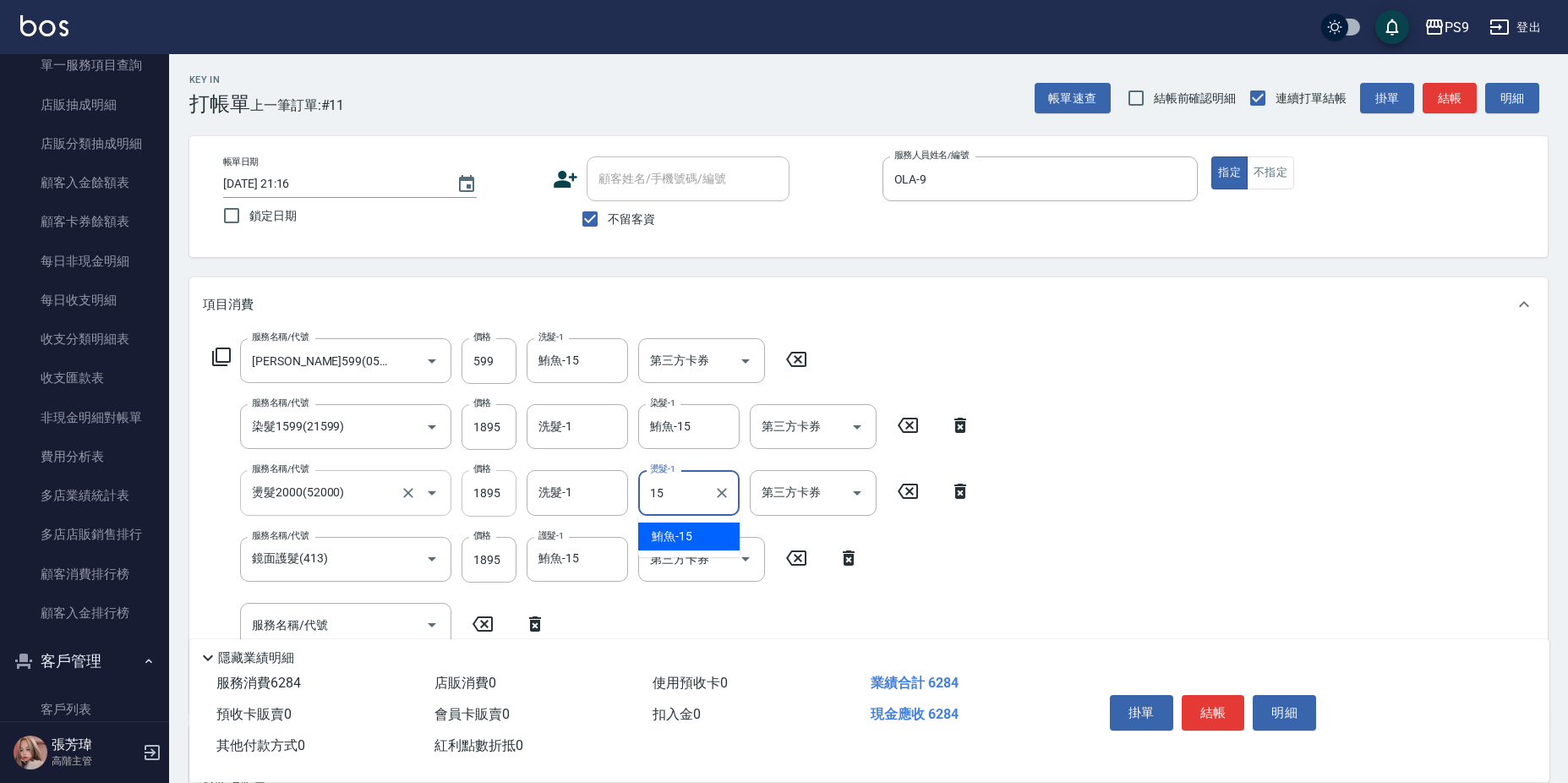
type input "鮪魚-15"
click at [485, 561] on input "1895" at bounding box center [488, 559] width 55 height 45
type input "2000"
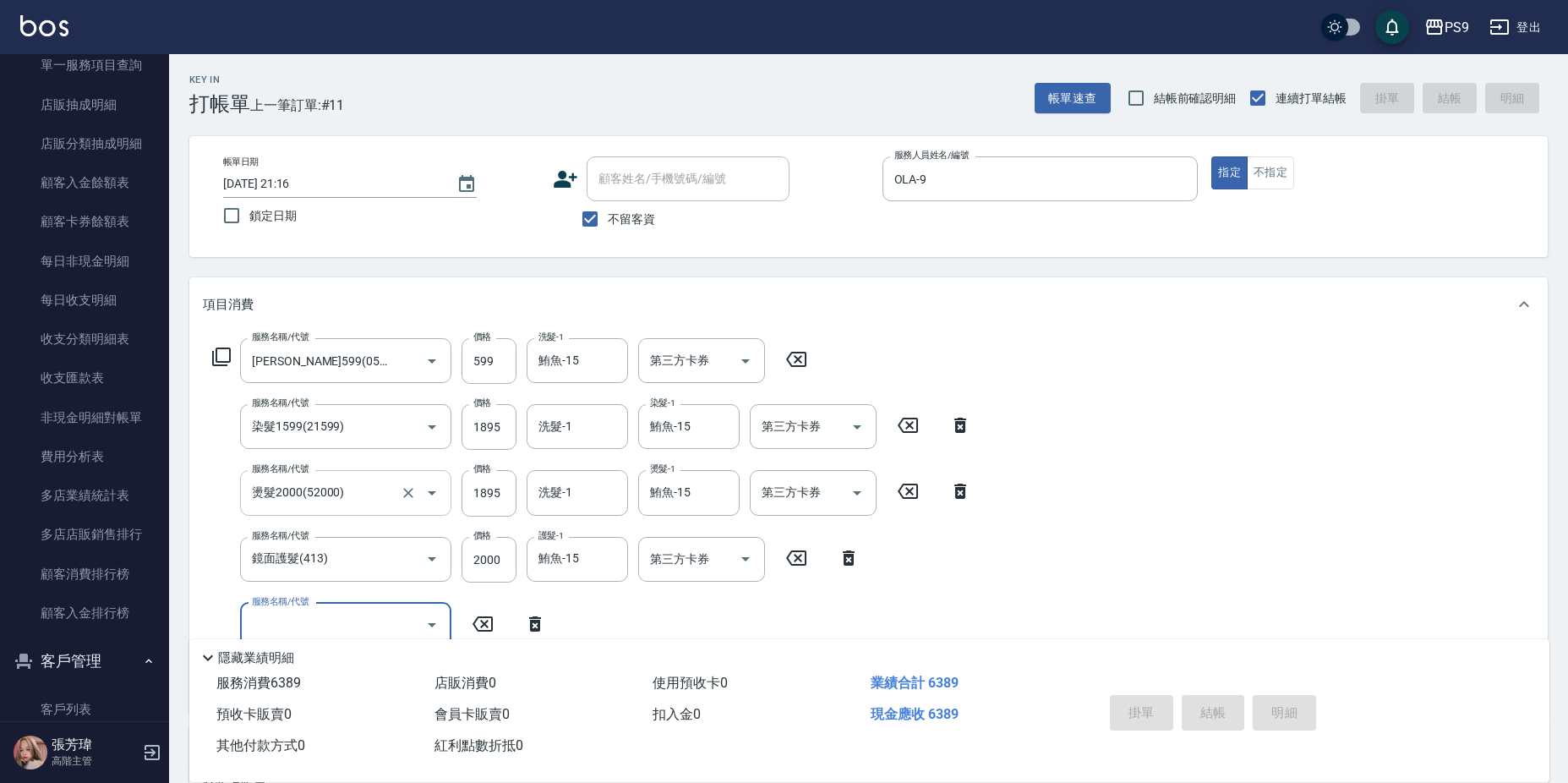
type input "[DATE] 21:17"
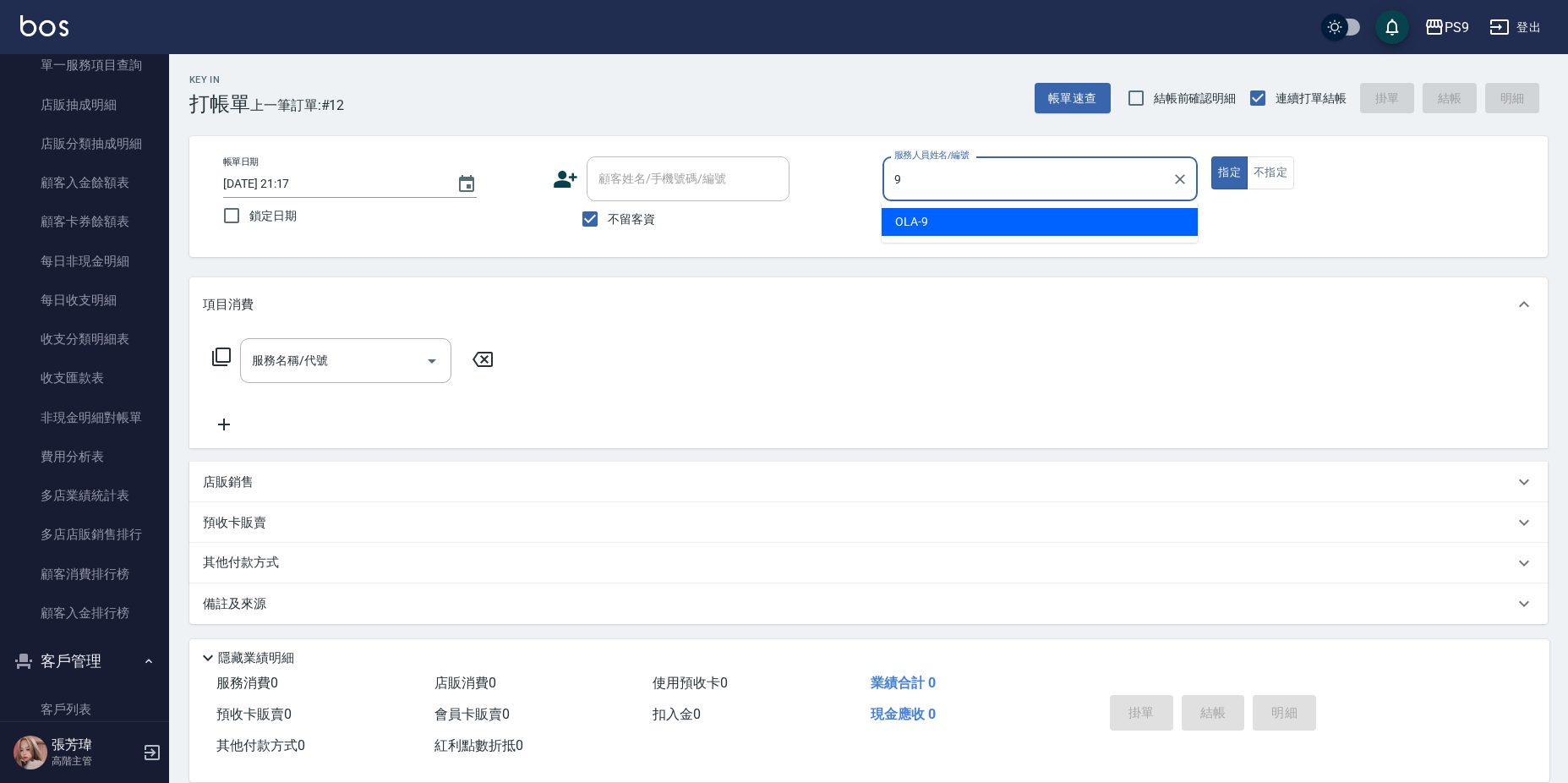
type input "OLA-9"
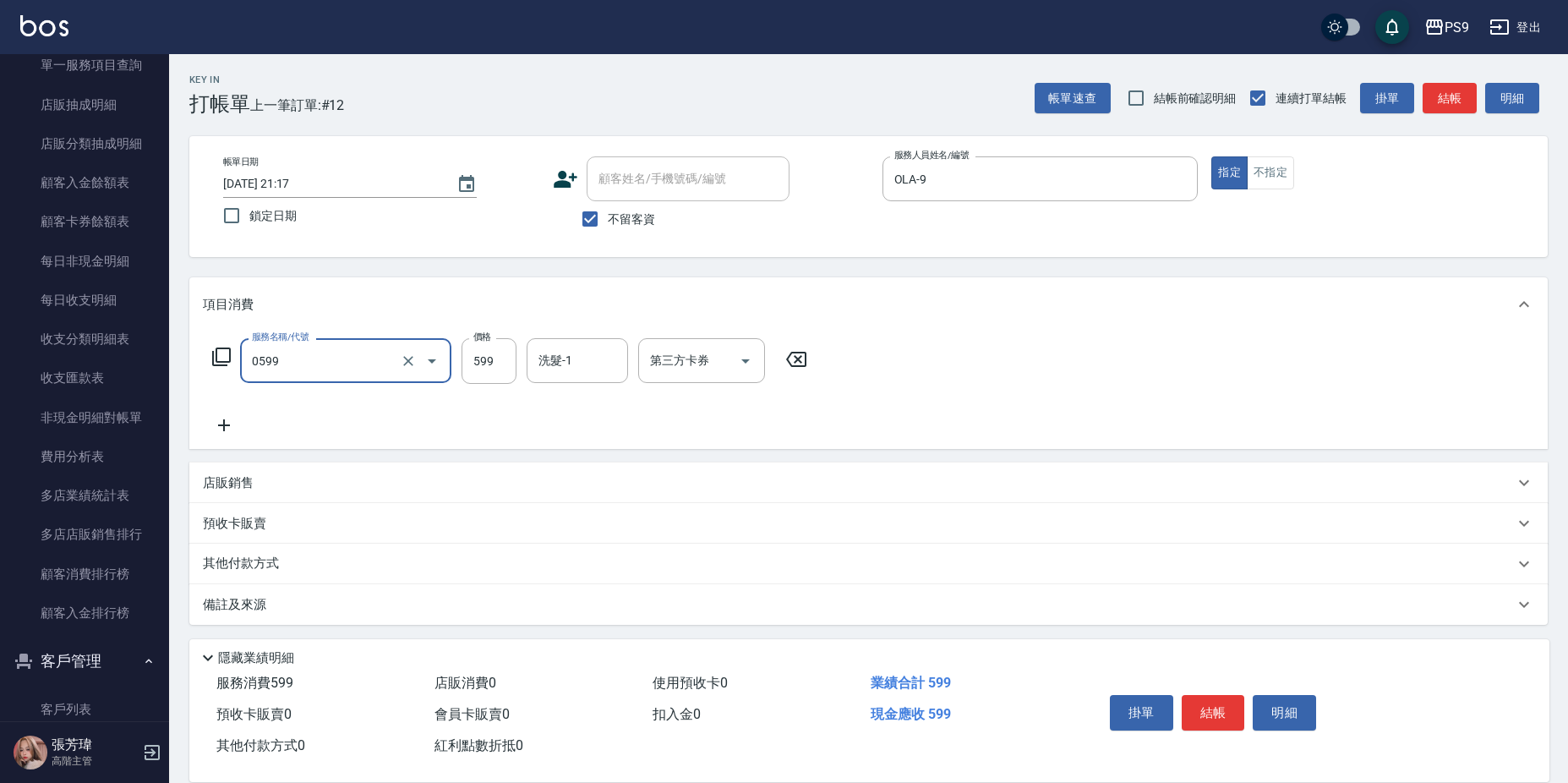
type input "[PERSON_NAME]599(0599)"
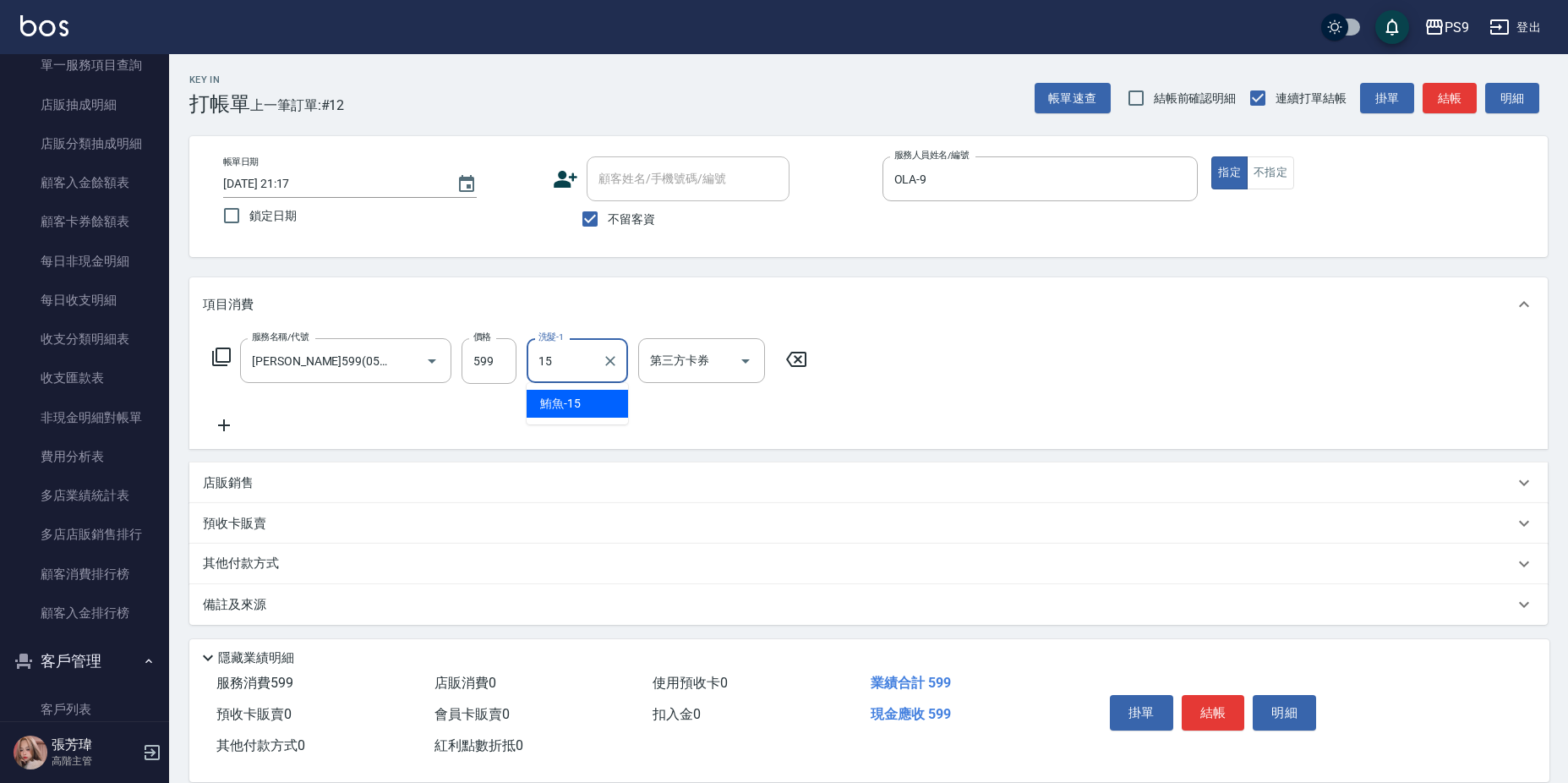
type input "鮪魚-15"
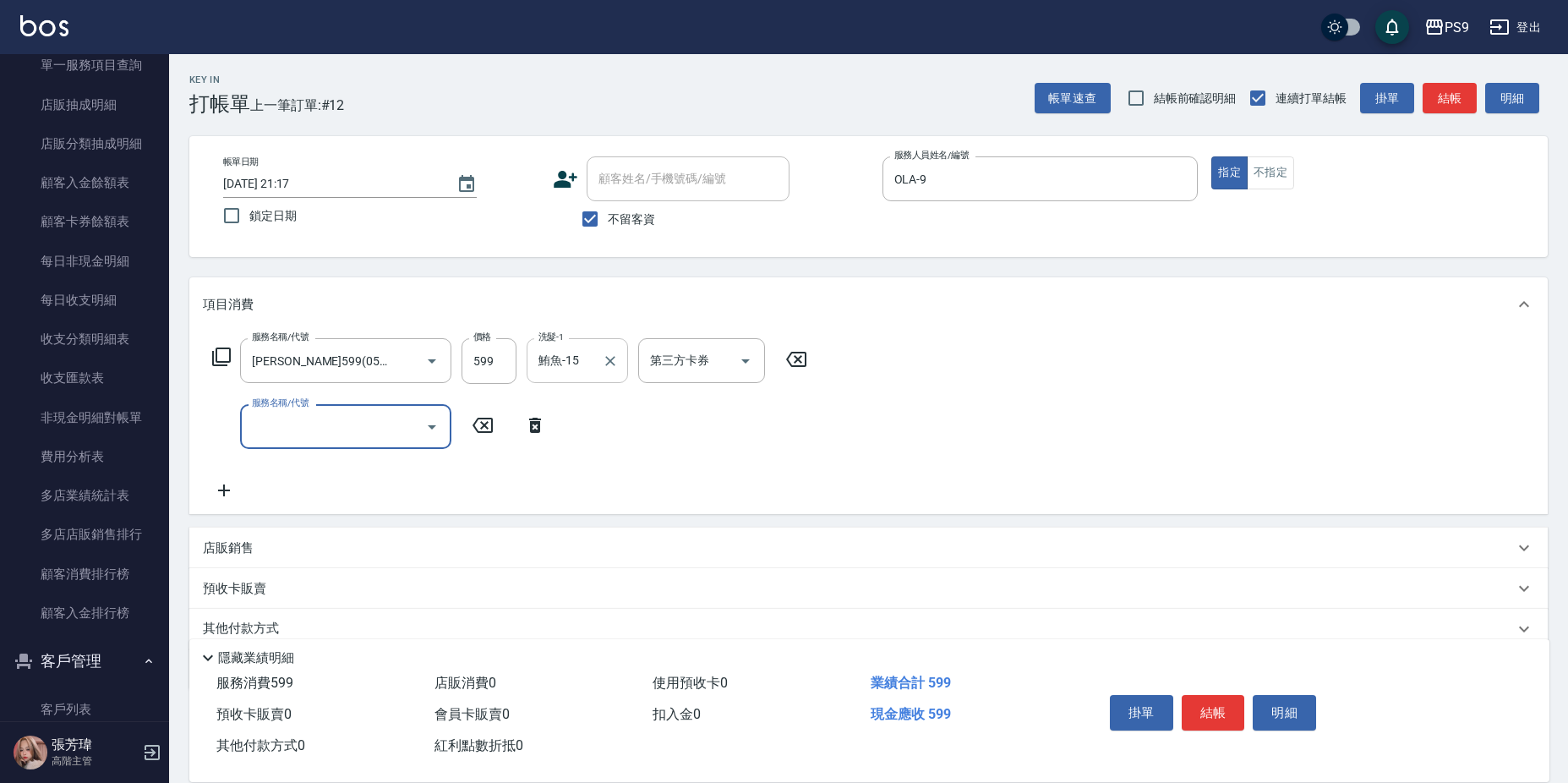
click at [581, 359] on input "鮪魚-15" at bounding box center [564, 360] width 61 height 30
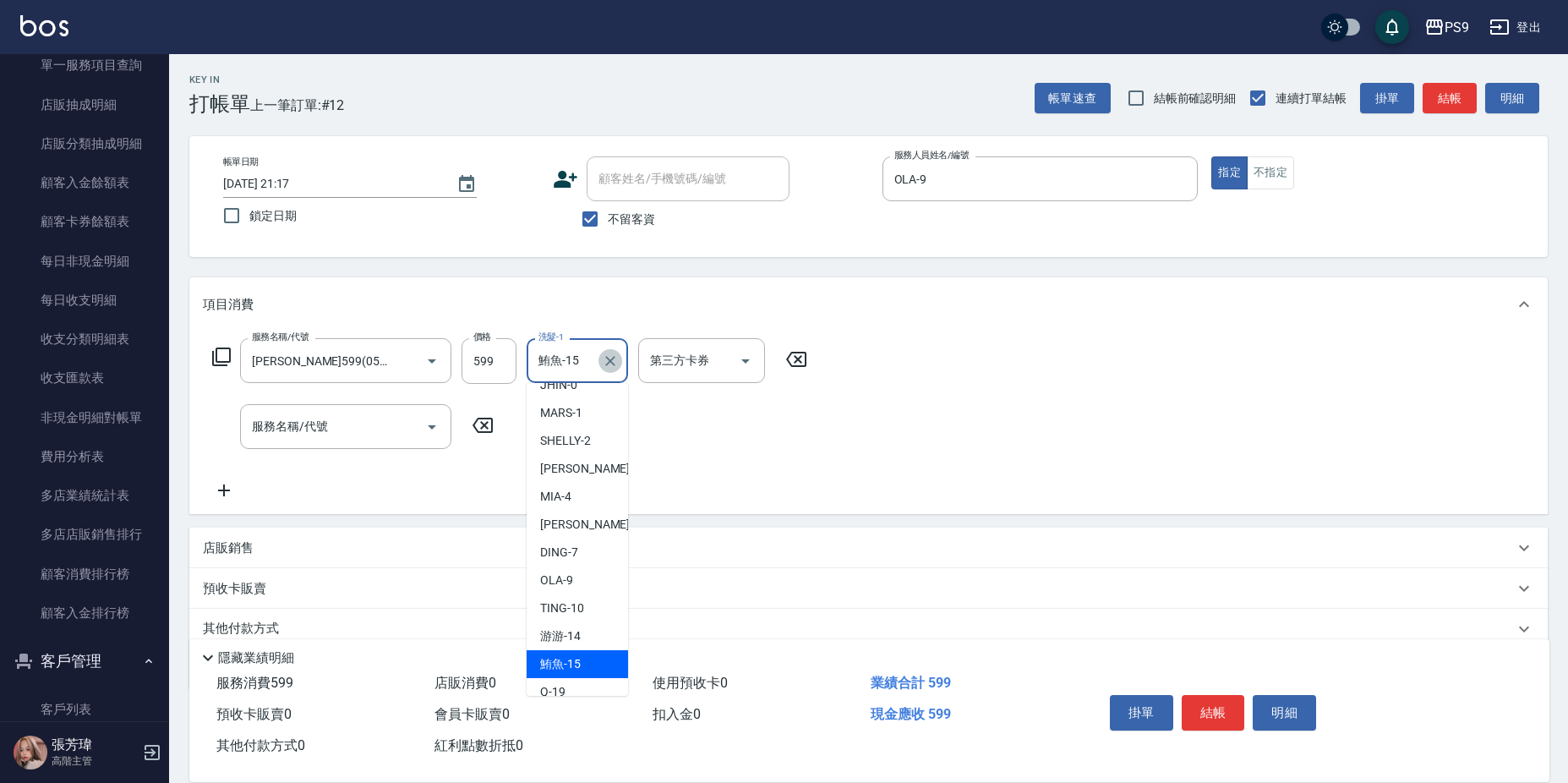
click at [605, 357] on icon "Clear" at bounding box center [610, 361] width 17 height 17
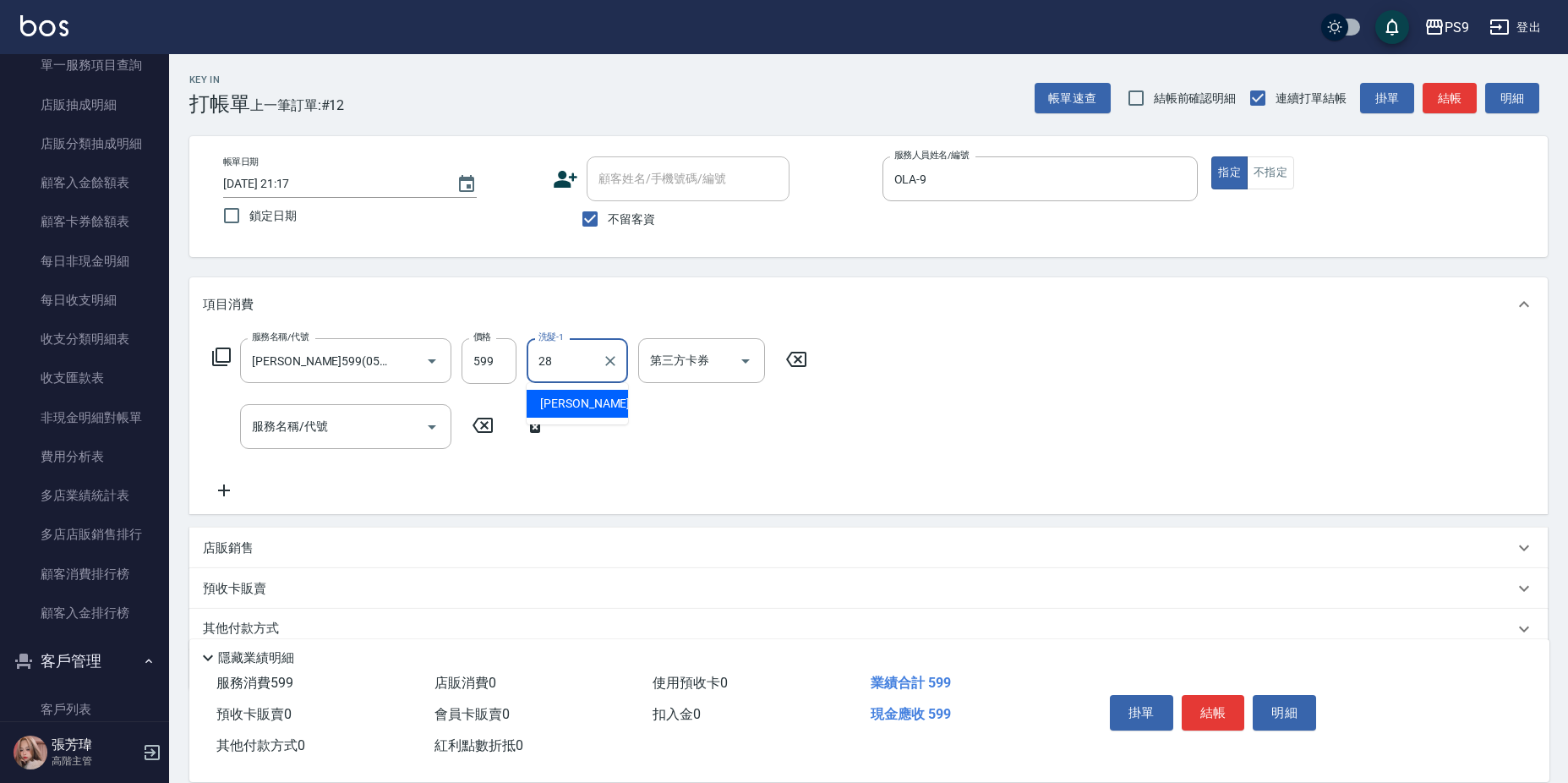
type input "[PERSON_NAME]-28"
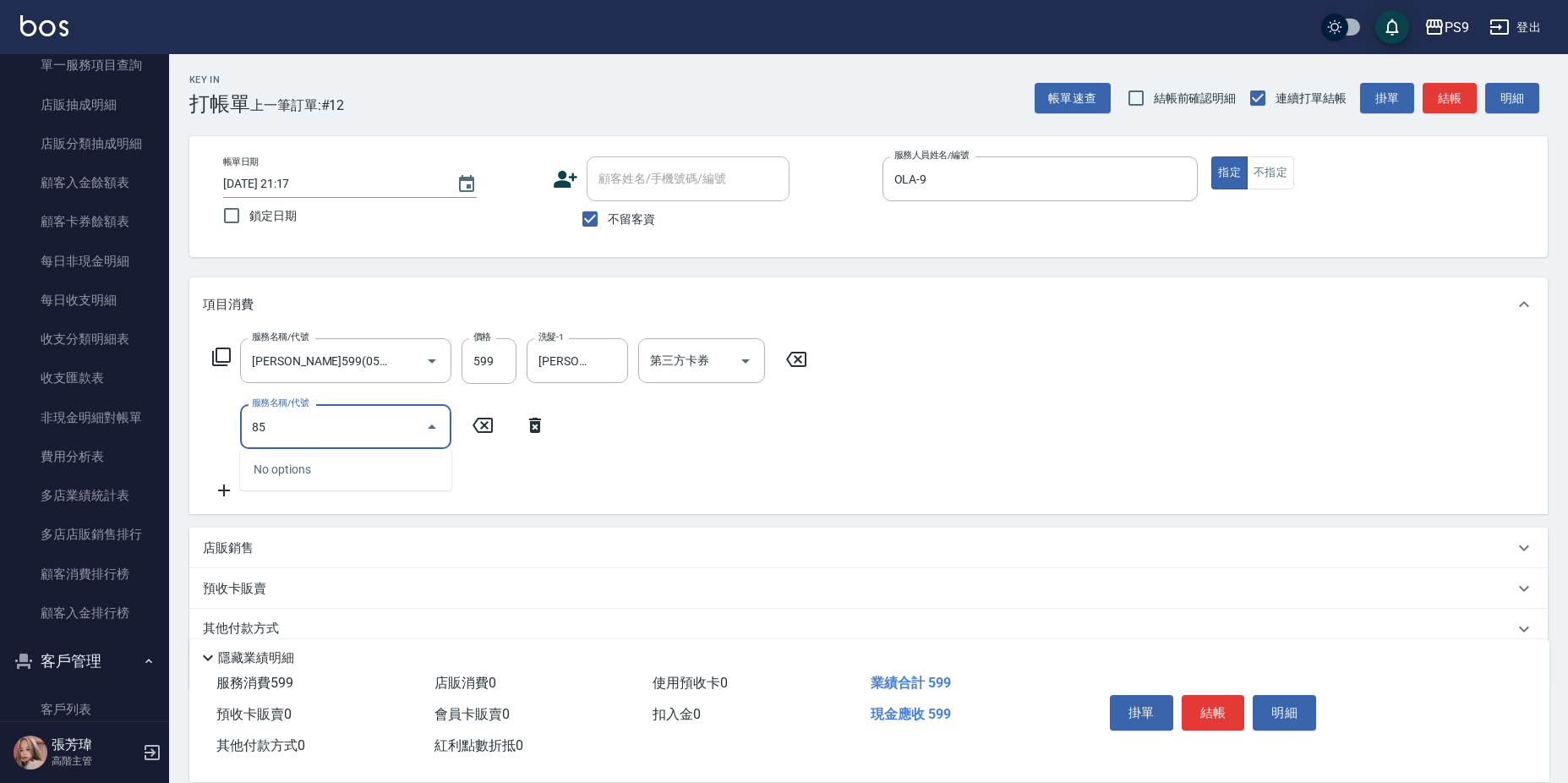
type input "8"
type input "燙髮2000(52000)"
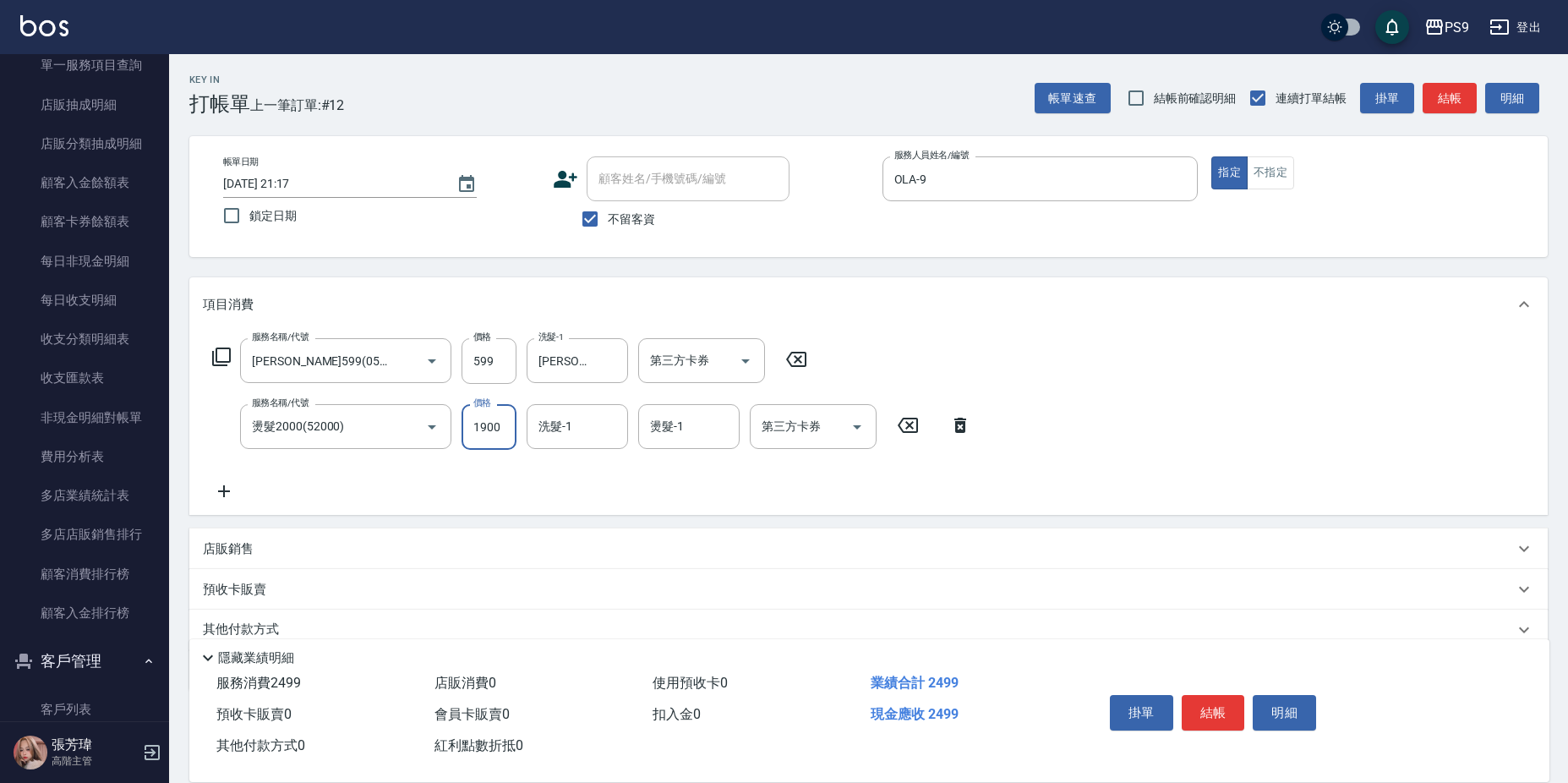
type input "1900"
type input "鮪魚-15"
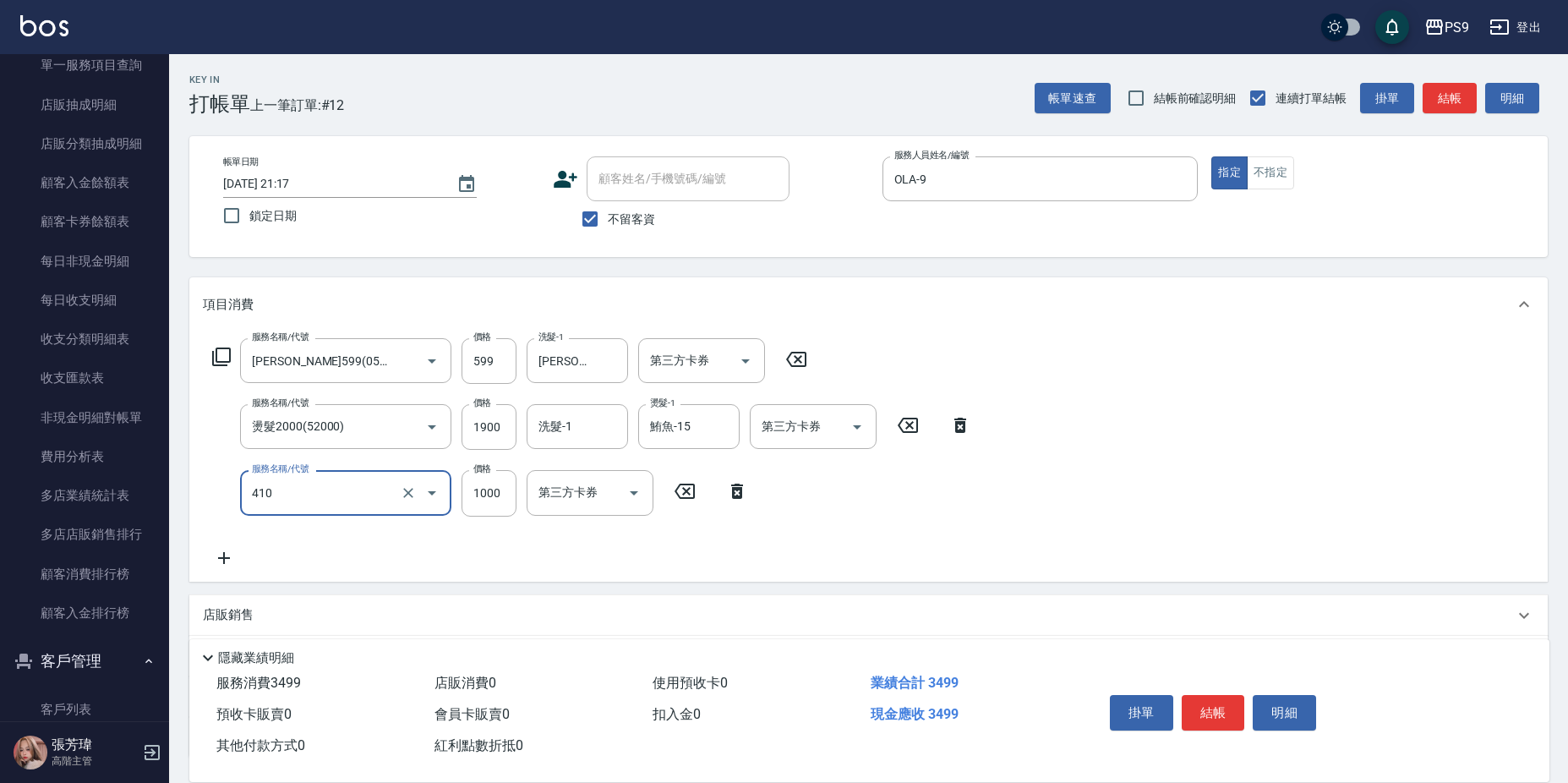
type input "鏡面護髮(燙染)(410)"
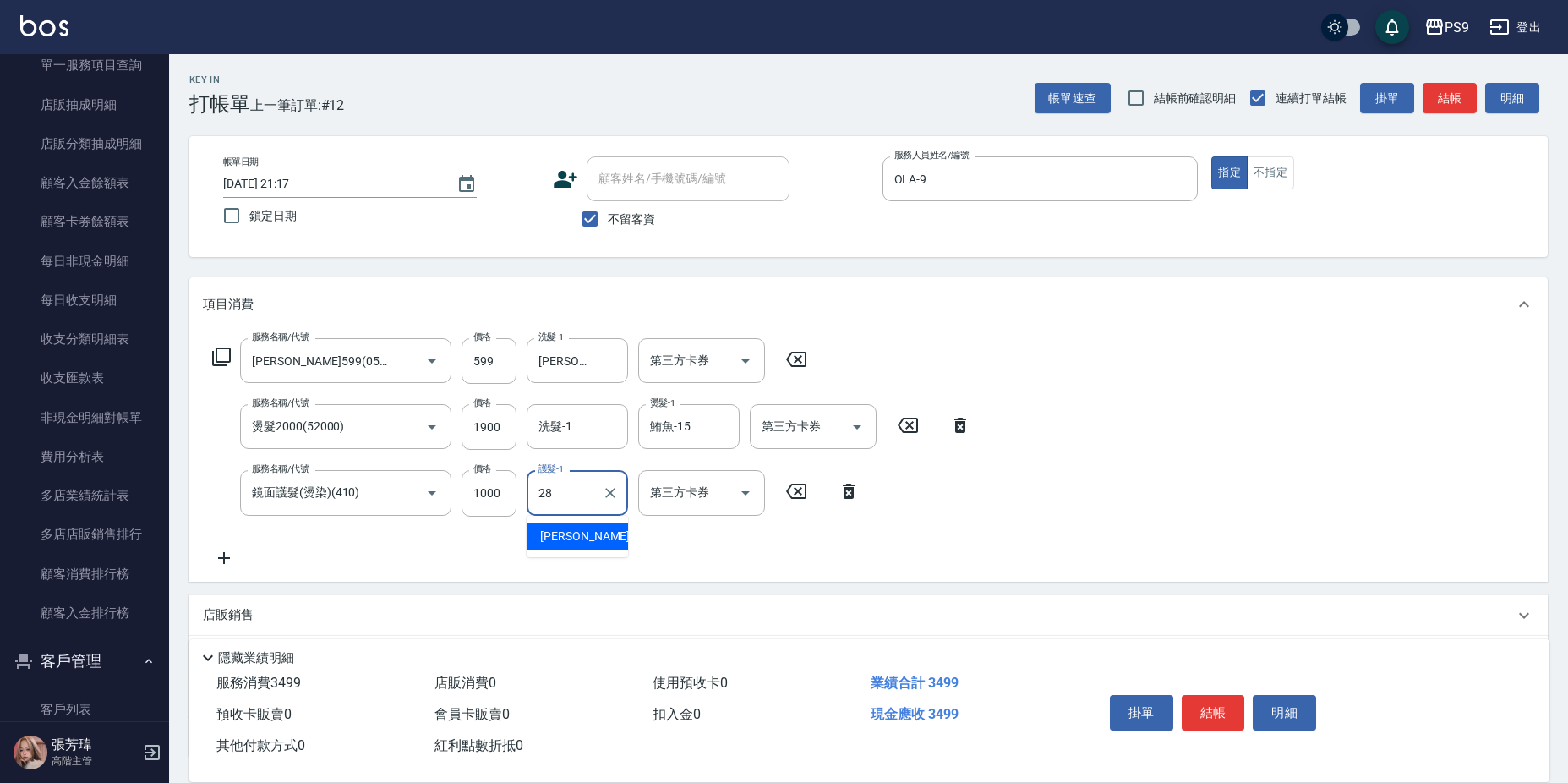
type input "[PERSON_NAME]-28"
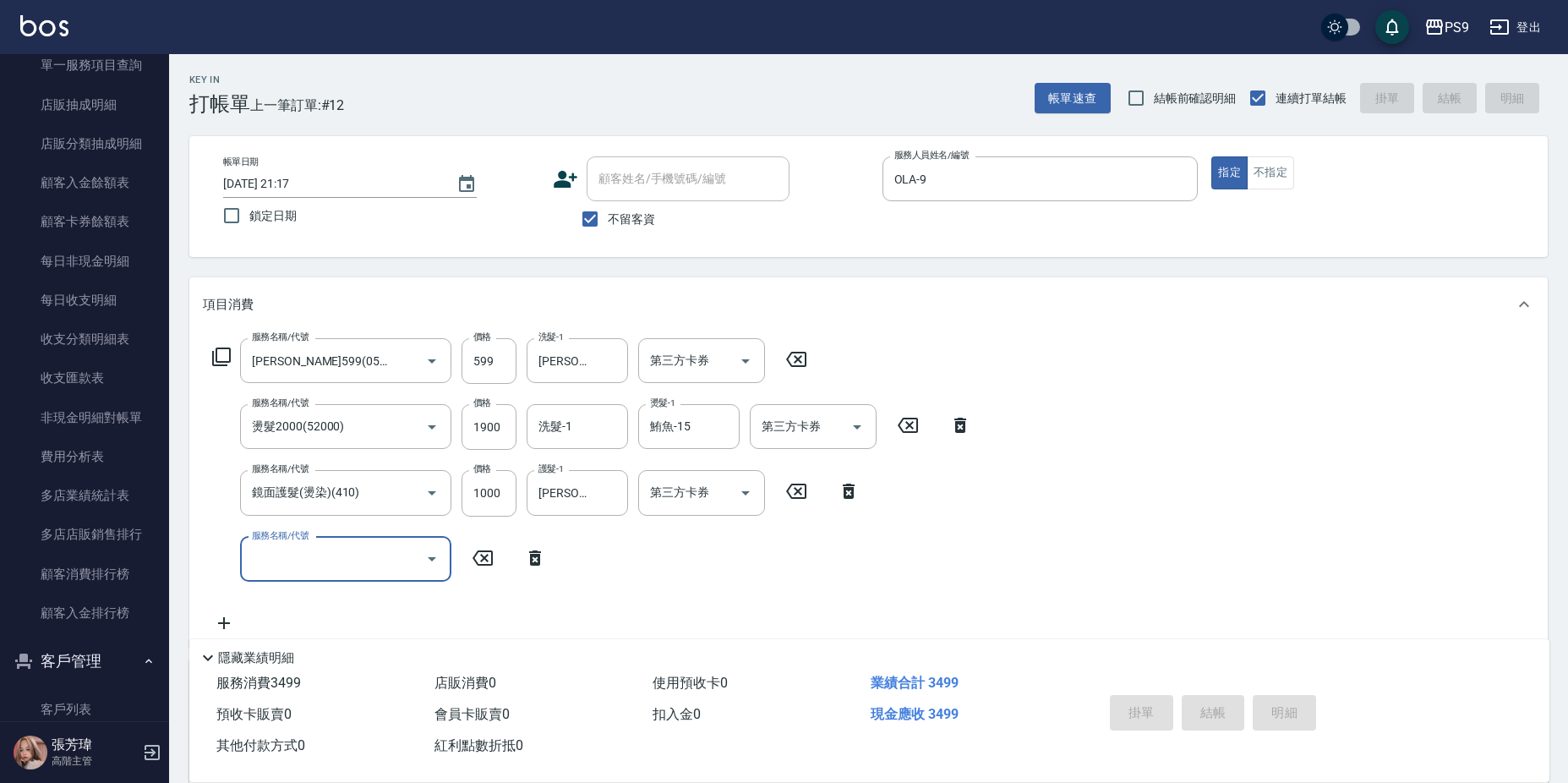
type input "[DATE] 21:18"
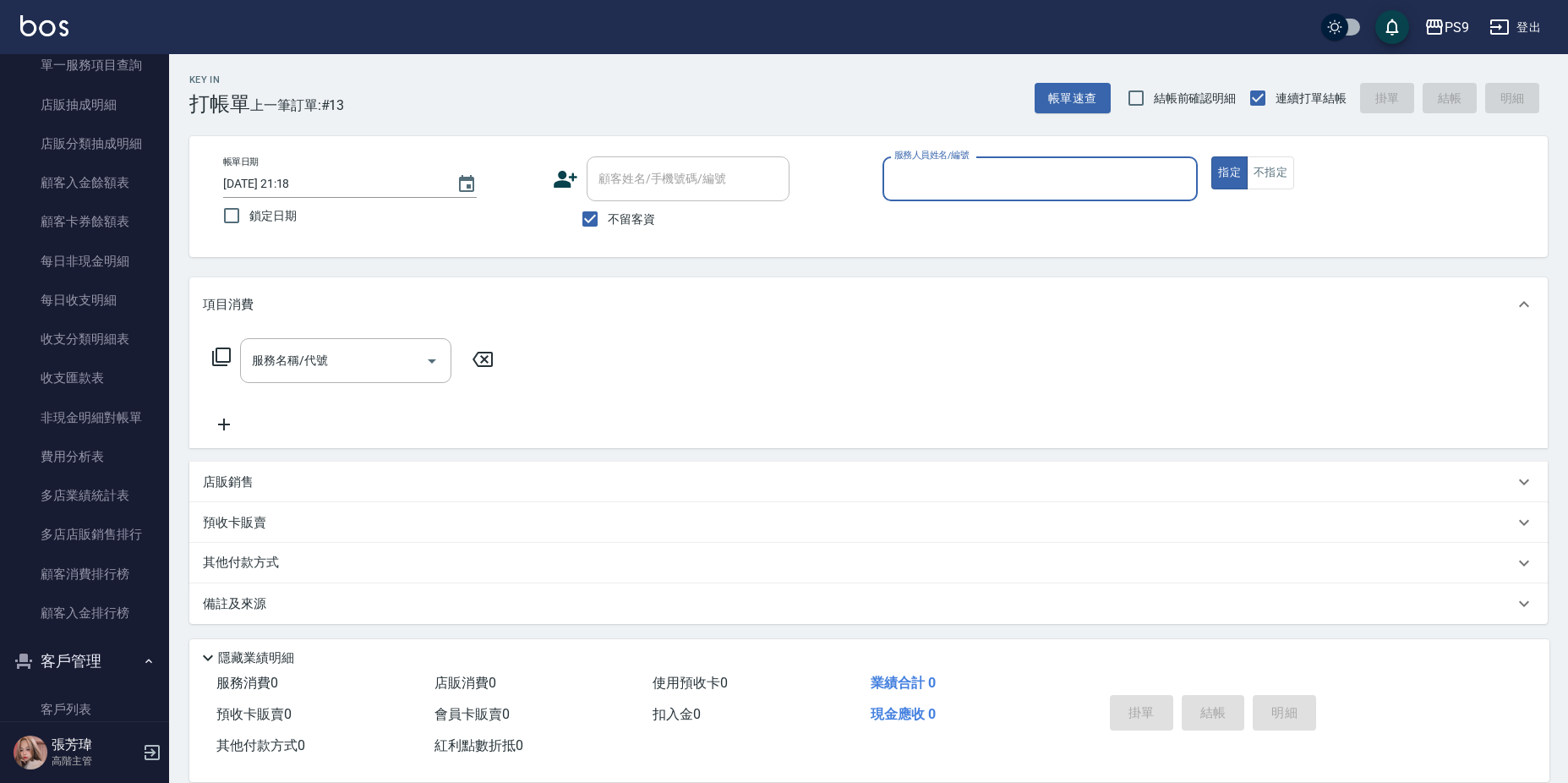
click at [621, 212] on span "不留客資" at bounding box center [630, 219] width 47 height 17
click at [607, 212] on input "不留客資" at bounding box center [589, 218] width 36 height 36
checkbox input "false"
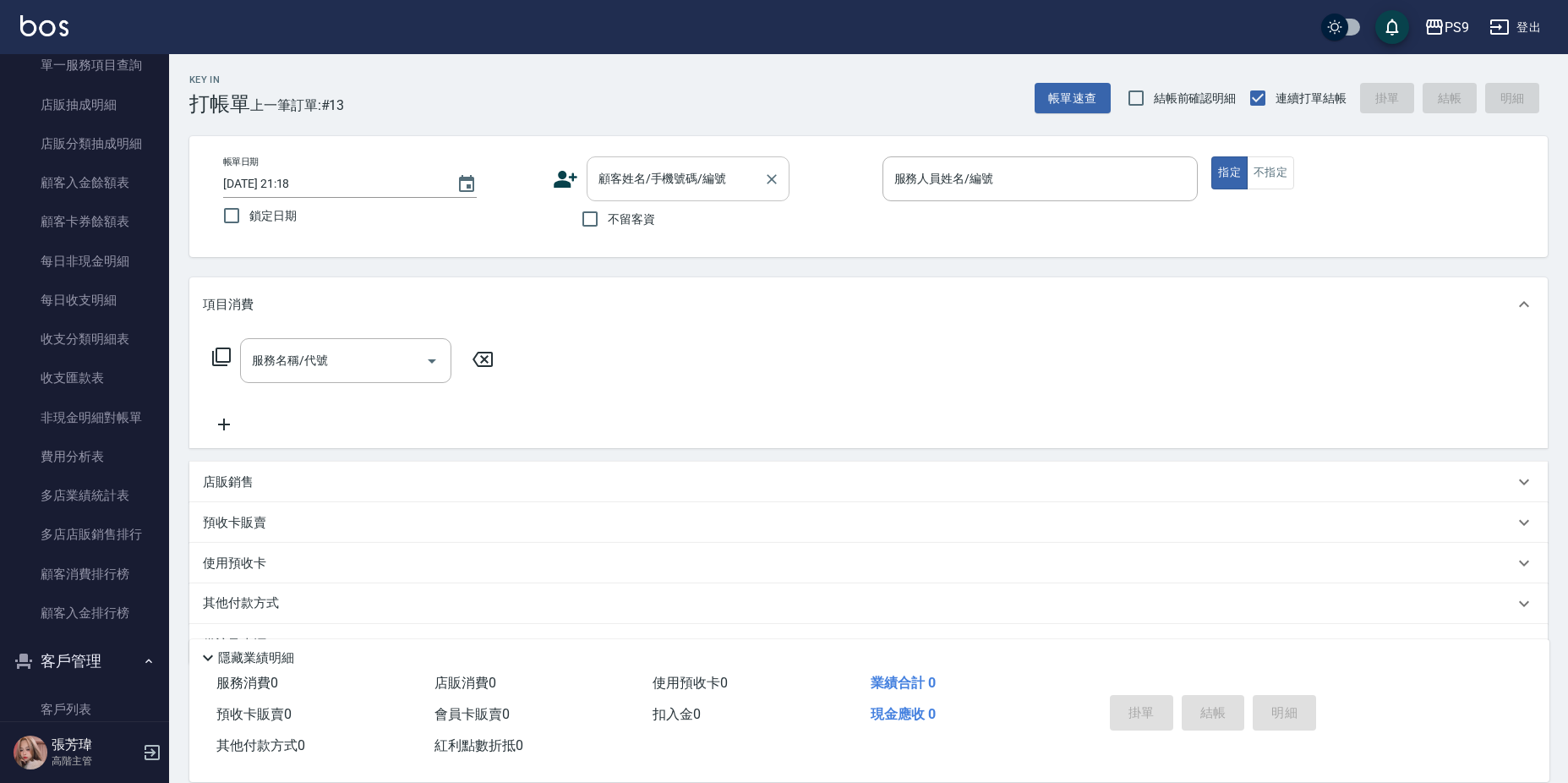
click at [629, 176] on input "顧客姓名/手機號碼/編號" at bounding box center [674, 179] width 162 height 30
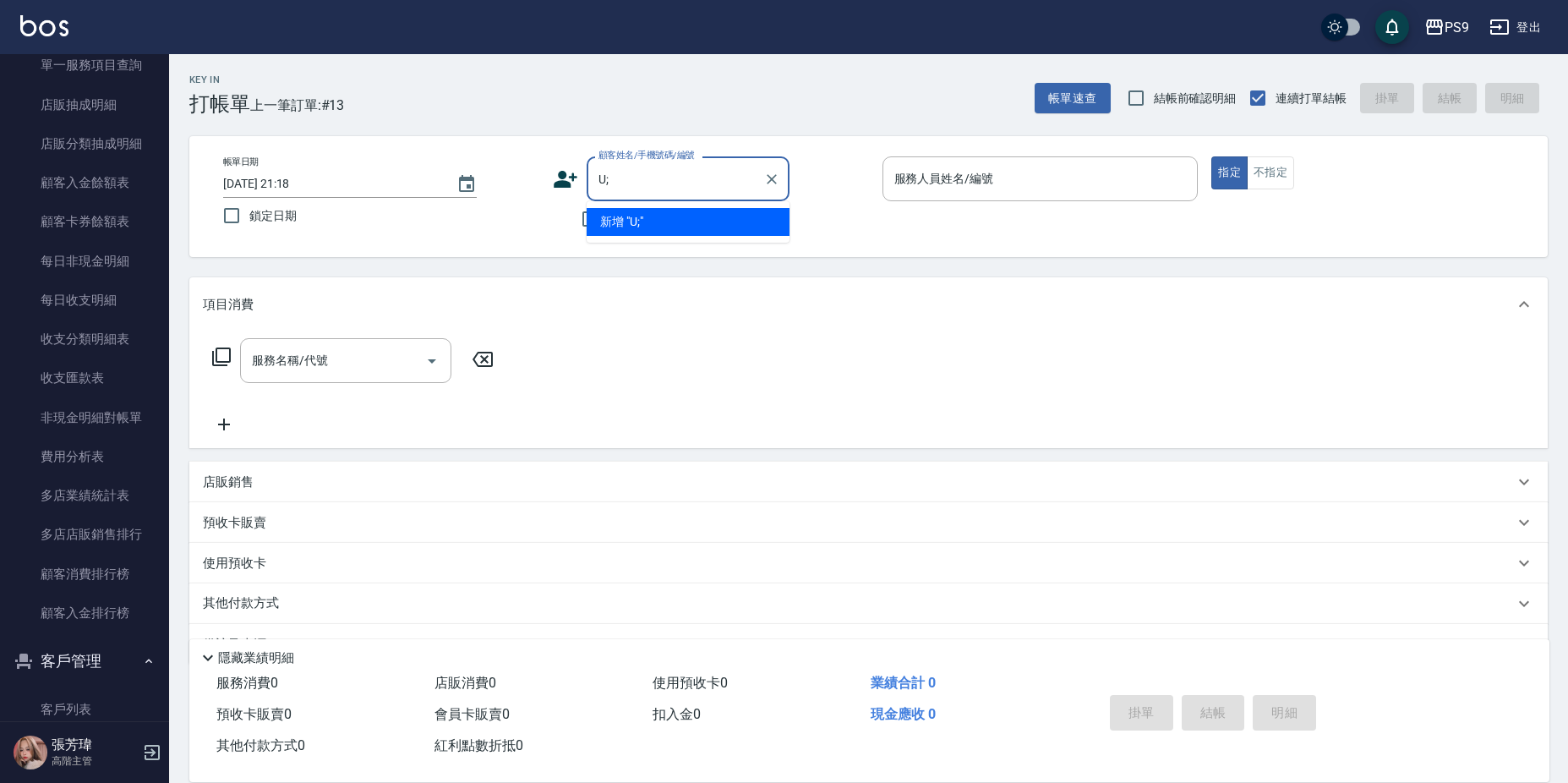
type input "U"
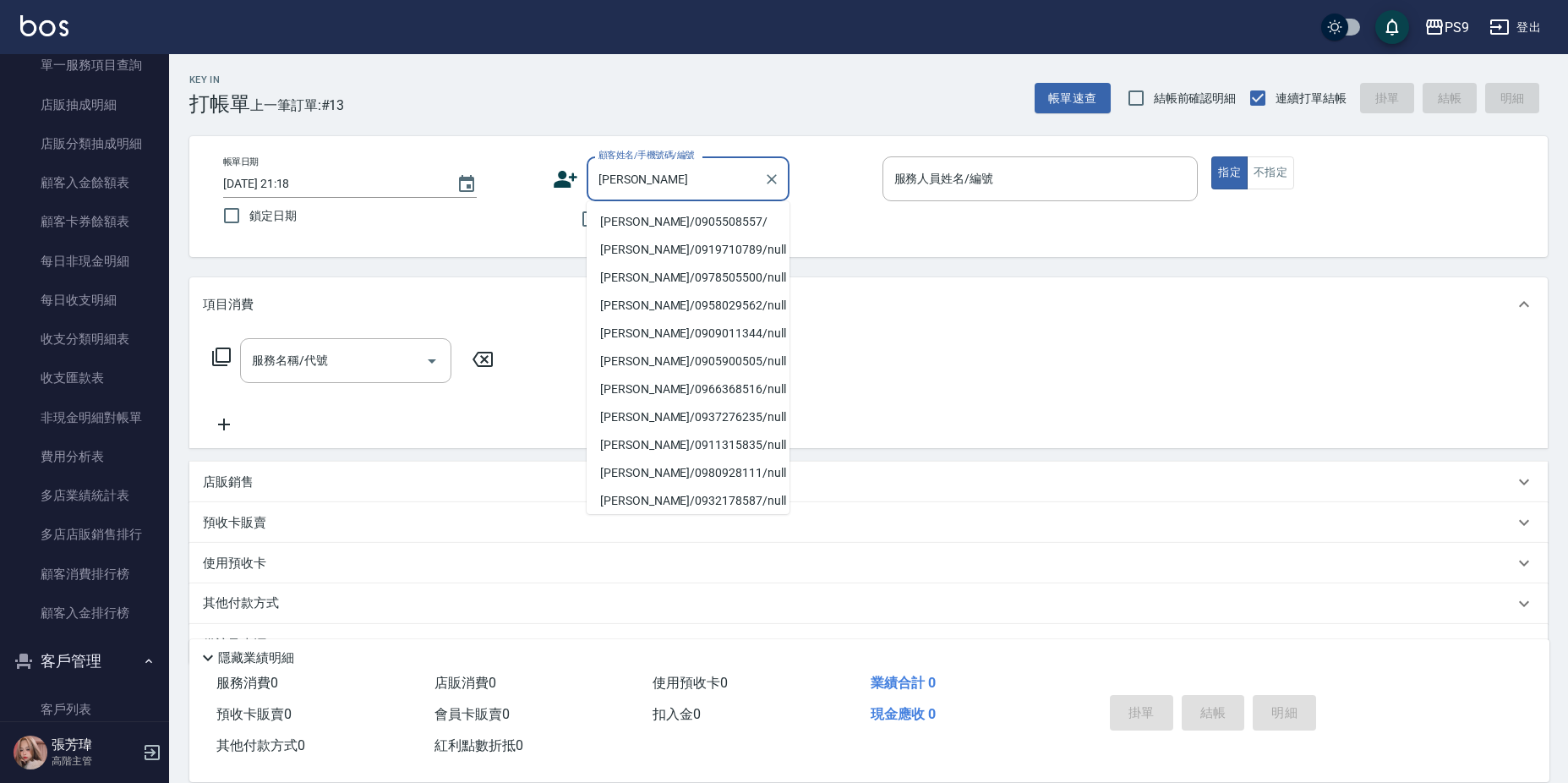
click at [616, 219] on li "[PERSON_NAME]/0905508557/" at bounding box center [687, 221] width 203 height 28
type input "[PERSON_NAME]/0905508557/"
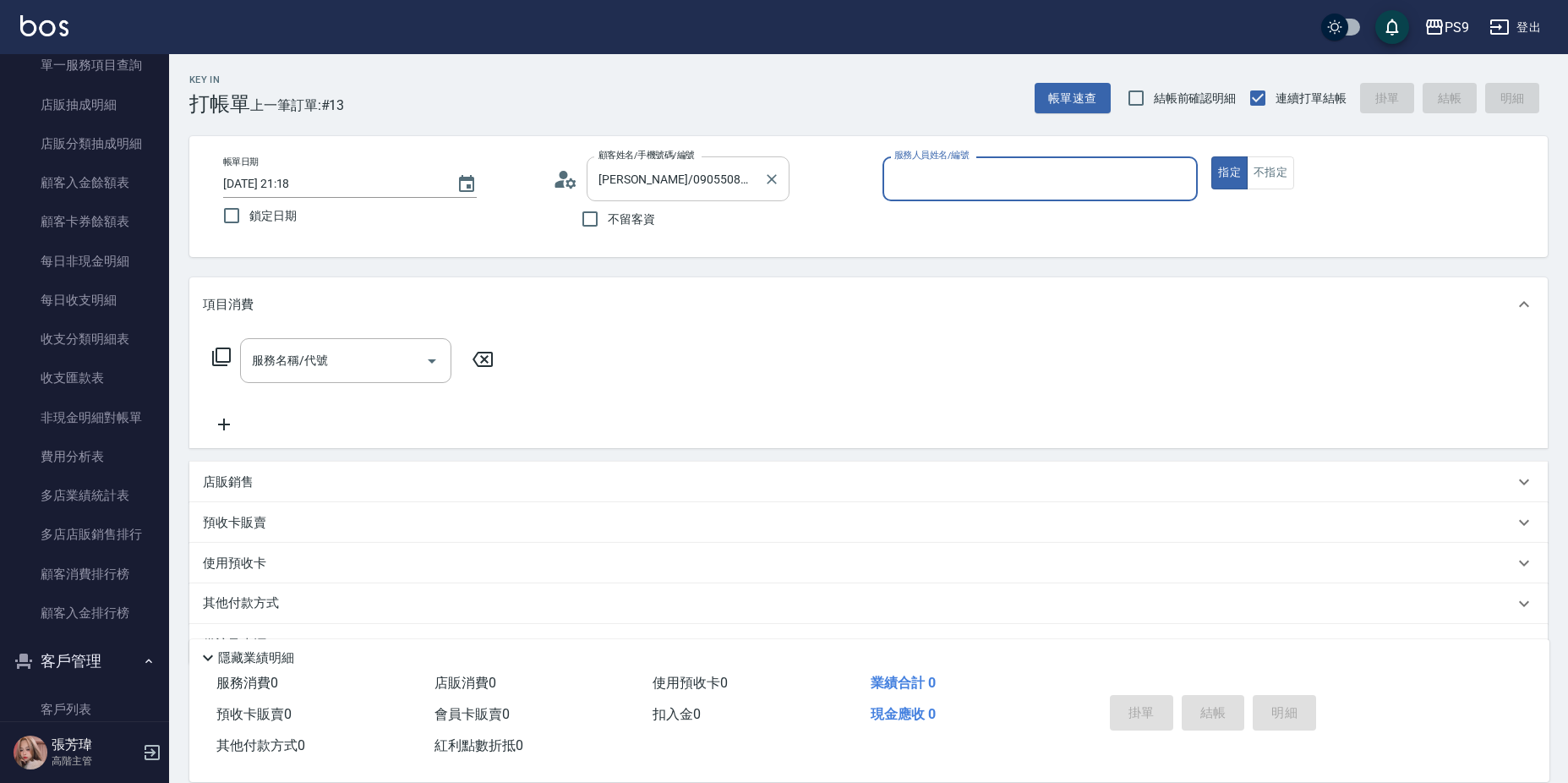
type input "JHIN-0"
click at [1211, 157] on button "指定" at bounding box center [1229, 173] width 37 height 33
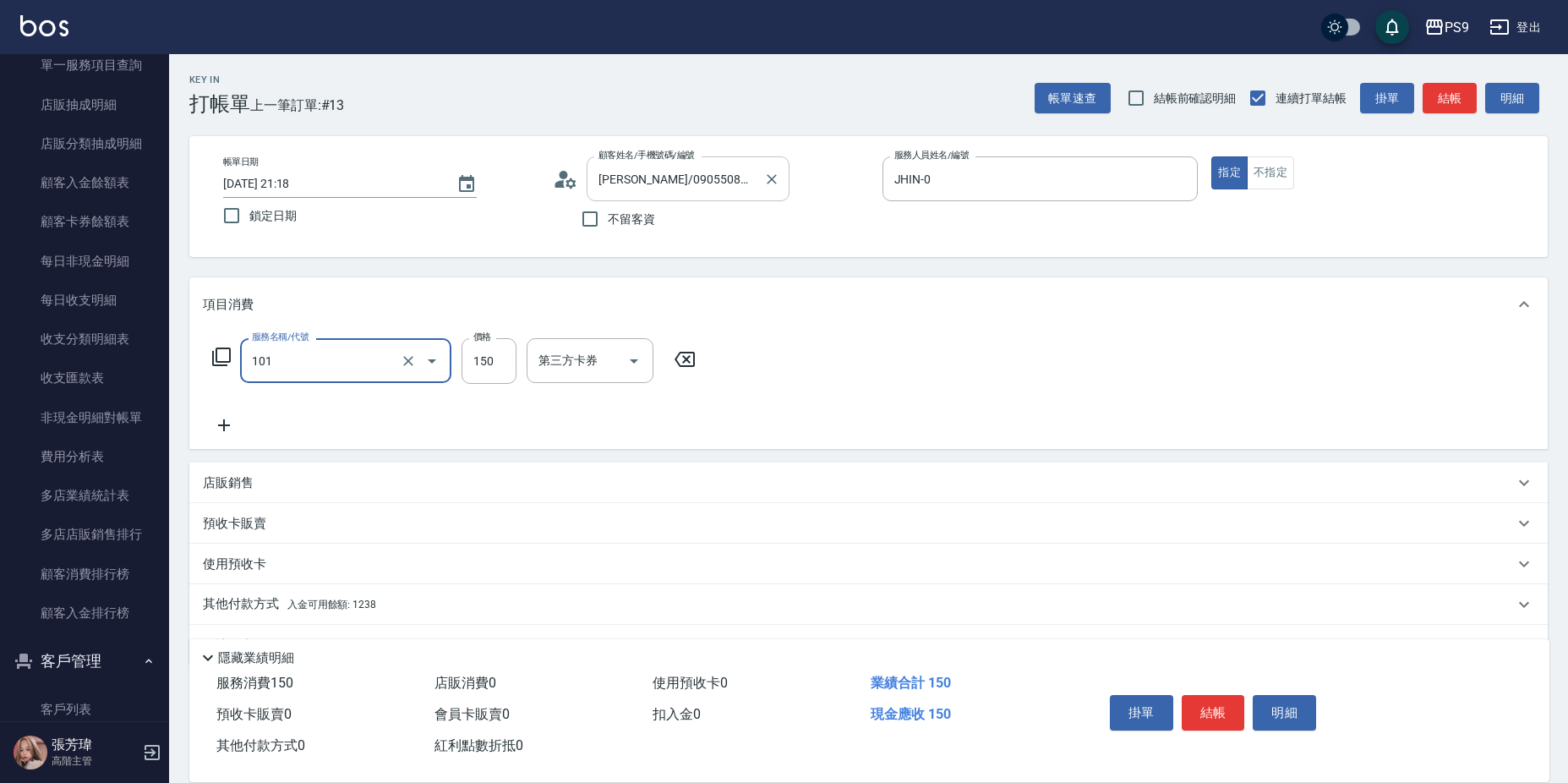
type input "洗髮(101)"
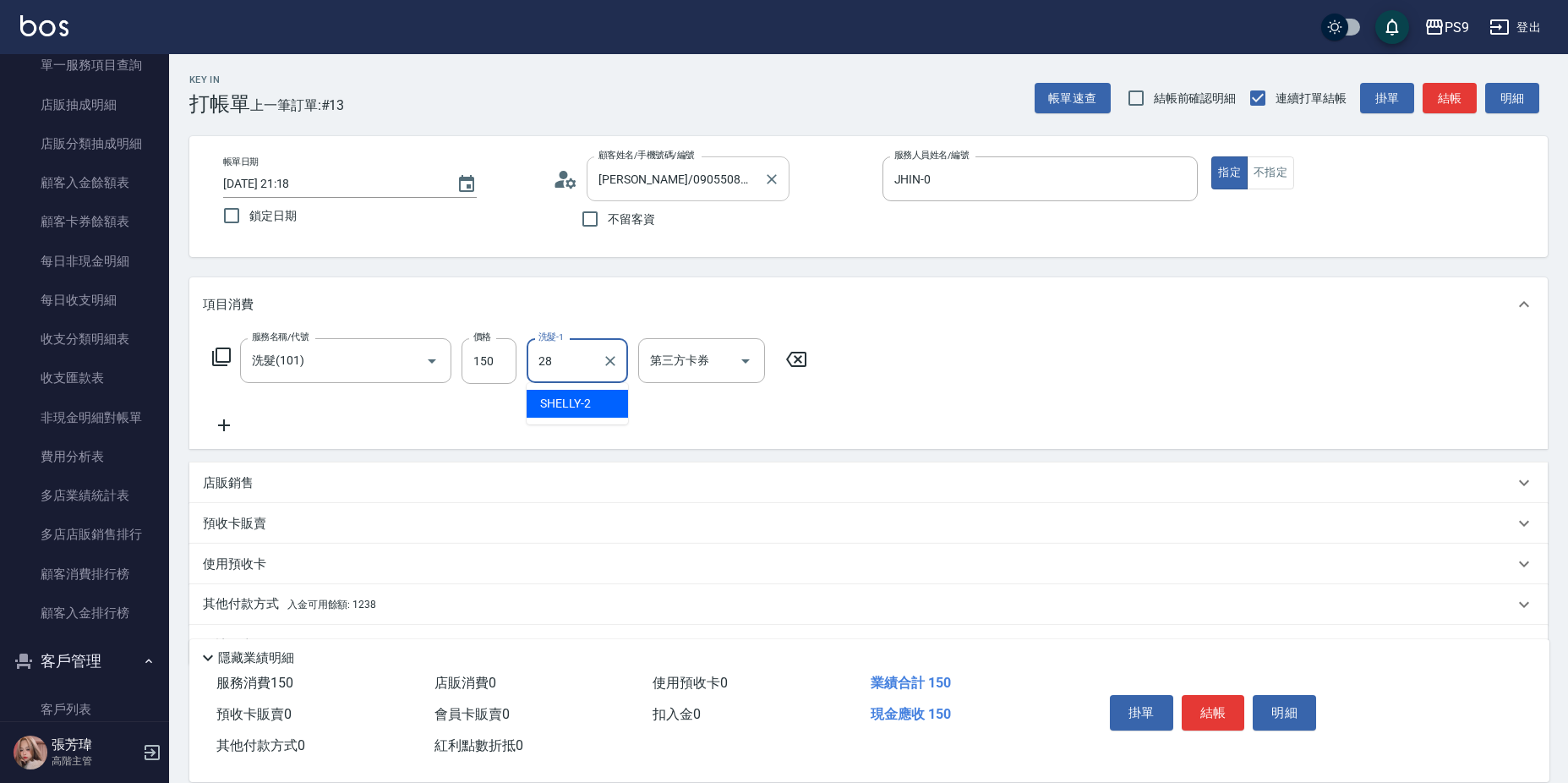
type input "[PERSON_NAME]-28"
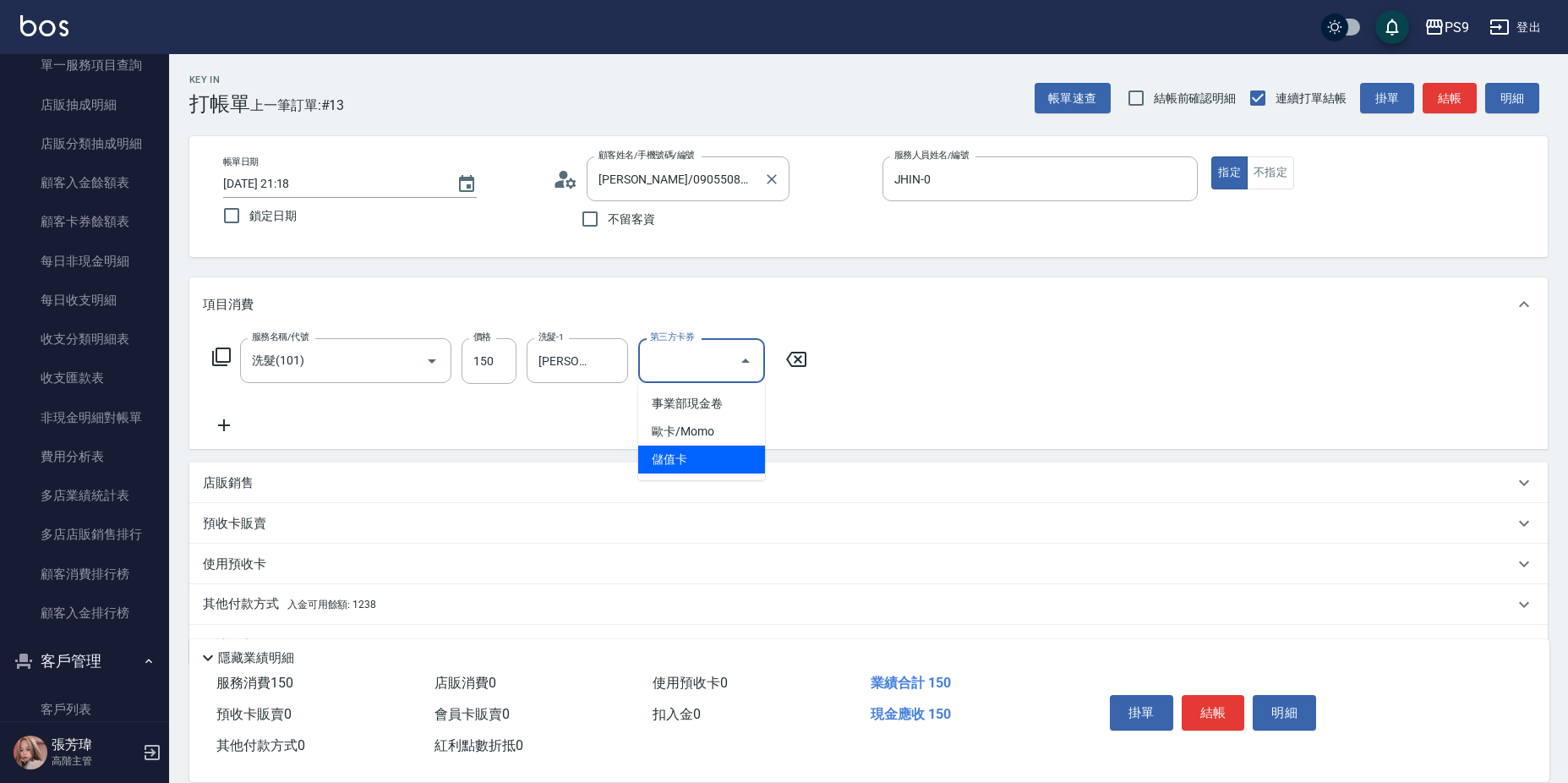
type input "儲值卡"
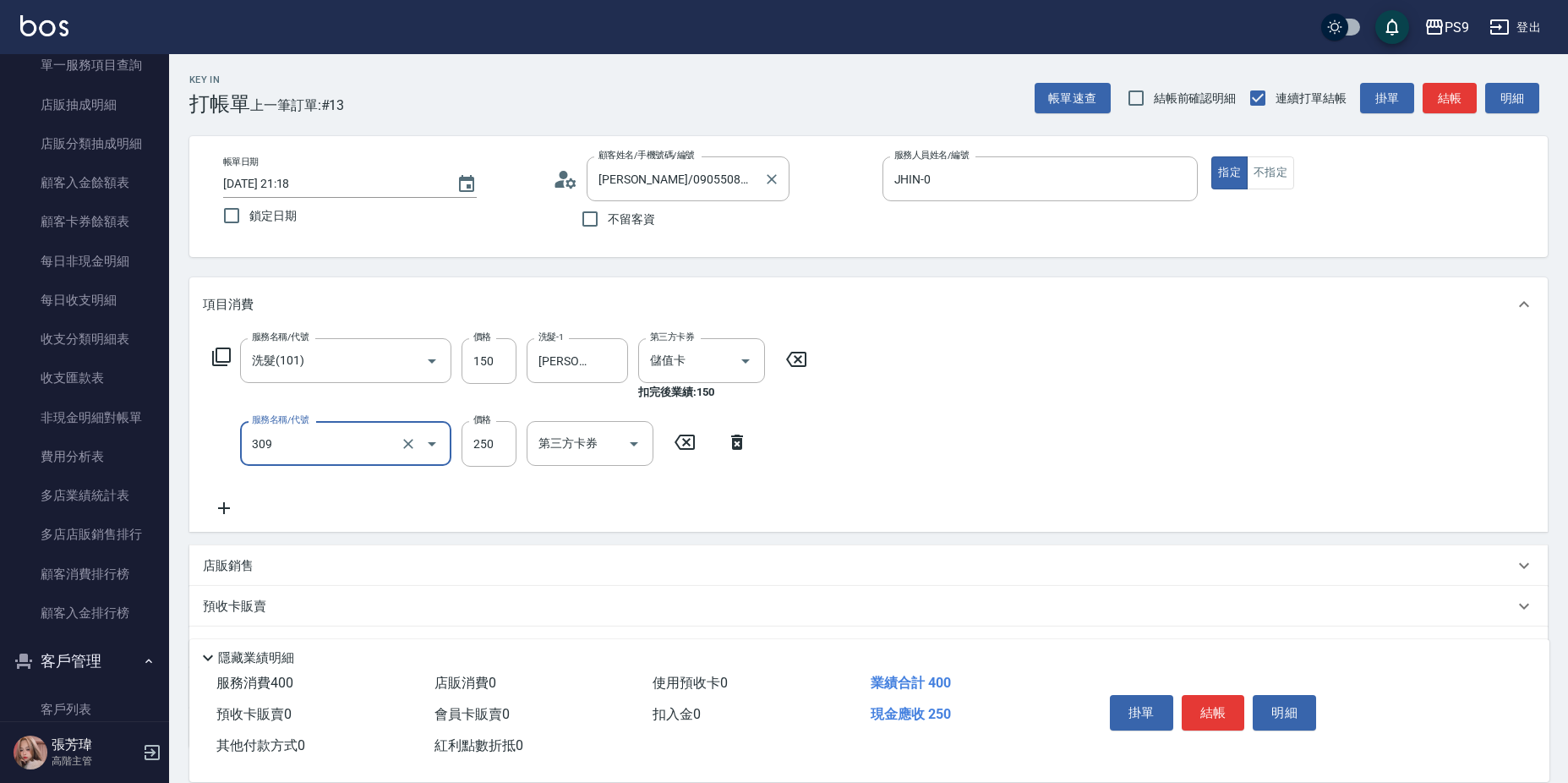
type input "剪-250(309)"
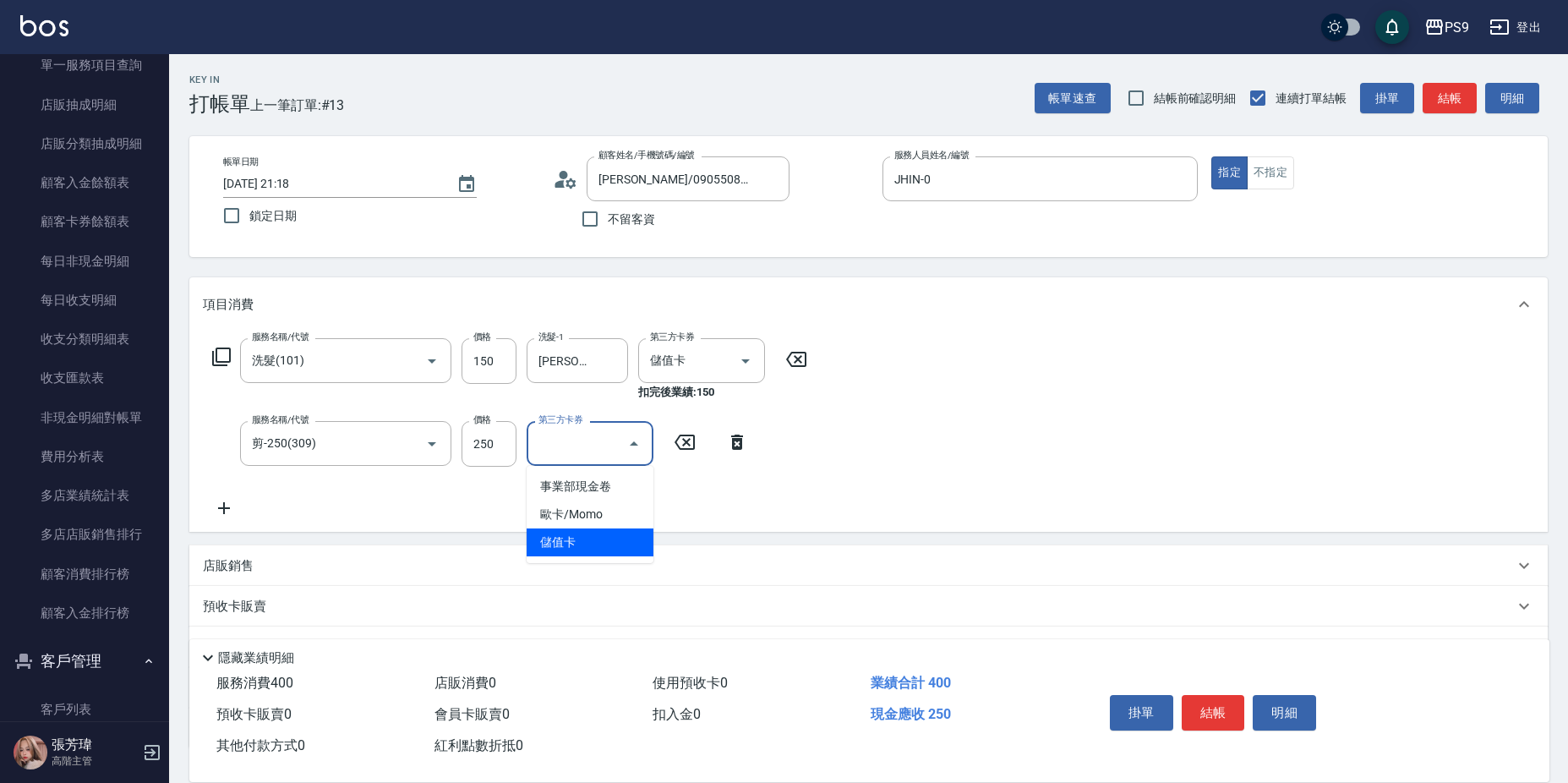
type input "儲值卡"
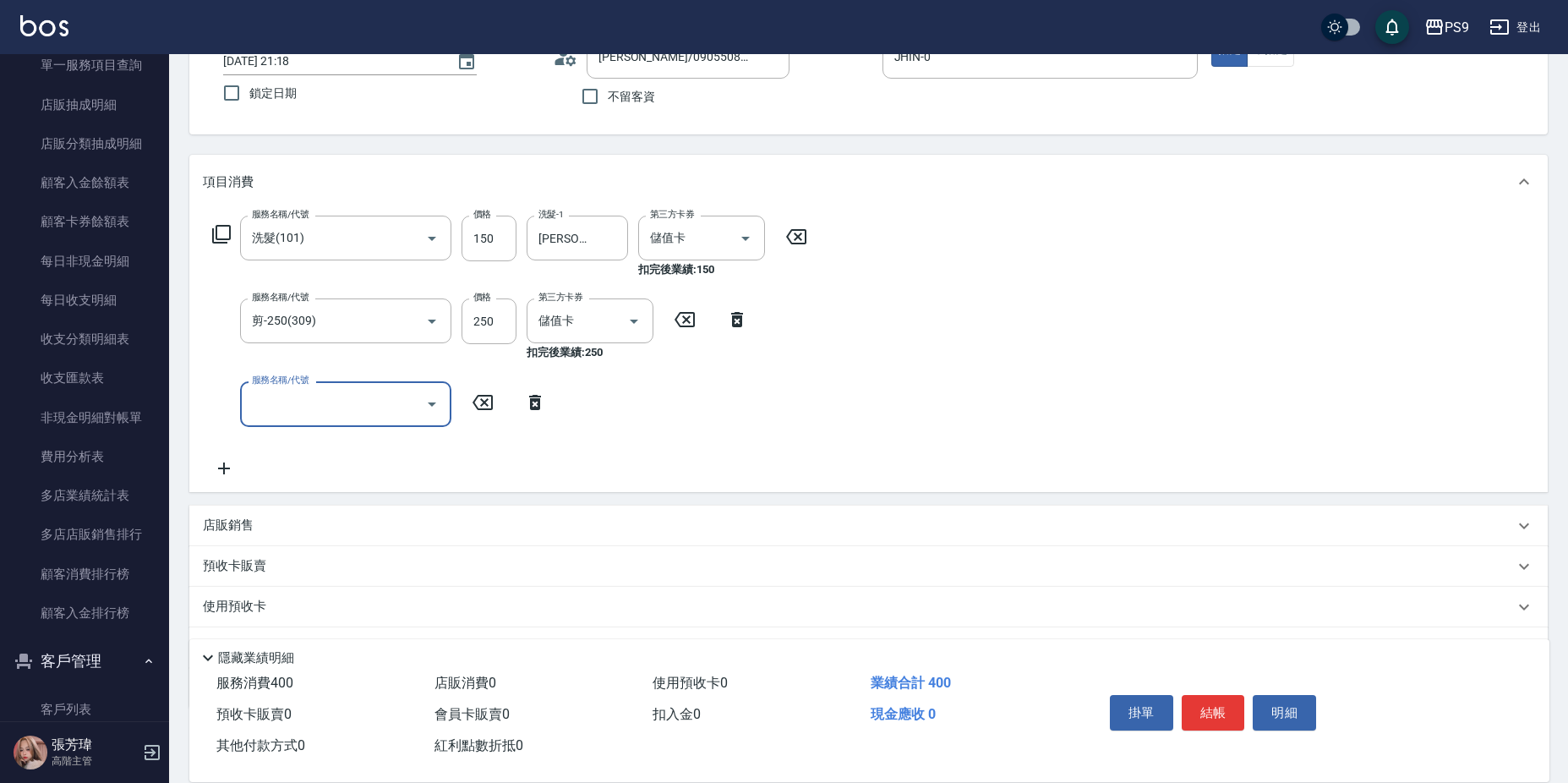
scroll to position [210, 0]
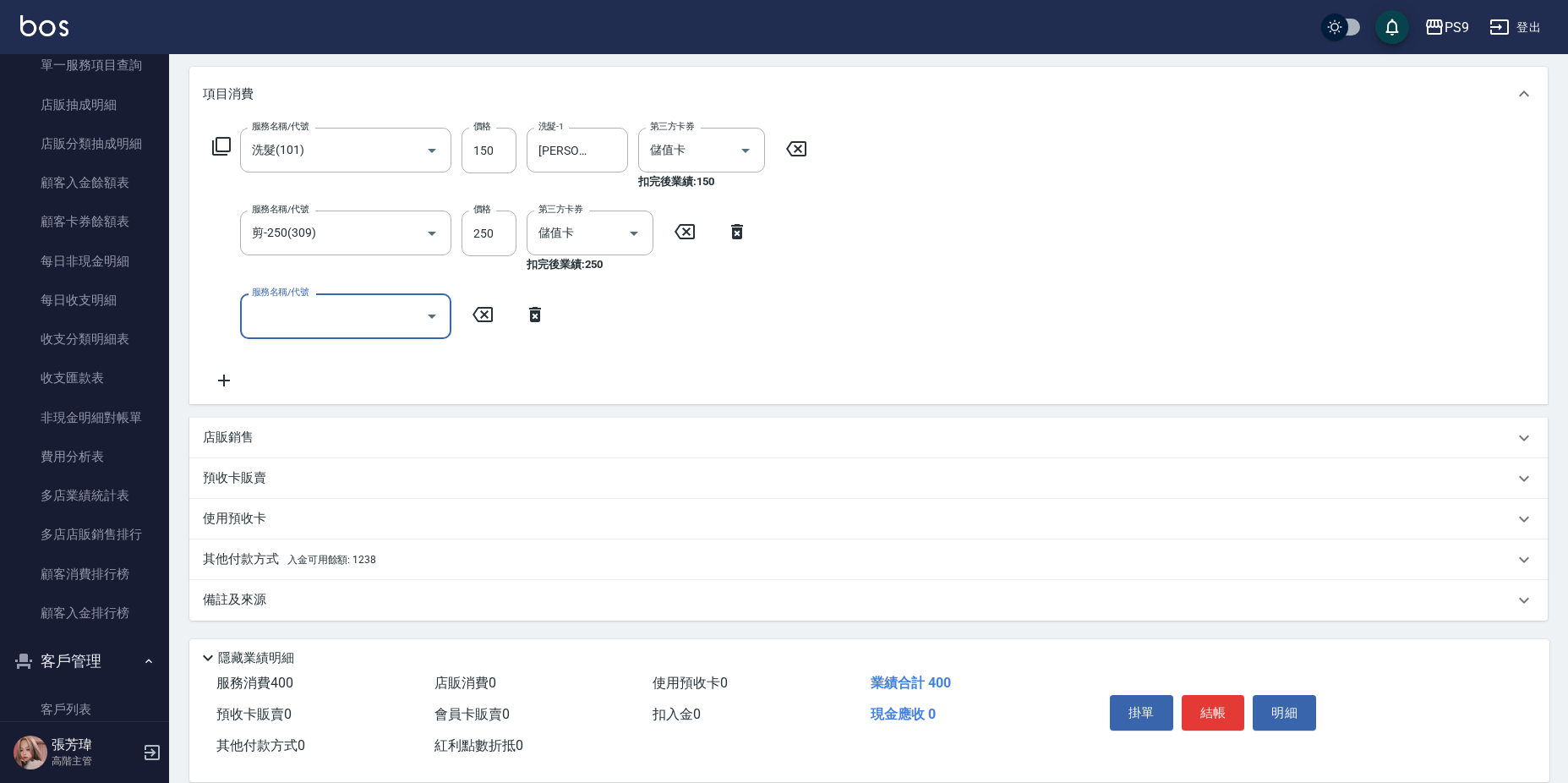
click at [370, 568] on div "其他付款方式 入金可用餘額: 1238" at bounding box center [869, 559] width 1359 height 40
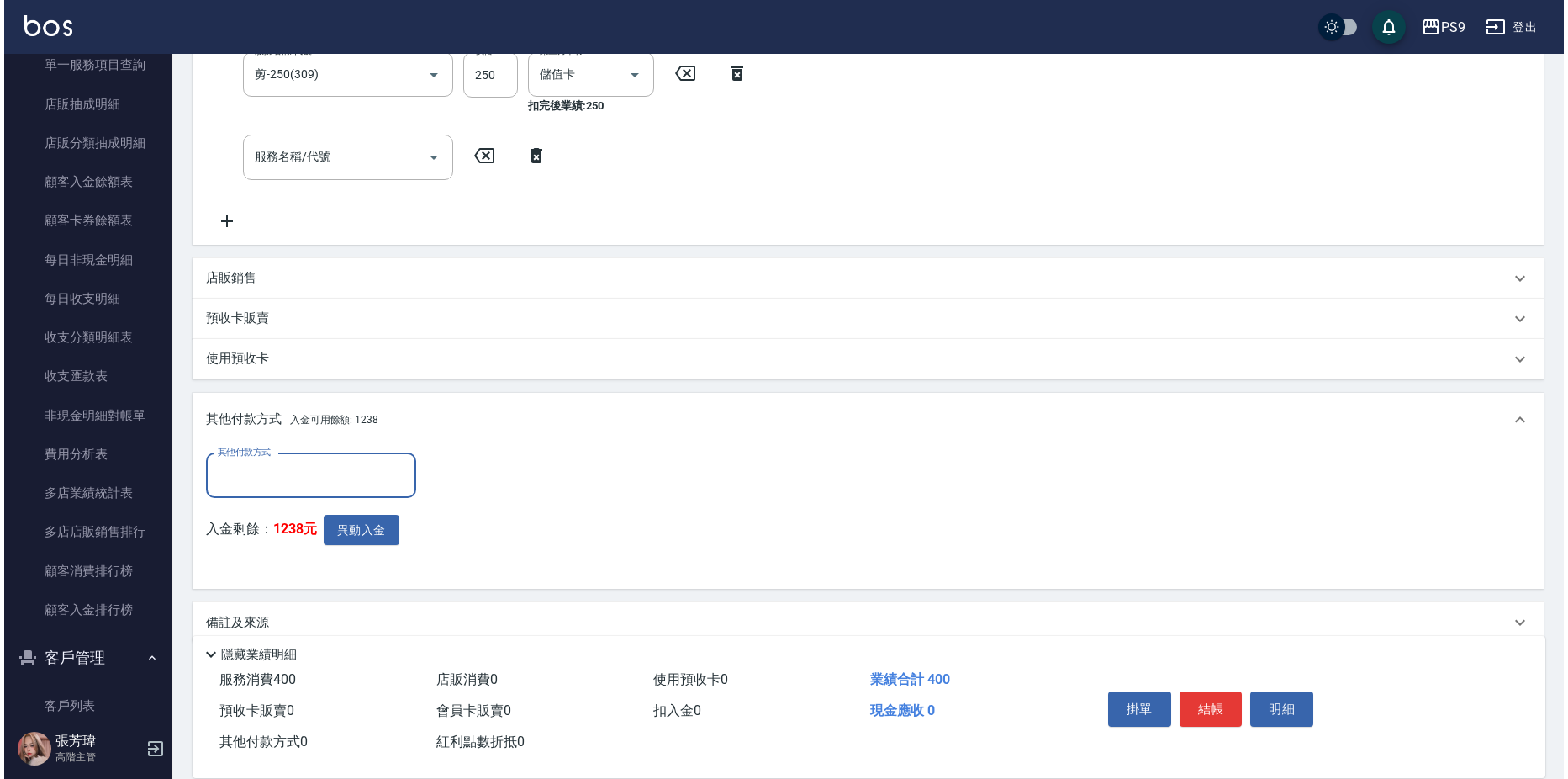
scroll to position [388, 0]
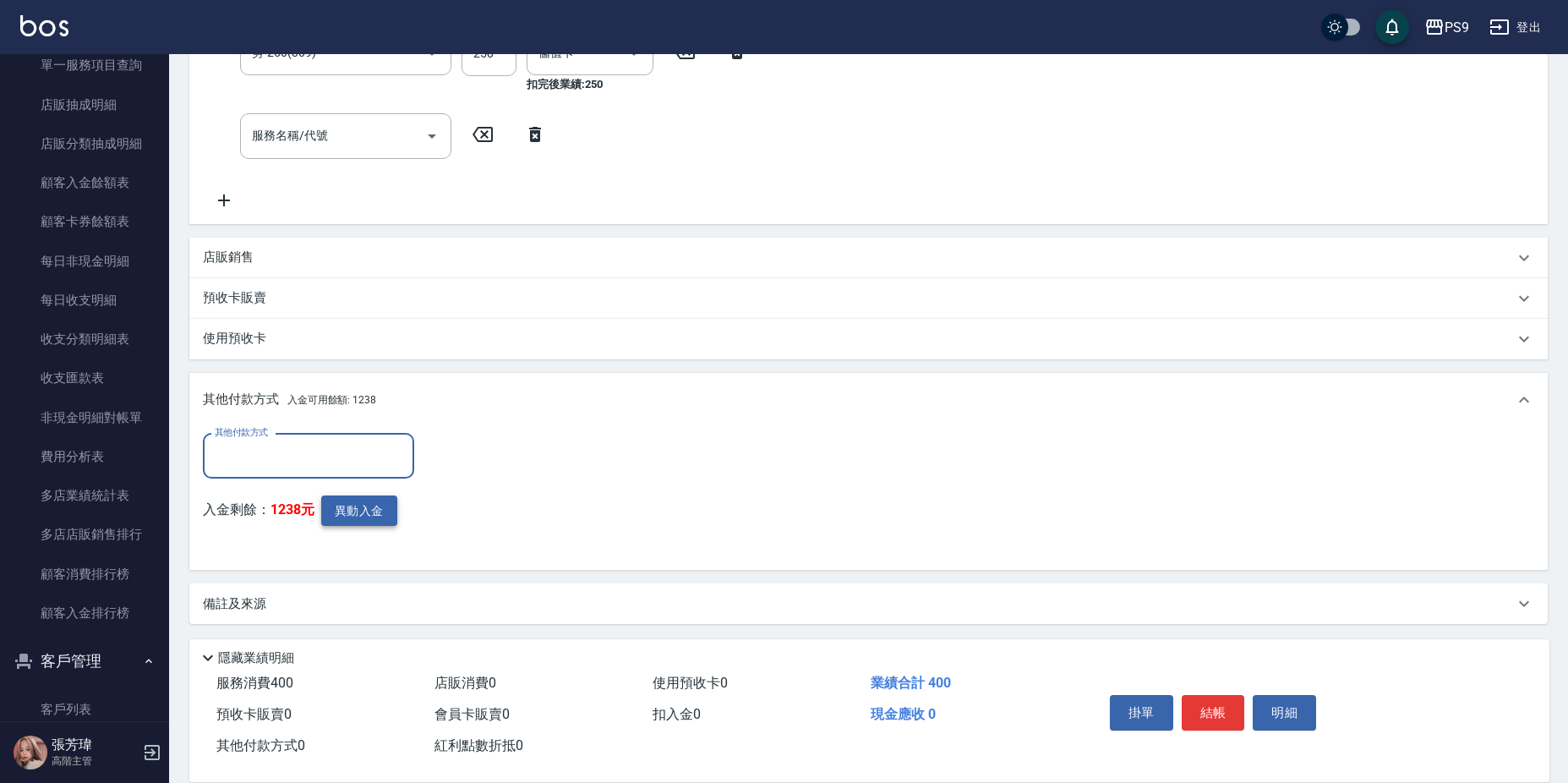
click at [346, 523] on button "異動入金" at bounding box center [358, 510] width 76 height 32
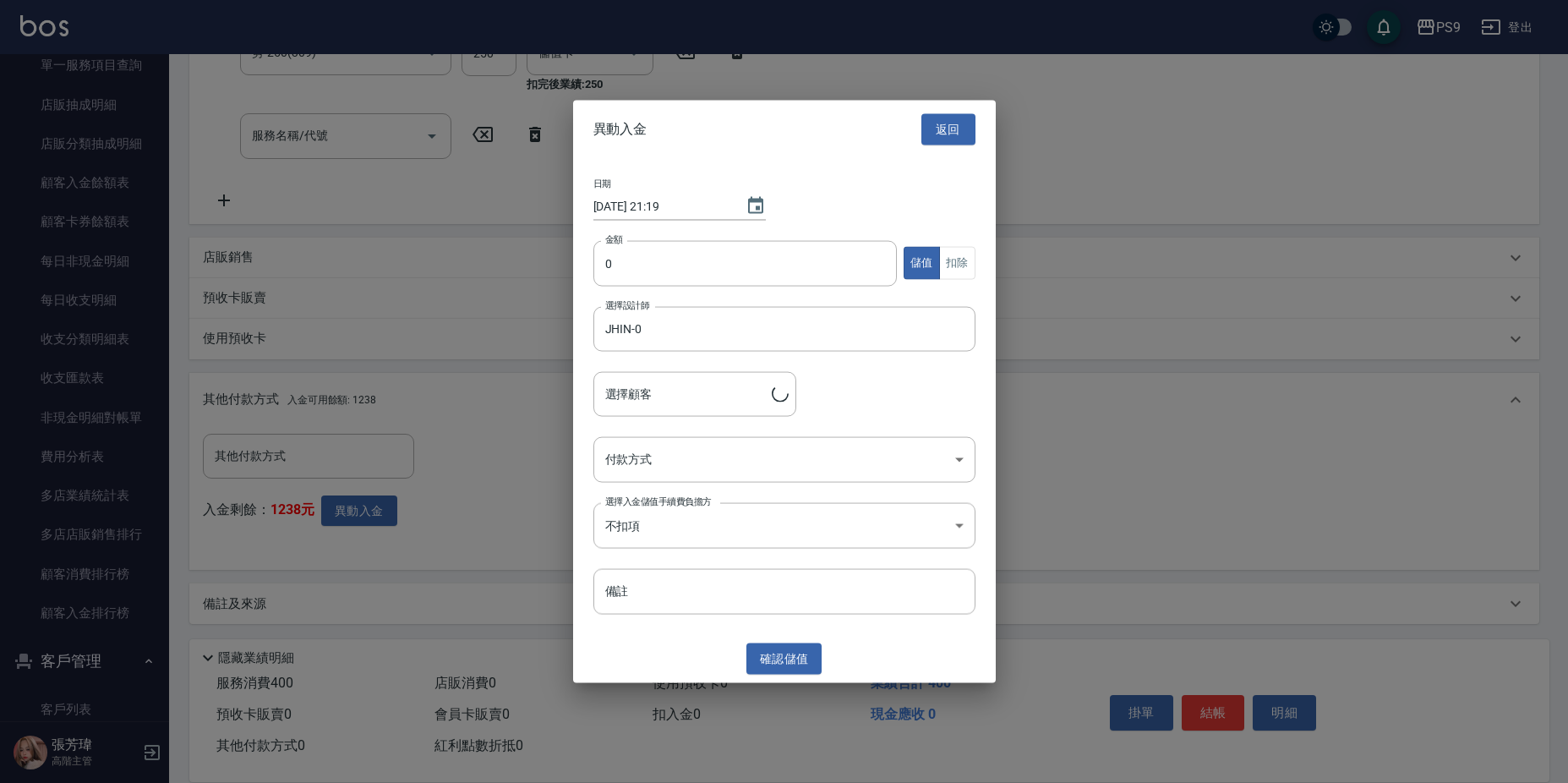
type input "[PERSON_NAME]/0905508557/"
click at [752, 267] on input "0" at bounding box center [749, 262] width 305 height 45
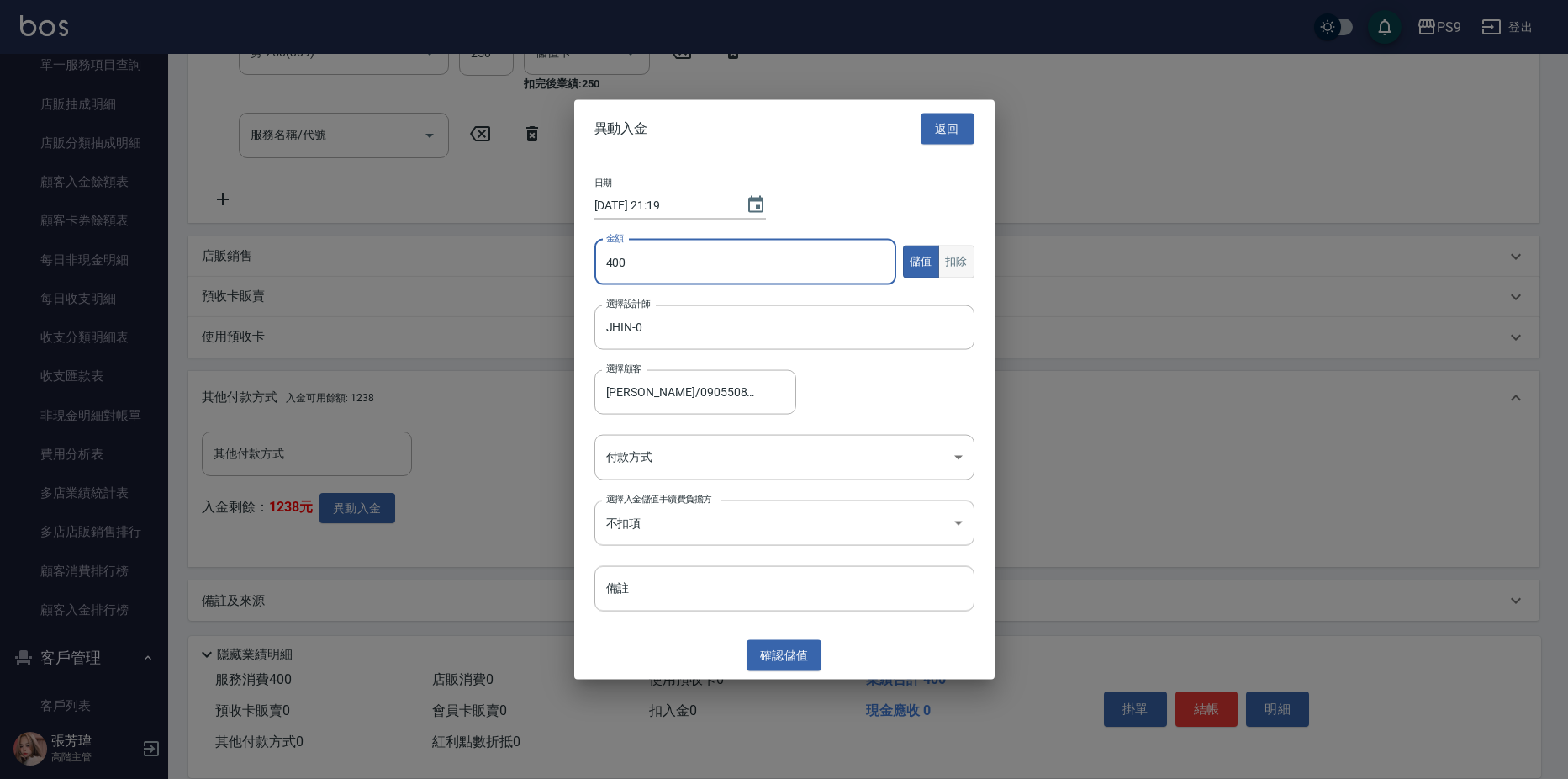
type input "400"
click at [969, 269] on button "扣除" at bounding box center [957, 262] width 36 height 32
click at [730, 458] on body "PS9 登出 櫃檯作業 打帳單 帳單列表 掛單列表 座位開單 營業儀表板 現金收支登錄 高階收支登錄 材料自購登錄 每日結帳 排班表 現場電腦打卡 掃碼打卡 …" at bounding box center [784, 197] width 1568 height 1170
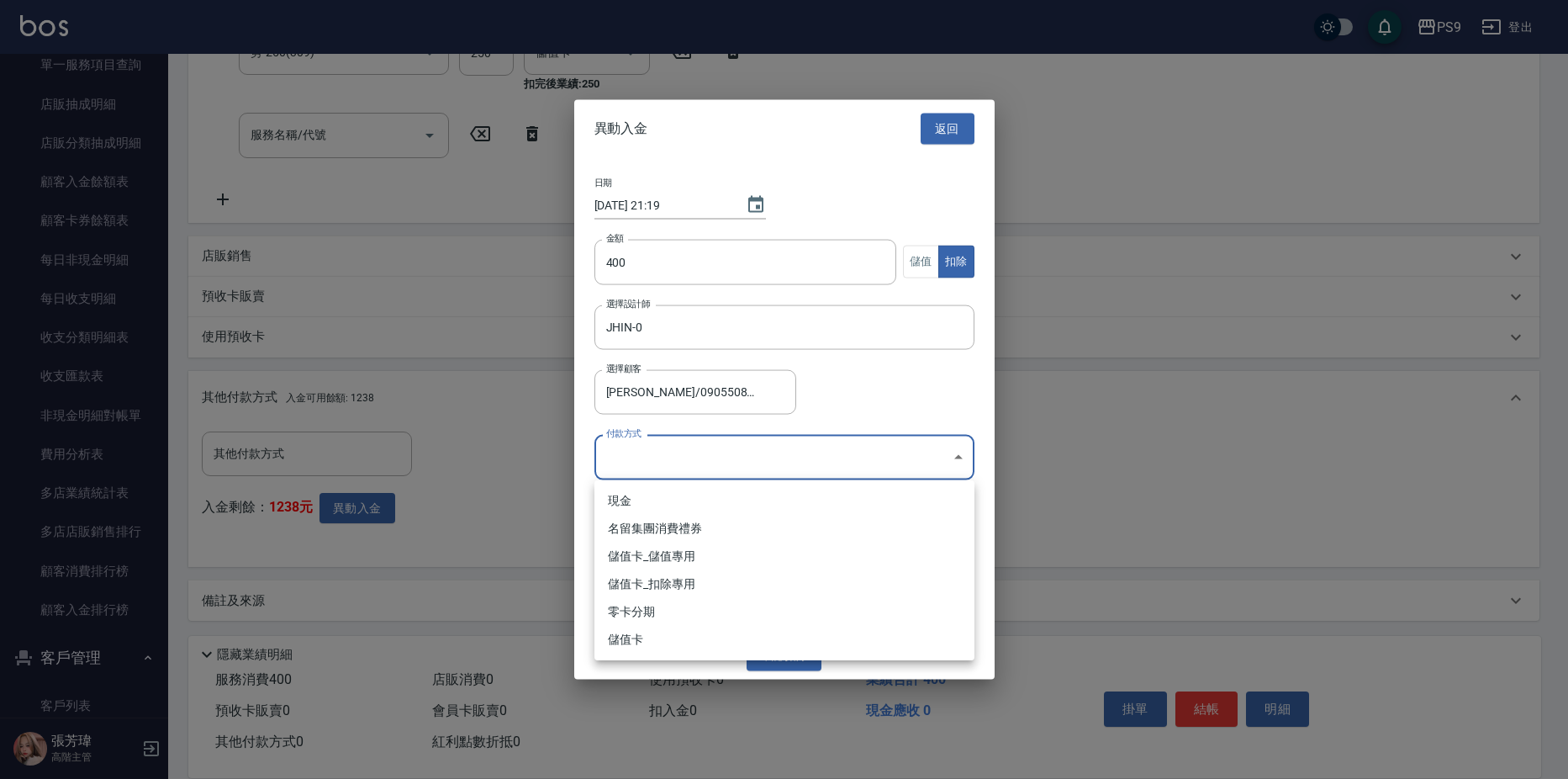
click at [681, 585] on li "儲值卡_扣除專用" at bounding box center [785, 583] width 381 height 28
type input "儲值卡_扣除專用"
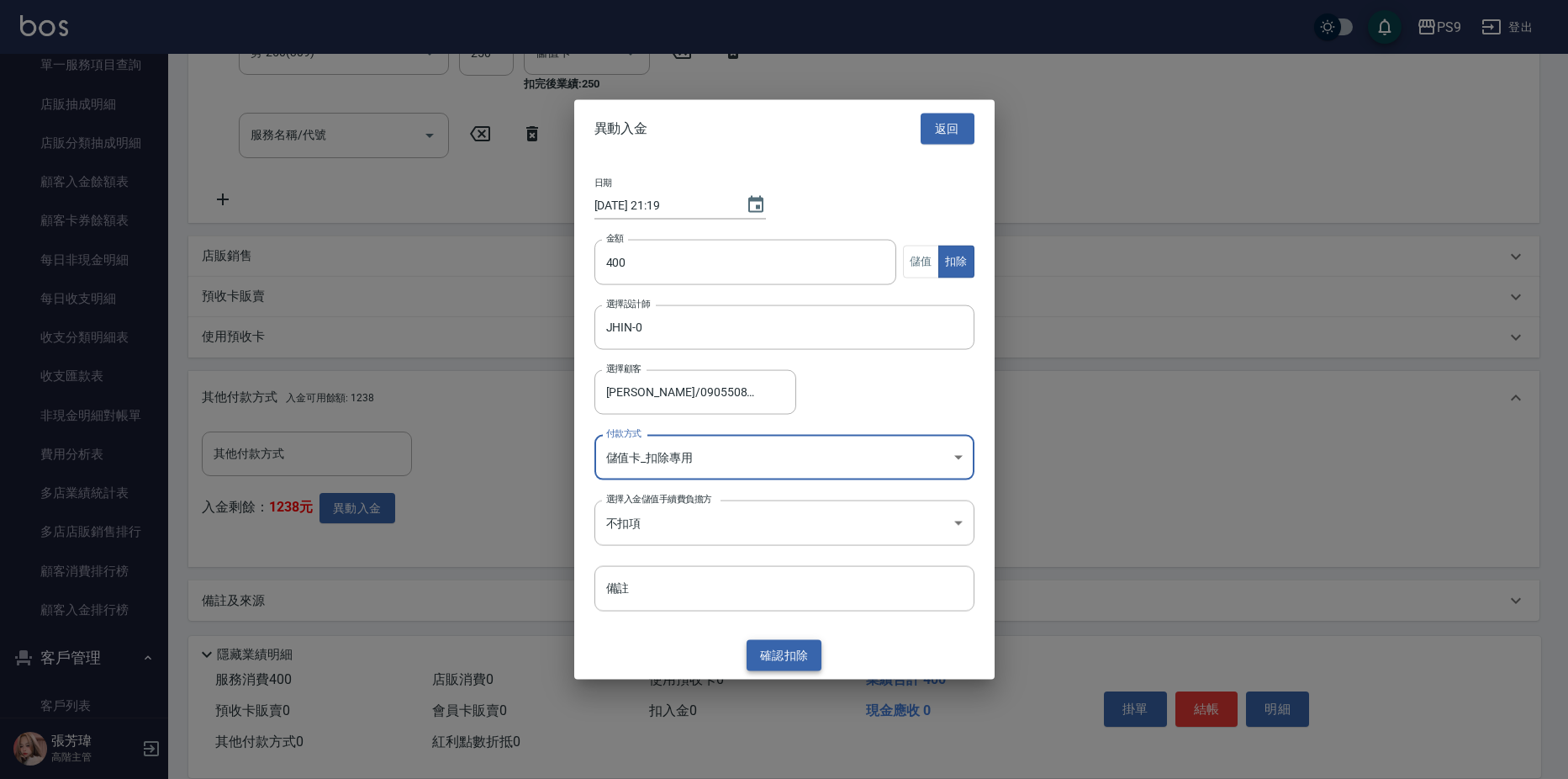
click at [766, 650] on button "確認 扣除" at bounding box center [784, 655] width 76 height 32
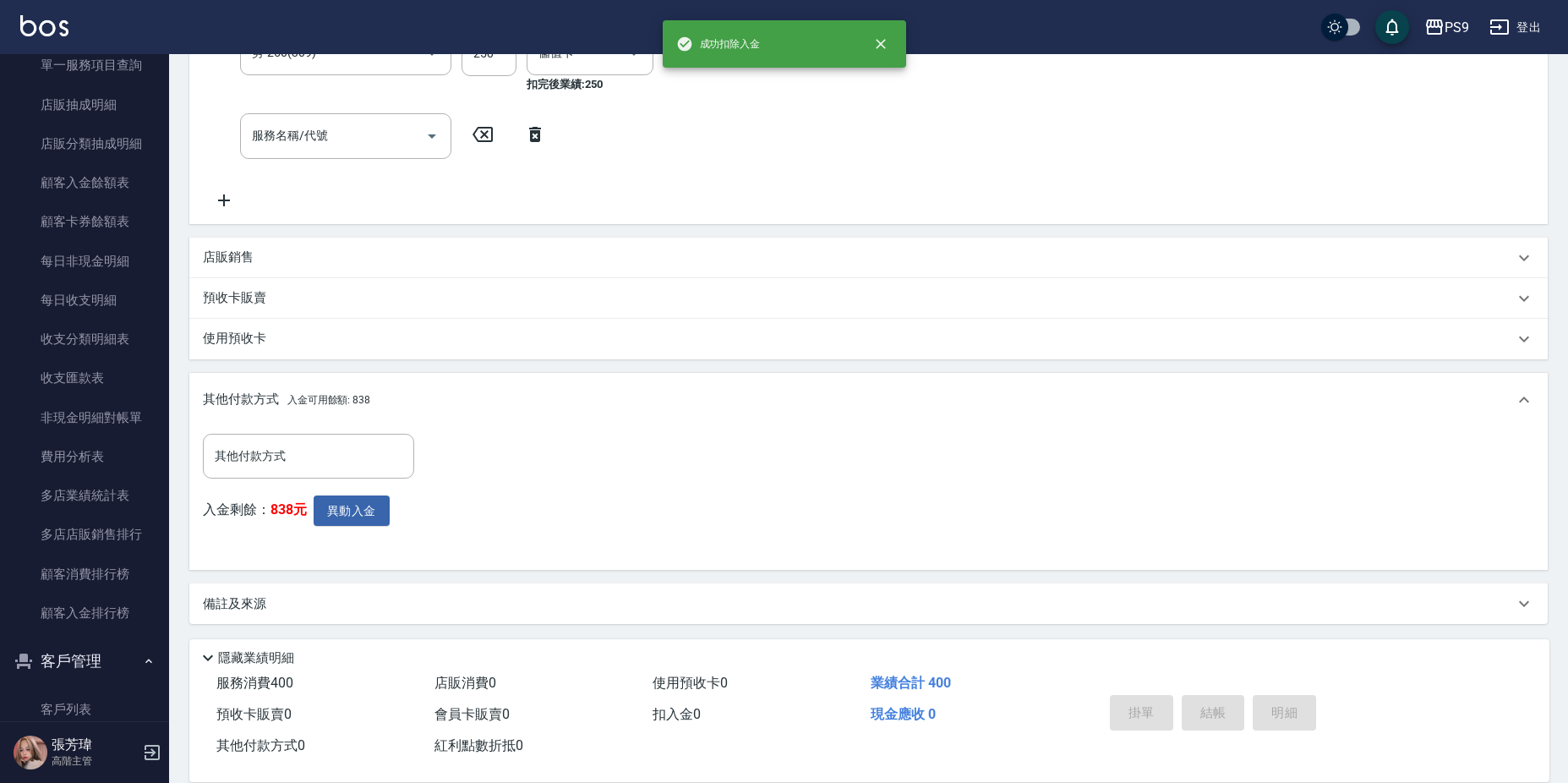
type input "[DATE] 21:19"
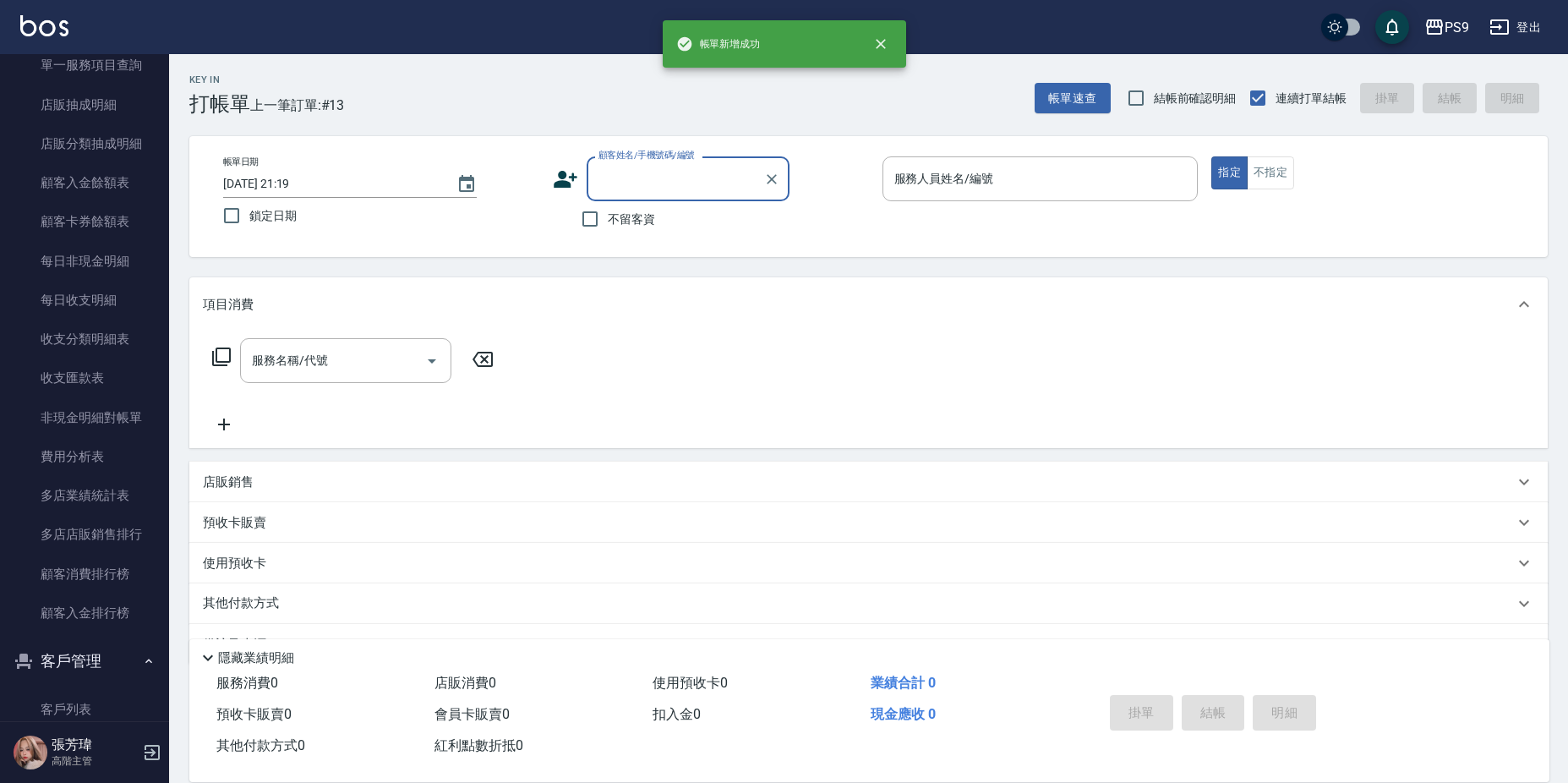
scroll to position [0, 0]
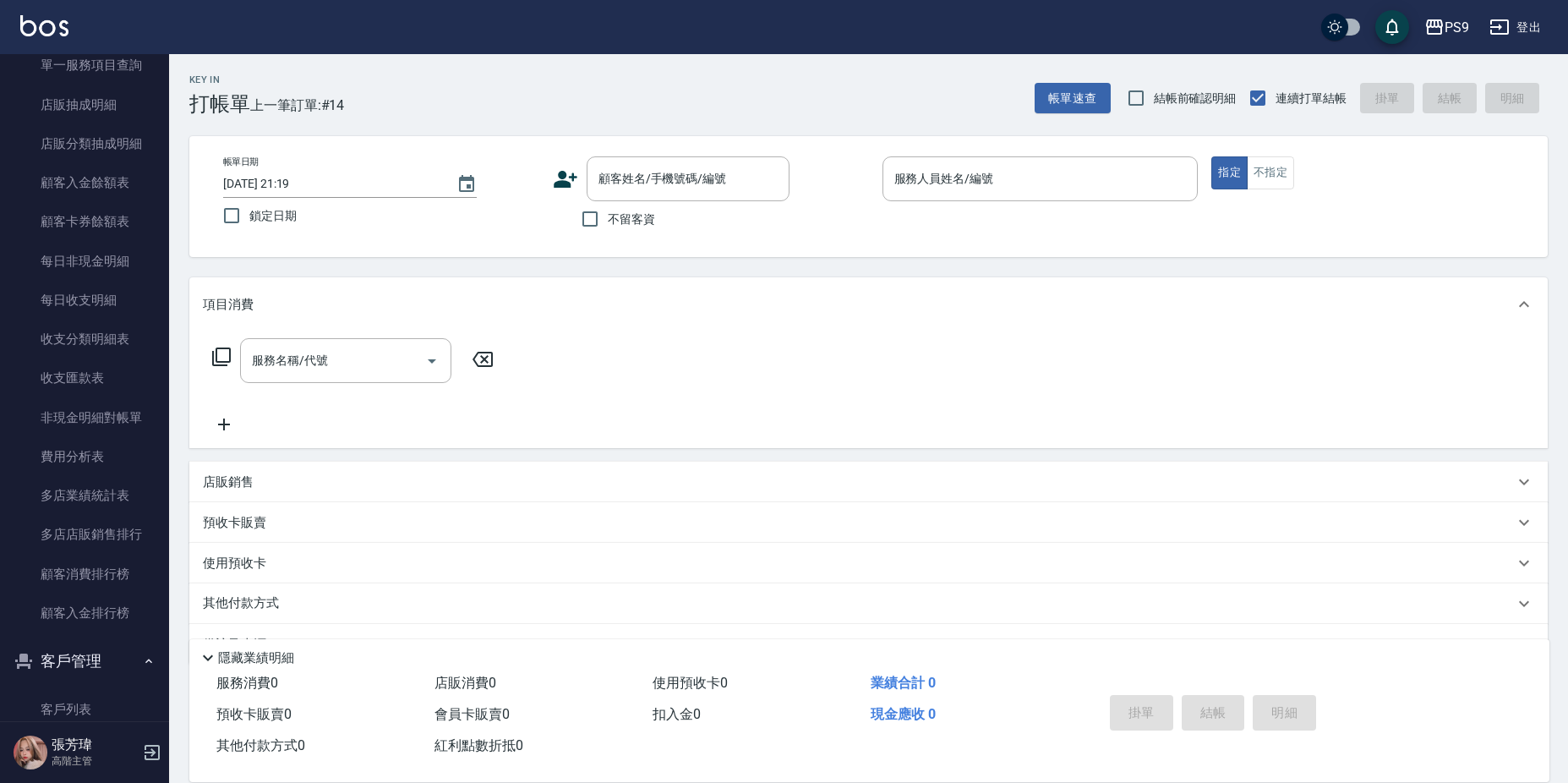
click at [618, 228] on label "不留客資" at bounding box center [613, 218] width 83 height 36
click at [607, 228] on input "不留客資" at bounding box center [589, 218] width 36 height 36
checkbox input "true"
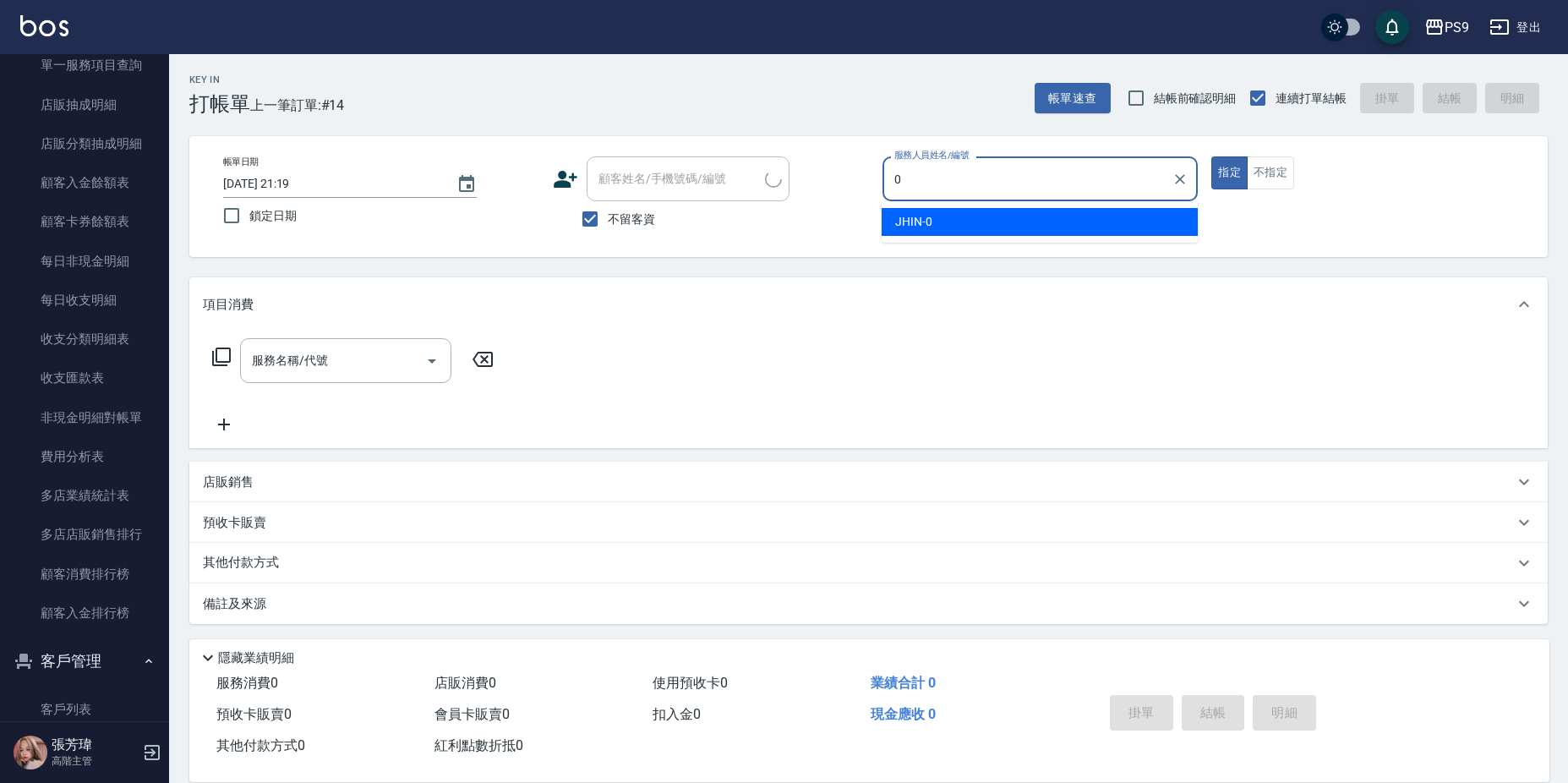
type input "JHIN-0"
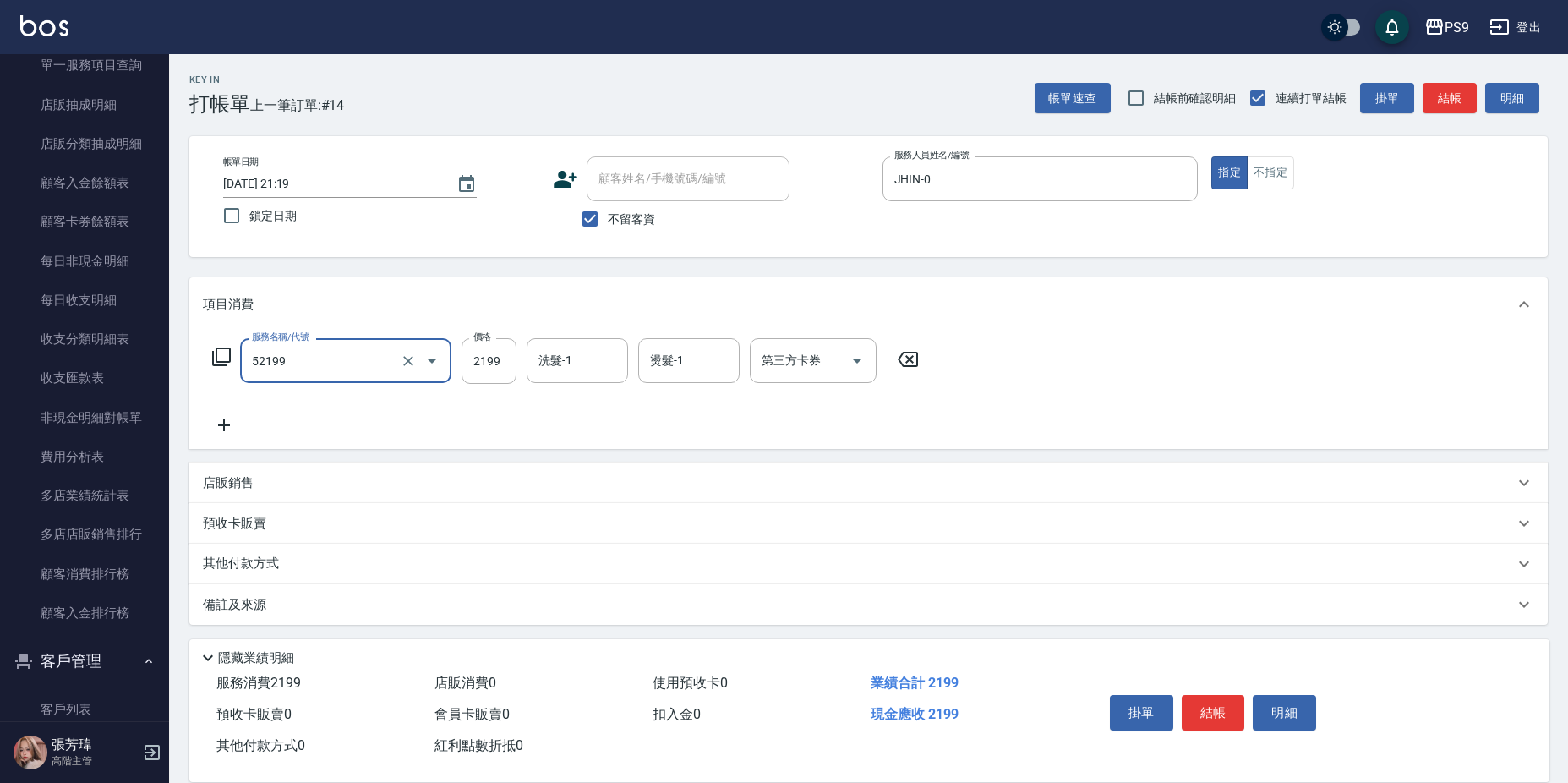
type input "燙髮(52199)"
type input "2200"
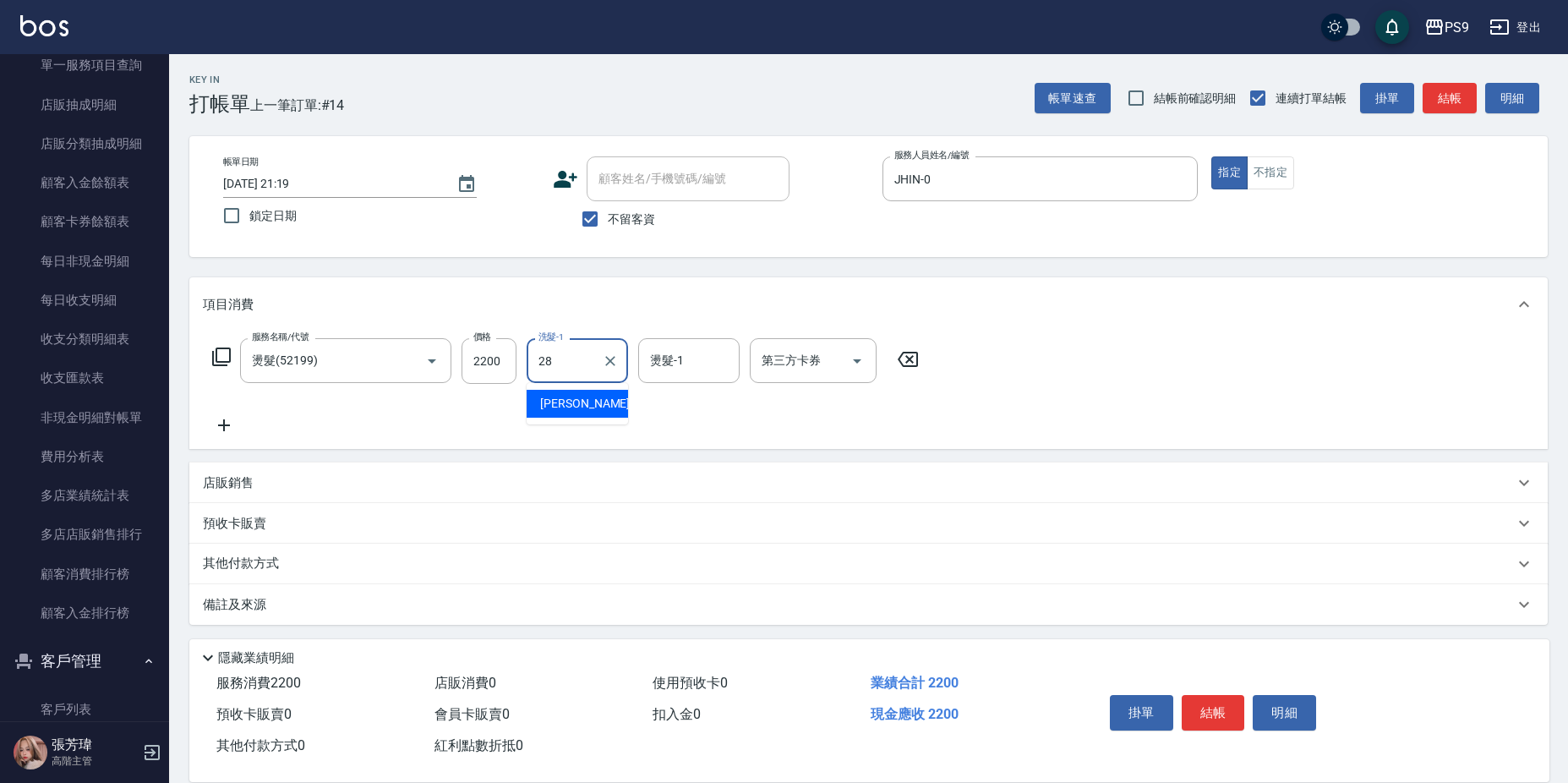
type input "[PERSON_NAME]-28"
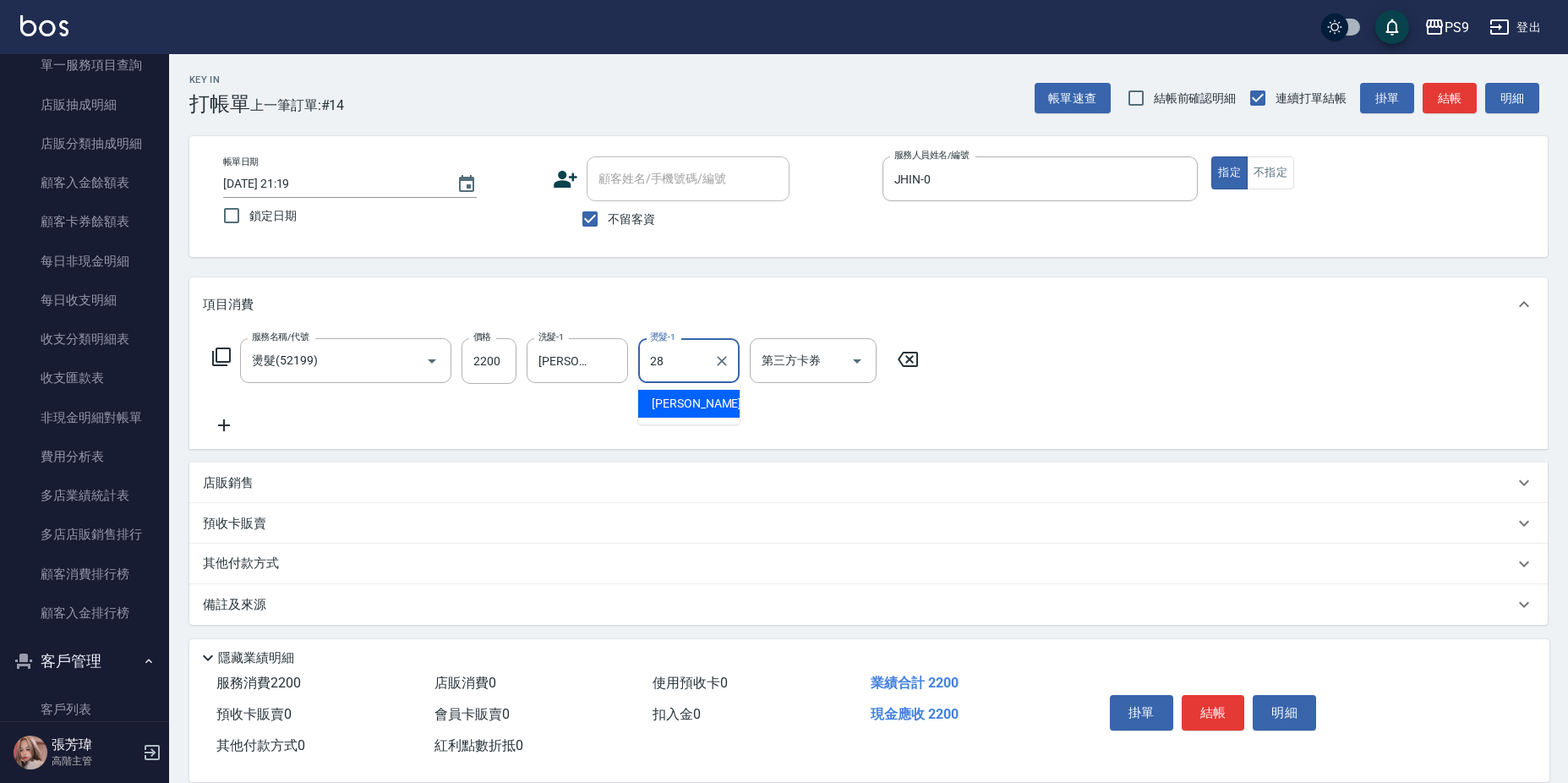
type input "[PERSON_NAME]-28"
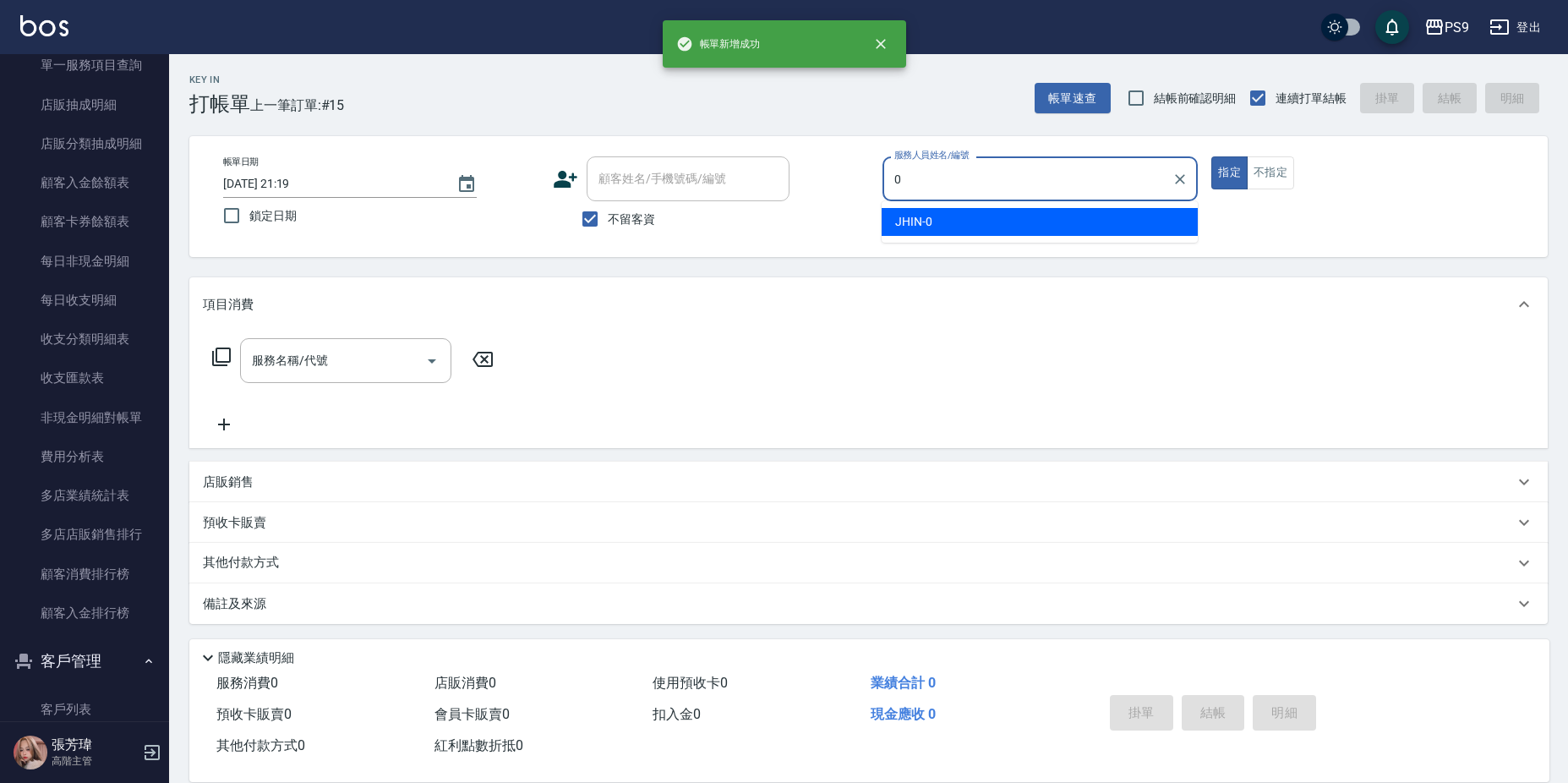
type input "JHIN-0"
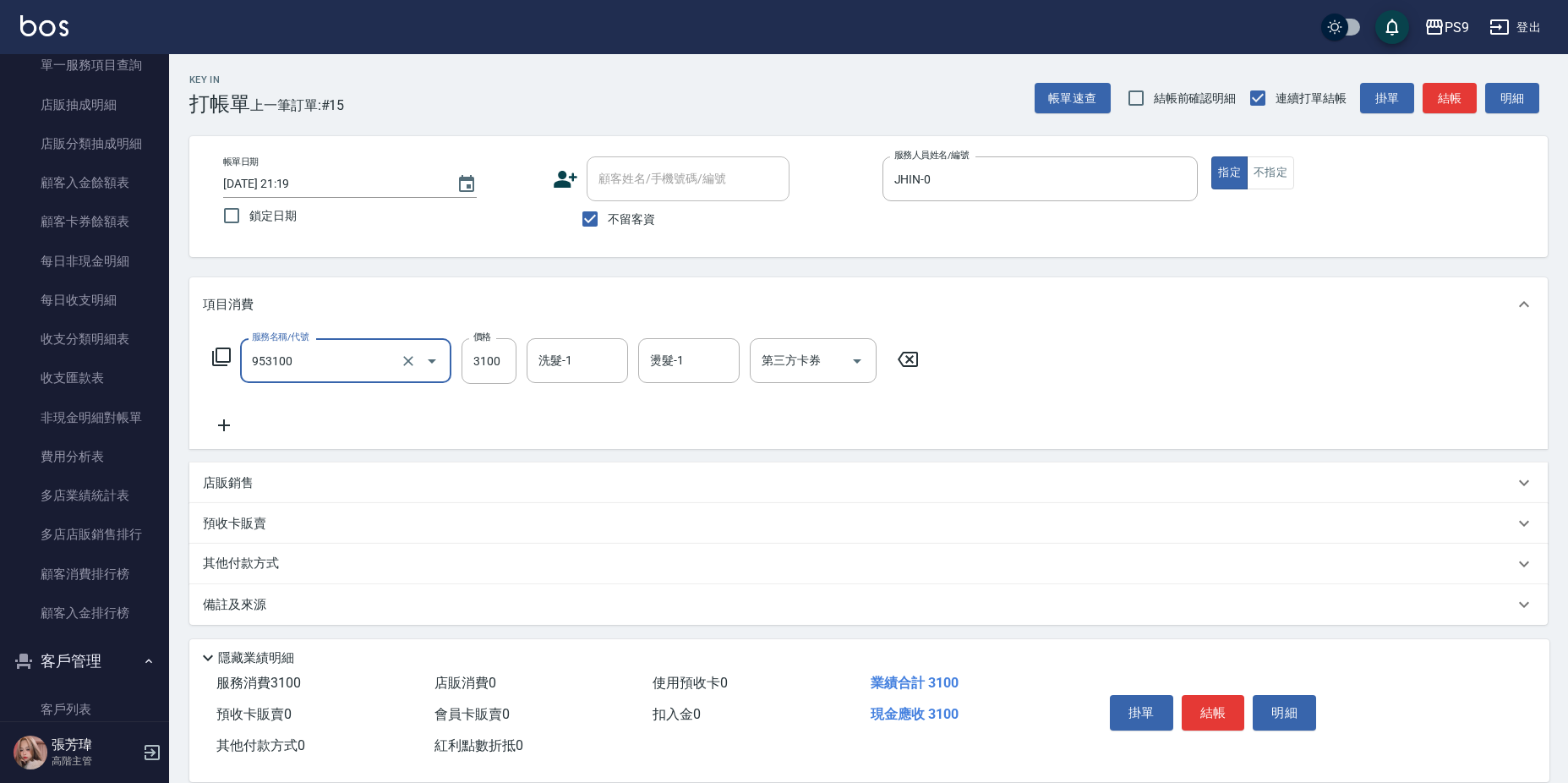
type input "過年-燙A(953100)"
type input "3000"
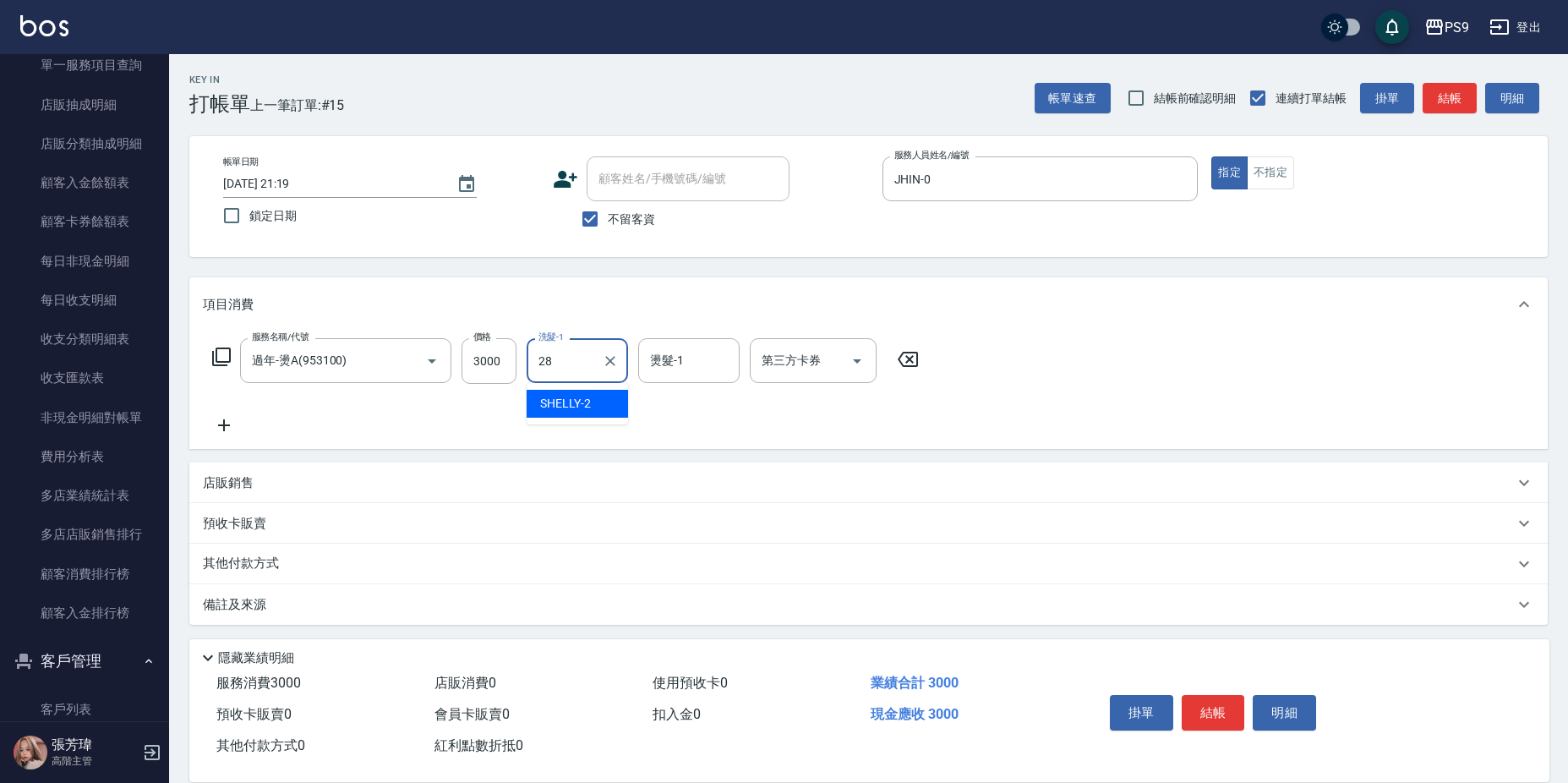
type input "[PERSON_NAME]-28"
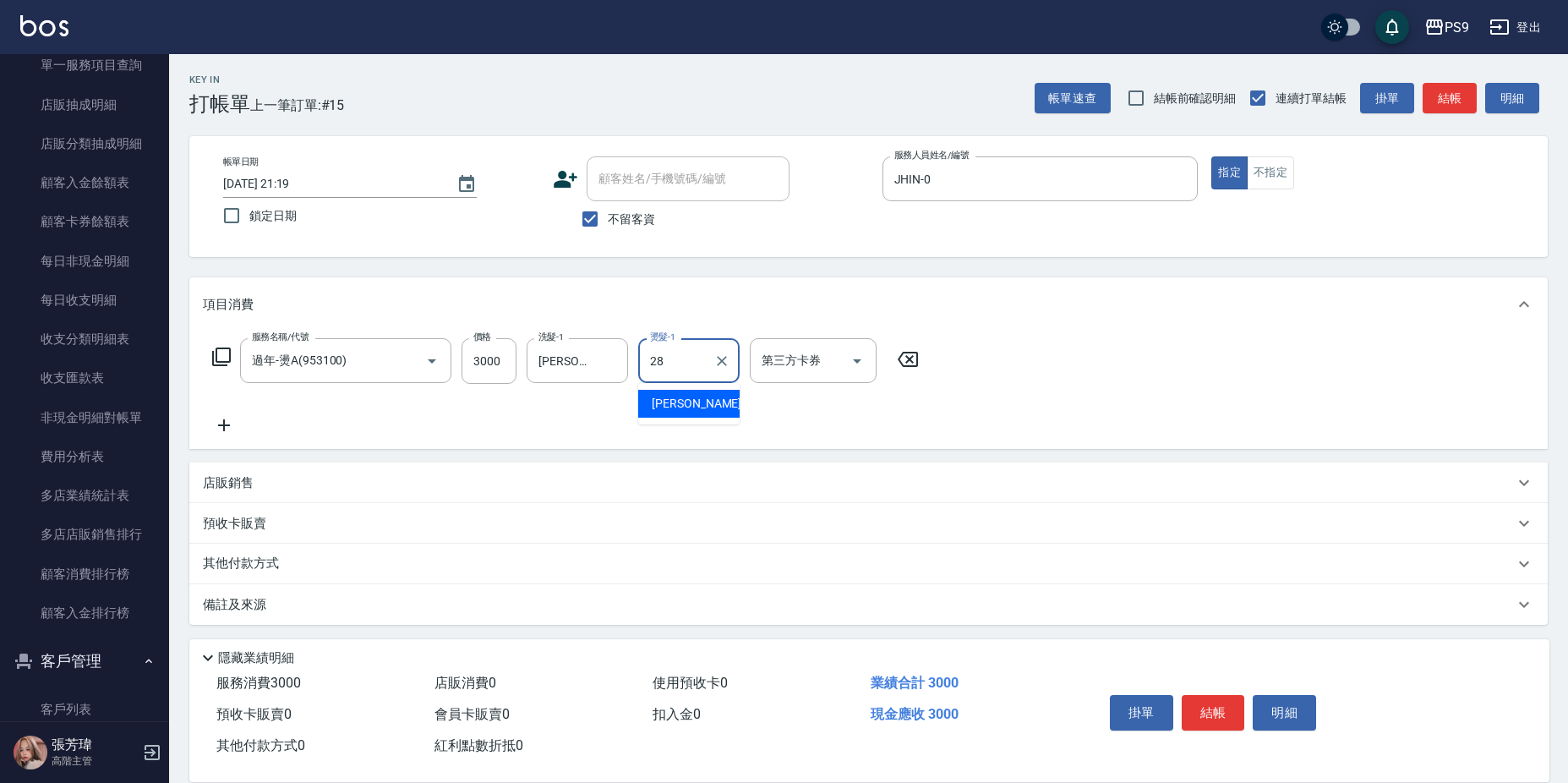
type input "[PERSON_NAME]-28"
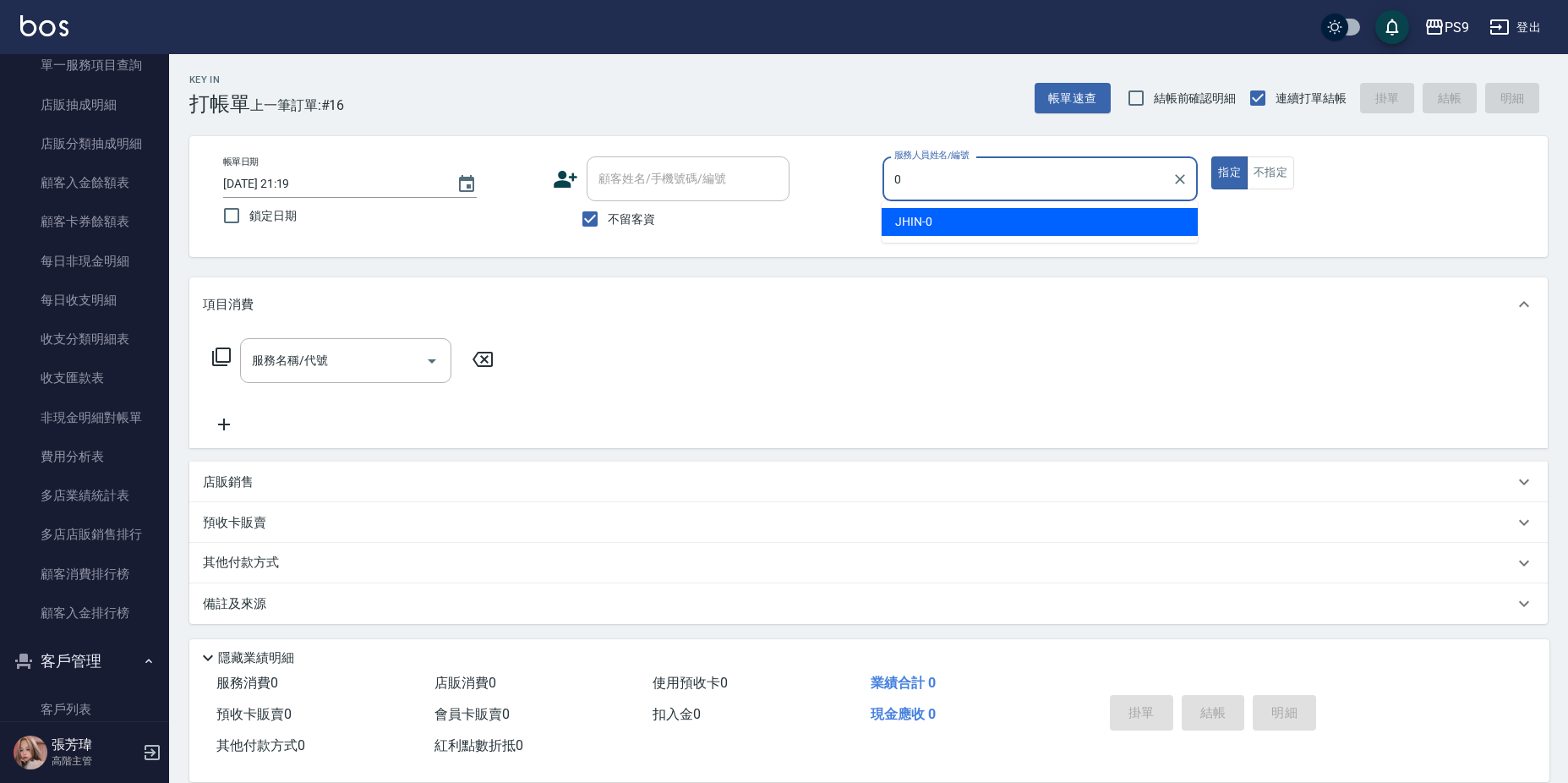
type input "JHIN-0"
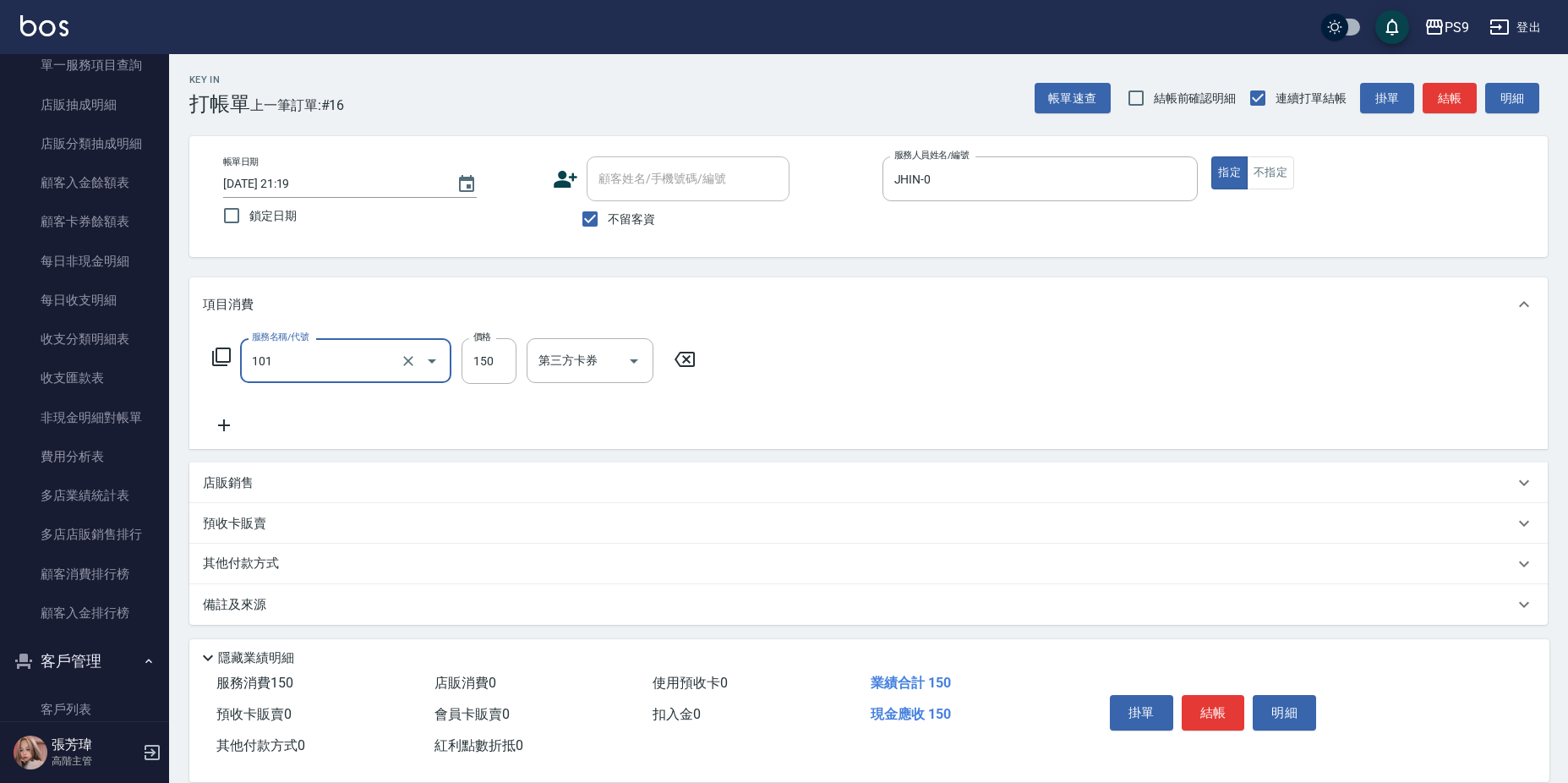
type input "洗髮(101)"
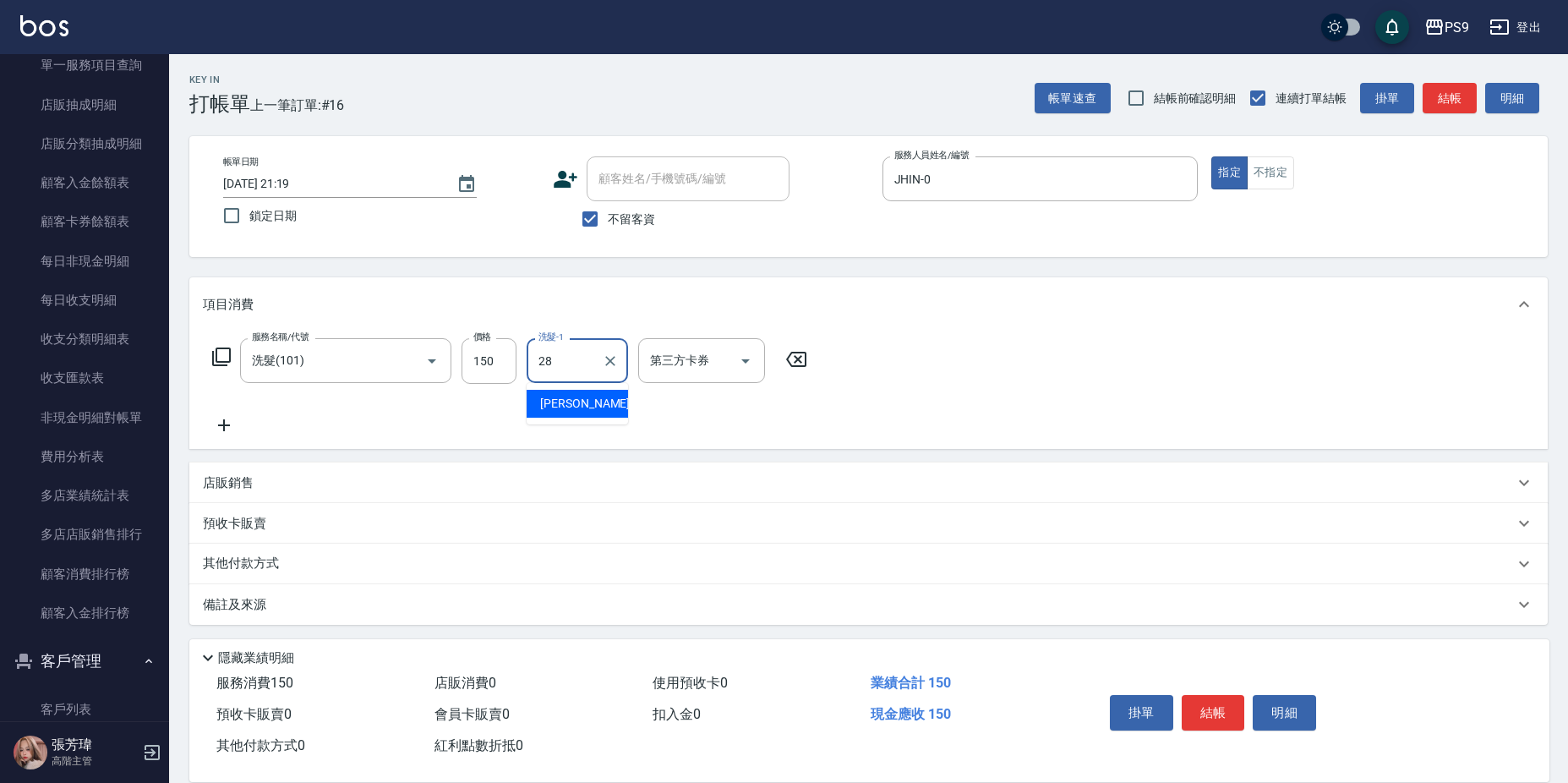
type input "[PERSON_NAME]-28"
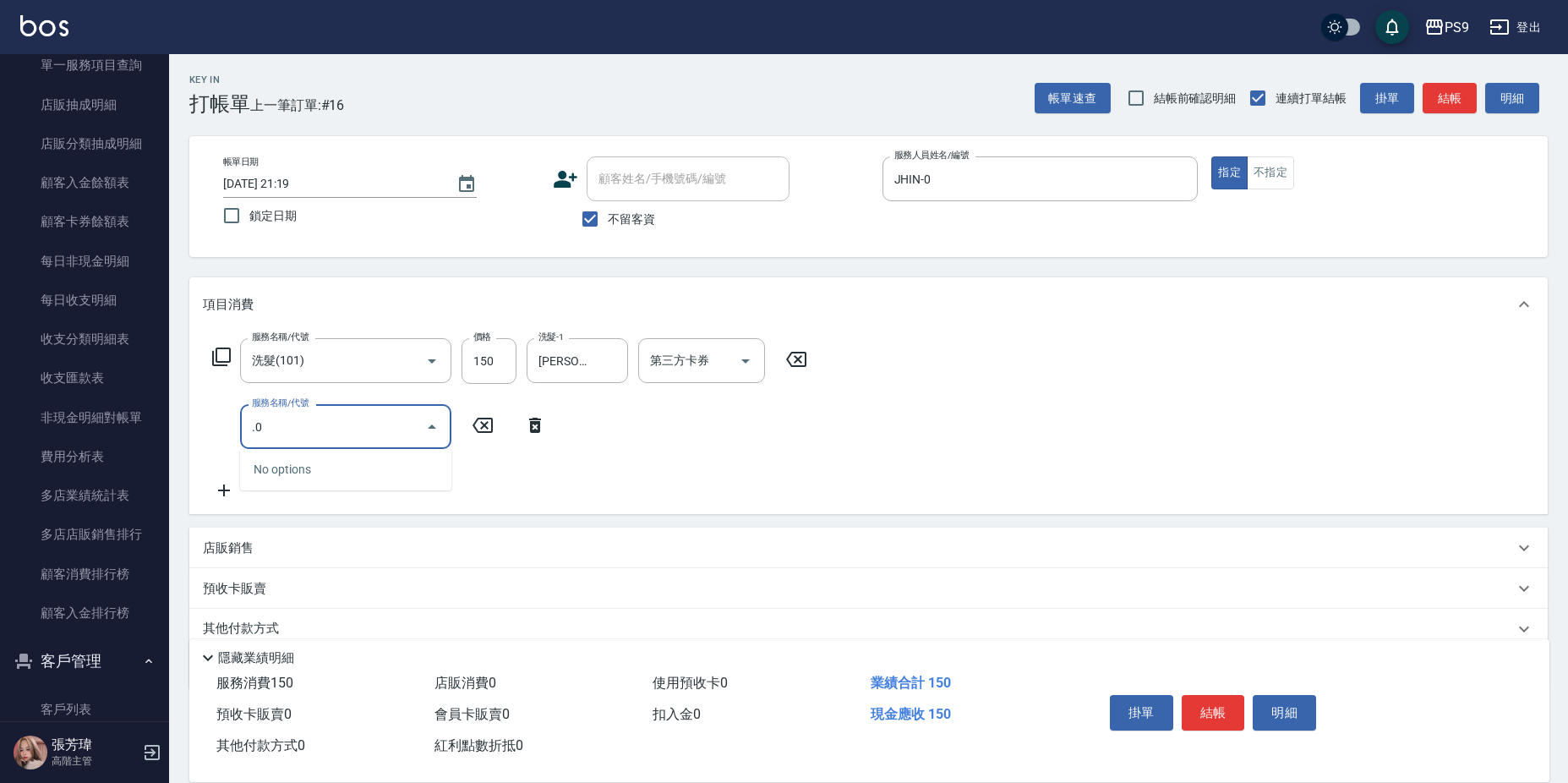
type input "."
type input "剪-350(308)"
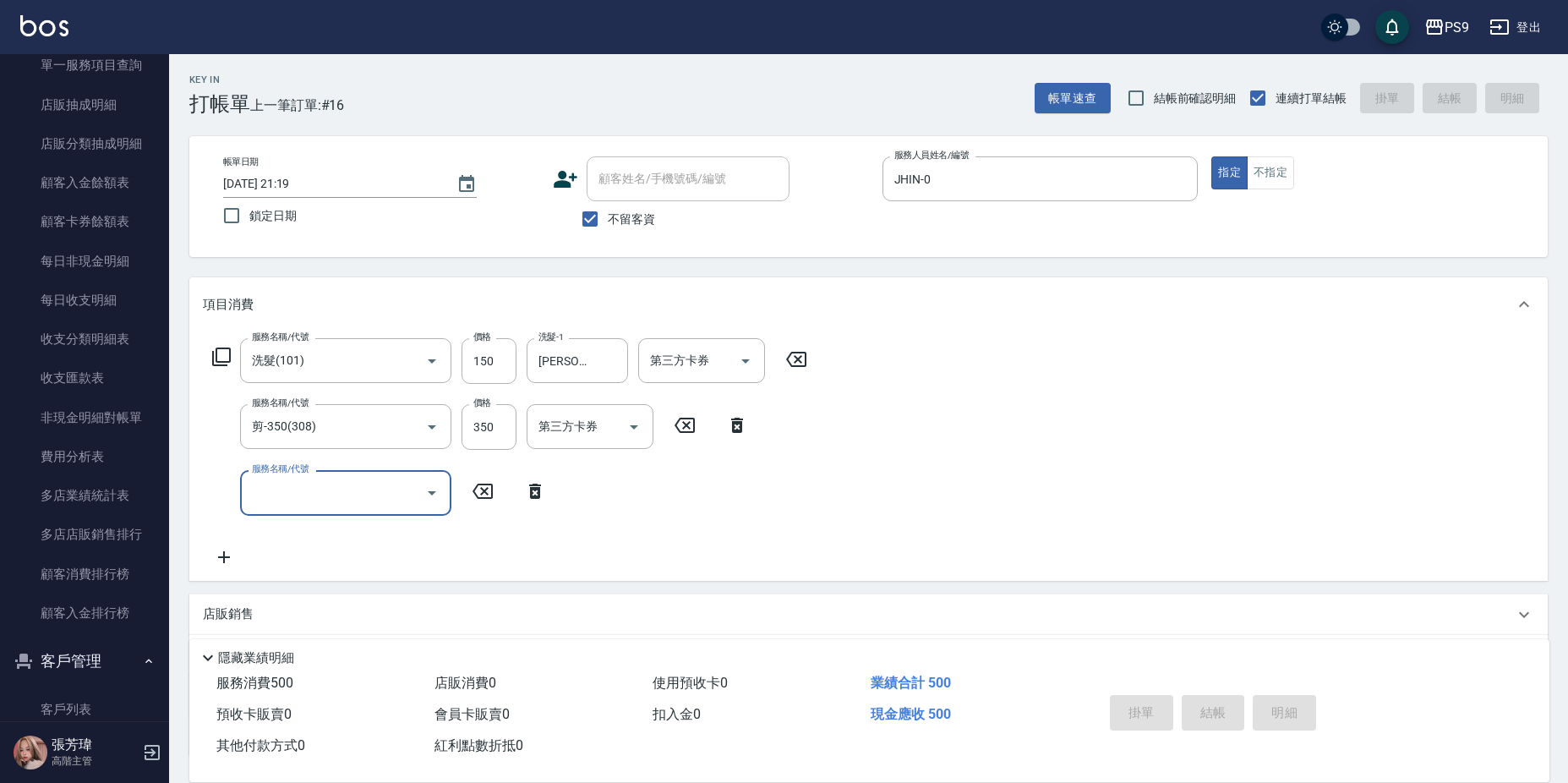
type input "[DATE] 21:20"
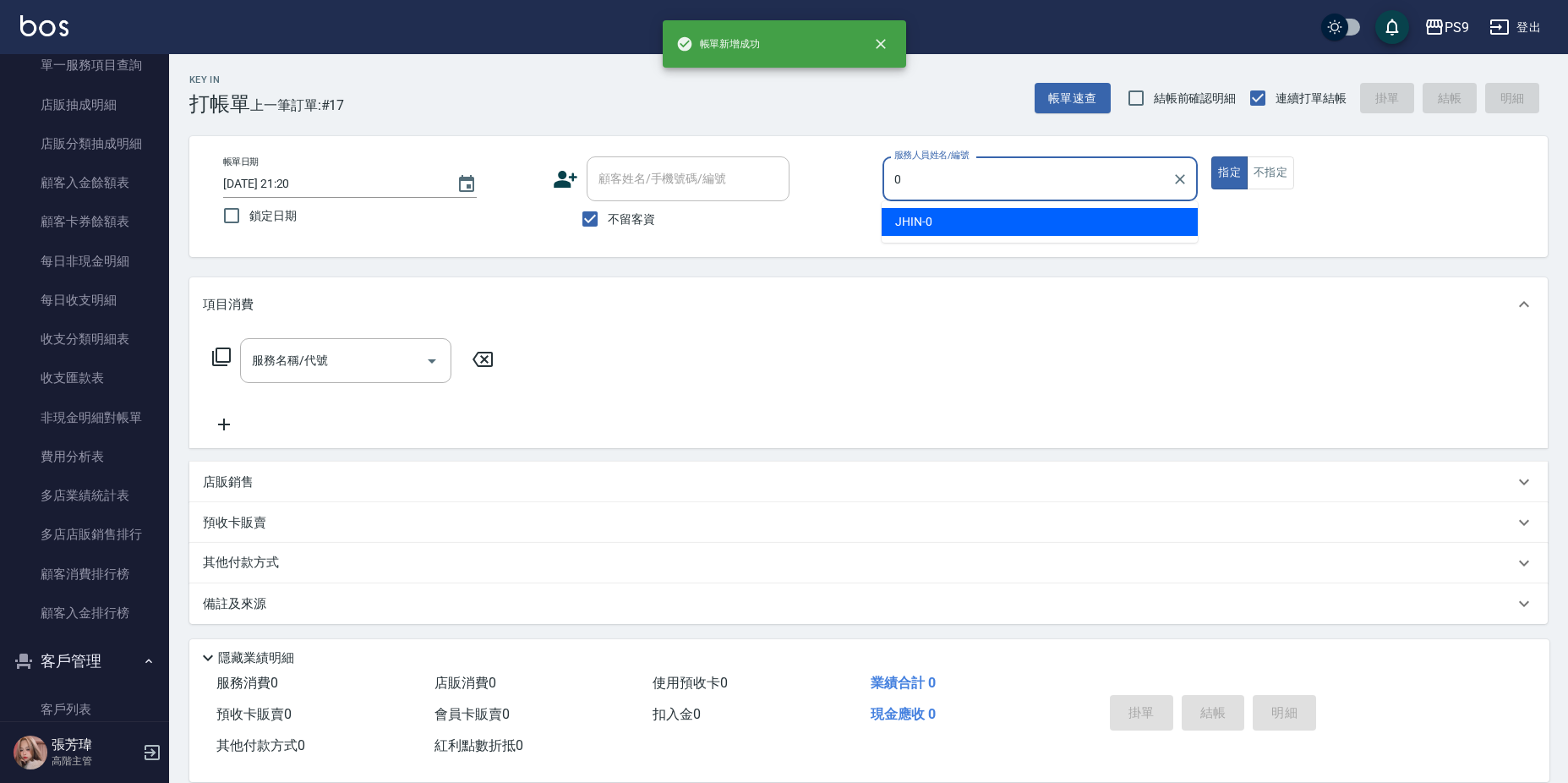
type input "JHIN-0"
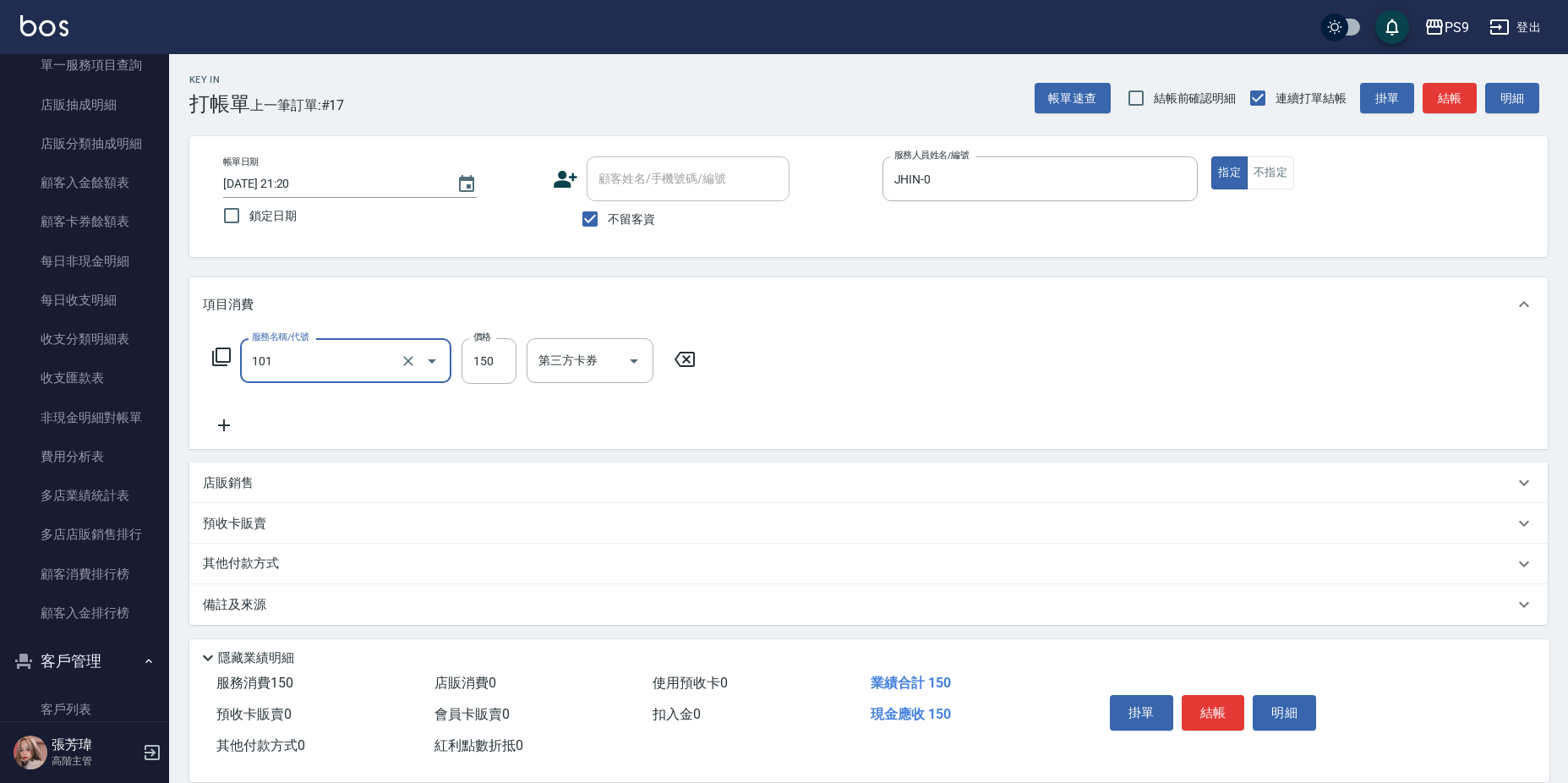
type input "洗髮(101)"
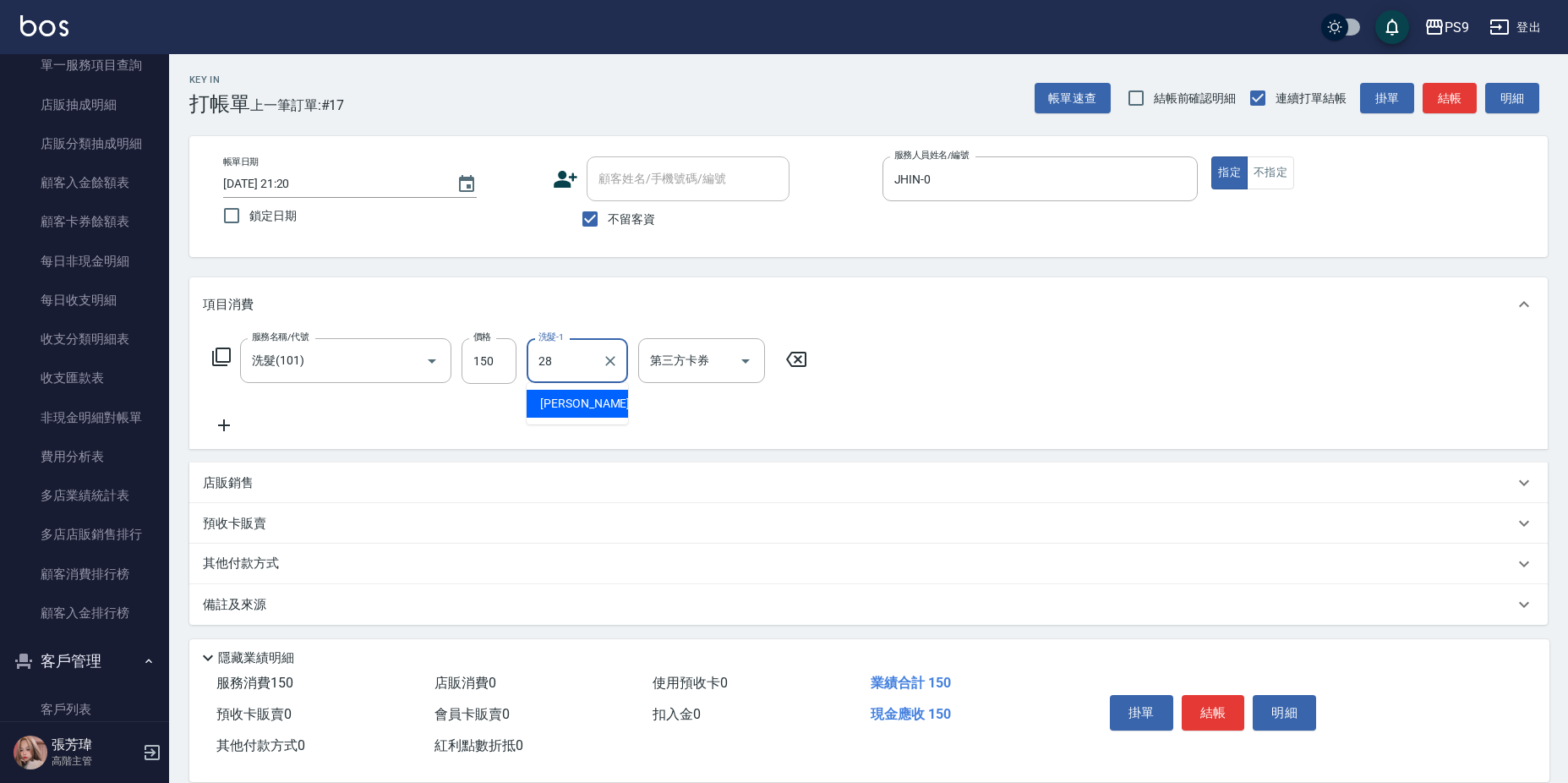
type input "[PERSON_NAME]-28"
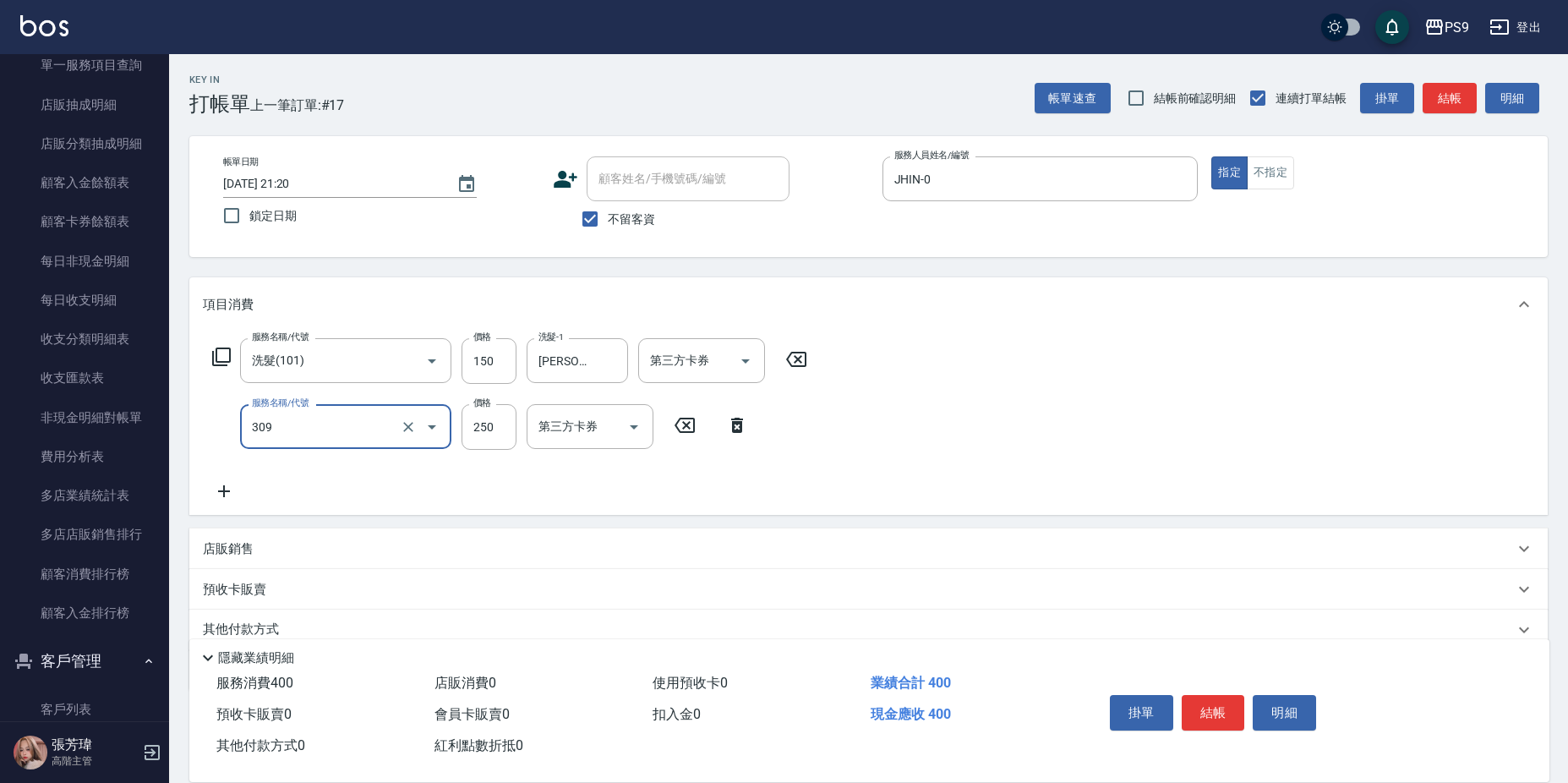
type input "剪-250(309)"
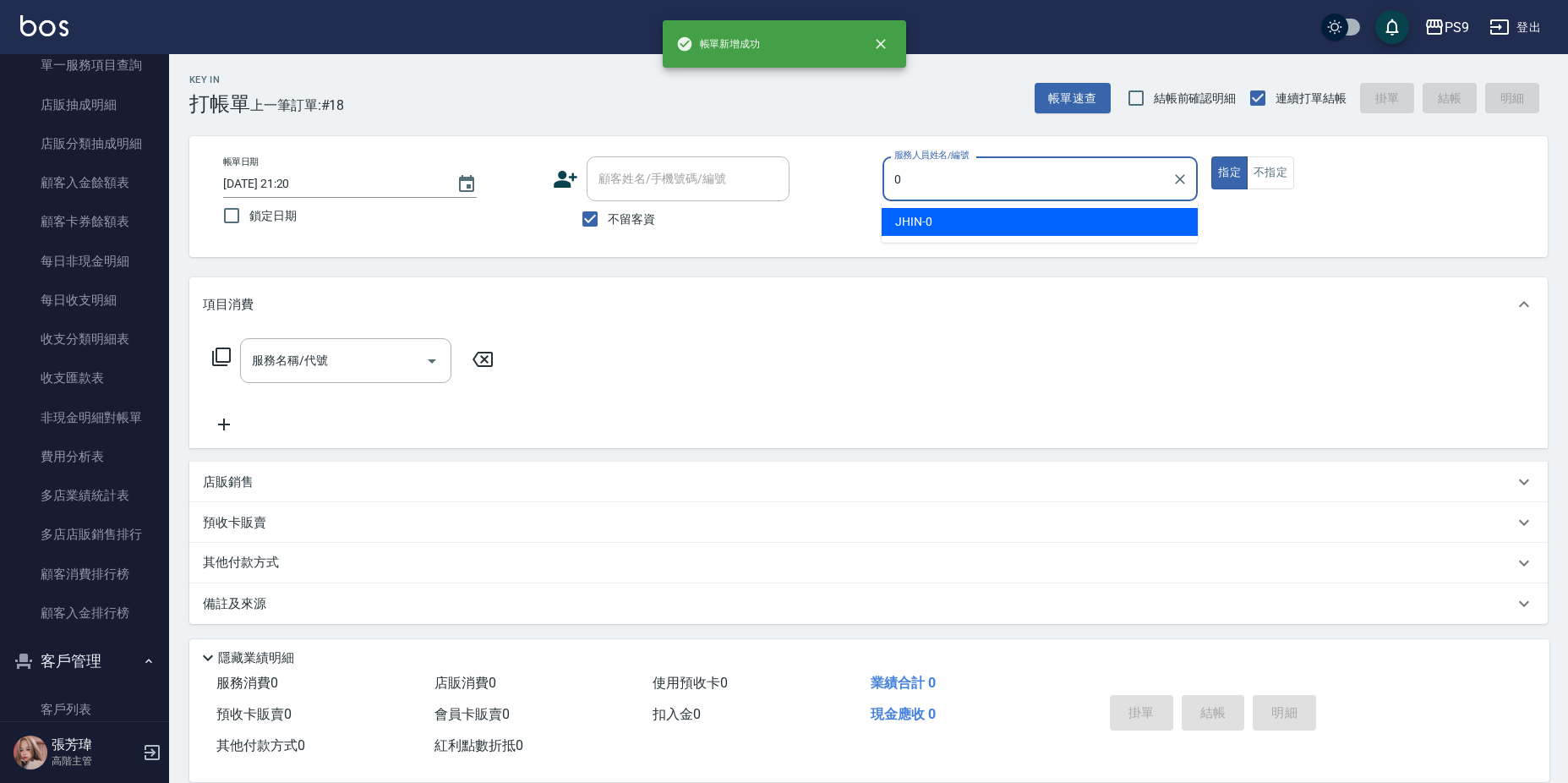
type input "JHIN-0"
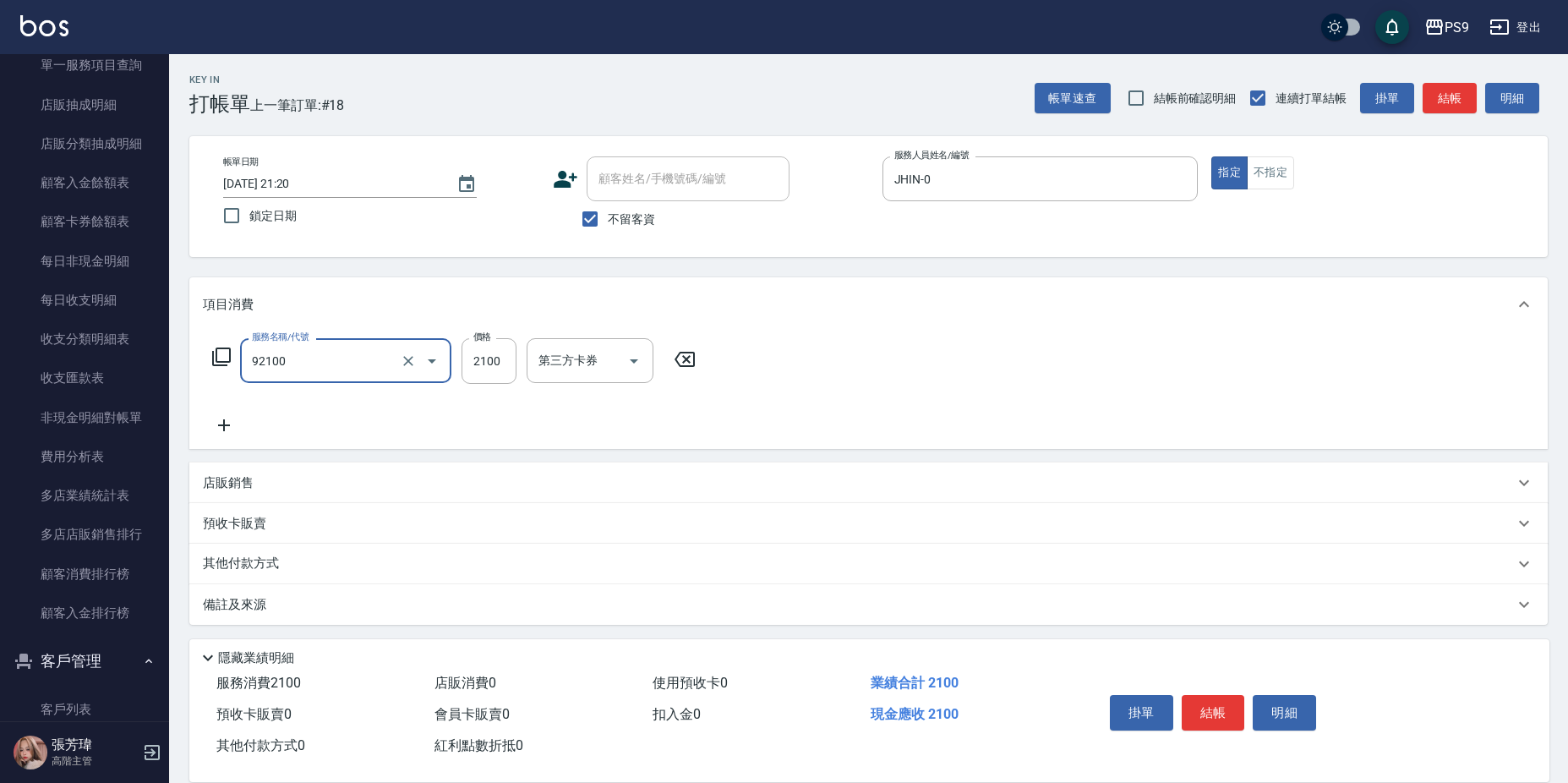
type input "過年-染B(92100)"
drag, startPoint x: 399, startPoint y: 364, endPoint x: 404, endPoint y: 342, distance: 22.6
click at [398, 364] on button "Clear" at bounding box center [408, 360] width 24 height 24
type input "2500"
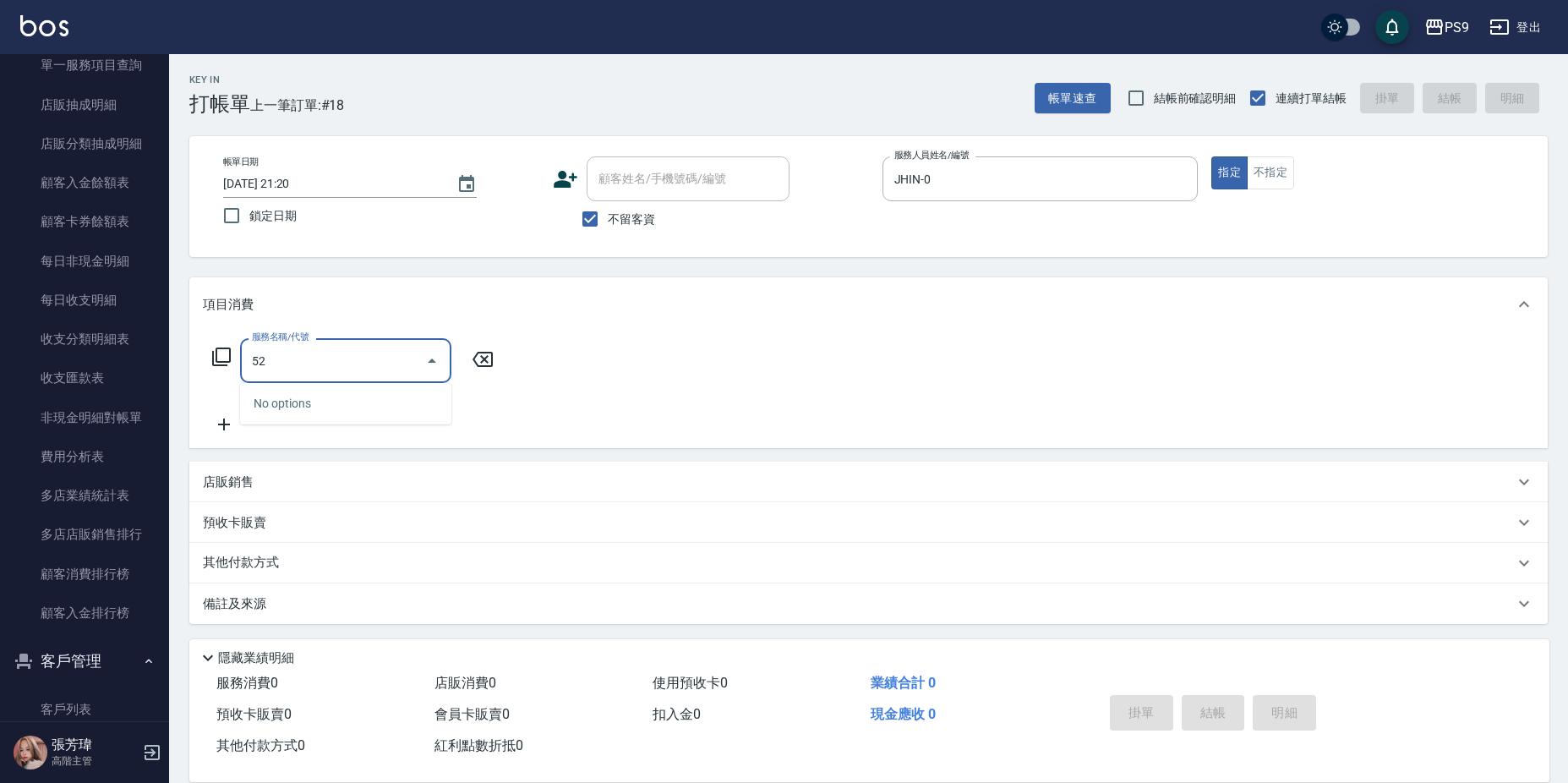
type input "5"
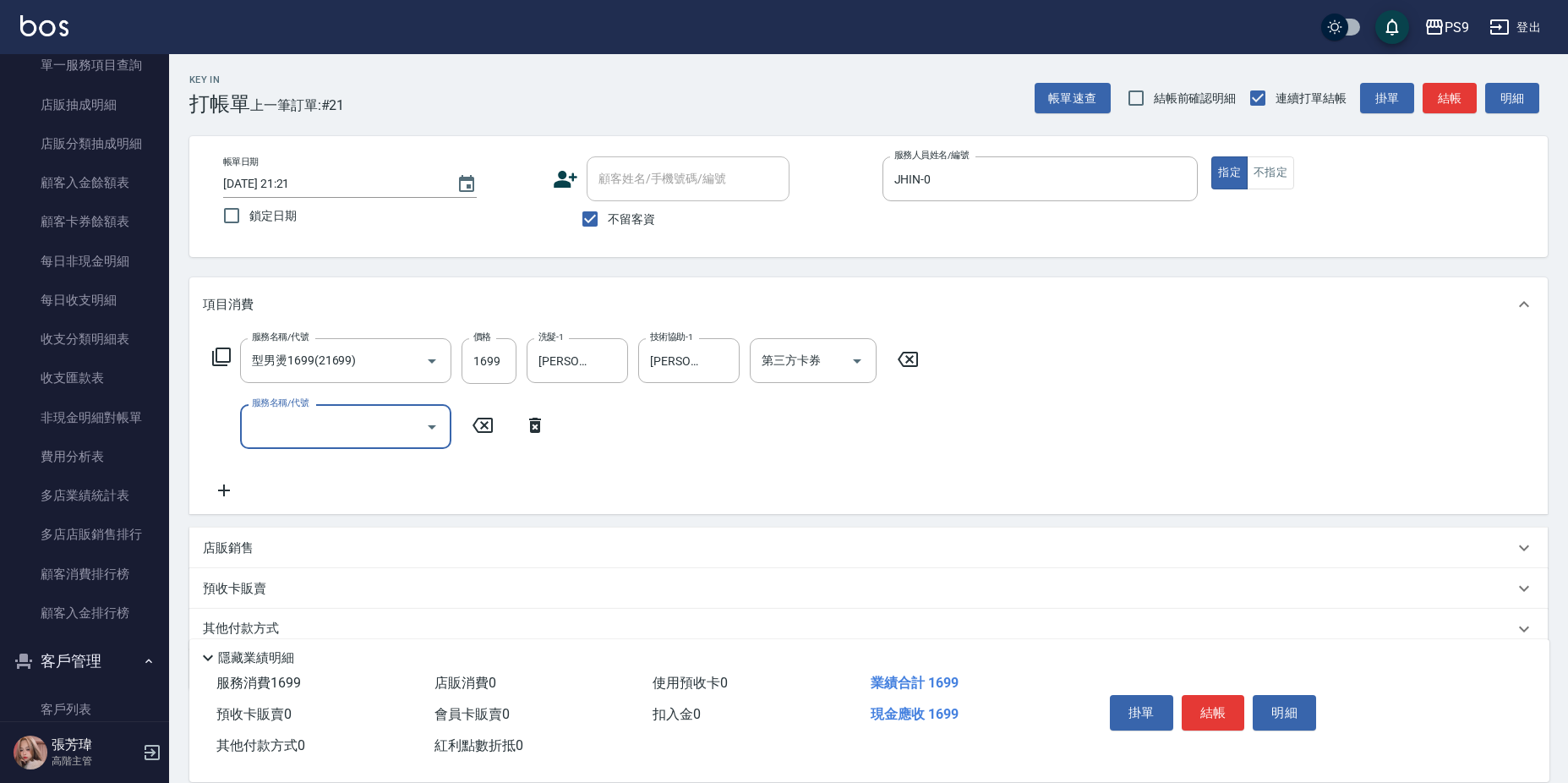
click at [329, 539] on div "店販銷售" at bounding box center [858, 548] width 1311 height 17
click at [484, 362] on input "3100" at bounding box center [488, 360] width 55 height 45
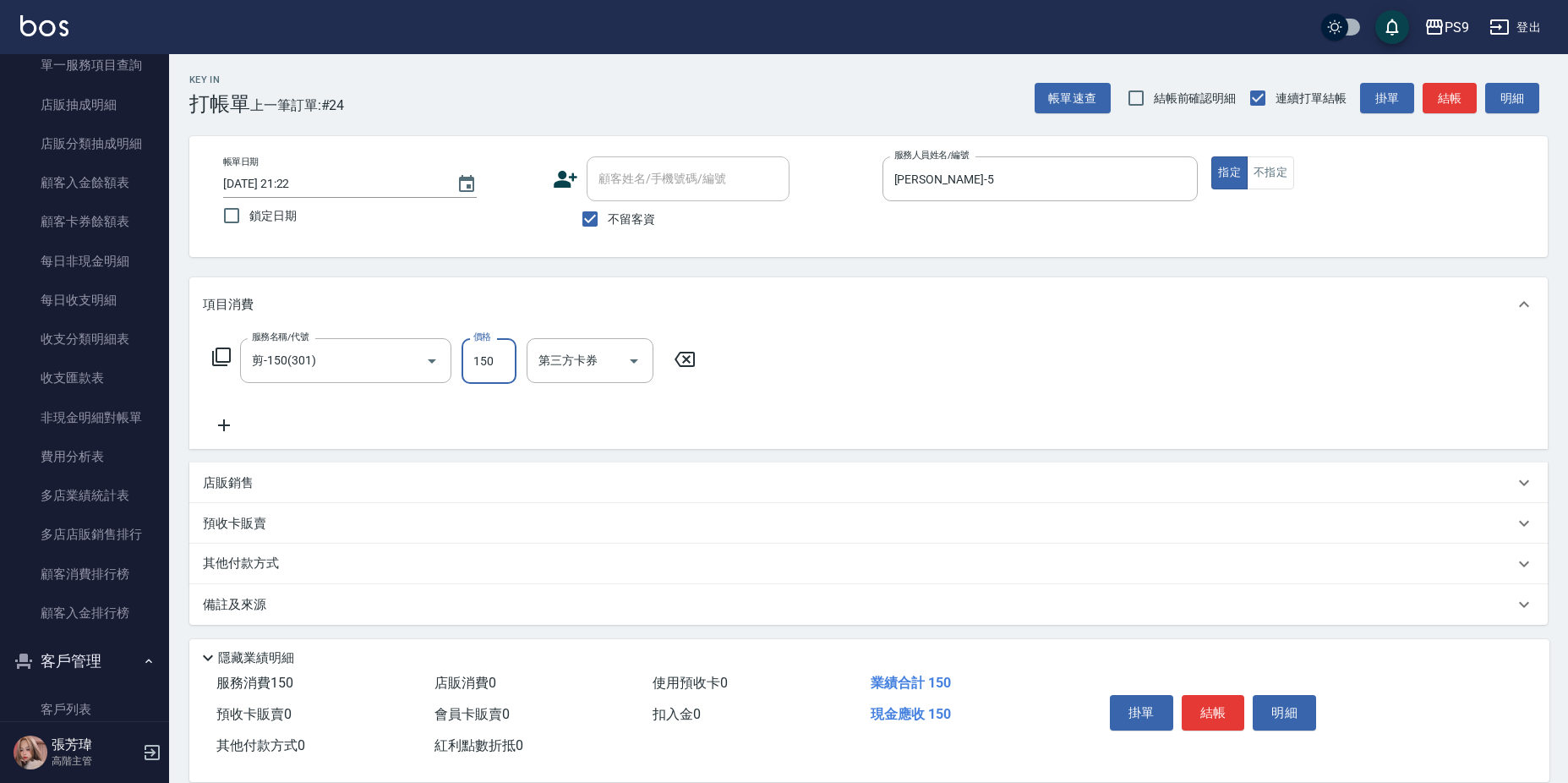
click at [511, 343] on input "150" at bounding box center [488, 360] width 55 height 45
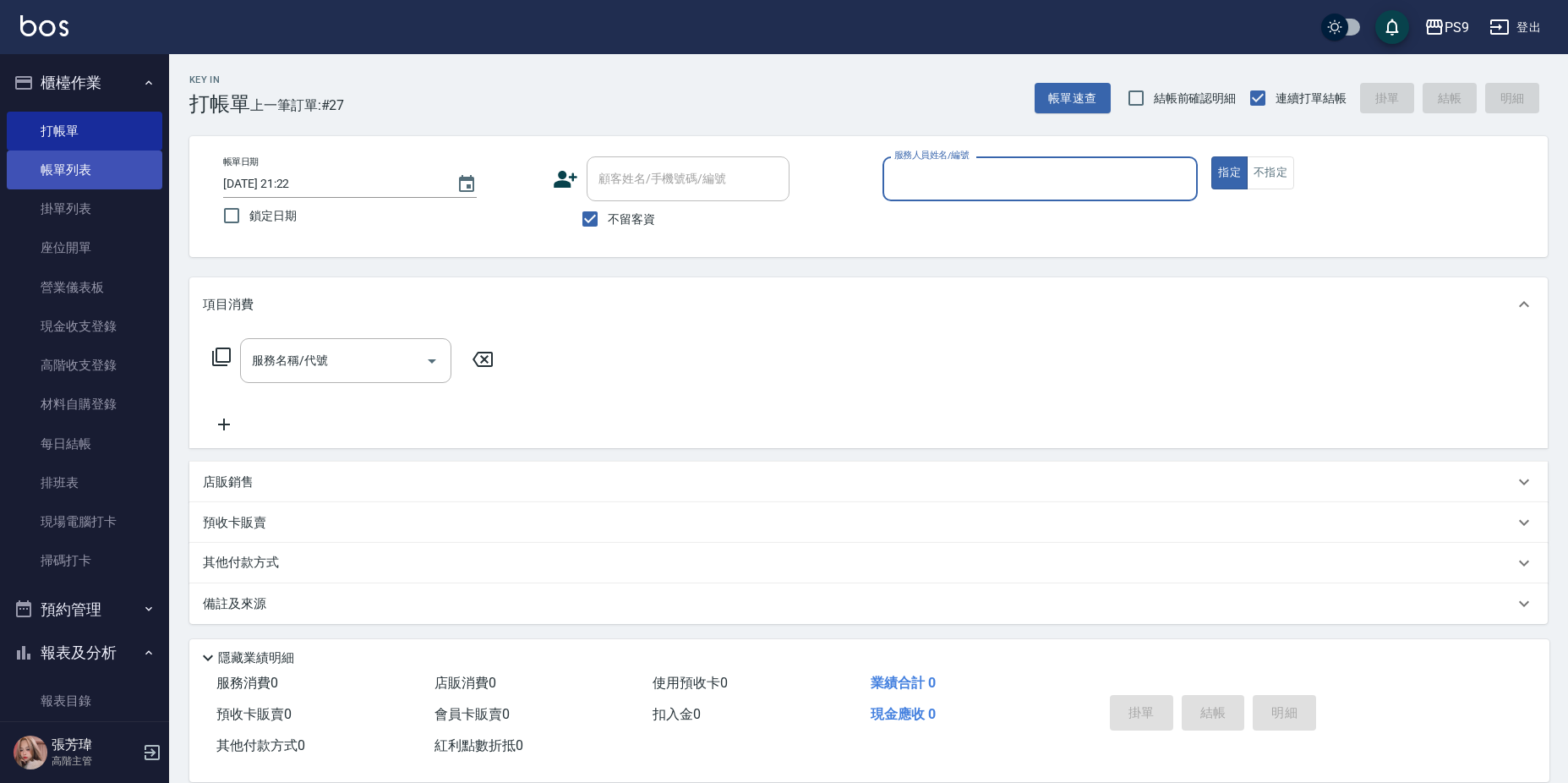
click at [98, 171] on link "帳單列表" at bounding box center [85, 170] width 156 height 38
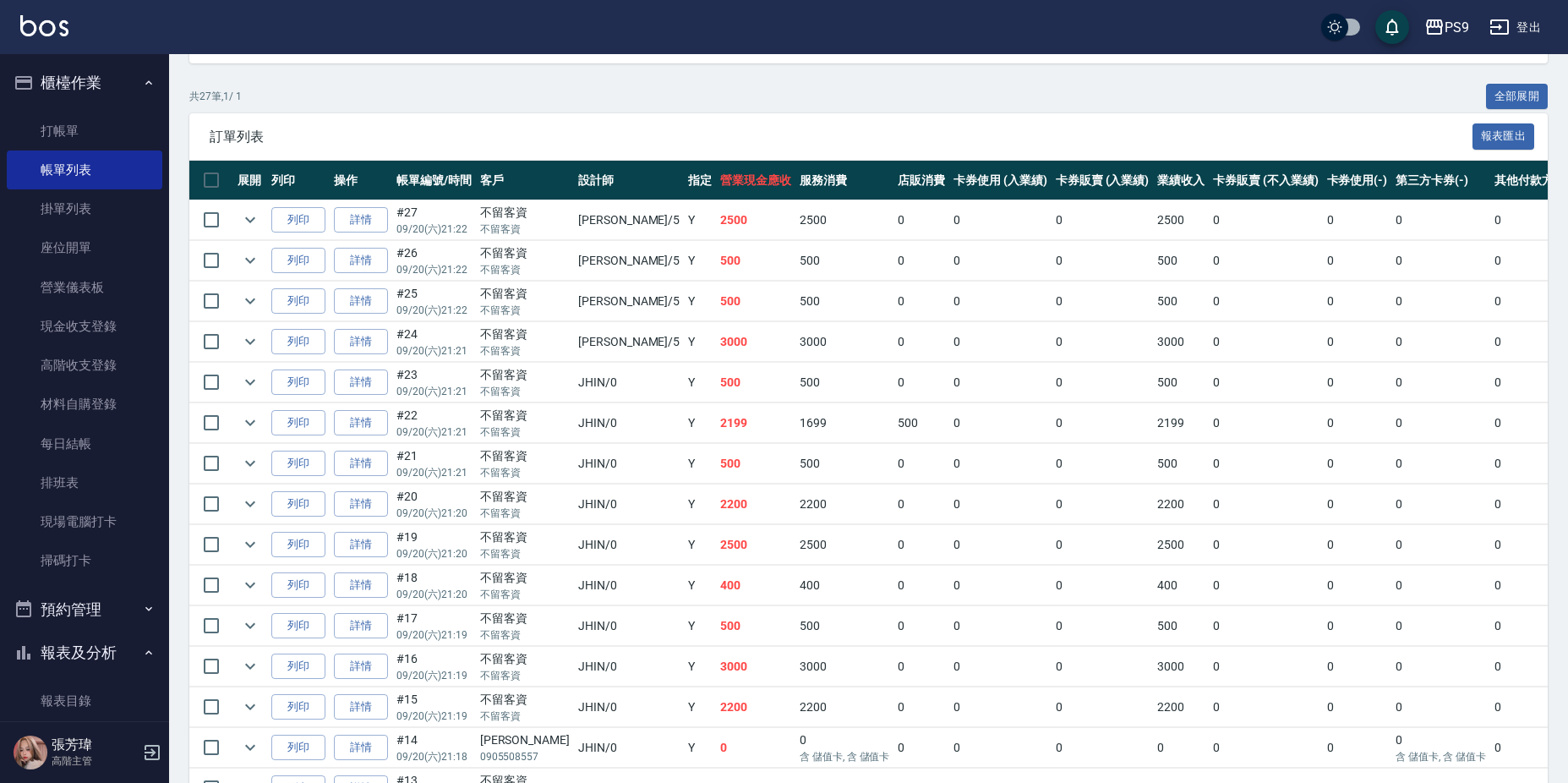
scroll to position [393, 0]
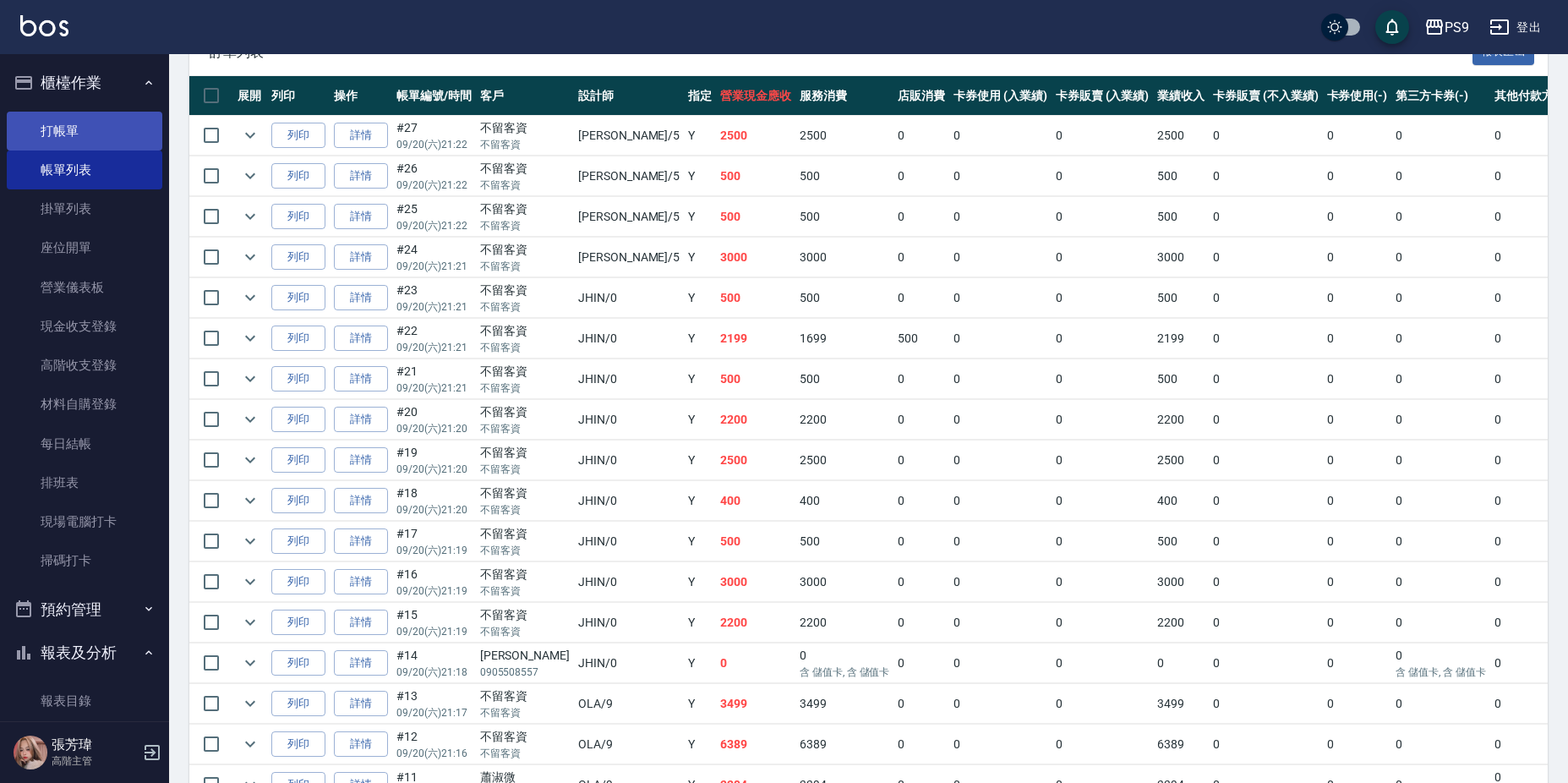
click at [119, 130] on link "打帳單" at bounding box center [85, 131] width 156 height 38
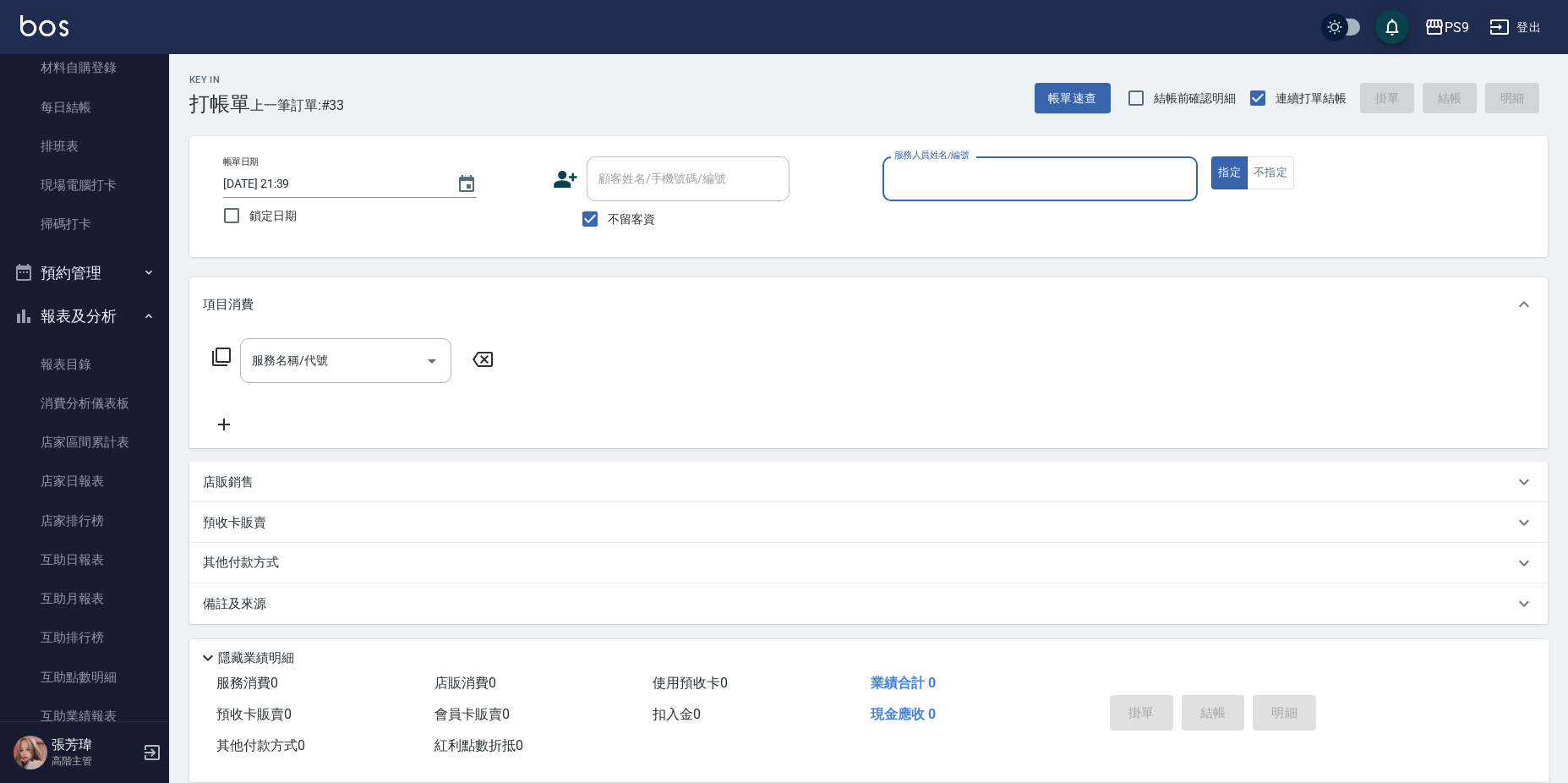
scroll to position [338, 0]
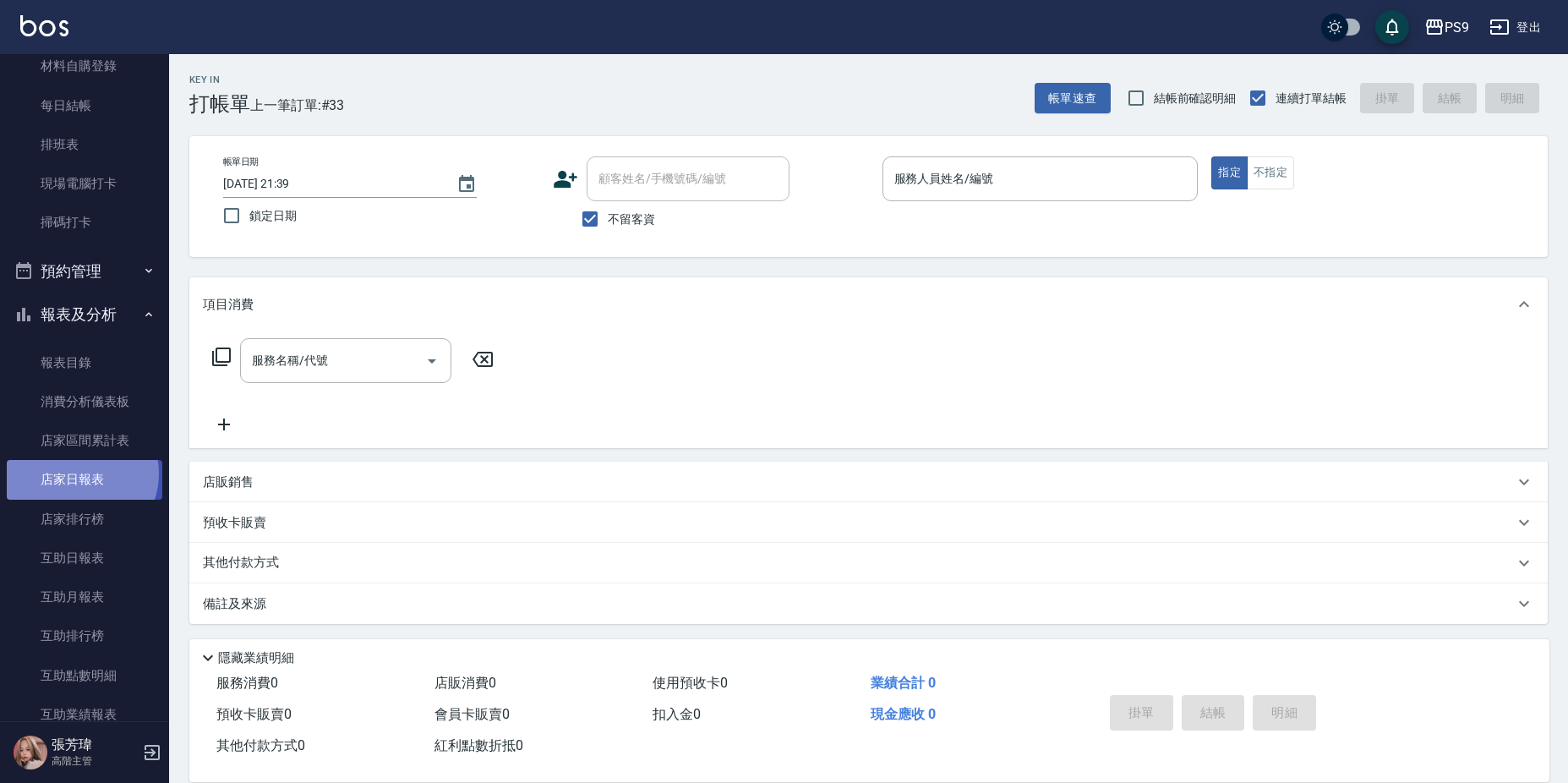
click at [77, 474] on link "店家日報表" at bounding box center [85, 479] width 156 height 38
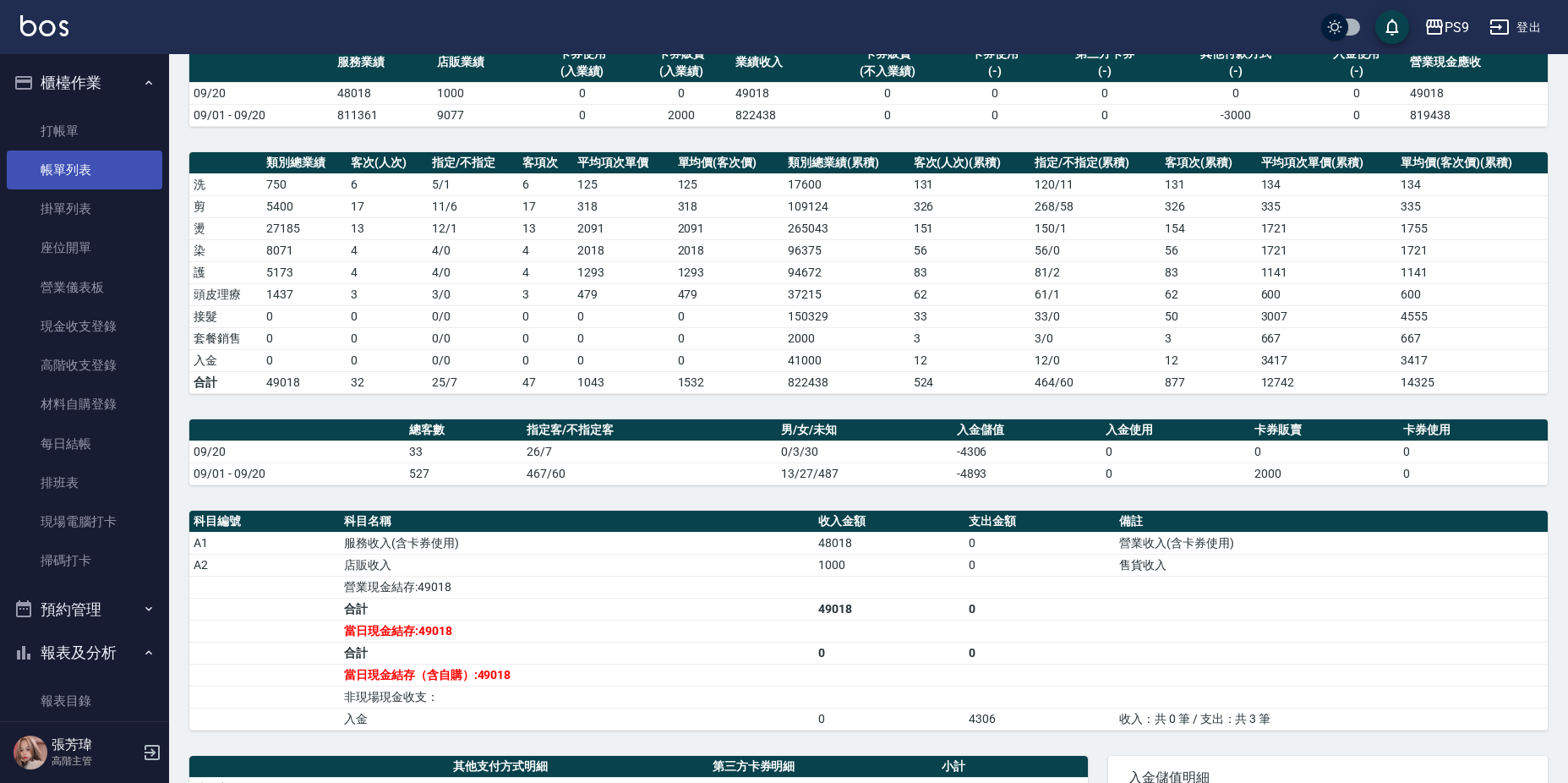
scroll to position [82, 0]
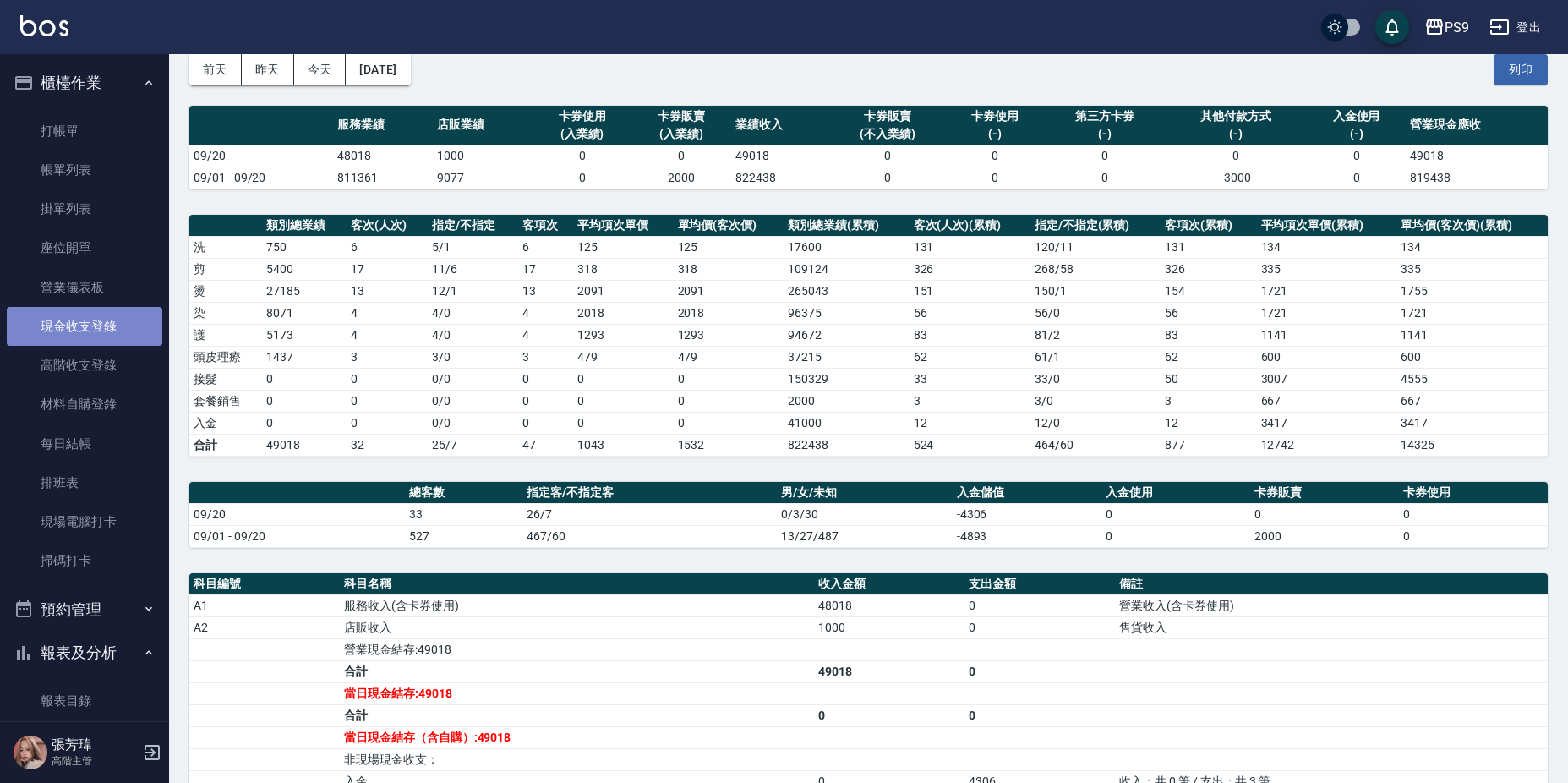
click at [87, 327] on link "現金收支登錄" at bounding box center [85, 326] width 156 height 38
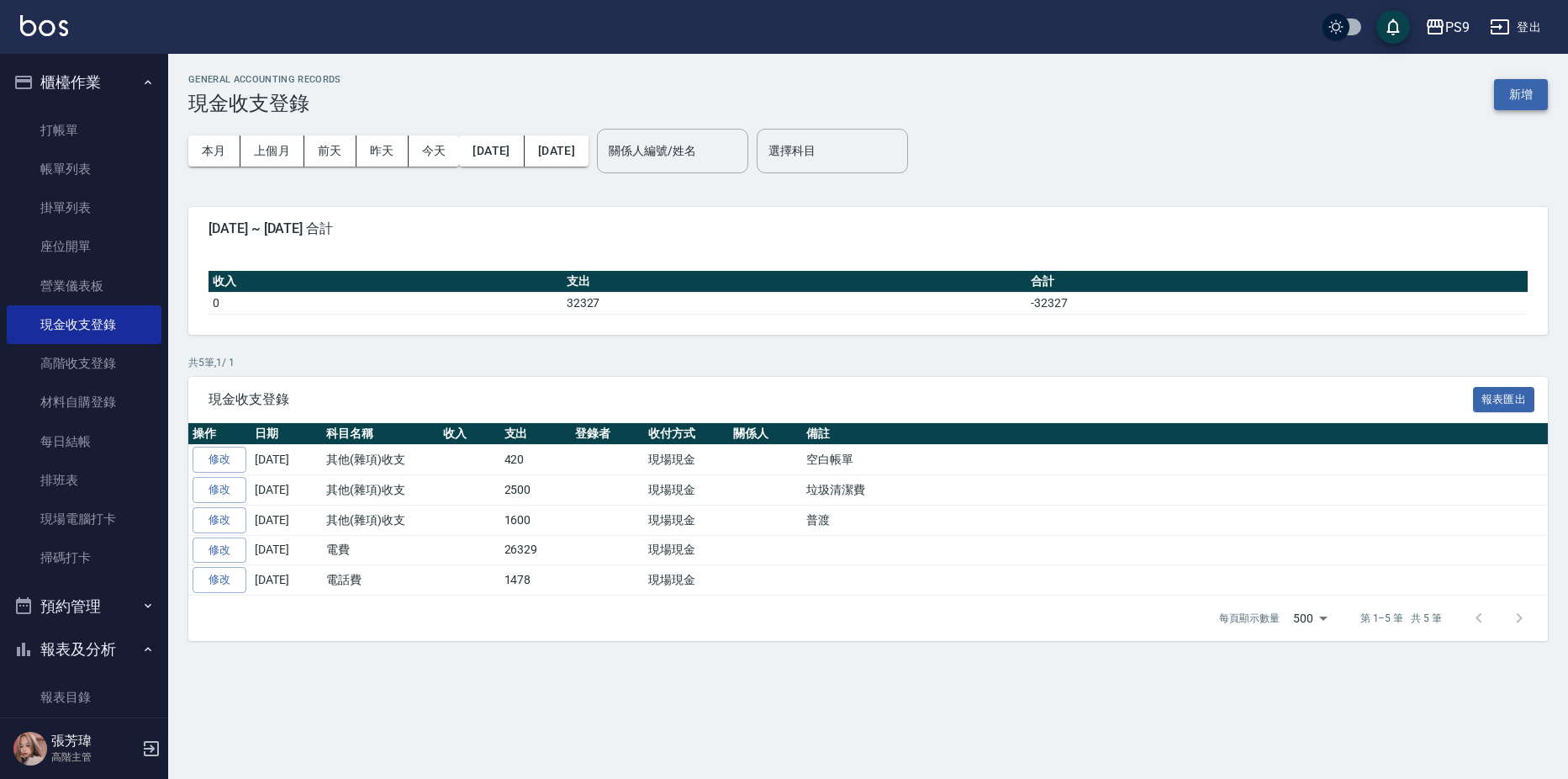
click at [1519, 108] on button "新增" at bounding box center [1521, 95] width 54 height 32
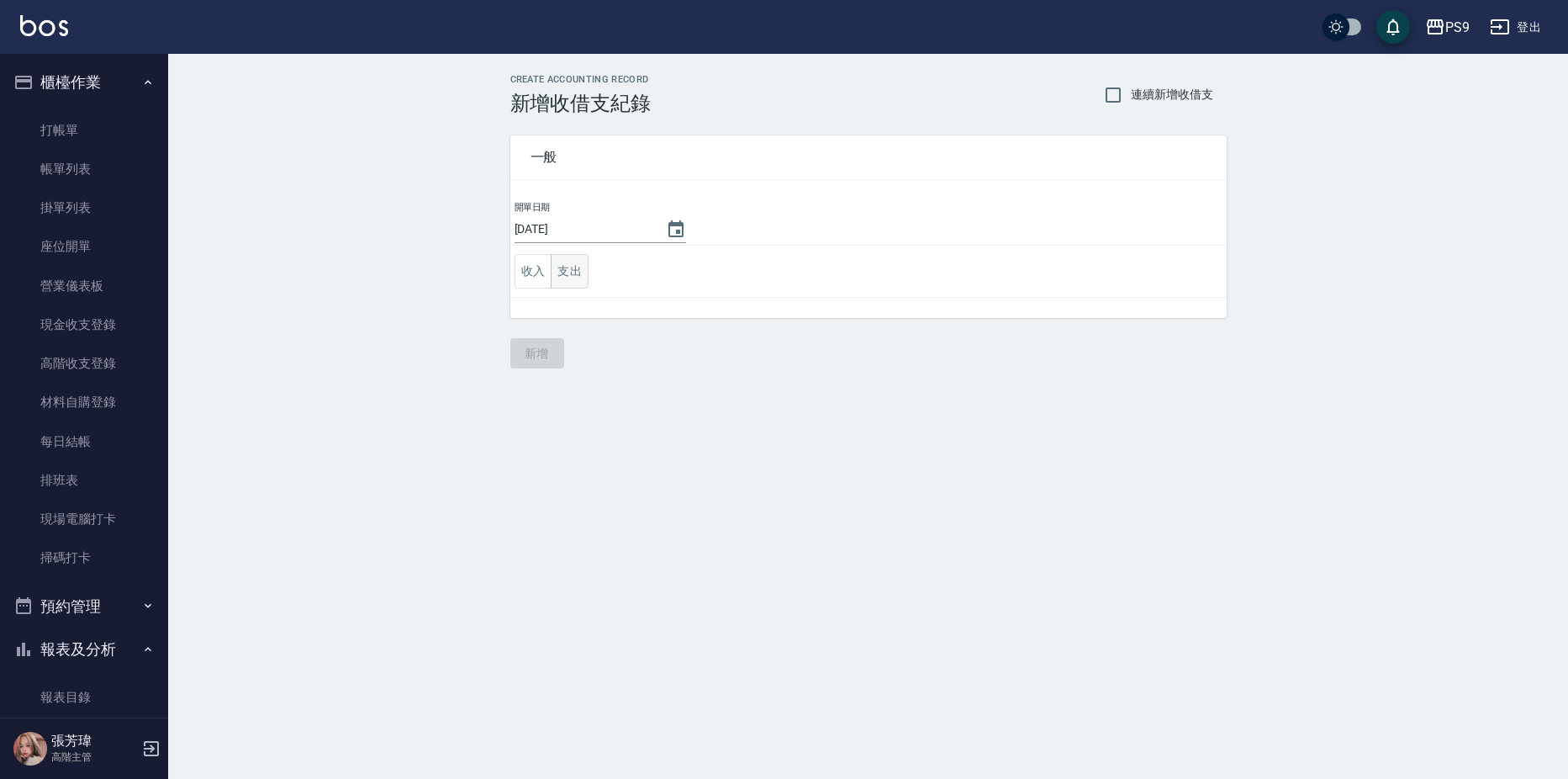
click at [577, 272] on button "支出" at bounding box center [570, 271] width 38 height 34
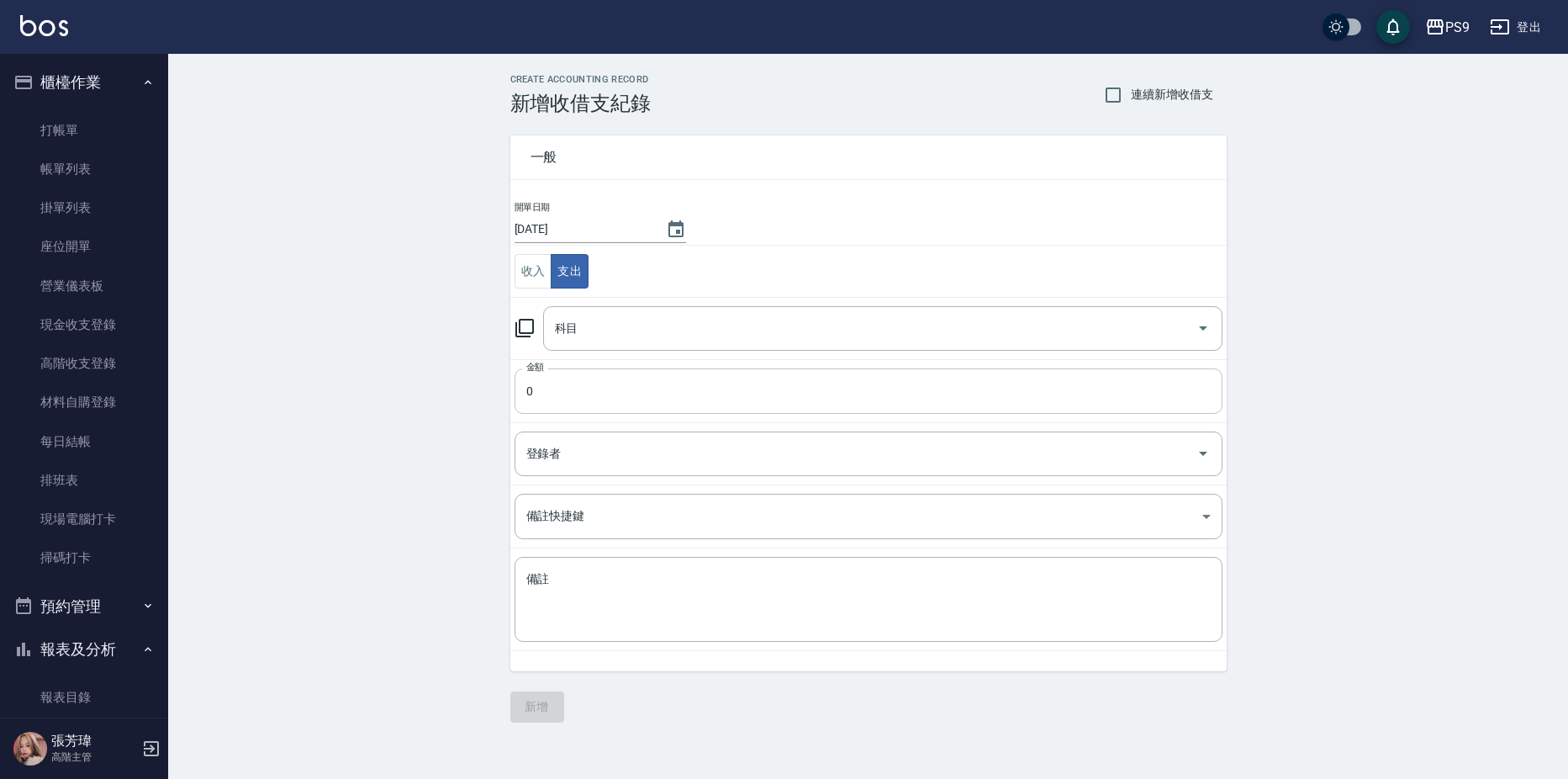
click at [606, 401] on input "0" at bounding box center [868, 390] width 708 height 45
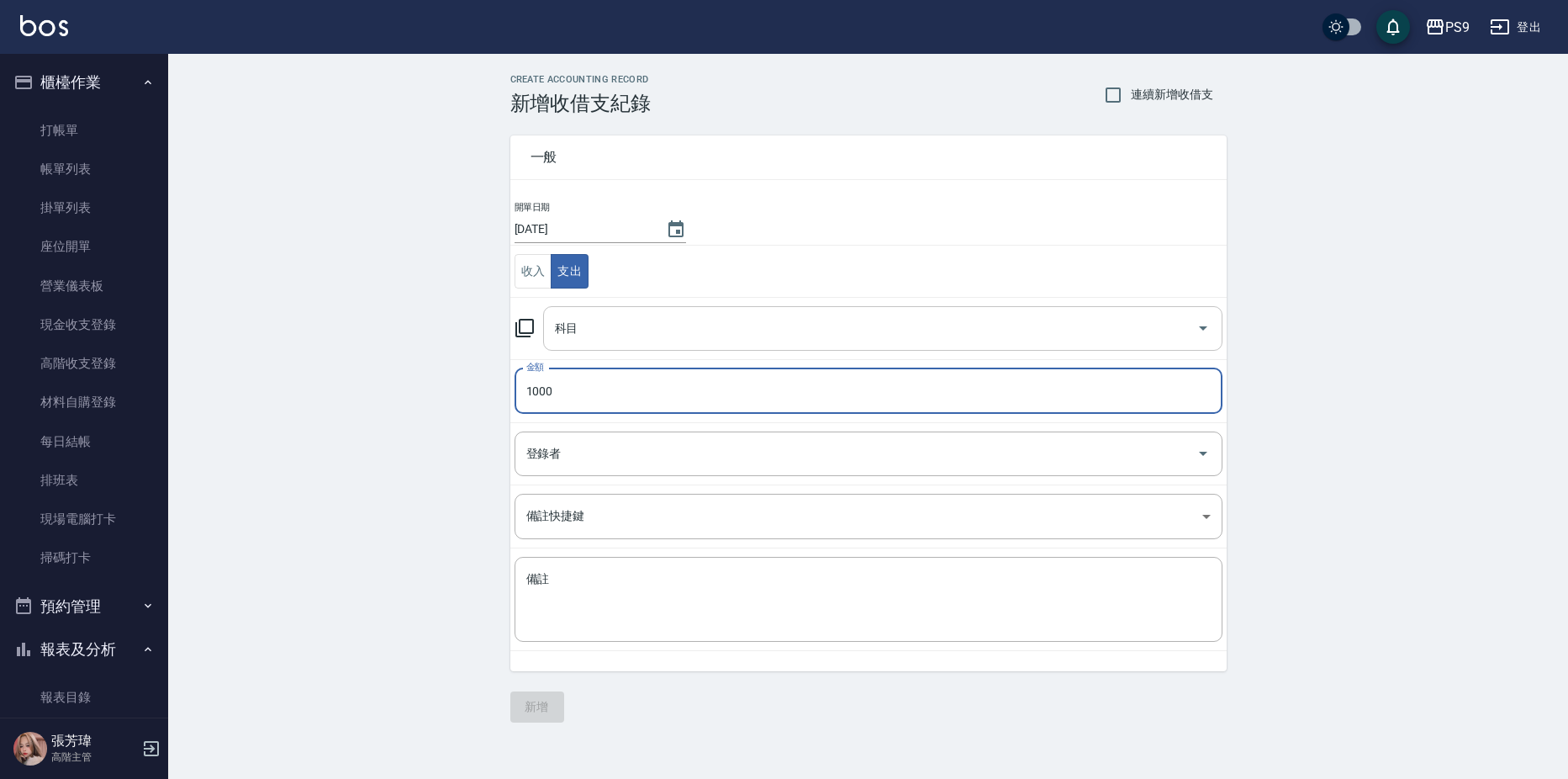
click at [658, 316] on input "科目" at bounding box center [870, 328] width 639 height 30
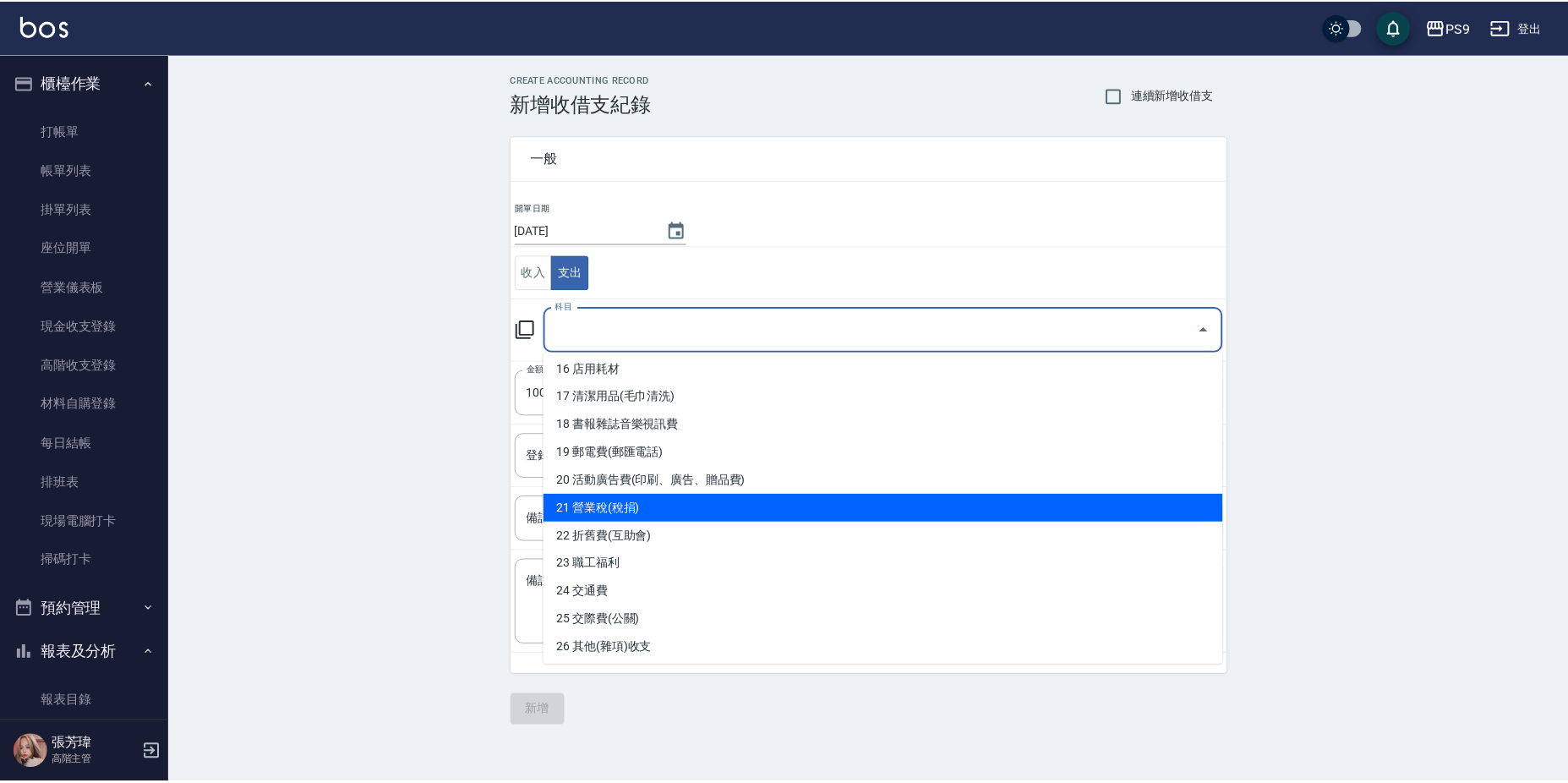
scroll to position [592, 0]
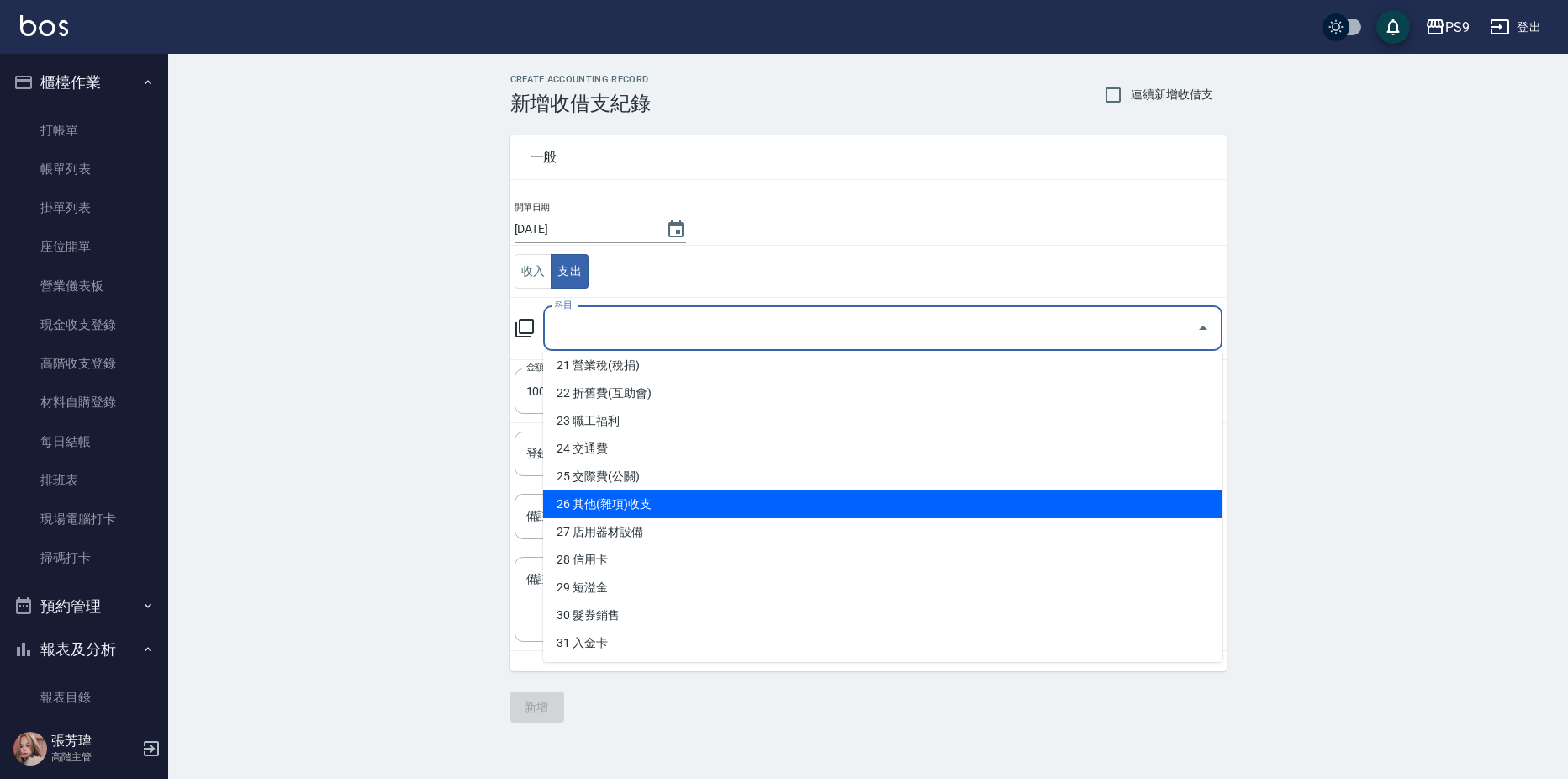
click at [628, 502] on li "26 其他(雜項)收支" at bounding box center [882, 504] width 680 height 28
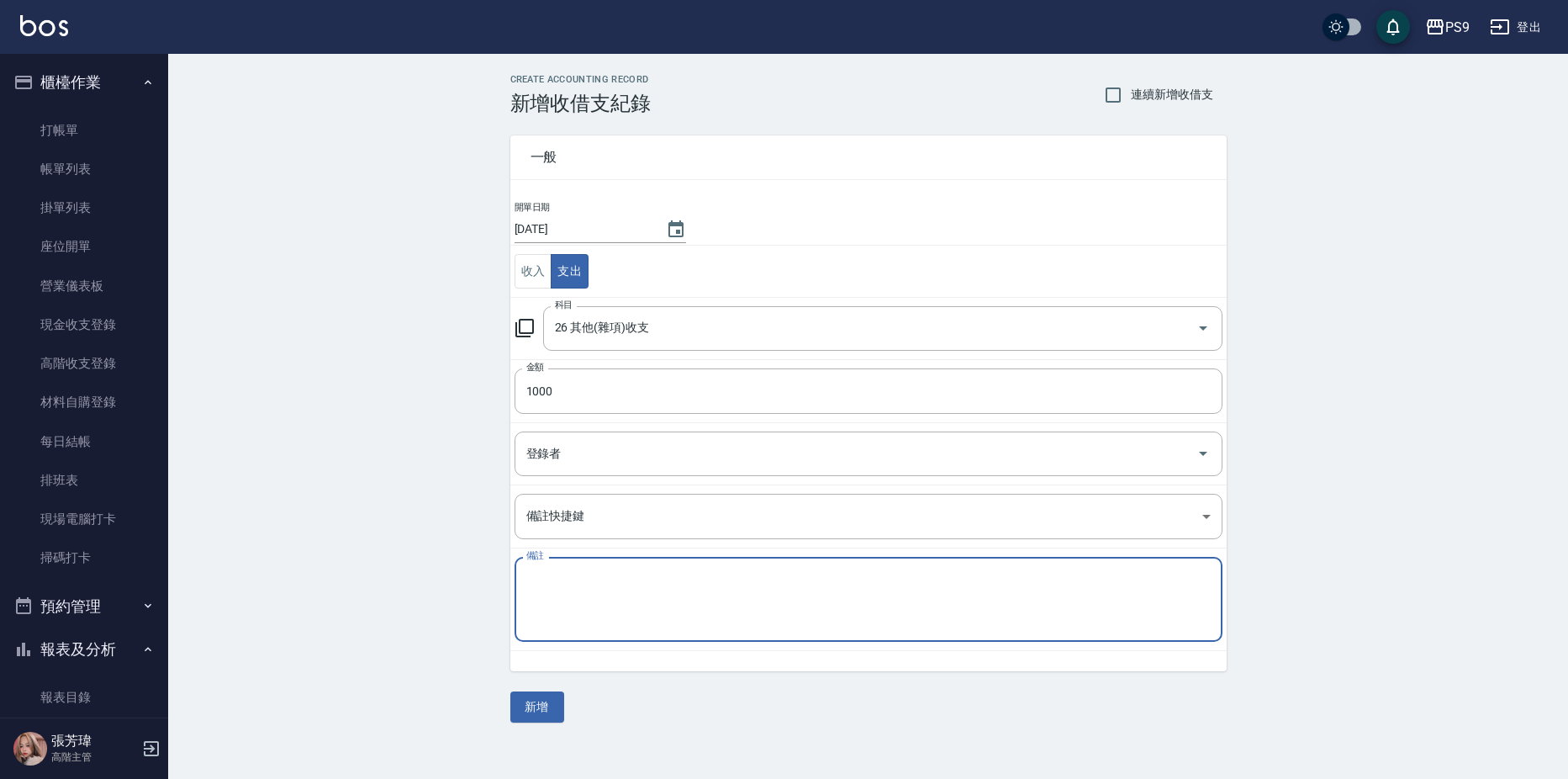
click at [624, 605] on textarea "備註" at bounding box center [869, 599] width 685 height 57
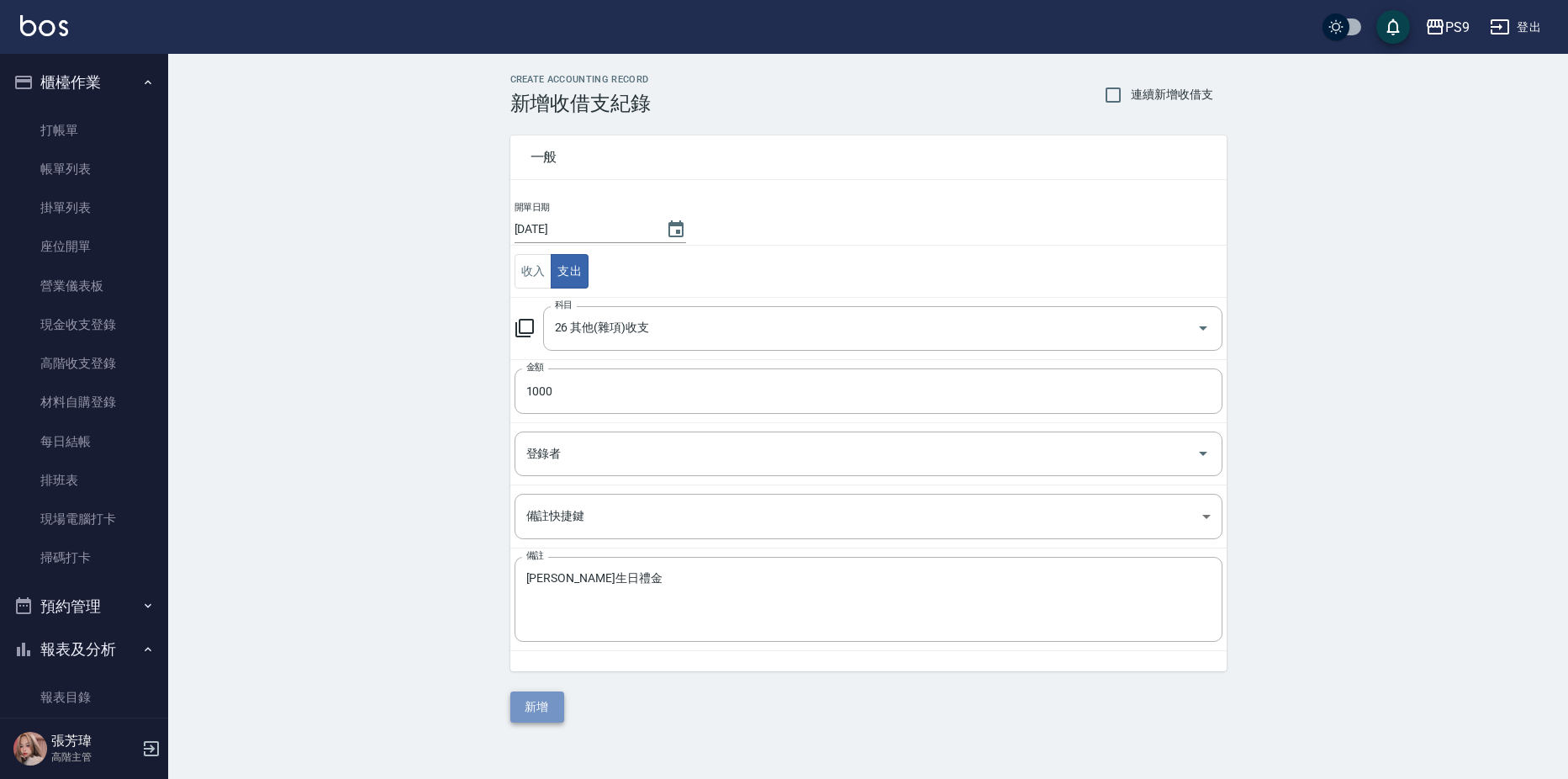
click at [545, 695] on button "新增" at bounding box center [537, 706] width 54 height 32
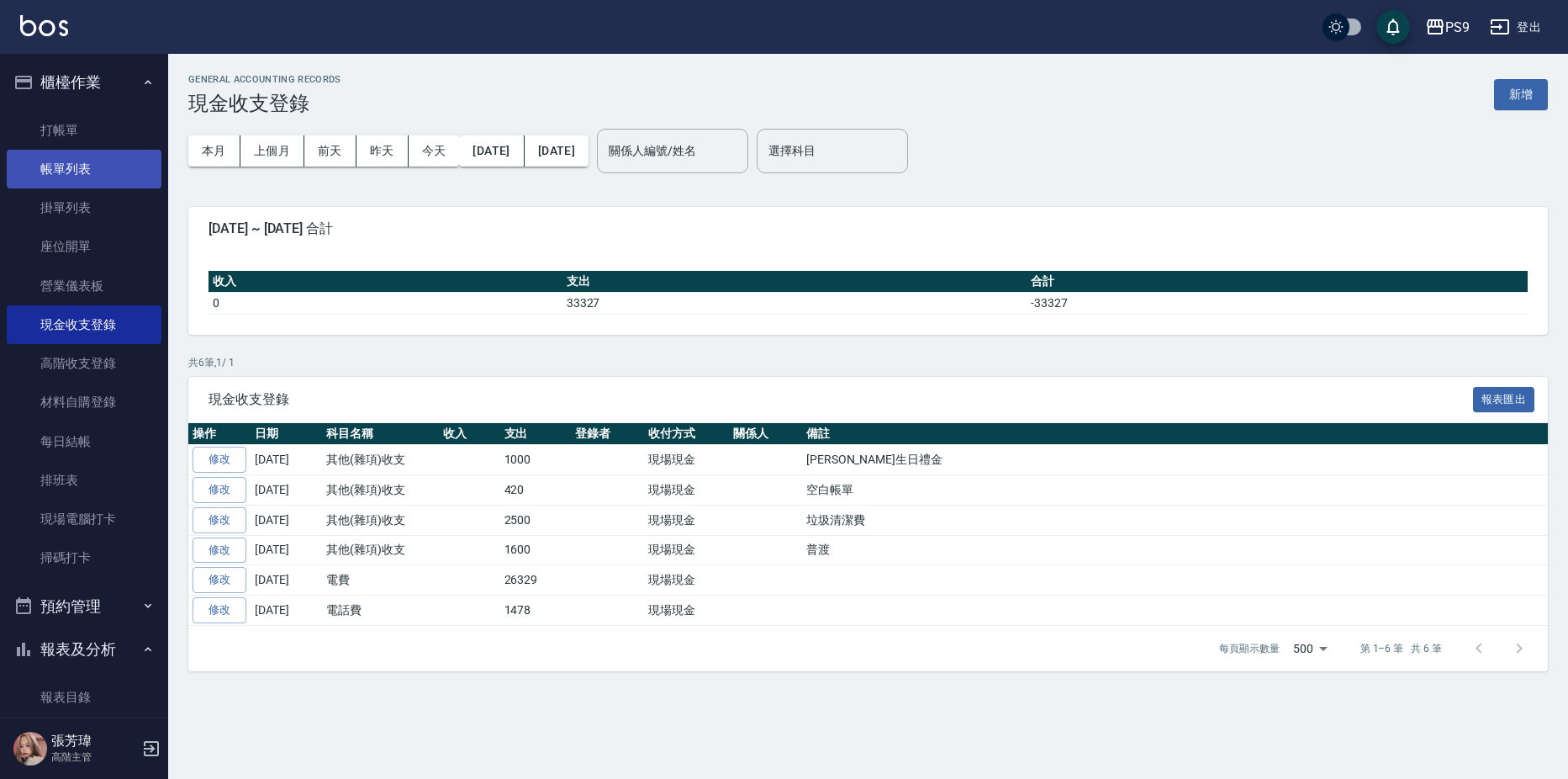
click at [101, 163] on link "帳單列表" at bounding box center [84, 169] width 155 height 38
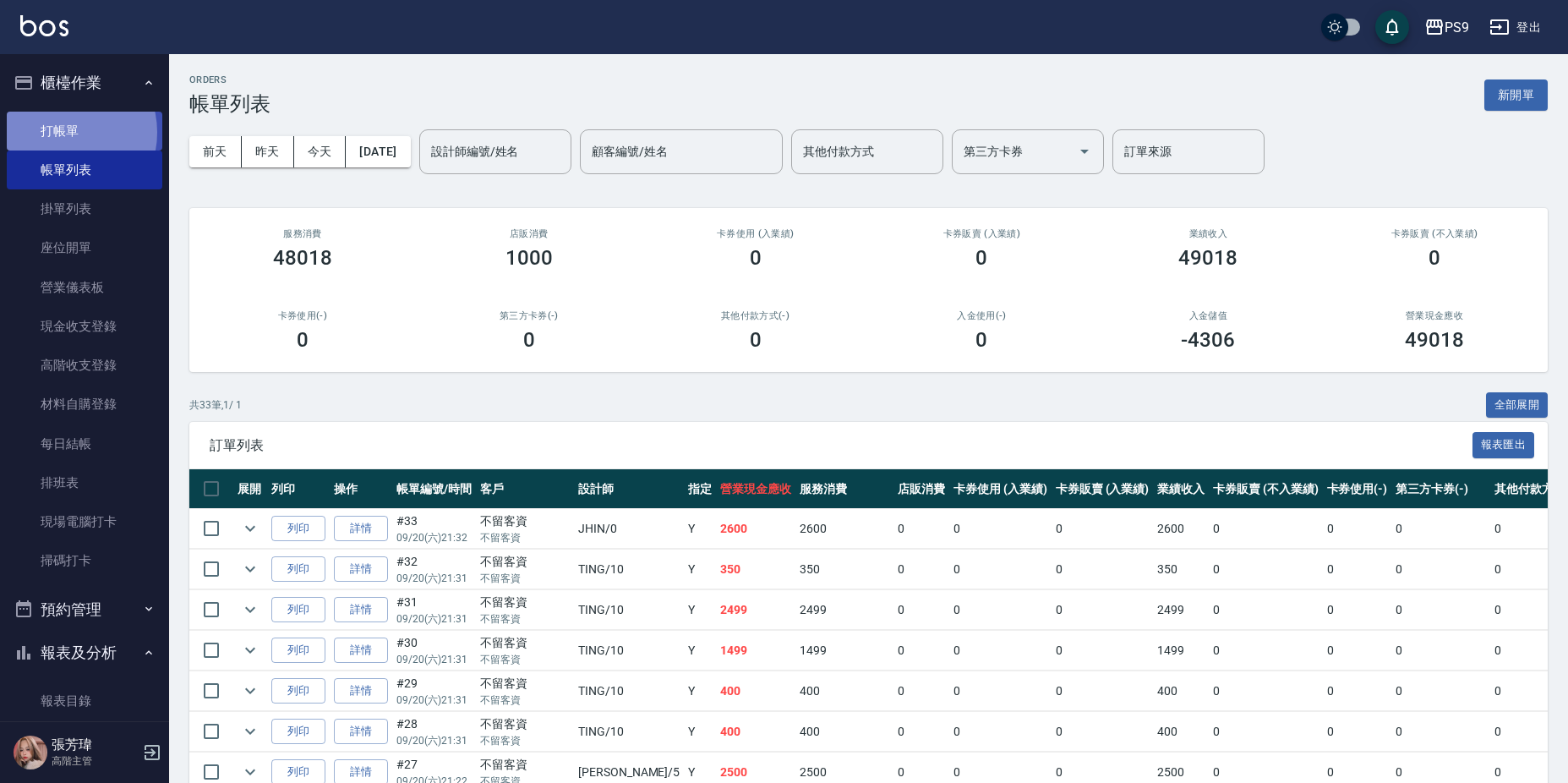
click at [65, 132] on link "打帳單" at bounding box center [85, 131] width 156 height 38
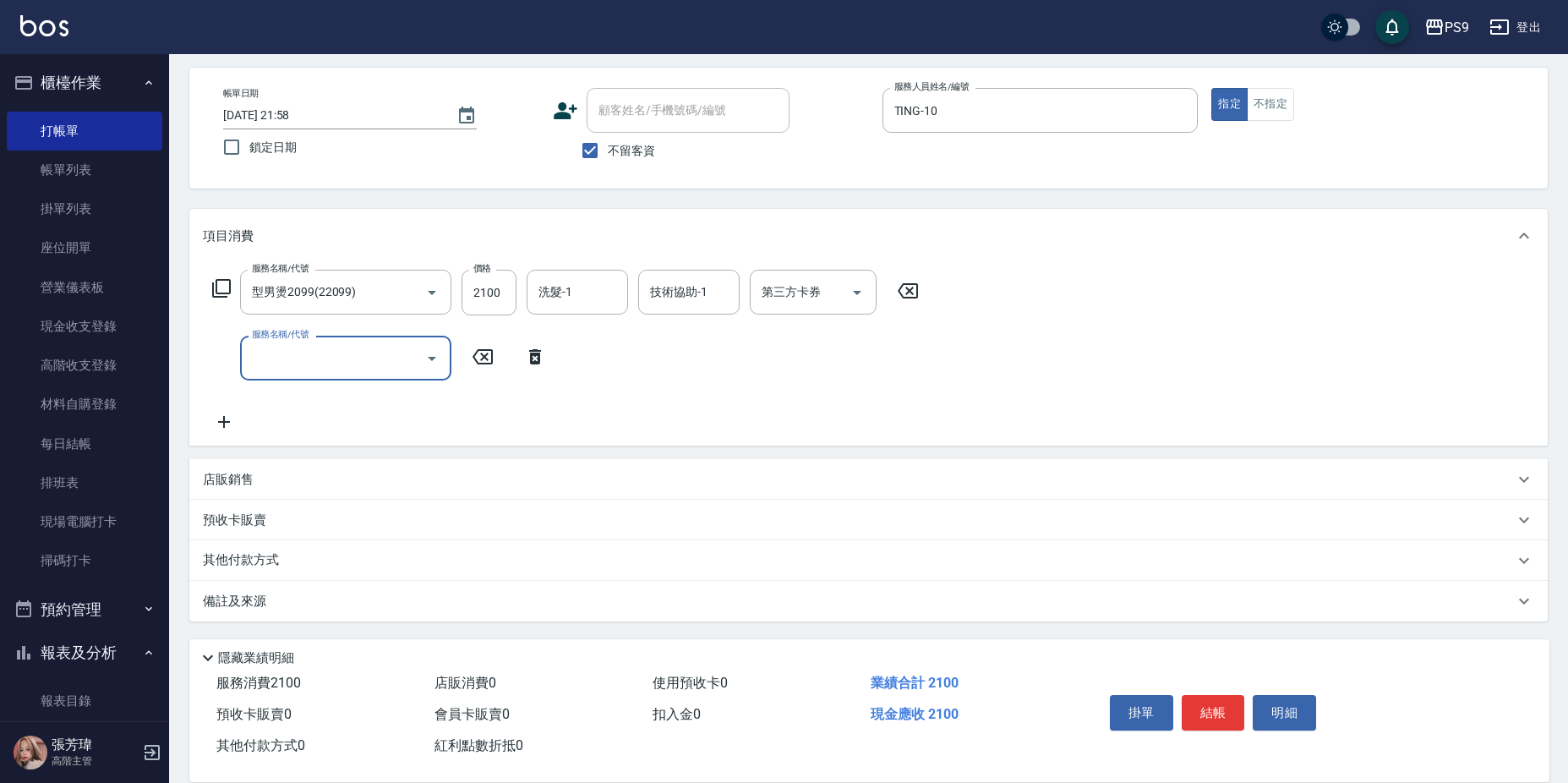
scroll to position [69, 0]
click at [341, 464] on div "店販銷售" at bounding box center [869, 478] width 1359 height 40
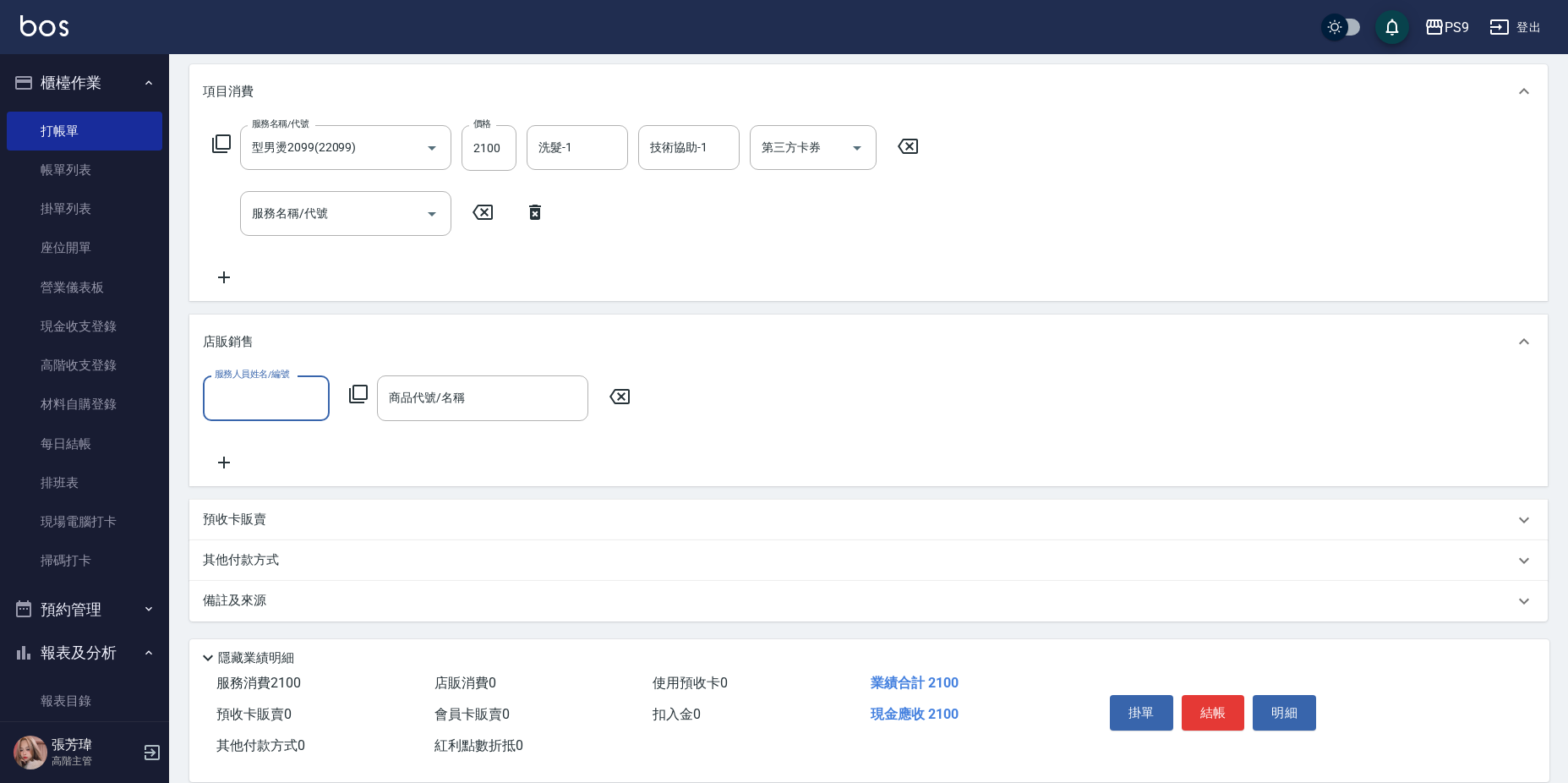
scroll to position [214, 0]
click at [262, 520] on p "預收卡販賣" at bounding box center [234, 518] width 63 height 17
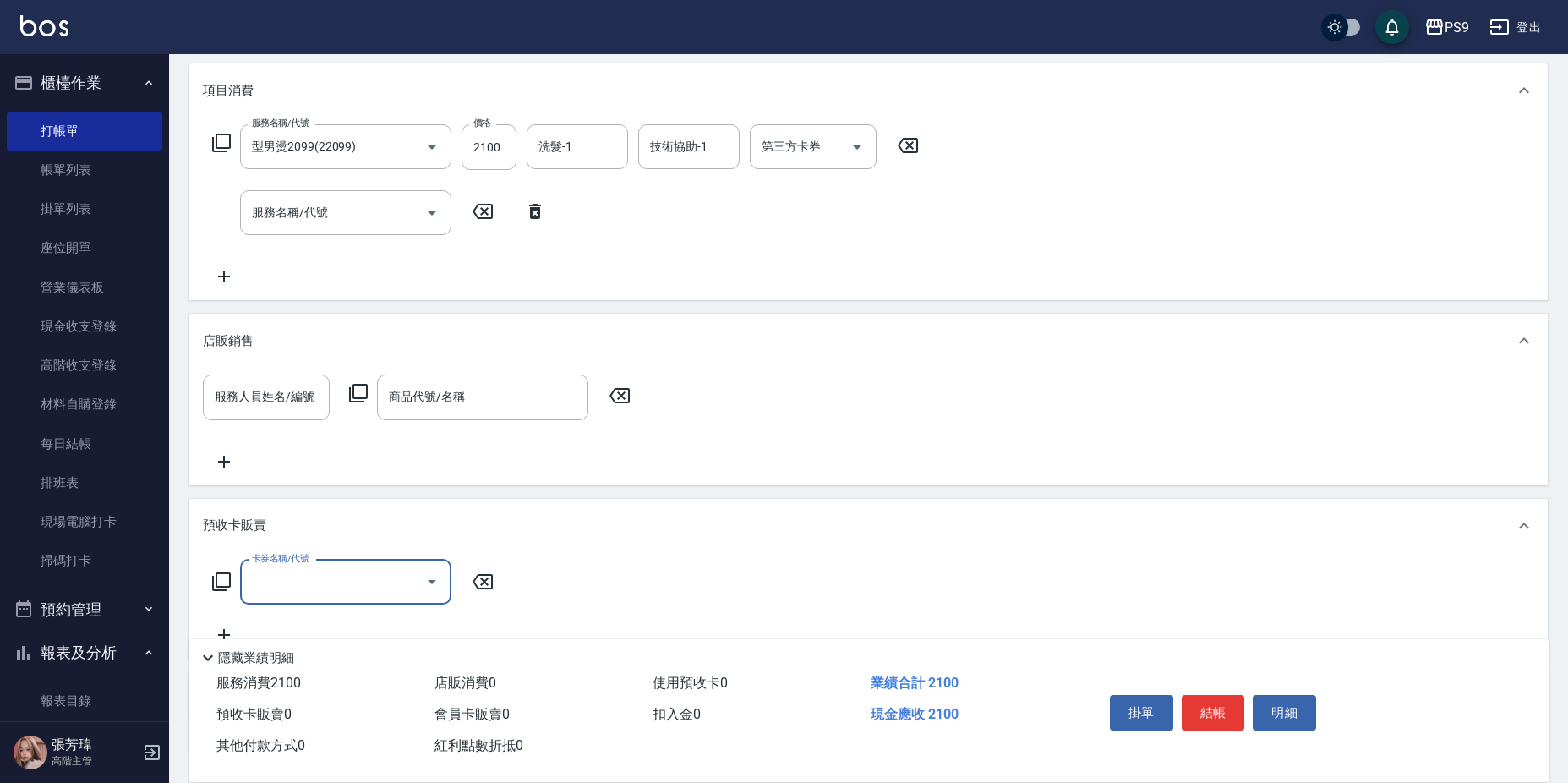
scroll to position [0, 0]
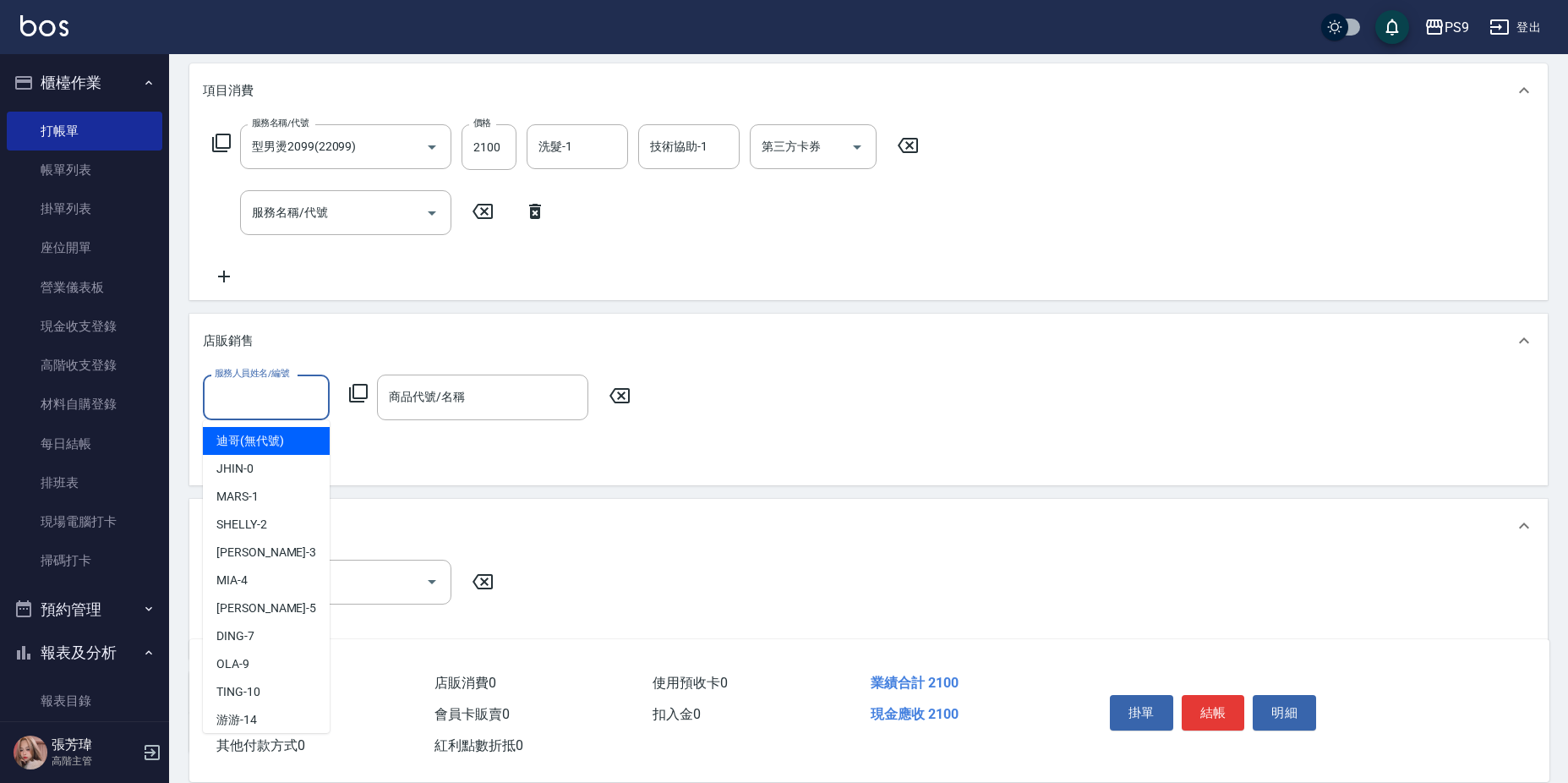
click at [285, 403] on input "服務人員姓名/編號" at bounding box center [266, 397] width 111 height 30
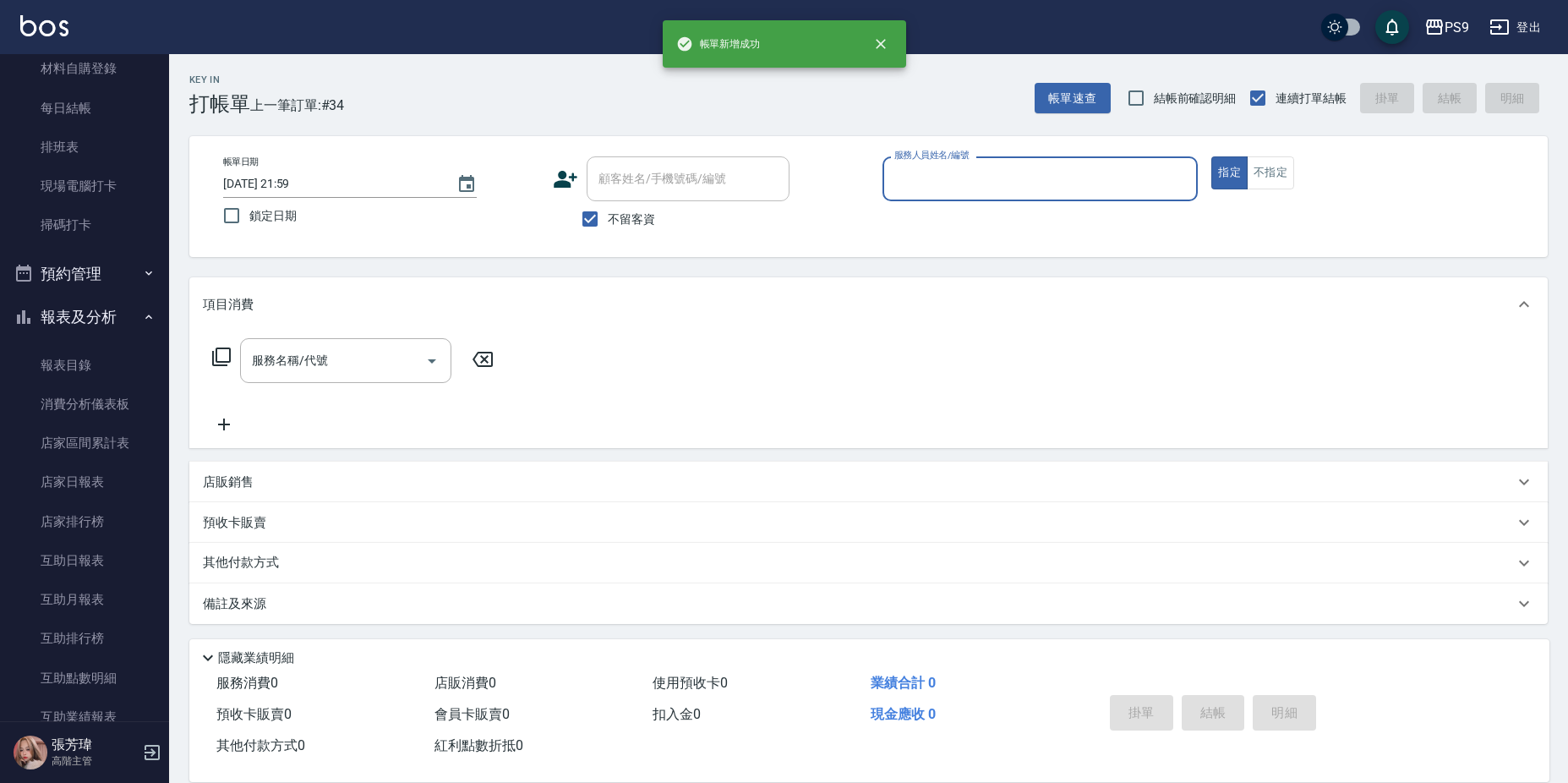
scroll to position [338, 0]
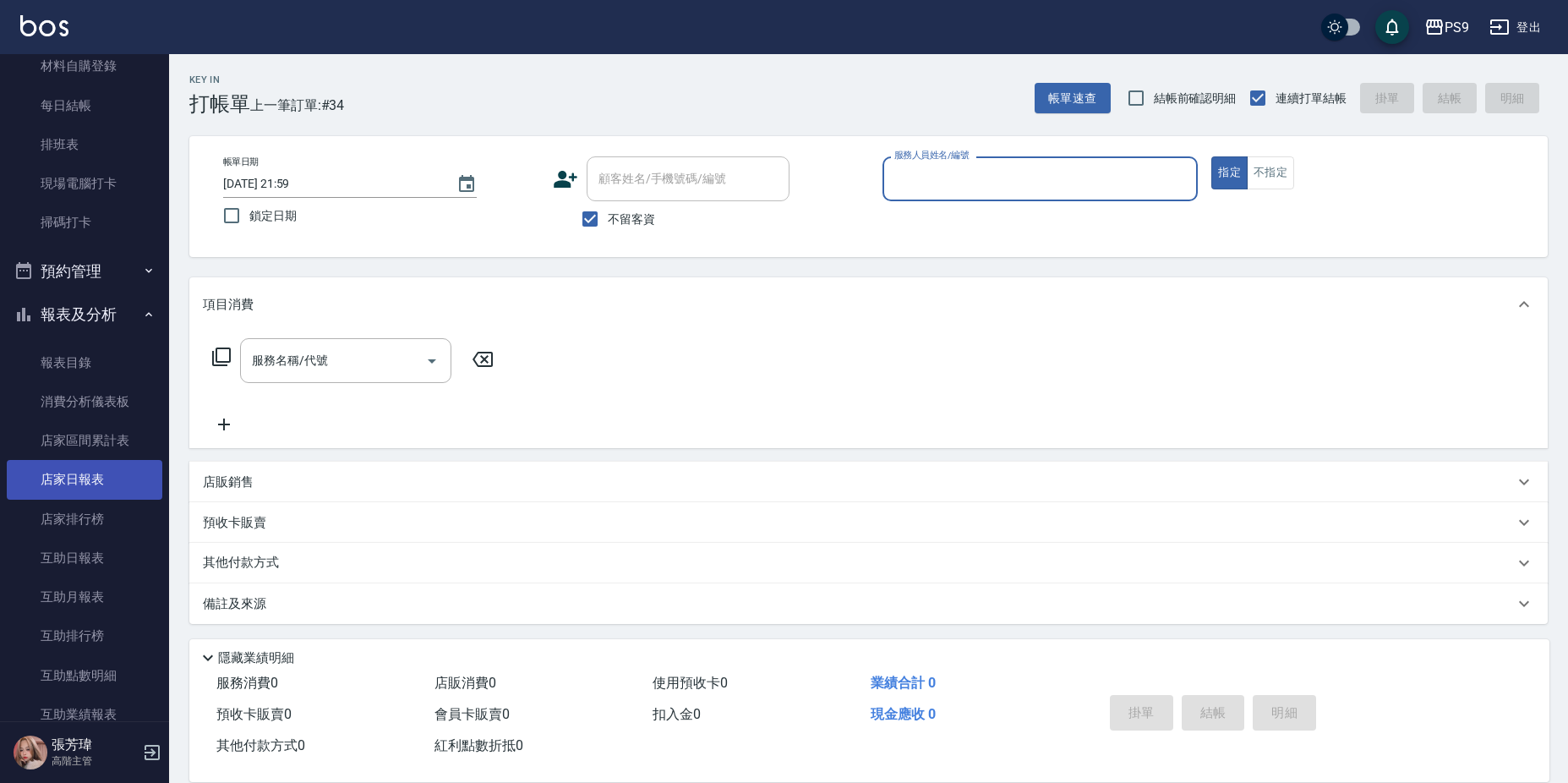
click at [104, 477] on link "店家日報表" at bounding box center [85, 479] width 156 height 38
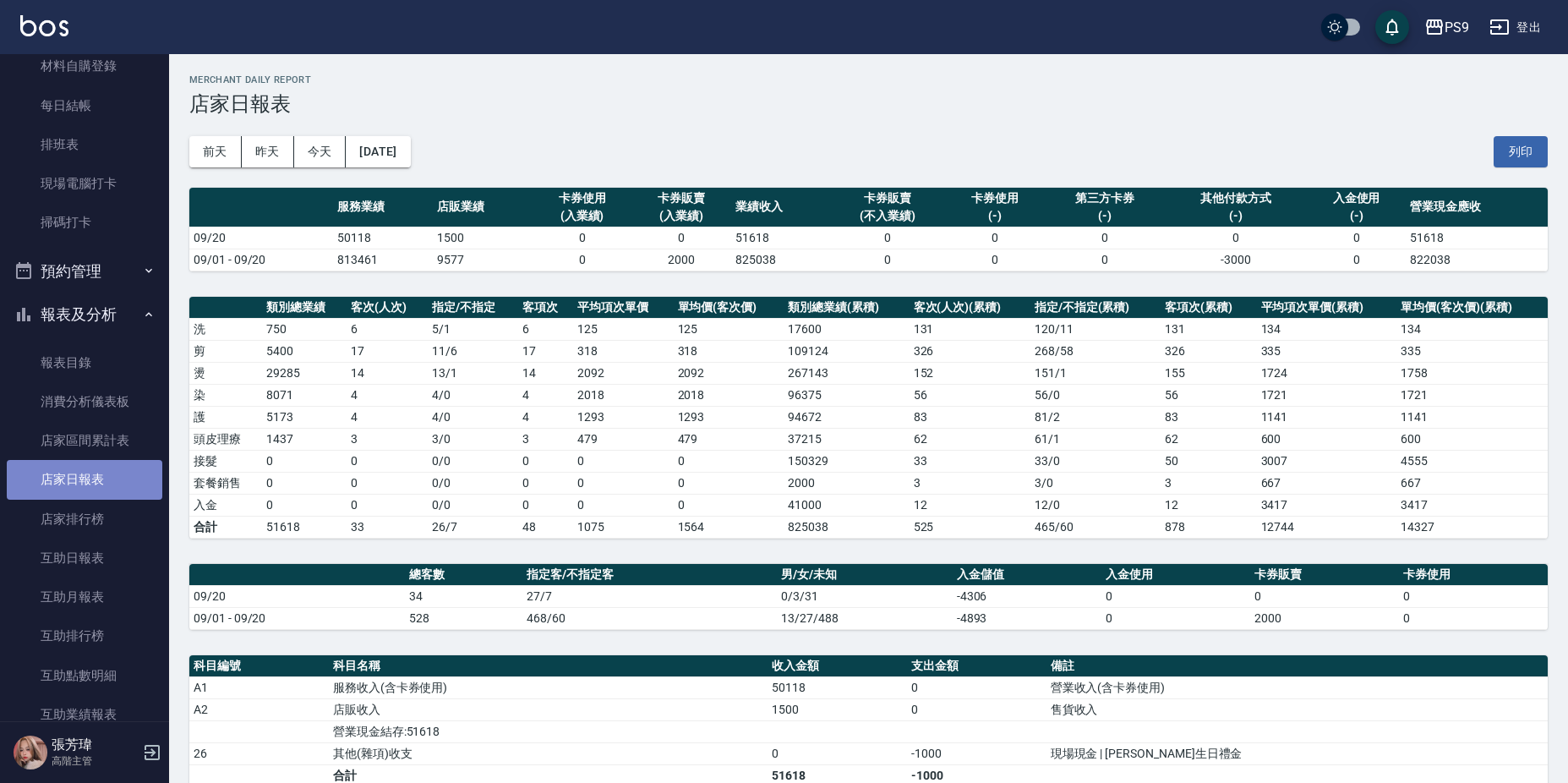
click at [116, 482] on link "店家日報表" at bounding box center [85, 479] width 156 height 38
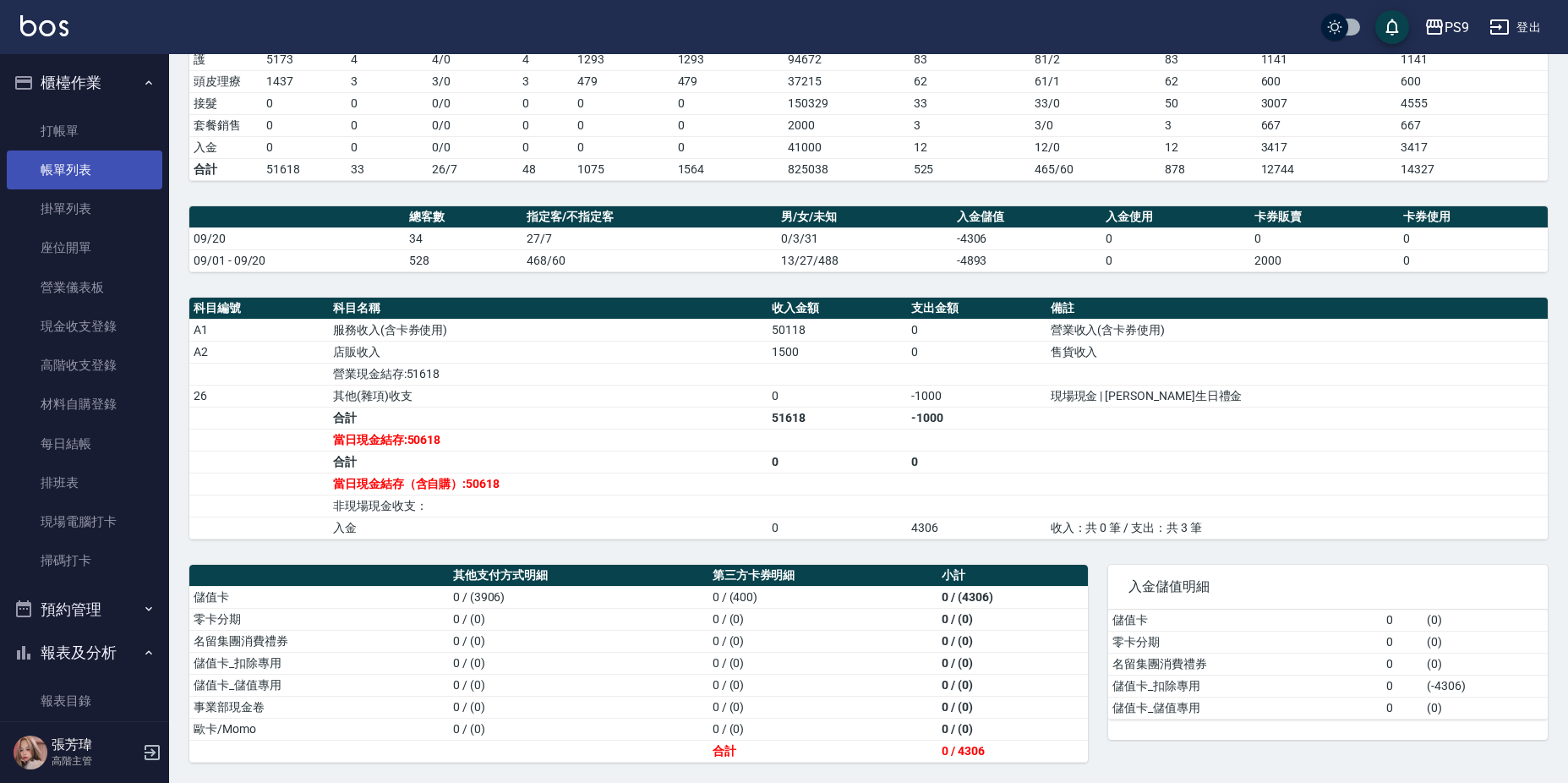
click at [81, 173] on link "帳單列表" at bounding box center [85, 170] width 156 height 38
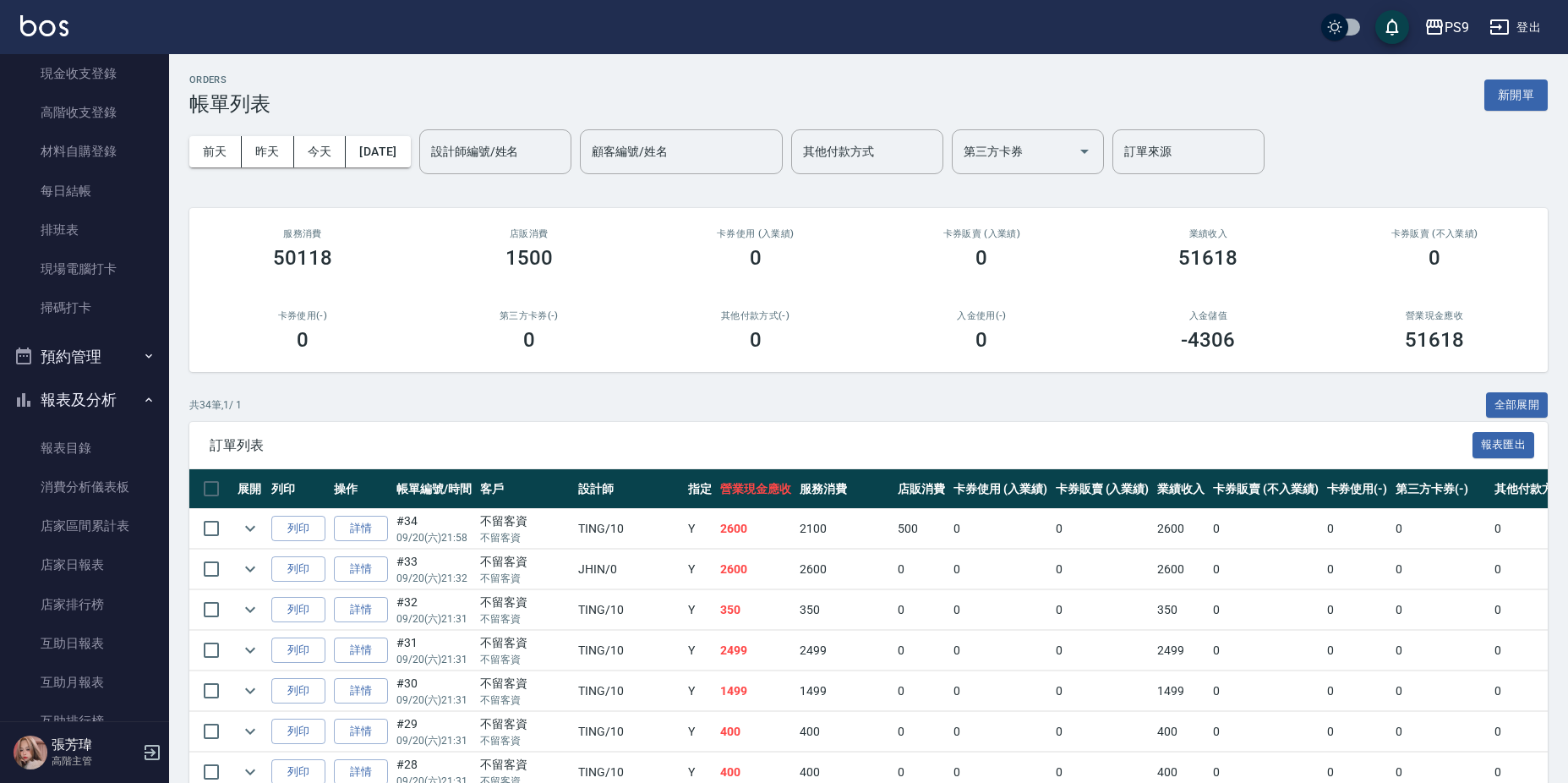
scroll to position [254, 0]
click at [120, 574] on link "店家日報表" at bounding box center [85, 563] width 156 height 38
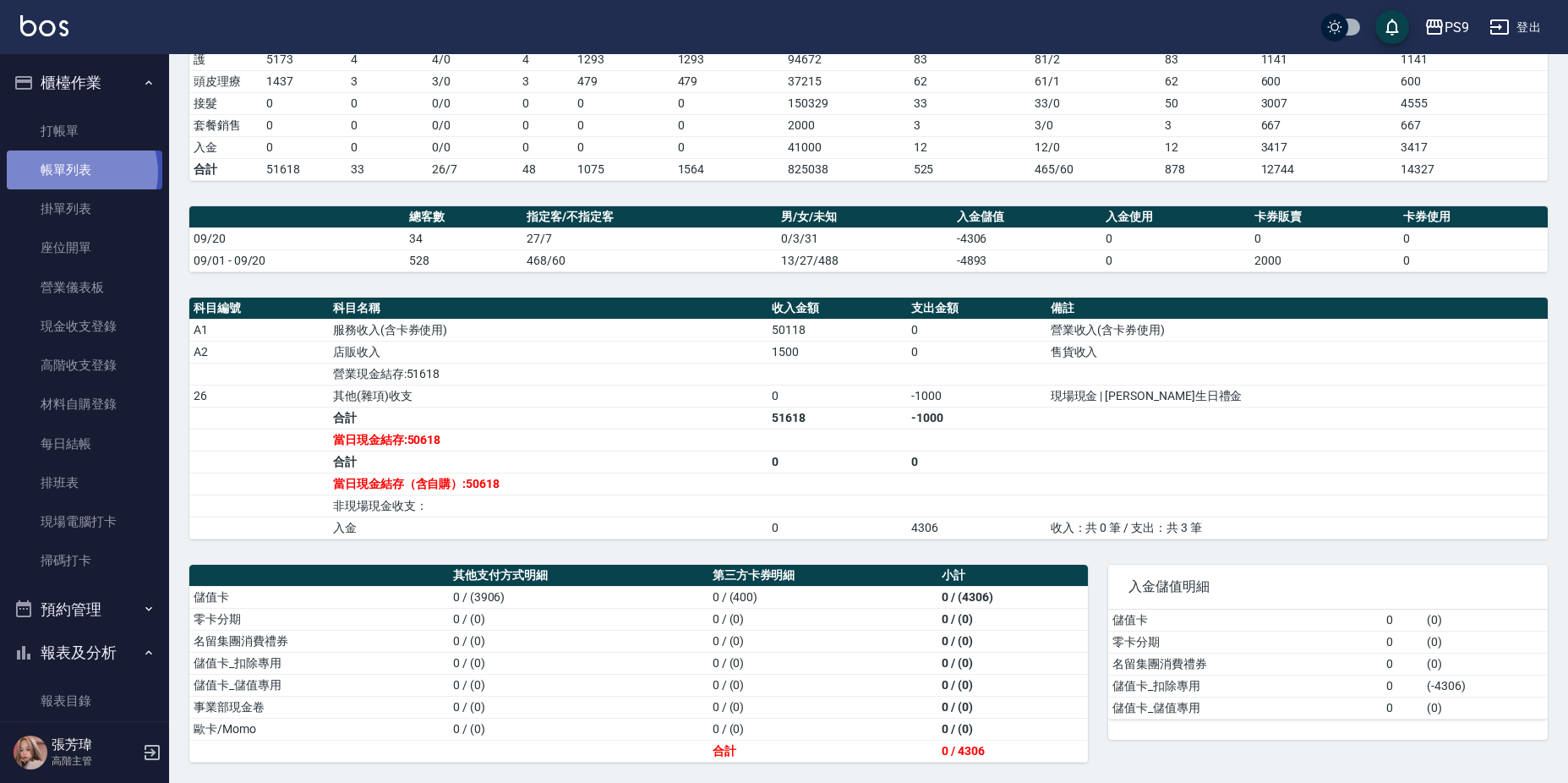
click at [78, 172] on link "帳單列表" at bounding box center [85, 170] width 156 height 38
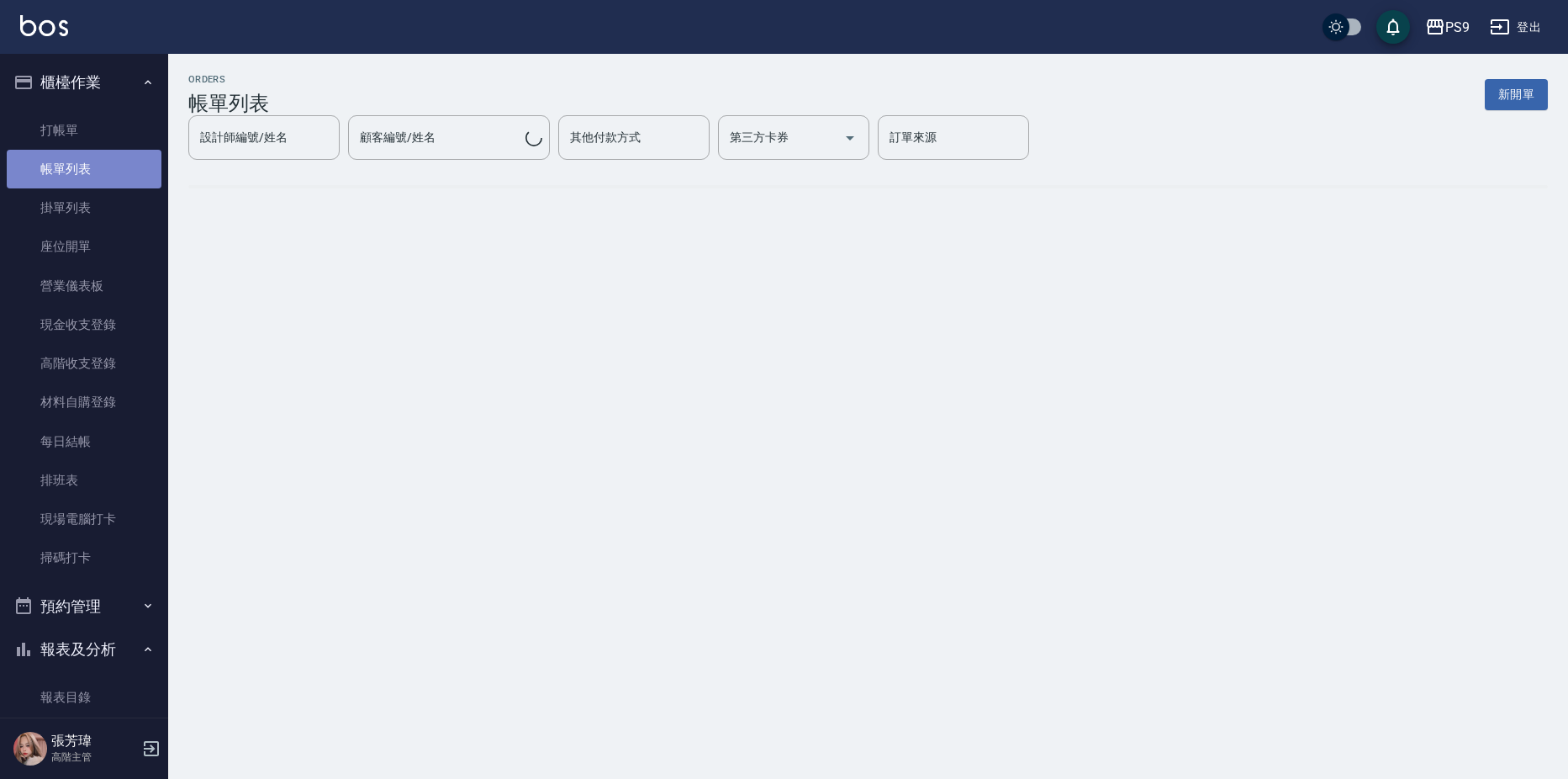
click at [123, 161] on link "帳單列表" at bounding box center [84, 169] width 155 height 38
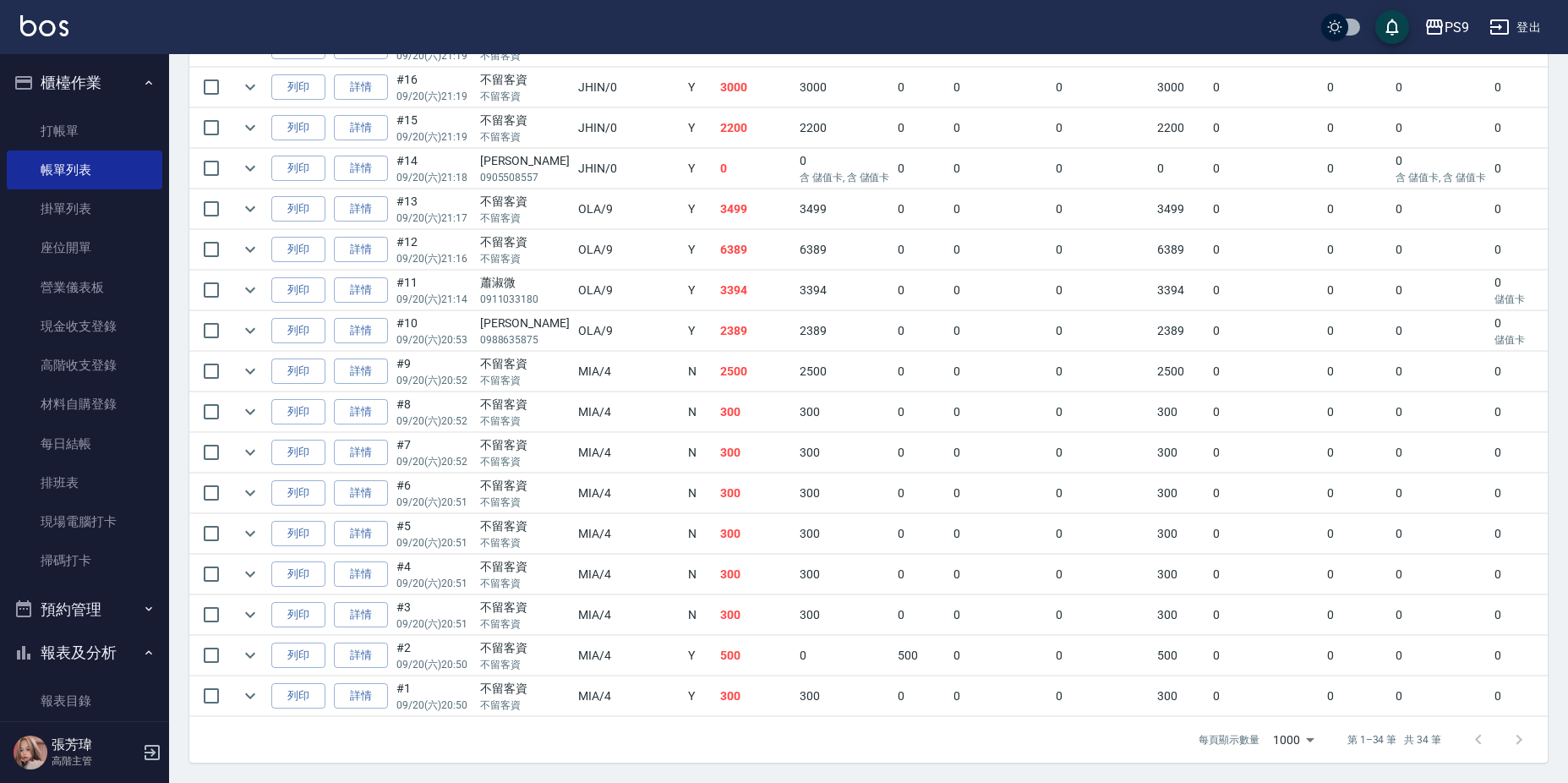
scroll to position [1099, 0]
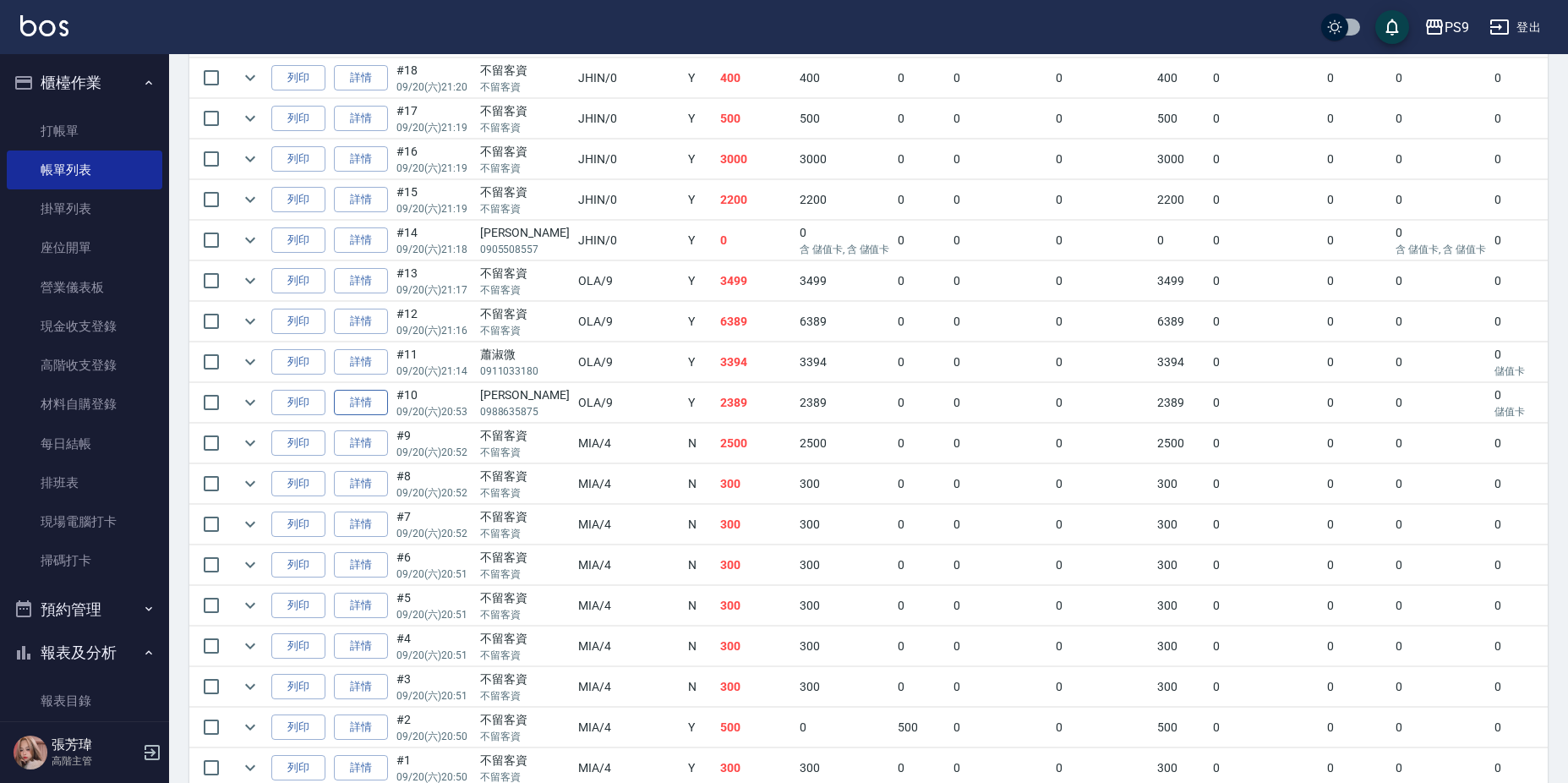
click at [354, 403] on link "詳情" at bounding box center [360, 402] width 54 height 26
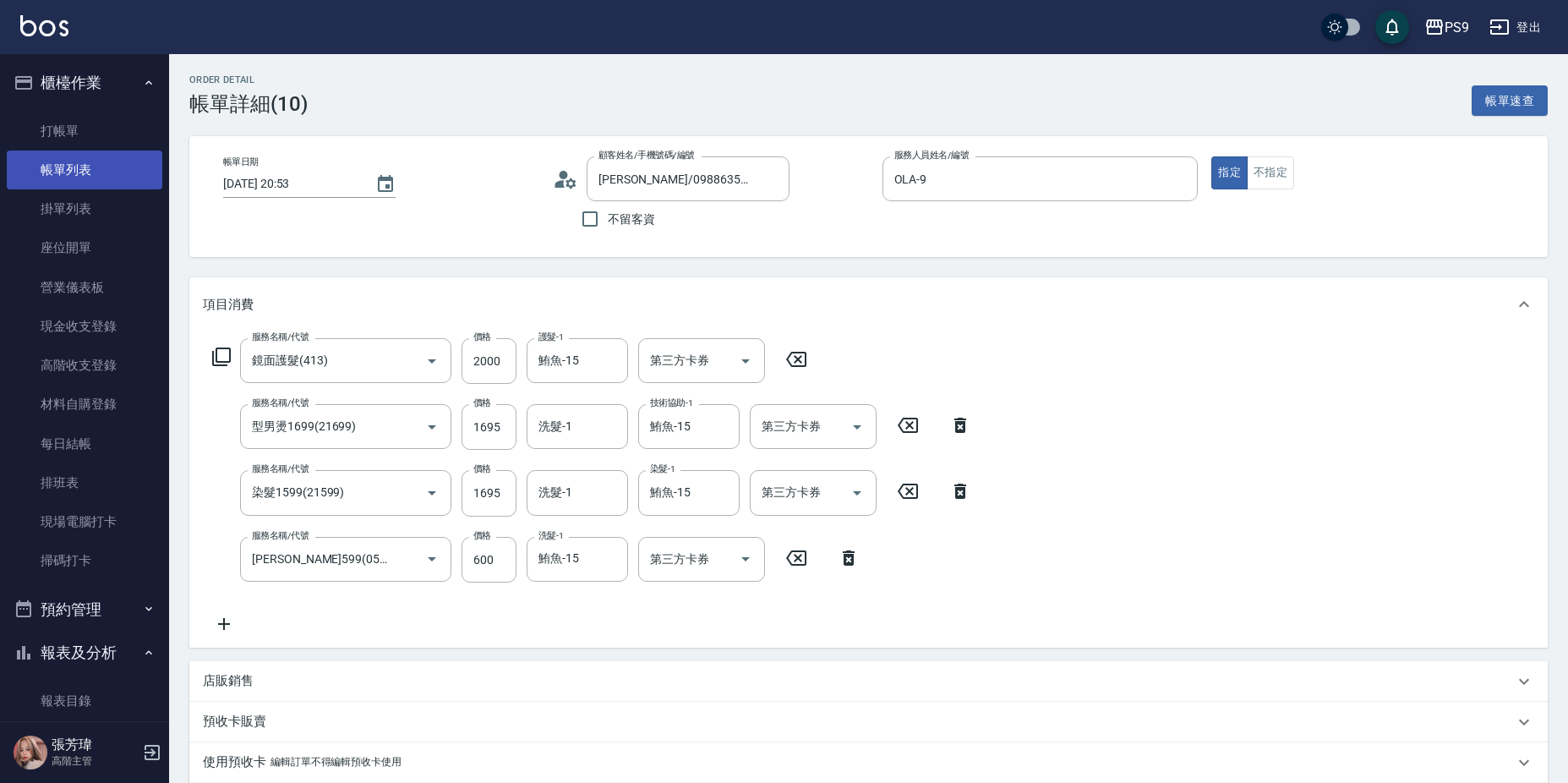
drag, startPoint x: 70, startPoint y: 167, endPoint x: 122, endPoint y: 150, distance: 54.7
click at [68, 168] on link "帳單列表" at bounding box center [85, 170] width 156 height 38
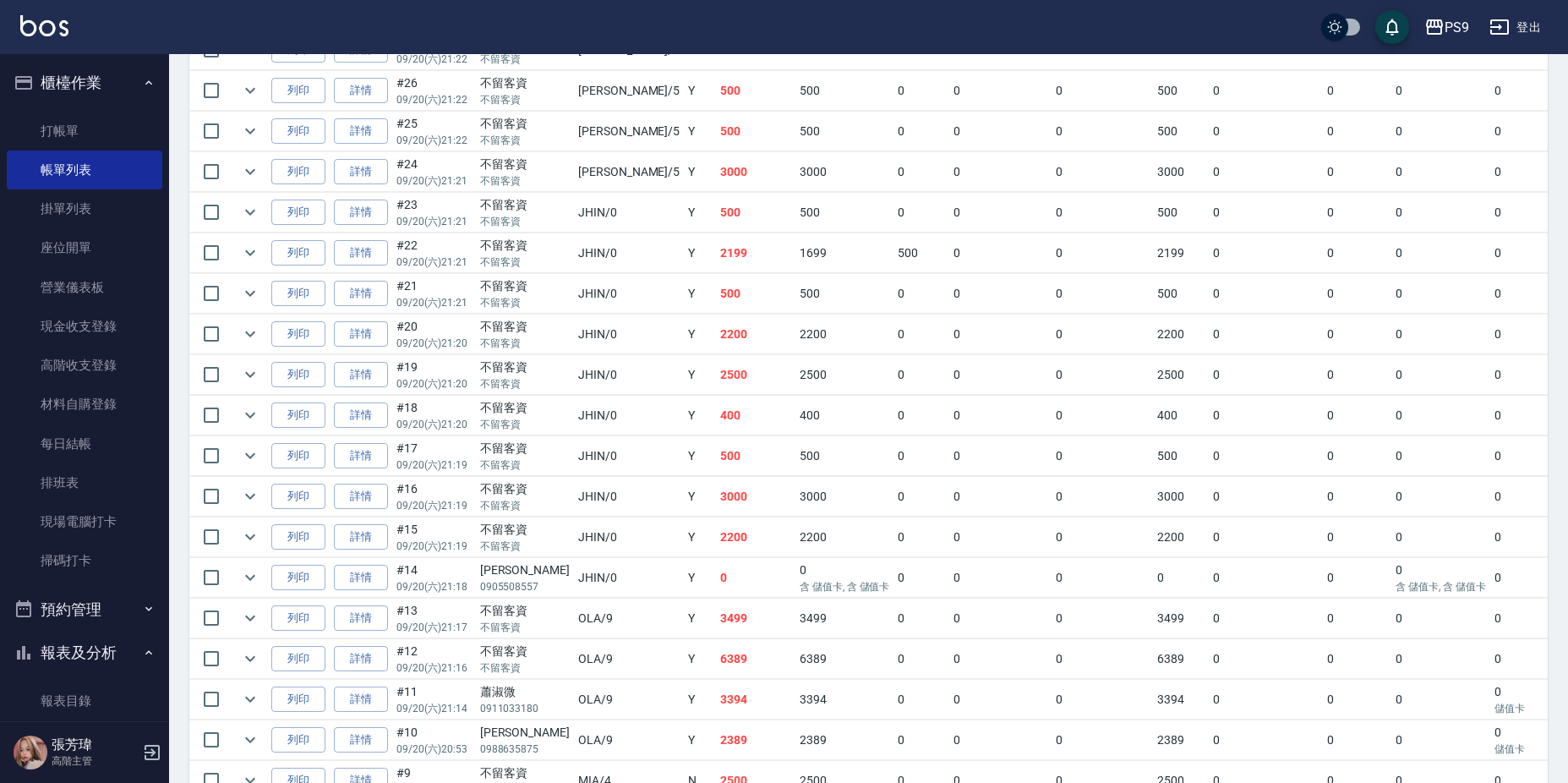
scroll to position [762, 0]
click at [60, 135] on link "打帳單" at bounding box center [85, 131] width 156 height 38
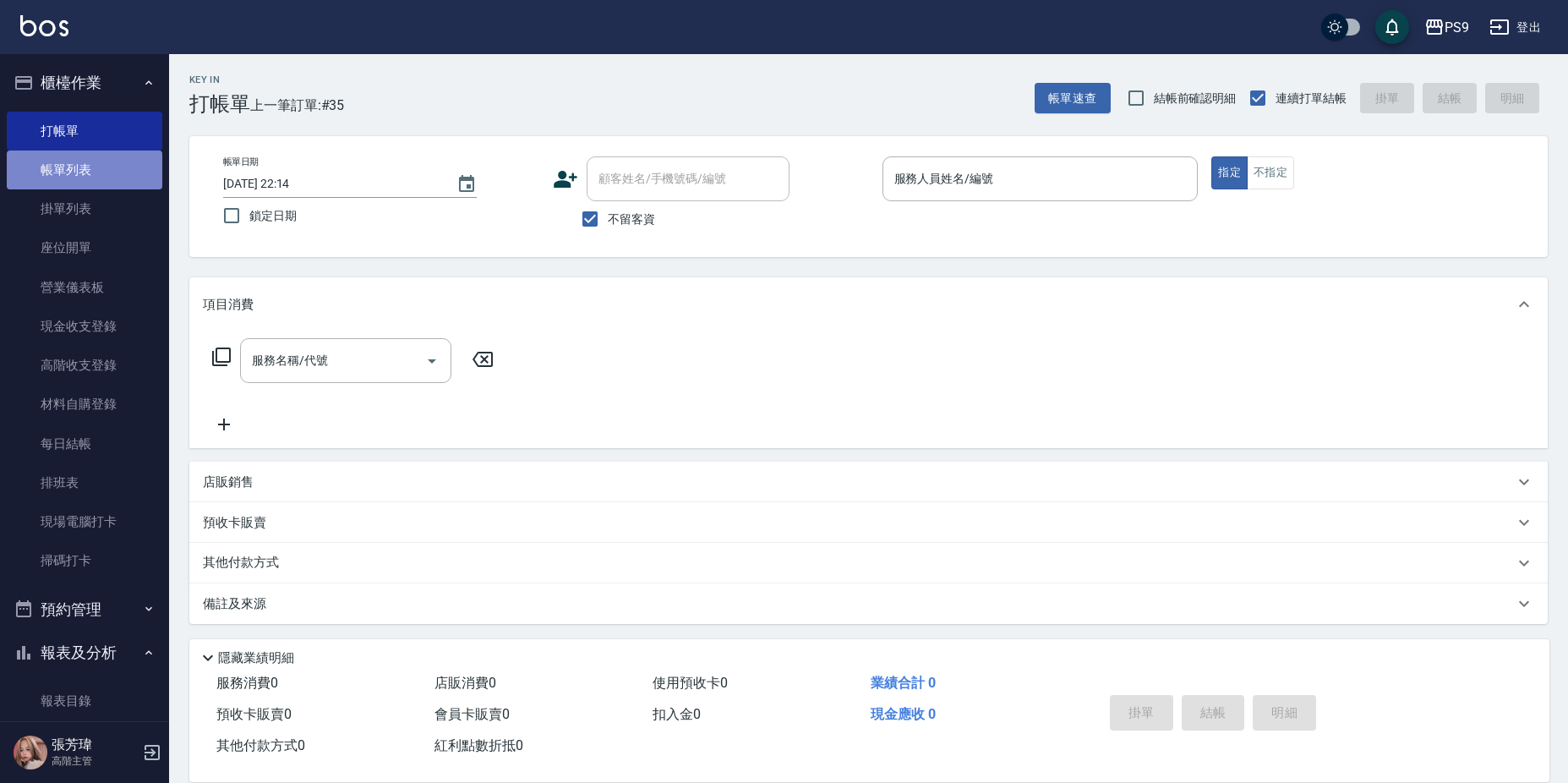
click at [95, 182] on link "帳單列表" at bounding box center [85, 170] width 156 height 38
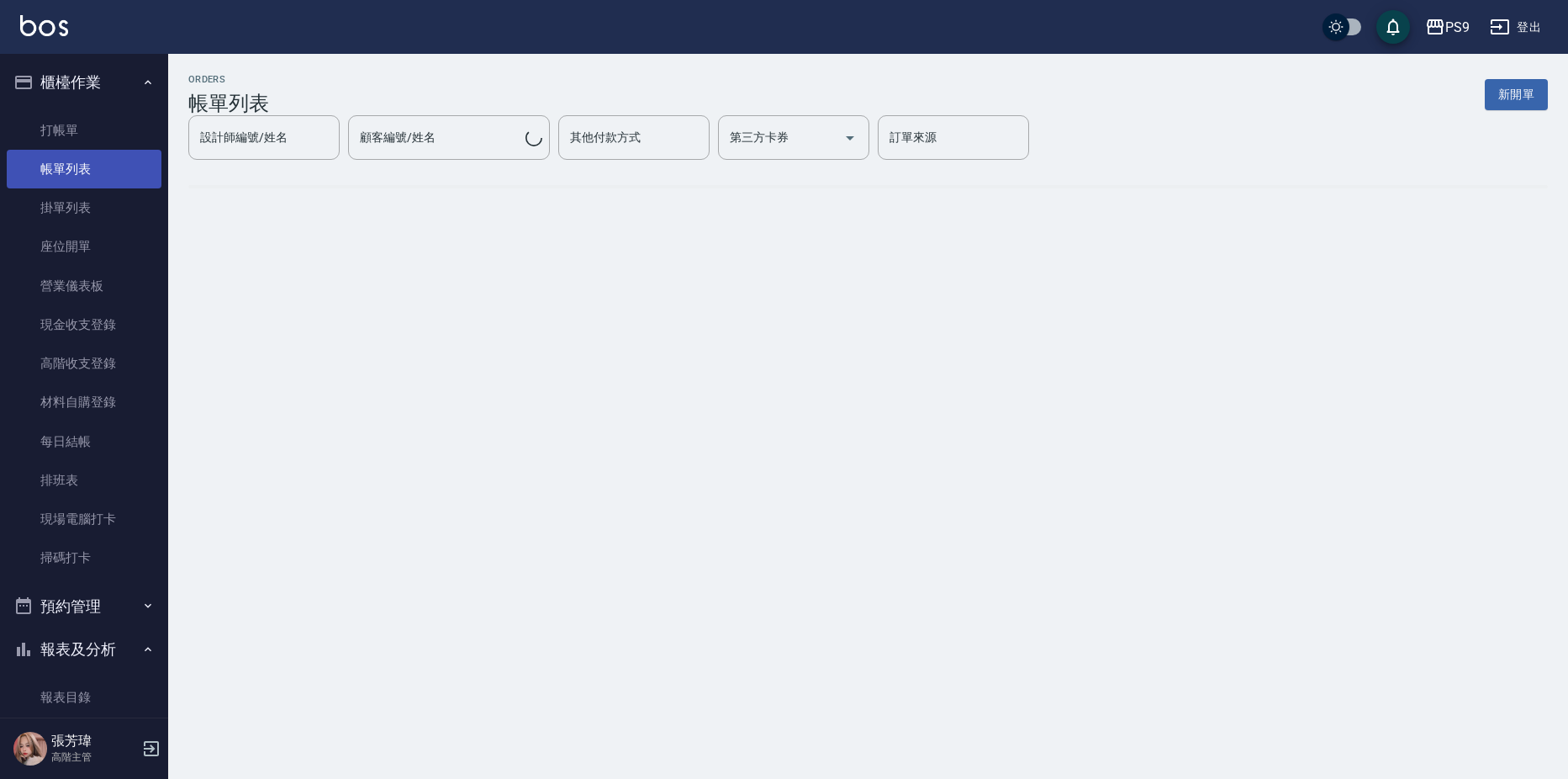
click at [95, 179] on link "帳單列表" at bounding box center [84, 169] width 155 height 38
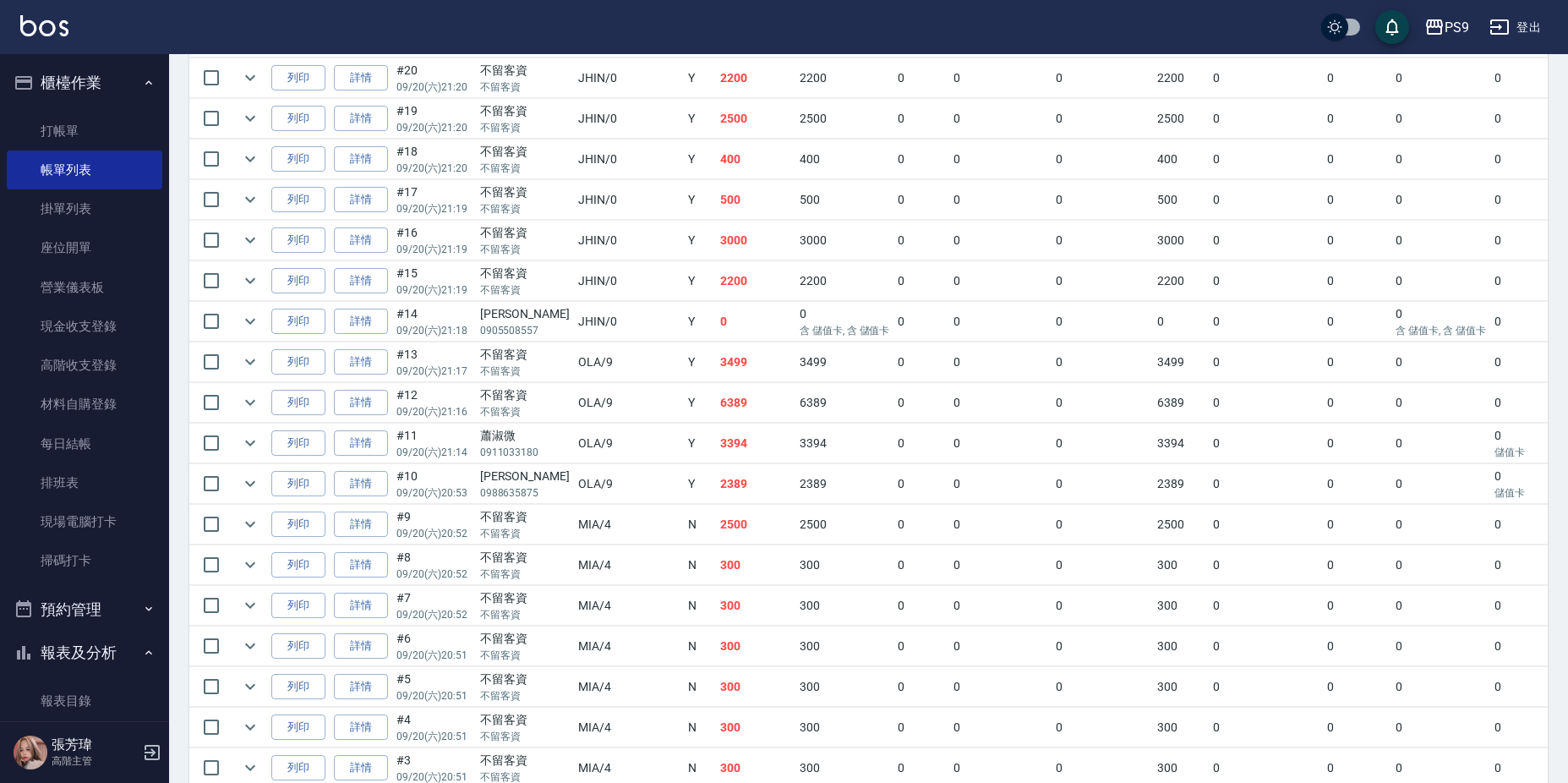
scroll to position [1225, 0]
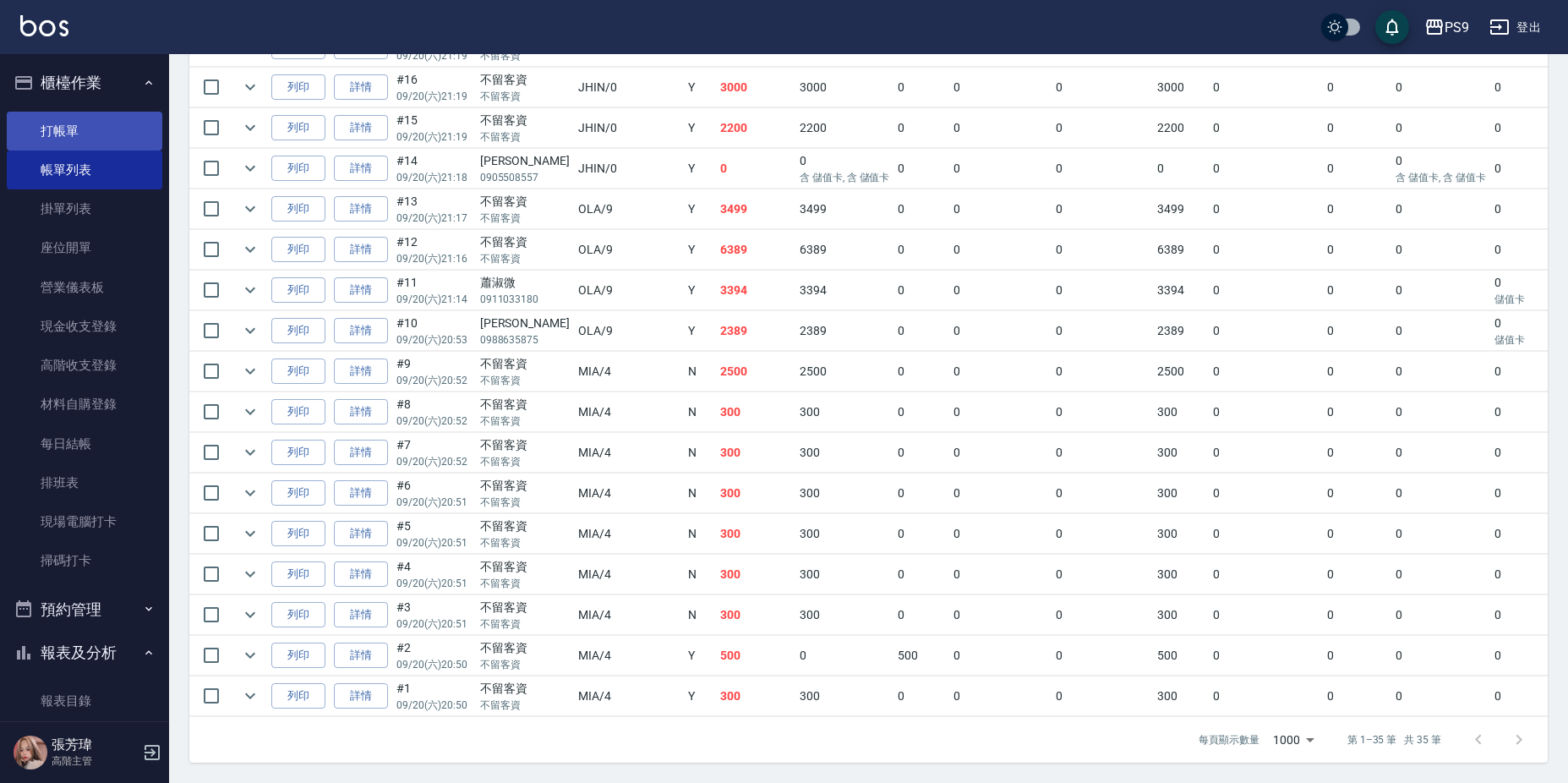
click at [48, 123] on link "打帳單" at bounding box center [85, 131] width 156 height 38
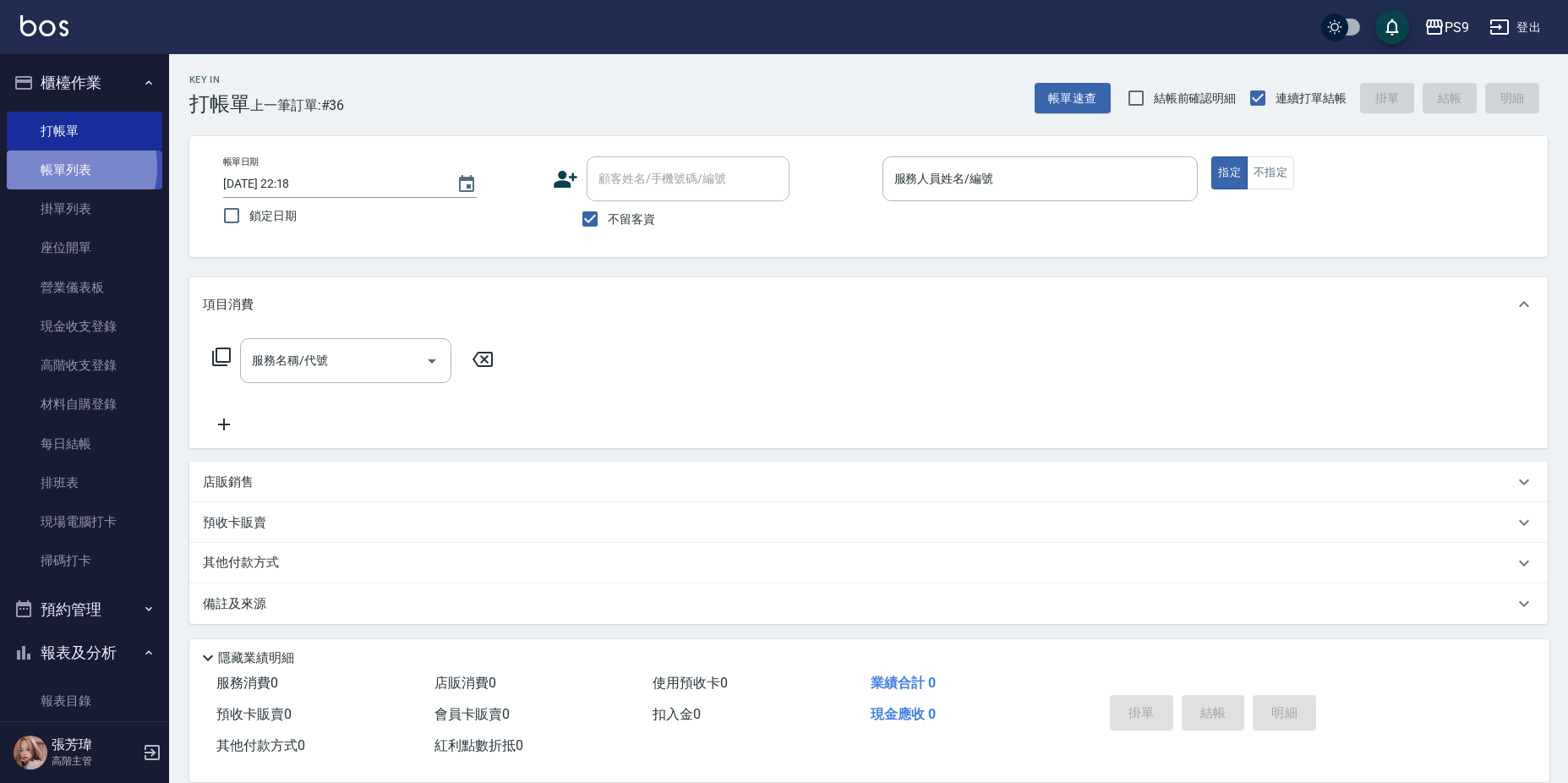
click at [64, 167] on link "帳單列表" at bounding box center [85, 170] width 156 height 38
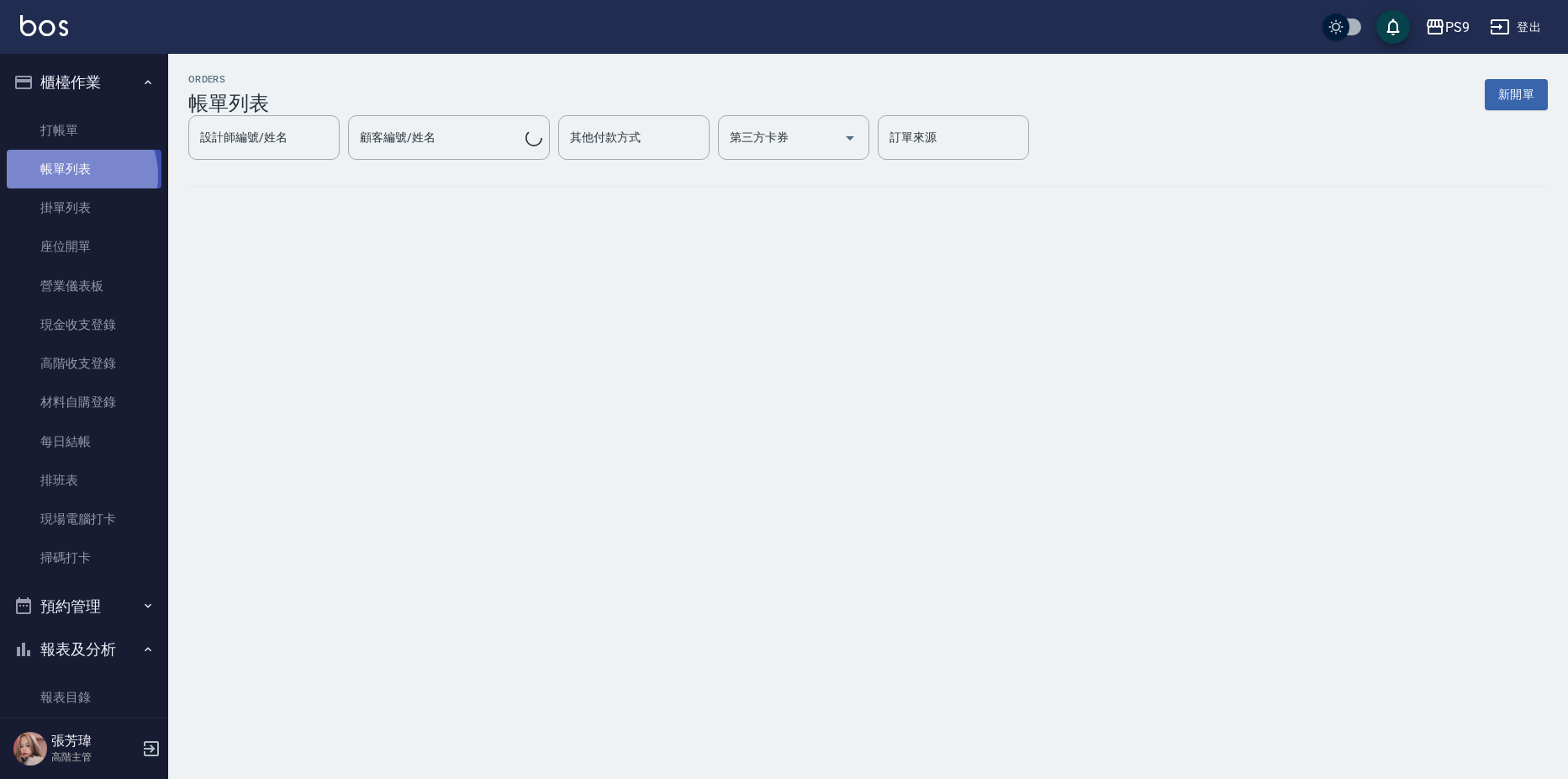
click at [76, 176] on link "帳單列表" at bounding box center [84, 169] width 155 height 38
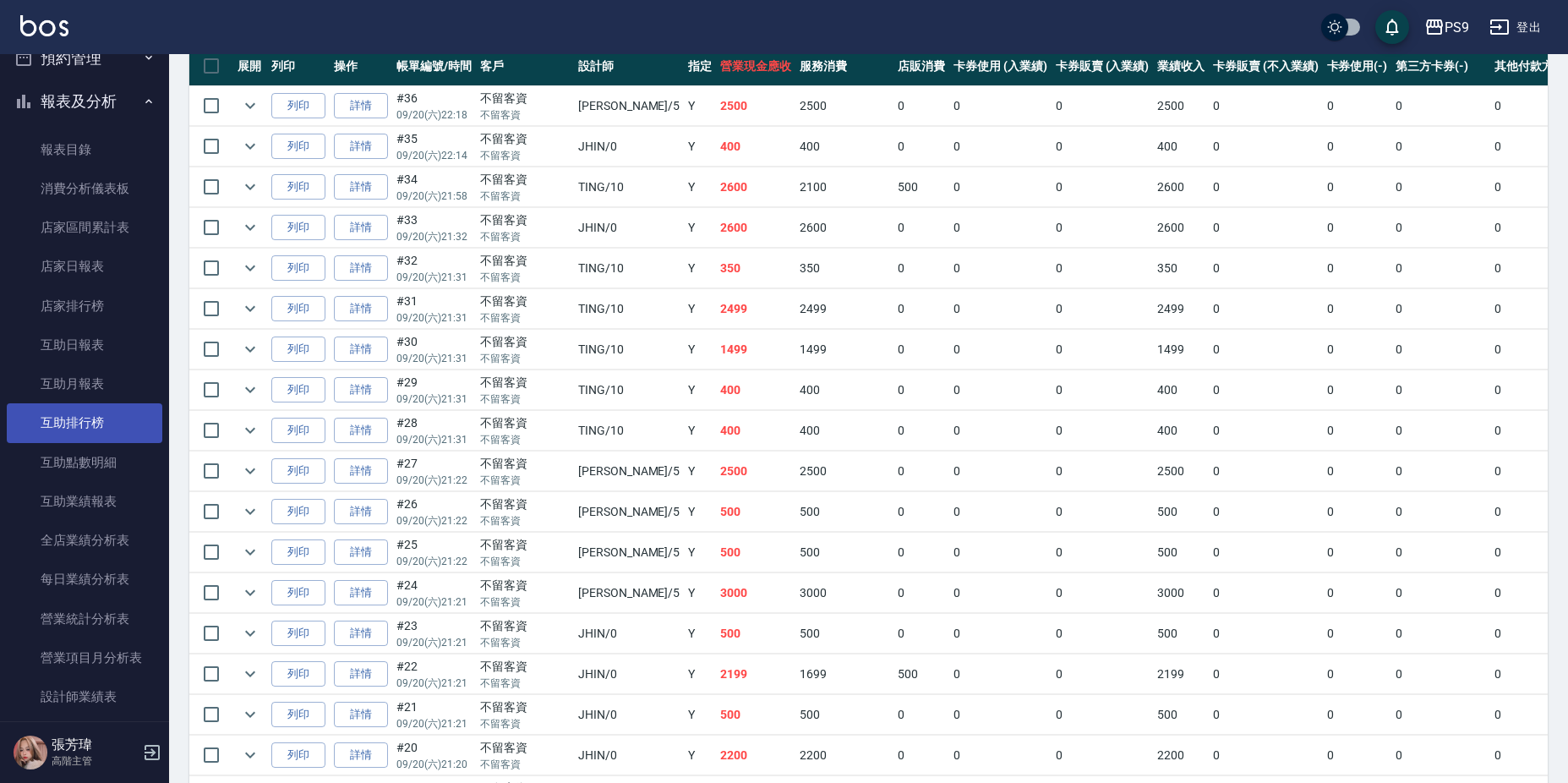
scroll to position [676, 0]
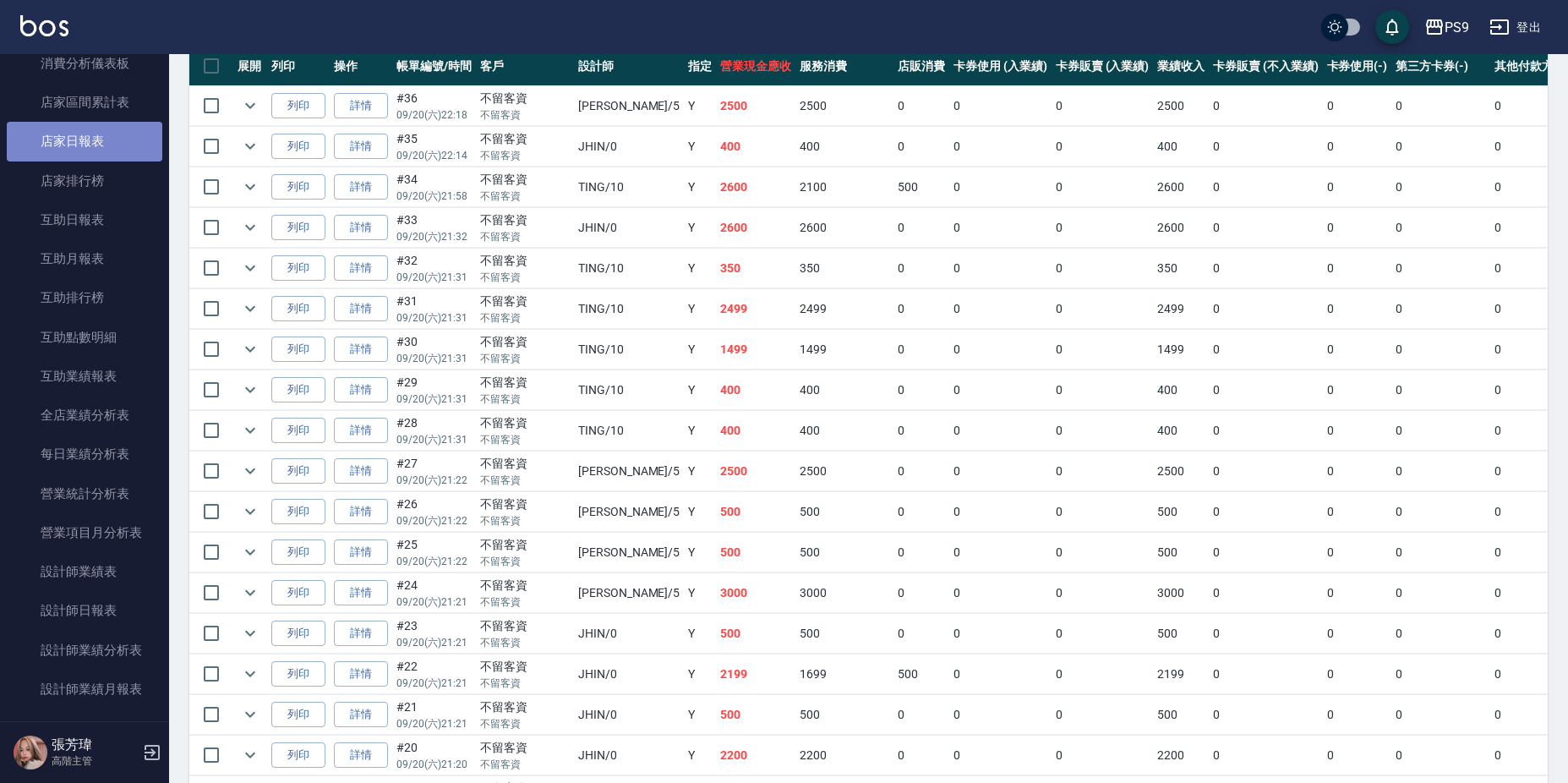
click at [100, 150] on link "店家日報表" at bounding box center [85, 141] width 156 height 38
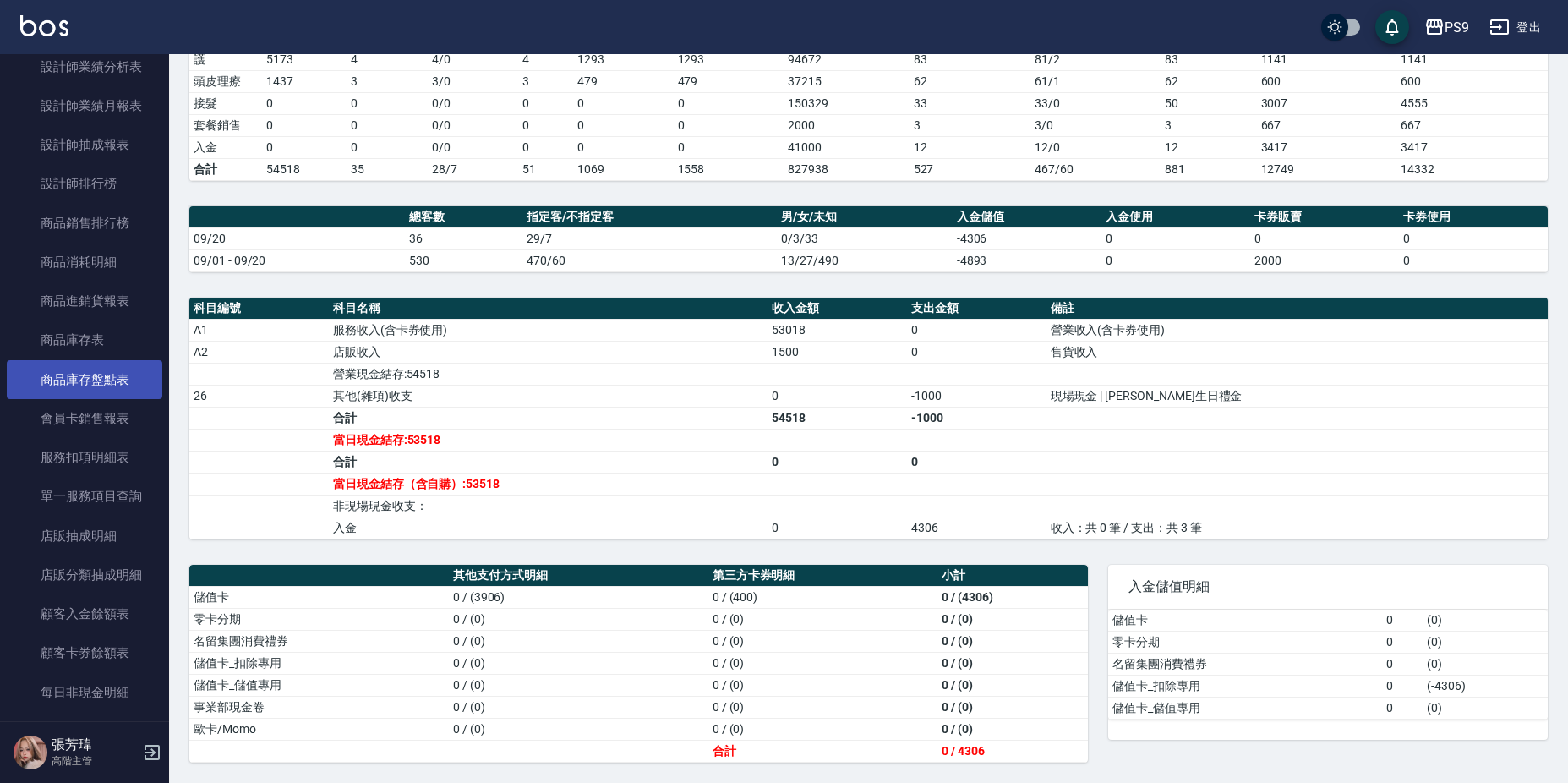
scroll to position [1090, 0]
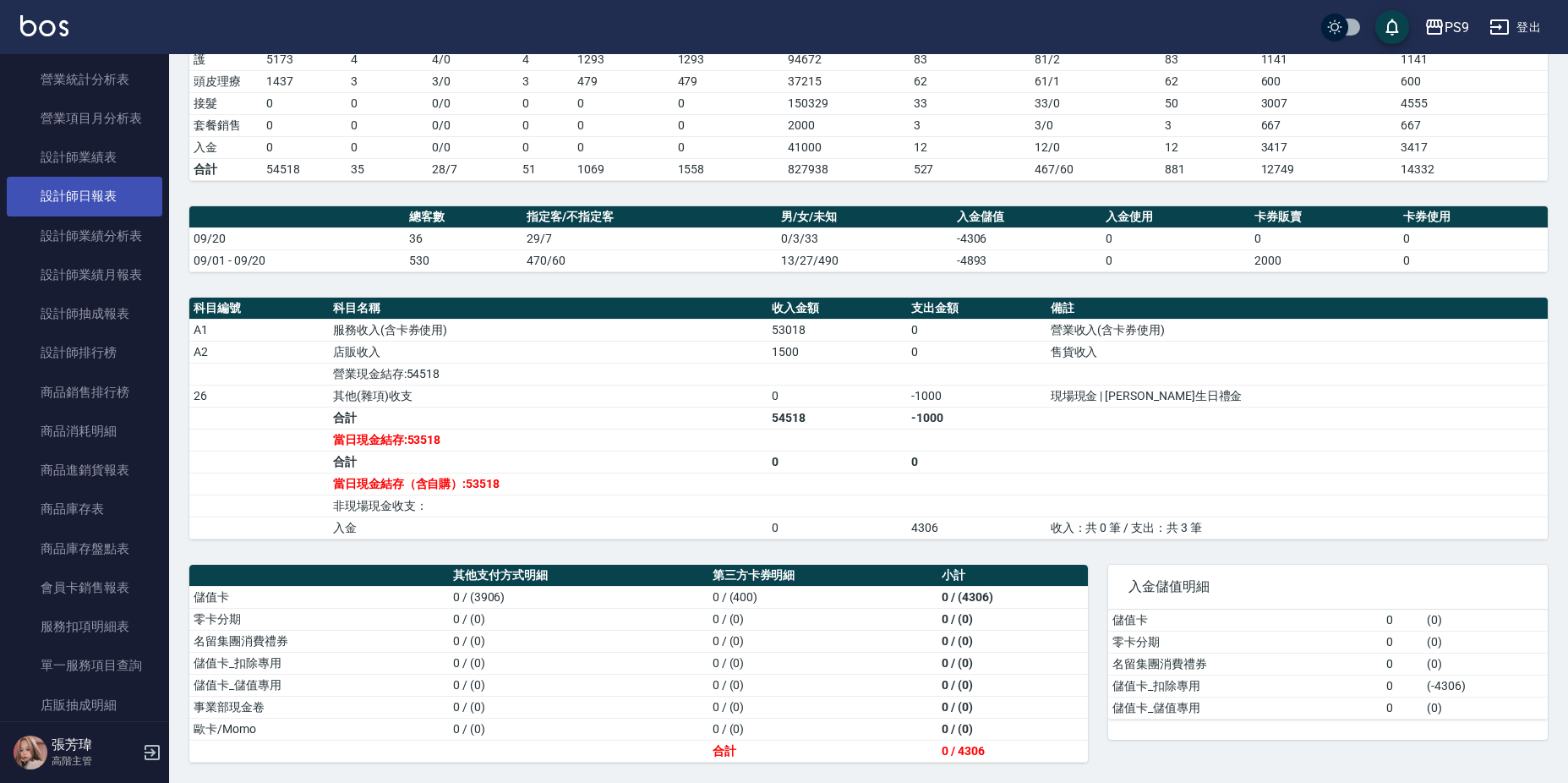
click at [74, 201] on link "設計師日報表" at bounding box center [85, 196] width 156 height 38
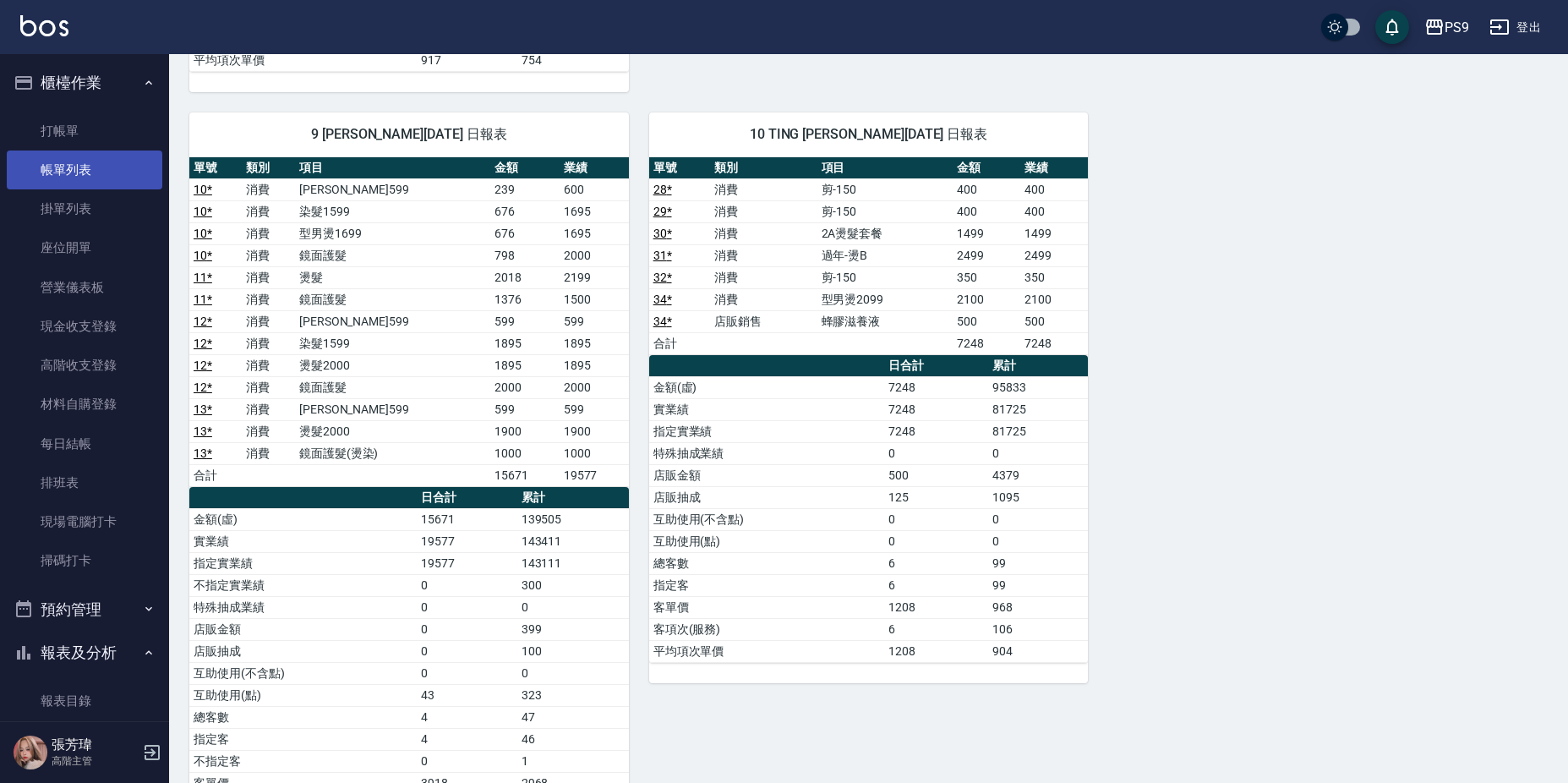
click at [85, 172] on link "帳單列表" at bounding box center [85, 170] width 156 height 38
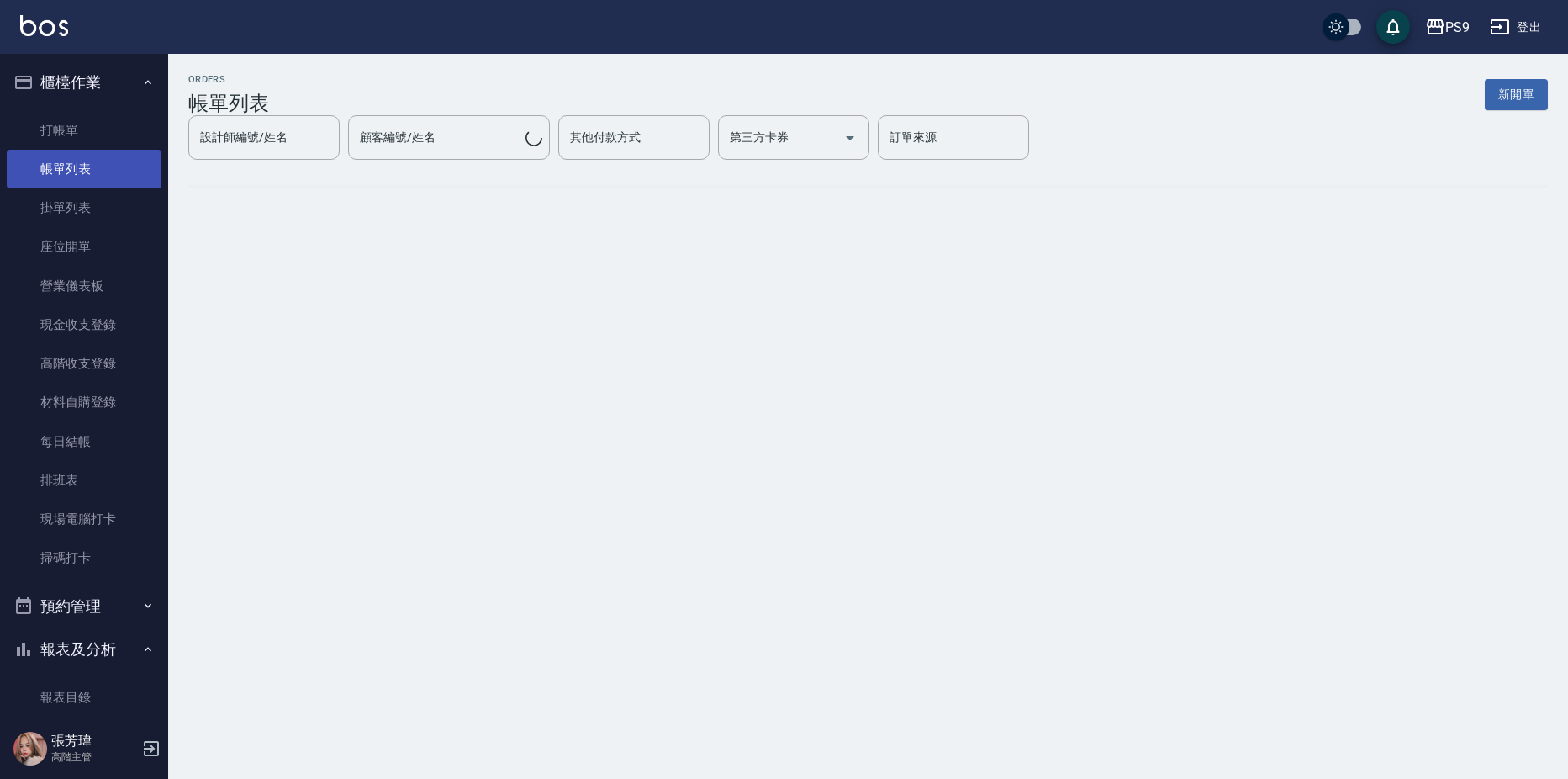
click at [89, 171] on link "帳單列表" at bounding box center [84, 169] width 155 height 38
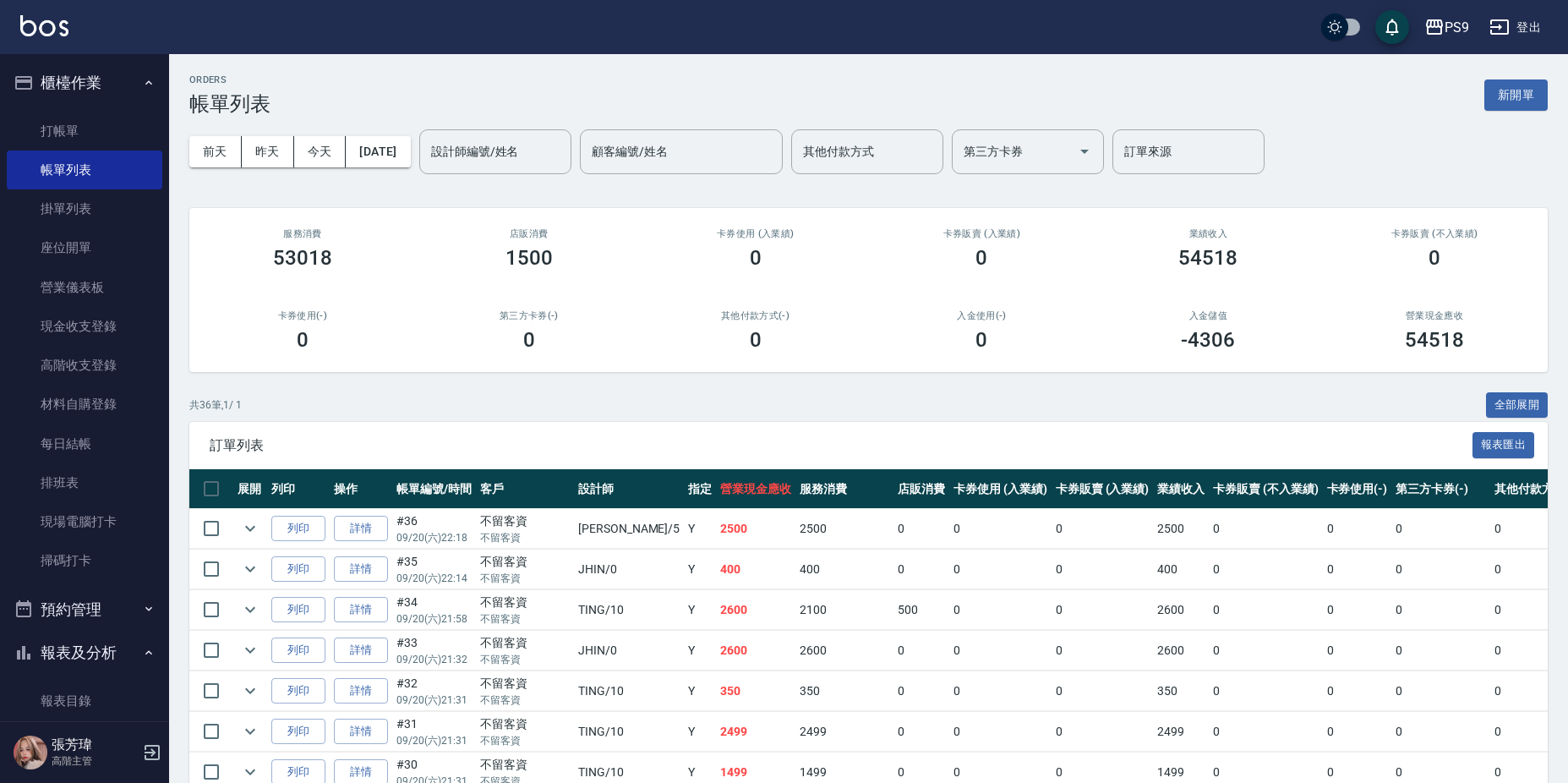
scroll to position [423, 0]
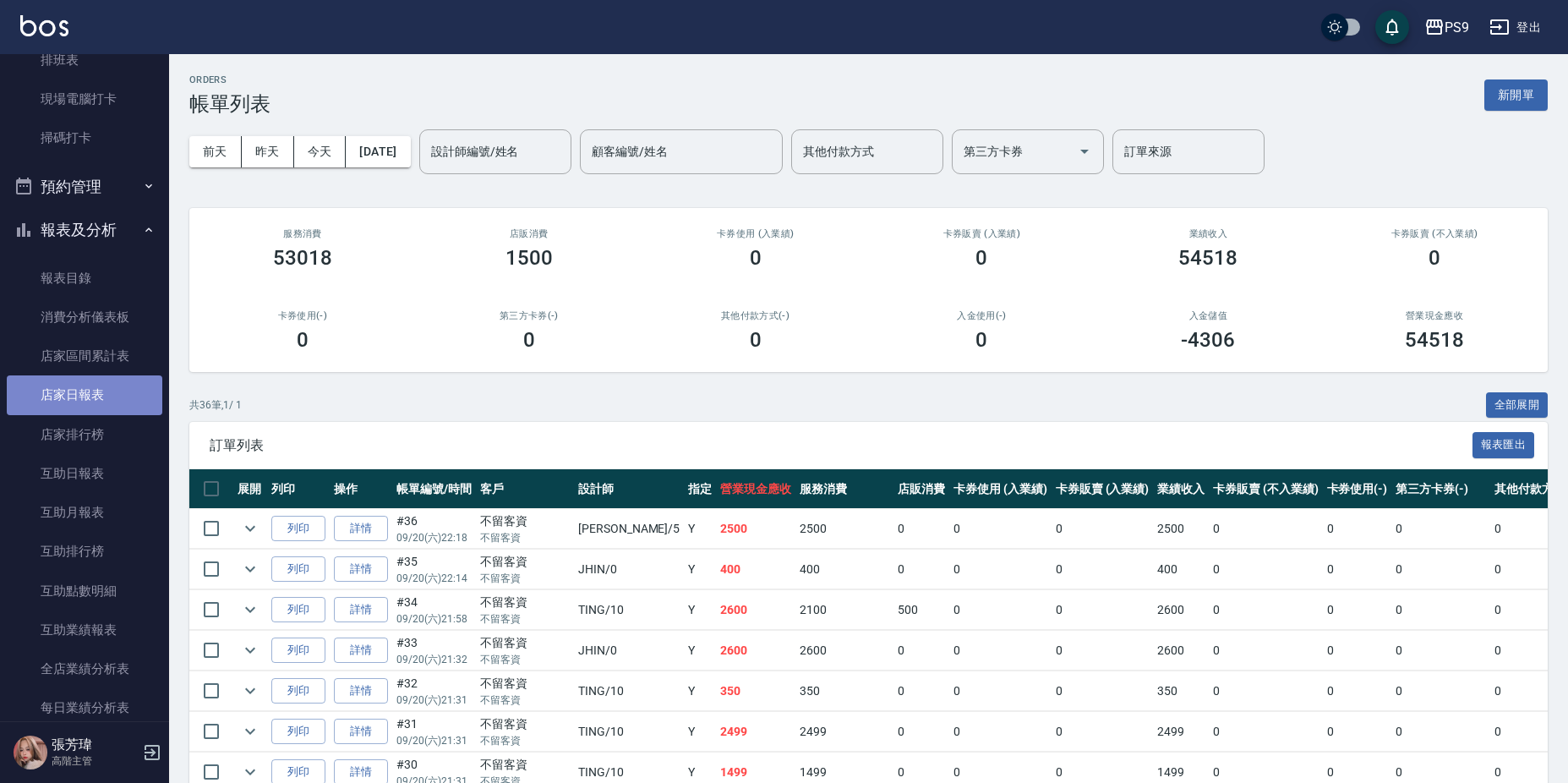
click at [96, 394] on link "店家日報表" at bounding box center [85, 395] width 156 height 38
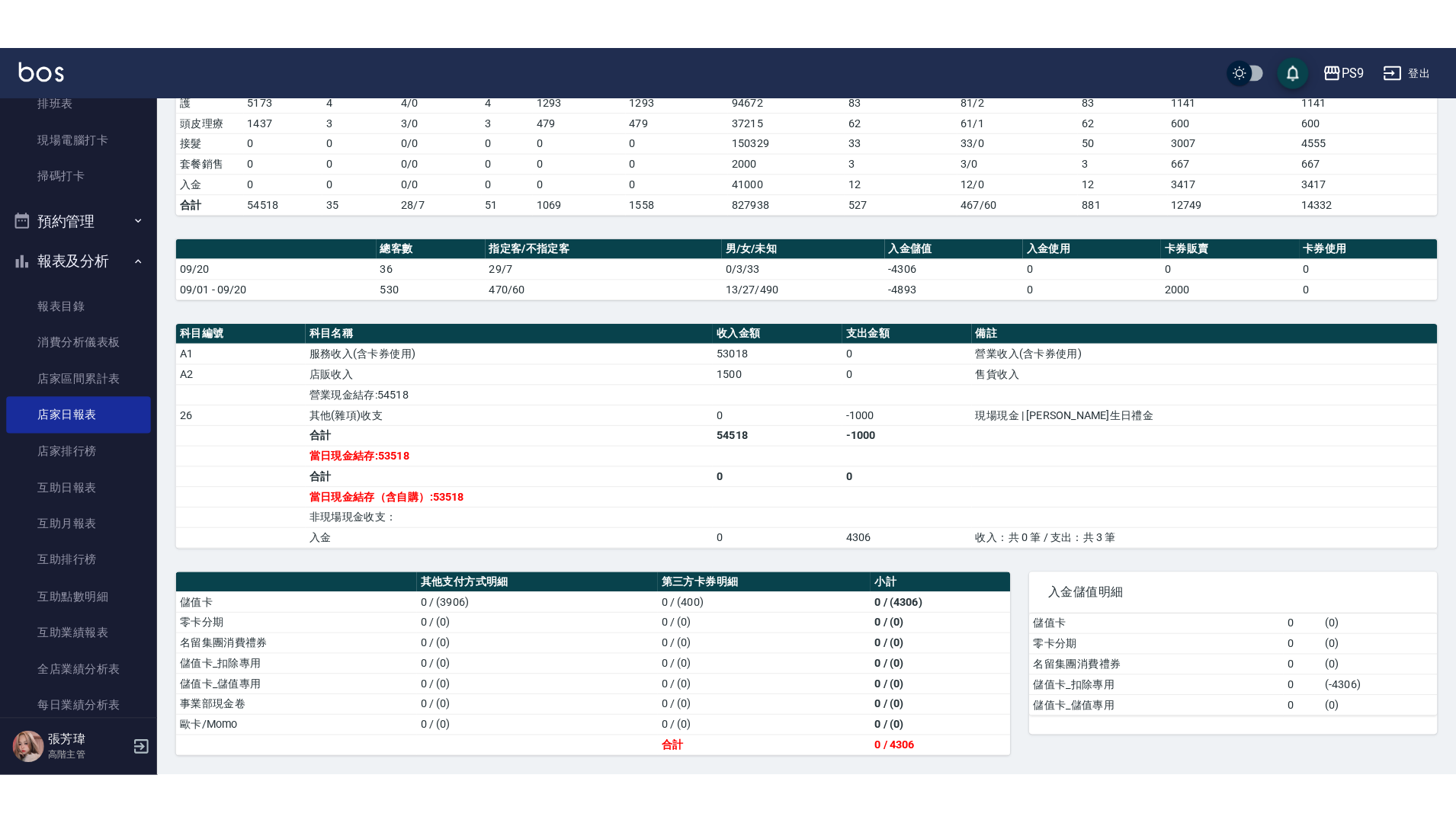
scroll to position [205, 0]
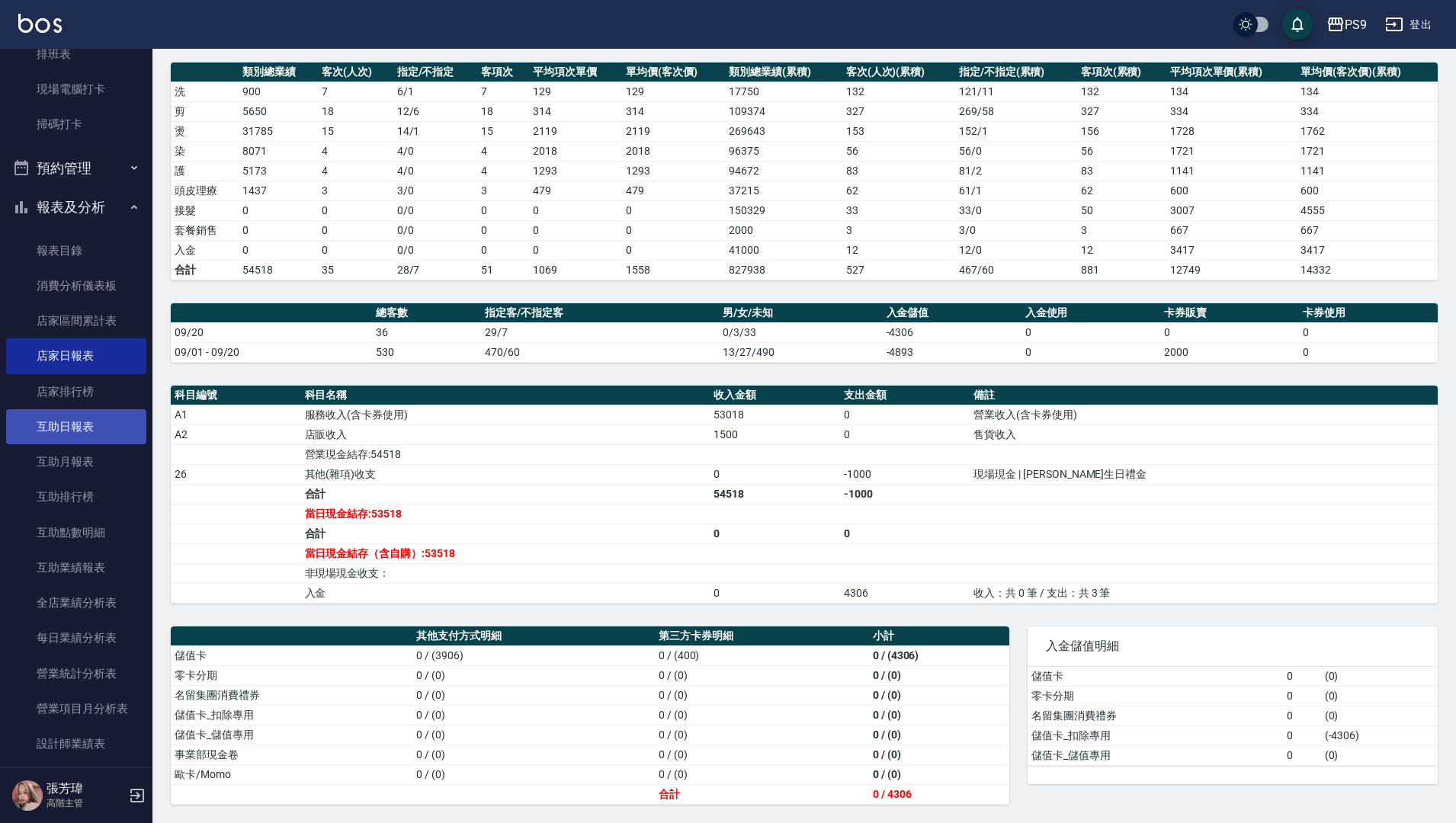
click at [101, 433] on link "互助日報表" at bounding box center [76, 426] width 140 height 35
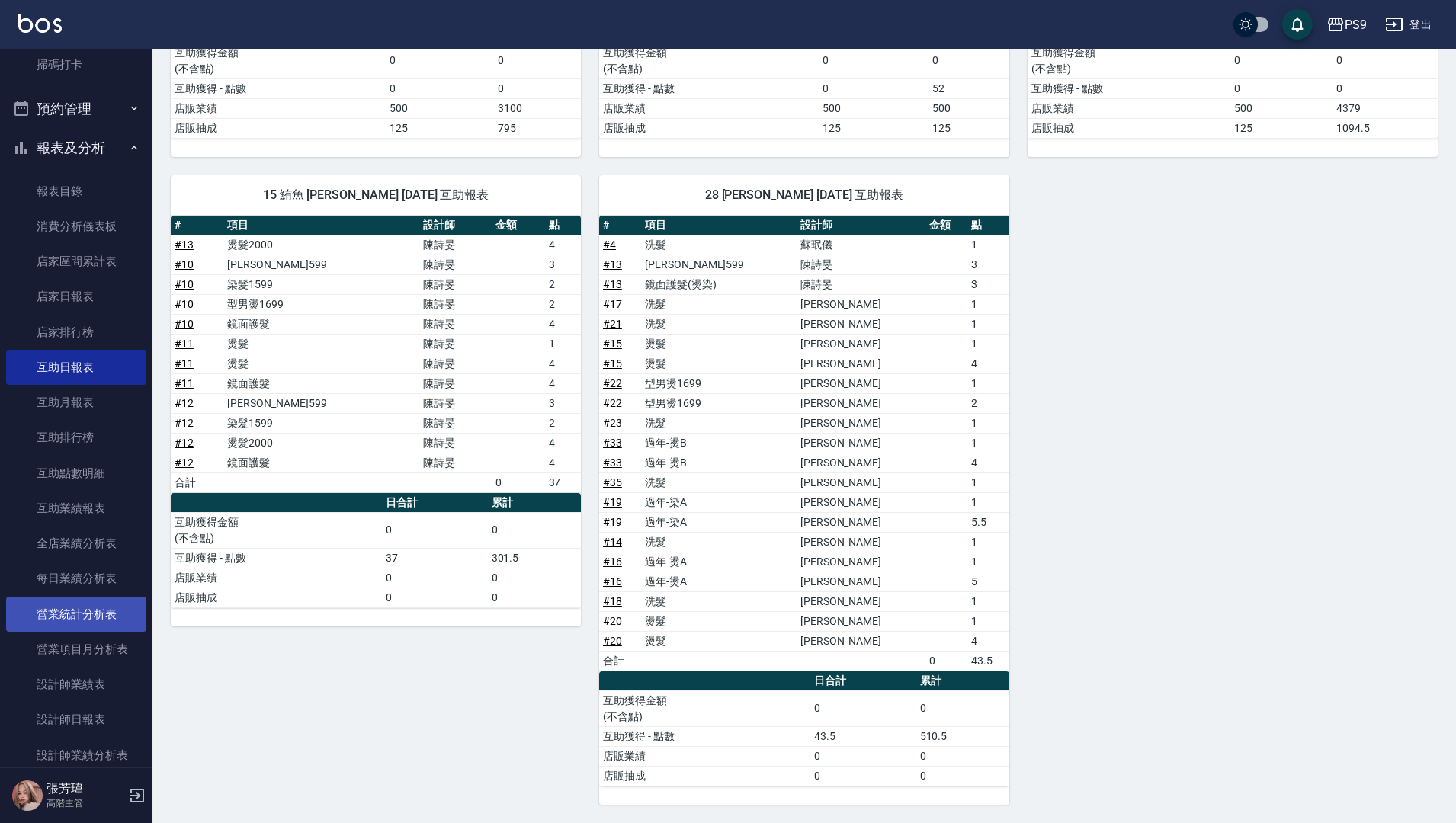
scroll to position [534, 0]
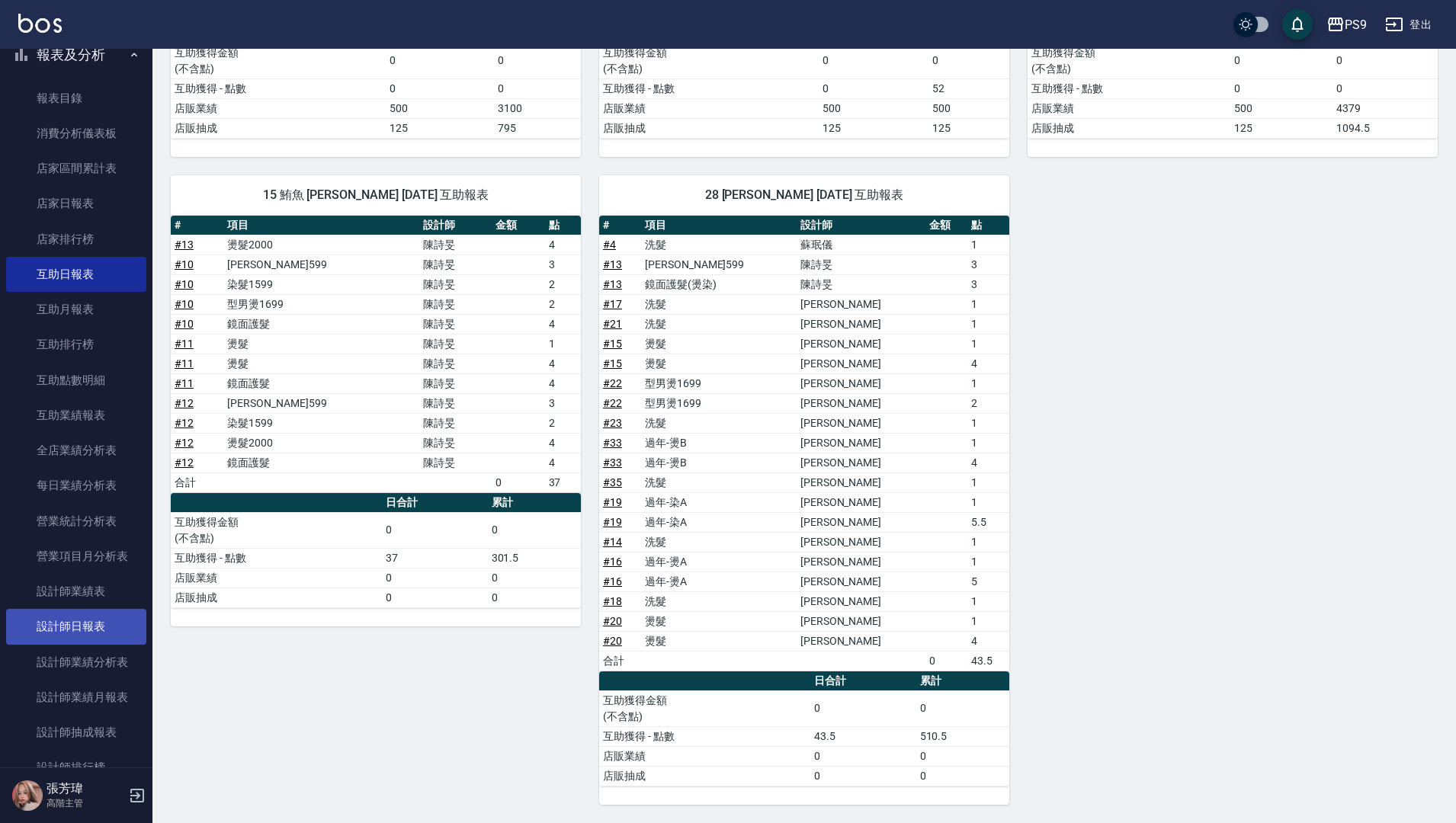
click at [95, 617] on link "設計師日報表" at bounding box center [76, 626] width 140 height 35
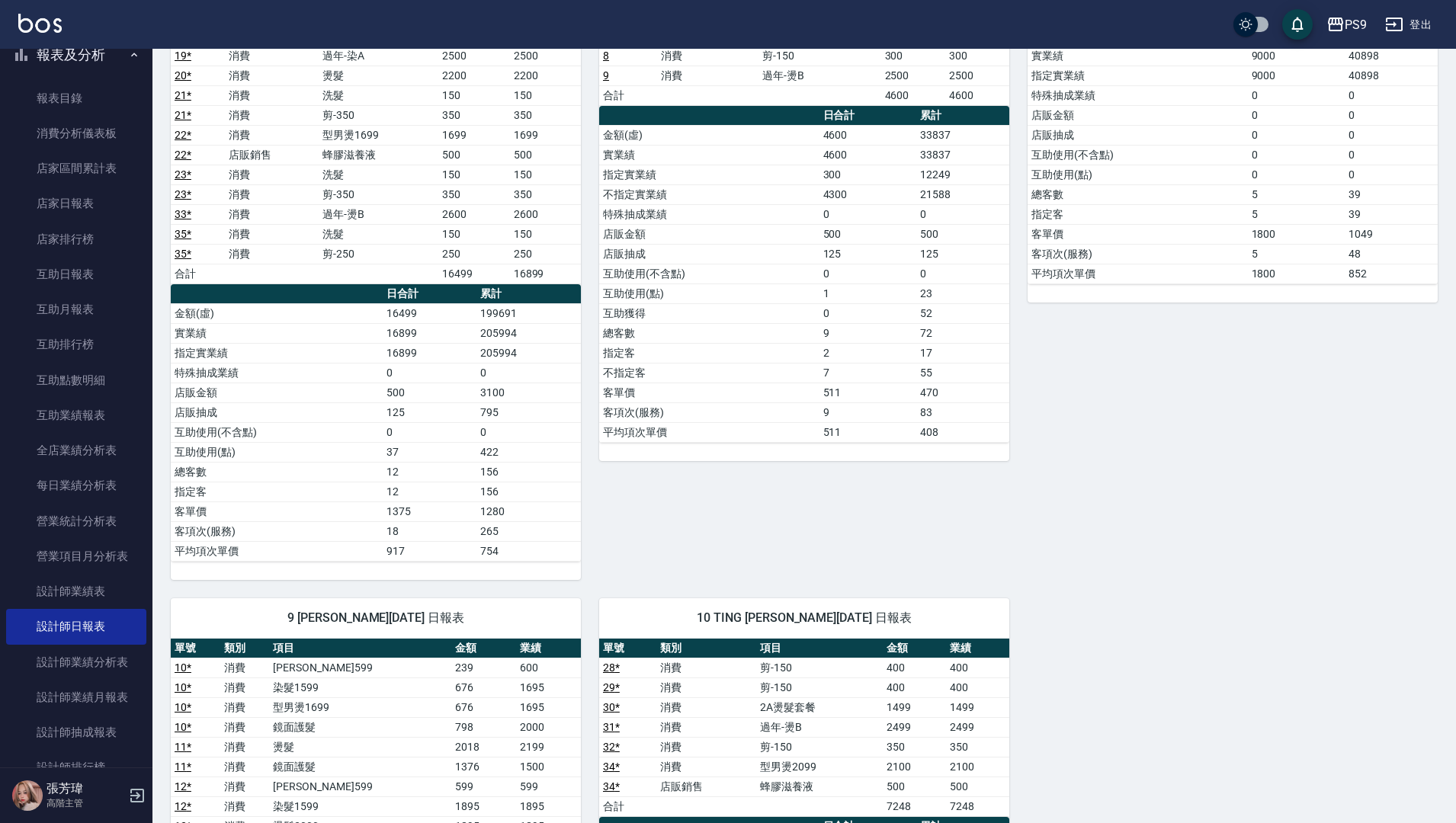
scroll to position [229, 0]
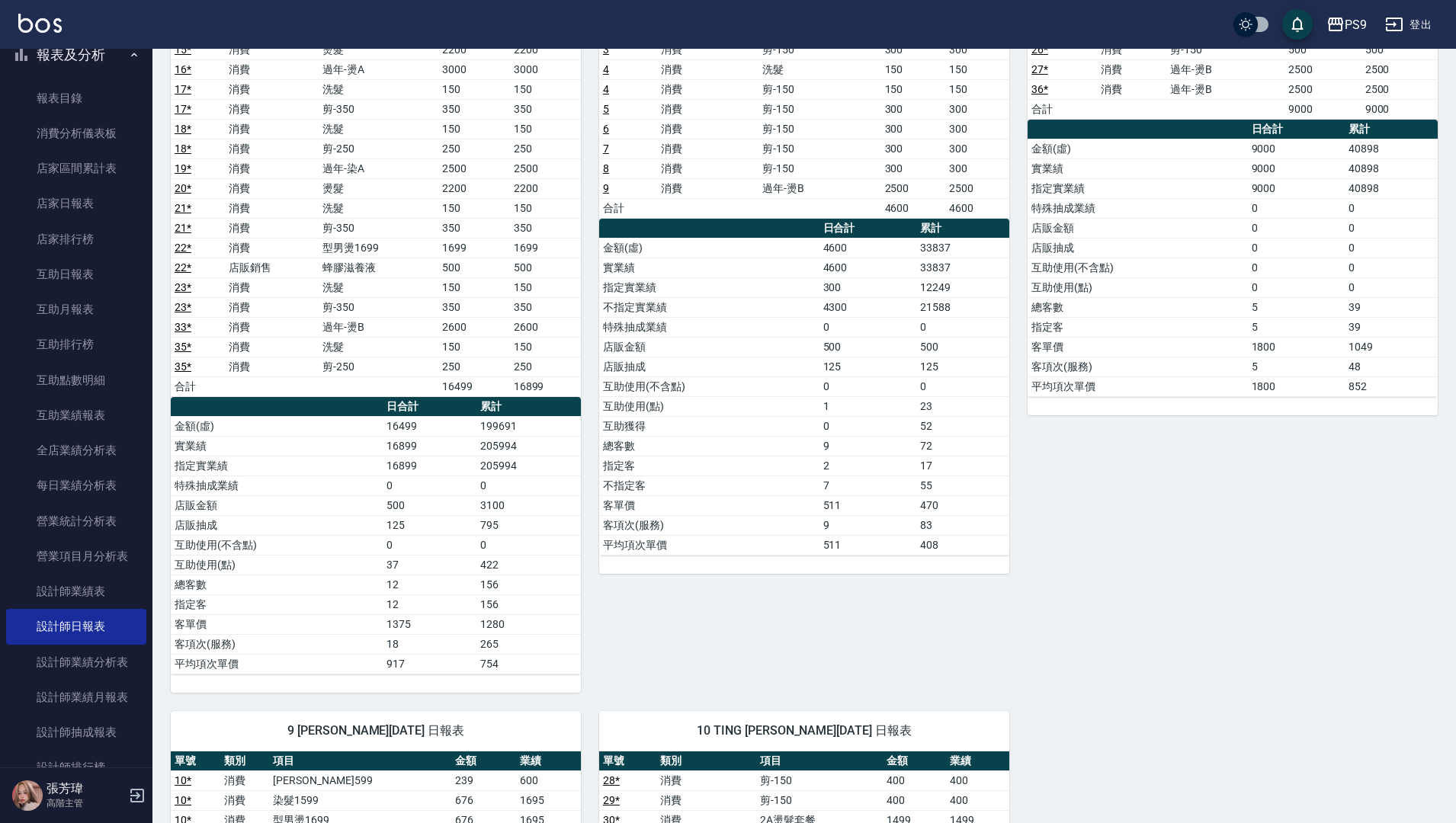
click at [848, 7] on div "PS9 登出" at bounding box center [728, 24] width 1456 height 49
click at [854, 7] on div "PS9 登出" at bounding box center [728, 24] width 1456 height 49
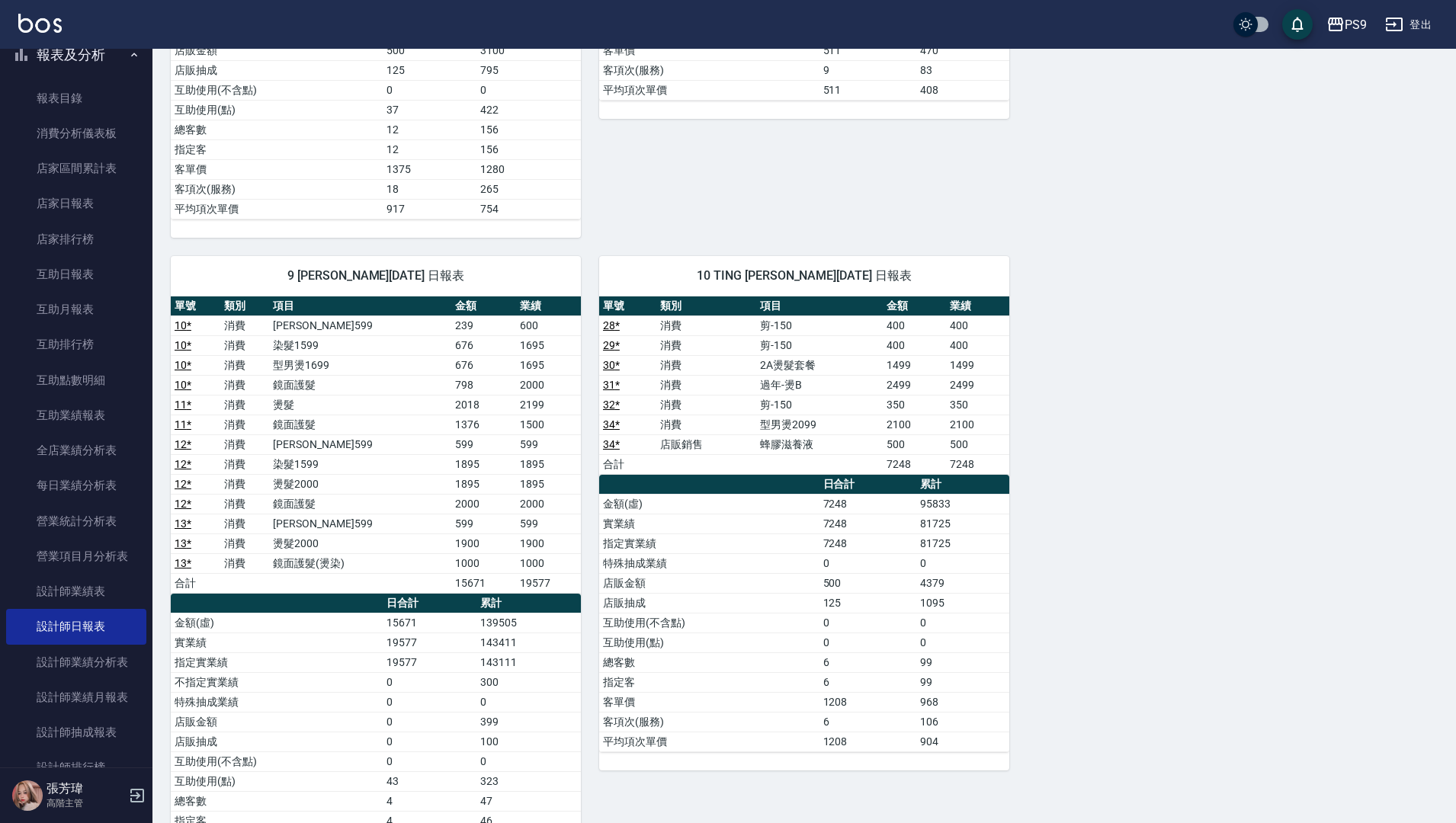
scroll to position [686, 0]
